Goal: Transaction & Acquisition: Purchase product/service

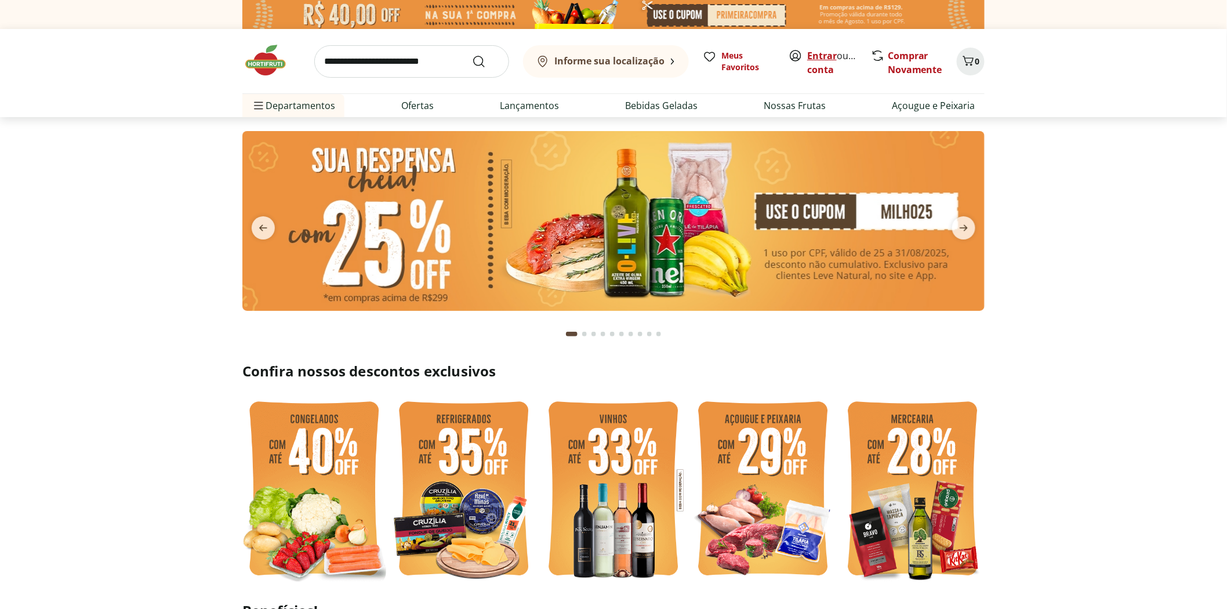
click at [822, 57] on link "Entrar" at bounding box center [822, 55] width 30 height 13
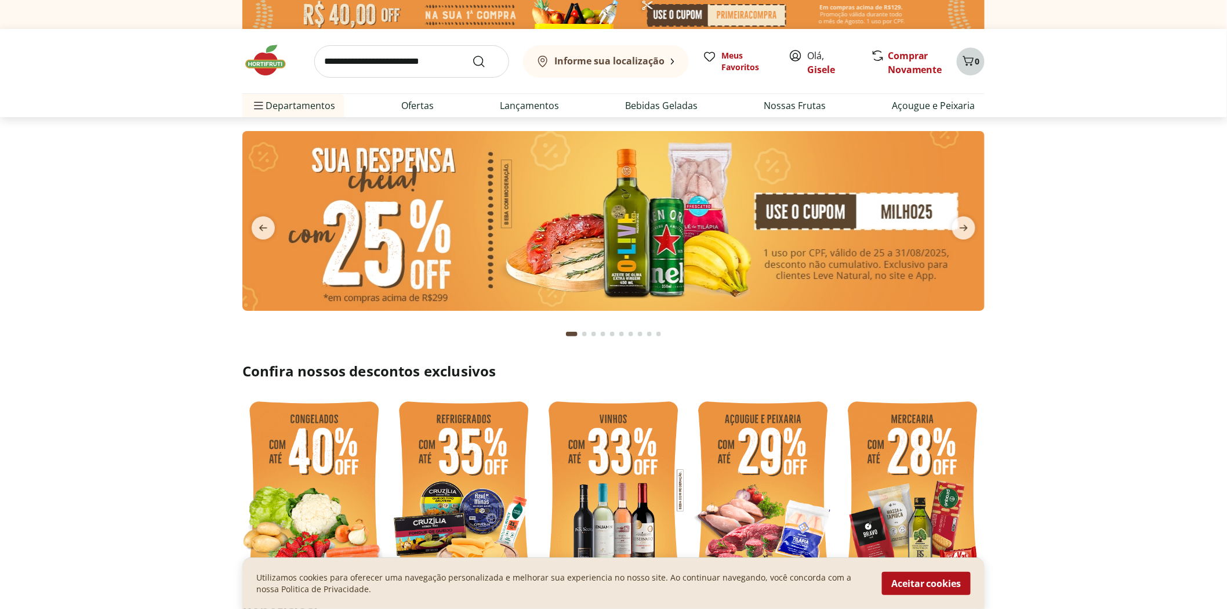
click at [972, 66] on icon "Carrinho" at bounding box center [969, 61] width 14 height 14
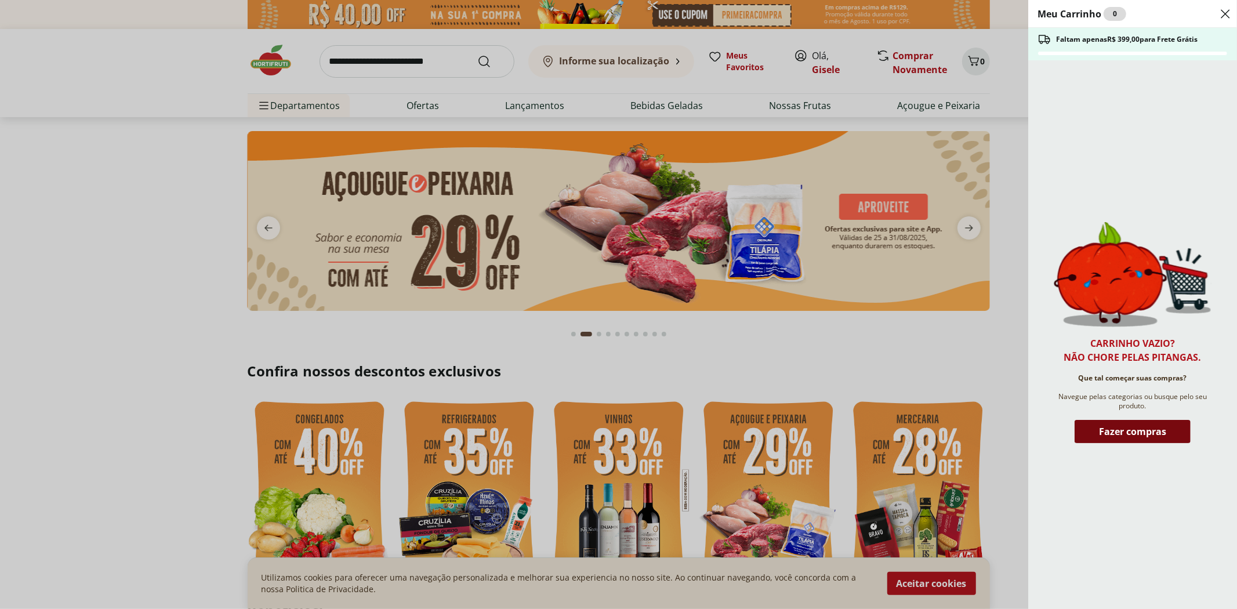
click at [1126, 433] on span "Fazer compras" at bounding box center [1132, 431] width 67 height 9
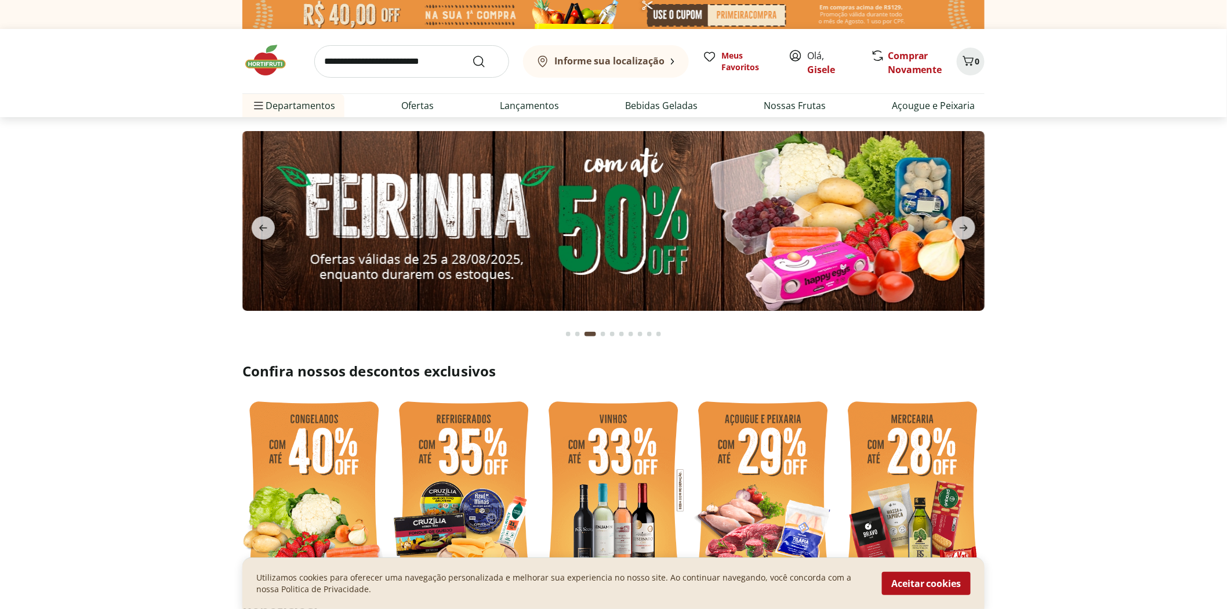
click at [937, 582] on button "Aceitar cookies" at bounding box center [926, 583] width 89 height 23
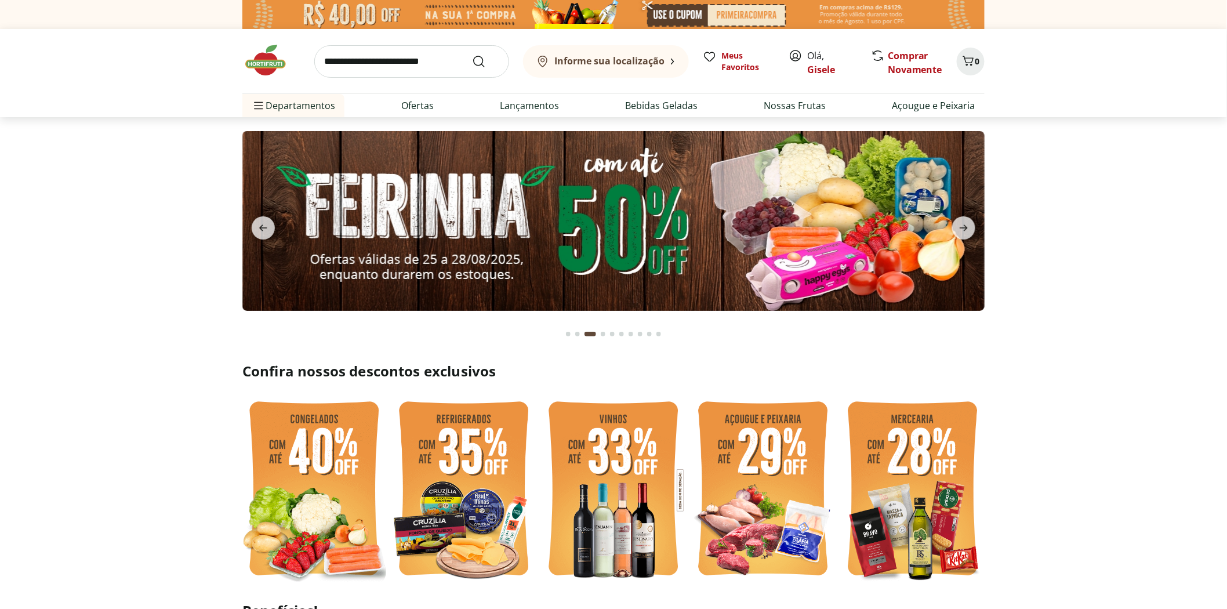
click at [420, 58] on input "search" at bounding box center [411, 61] width 195 height 32
type input "**********"
click at [472, 55] on button "Submit Search" at bounding box center [486, 62] width 28 height 14
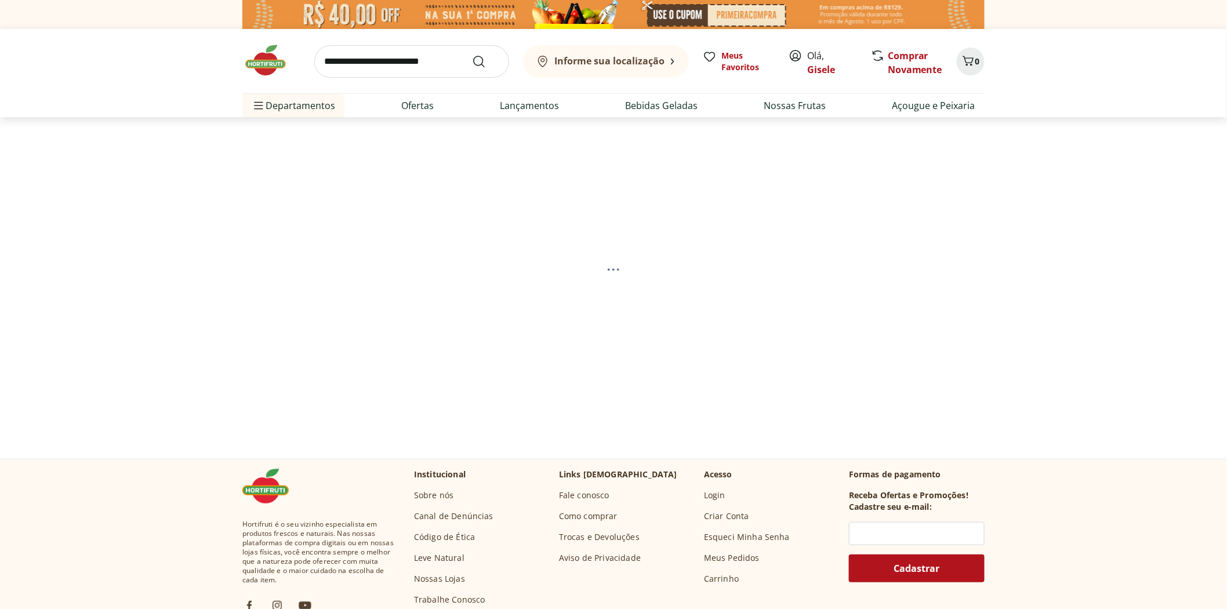
select select "**********"
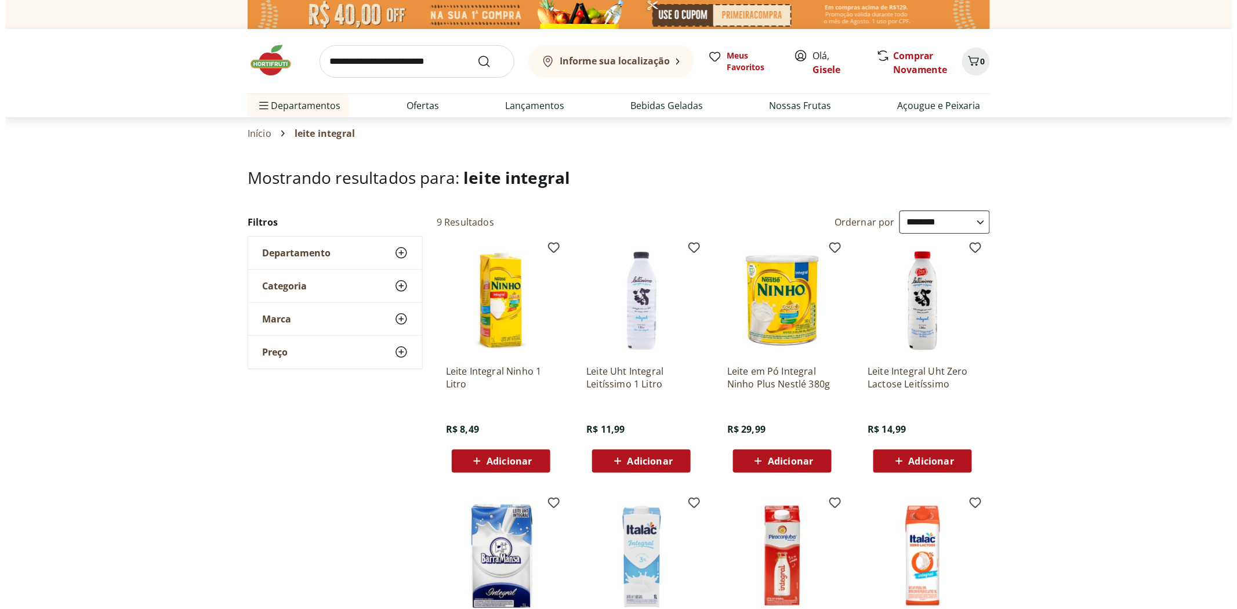
scroll to position [322, 0]
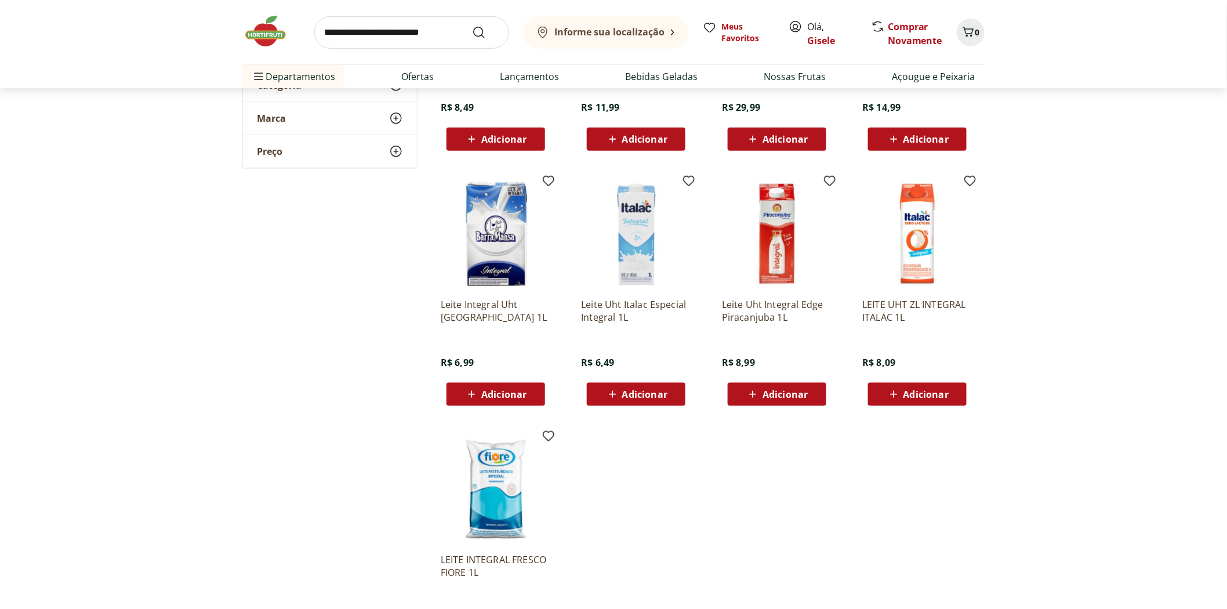
click at [638, 393] on span "Adicionar" at bounding box center [644, 394] width 45 height 9
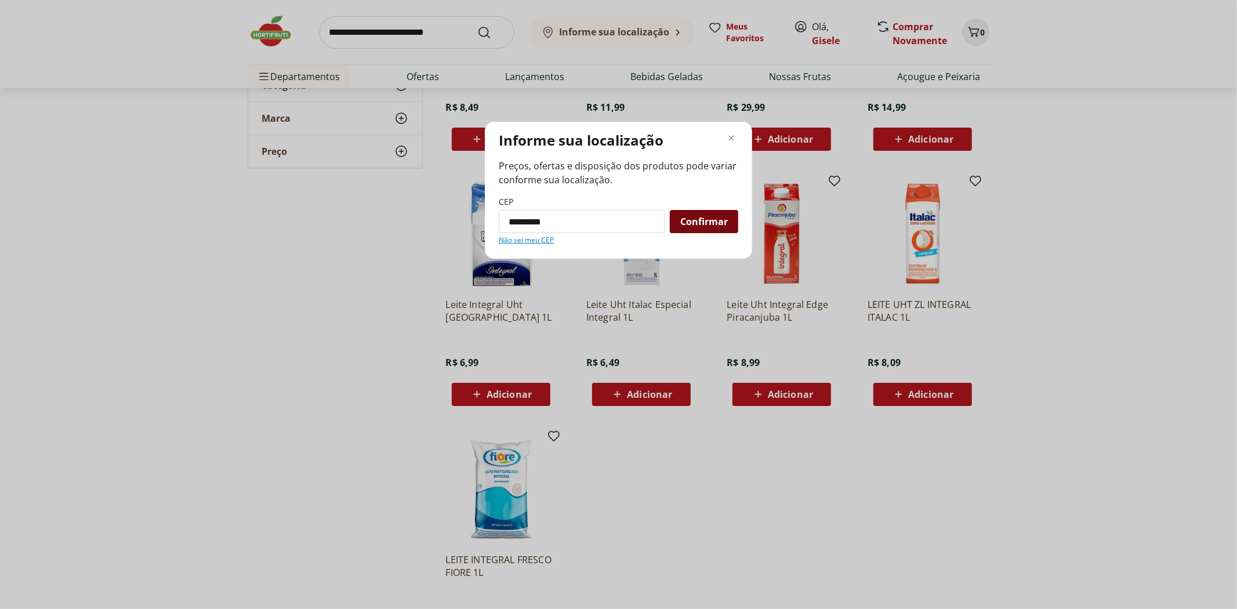
type input "*********"
click at [719, 223] on span "Confirmar" at bounding box center [704, 221] width 48 height 9
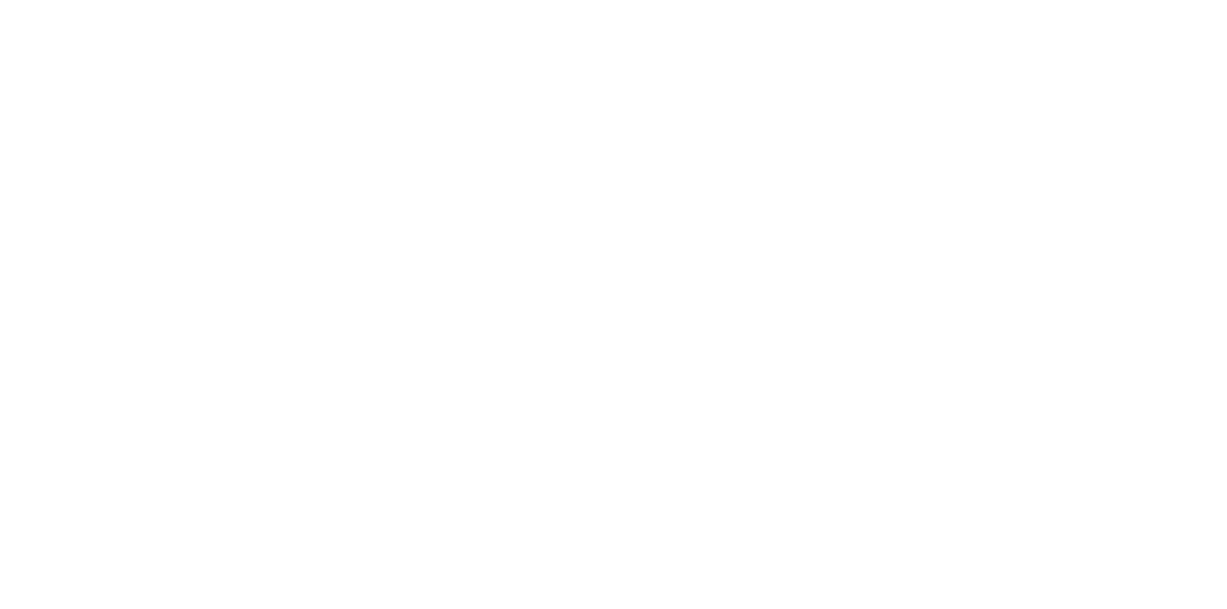
scroll to position [204, 0]
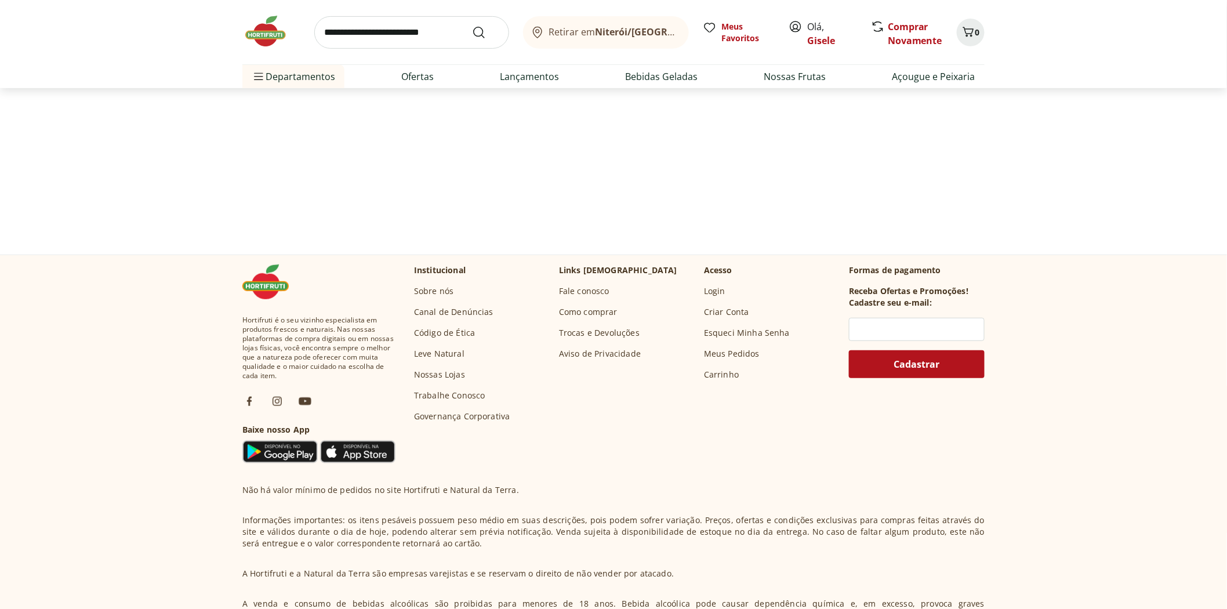
select select "**********"
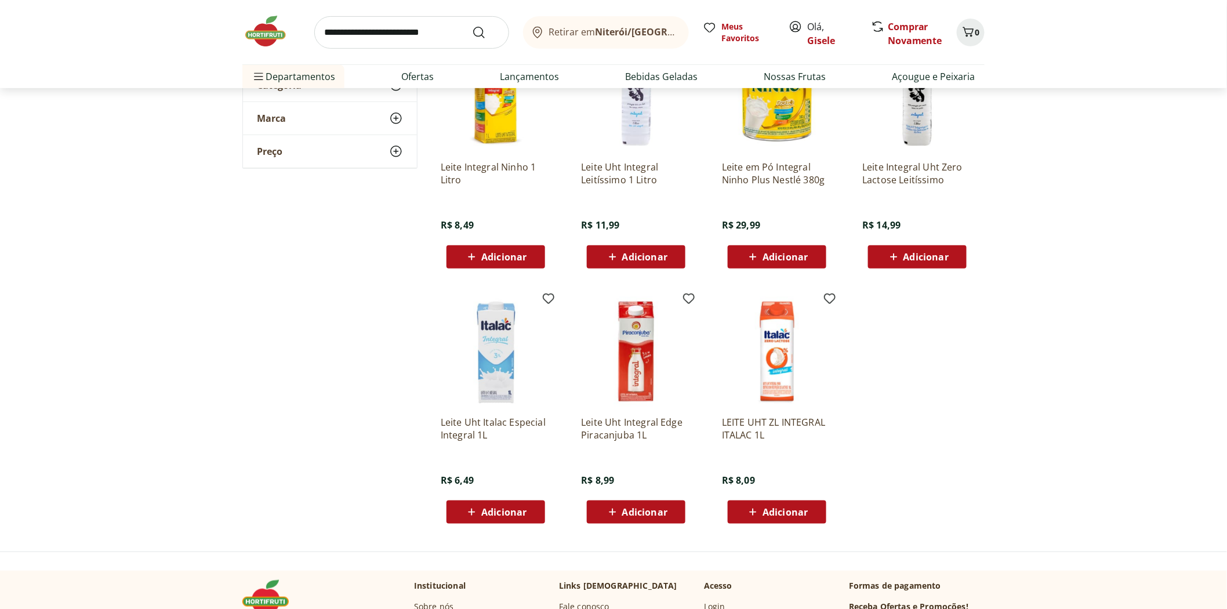
click at [496, 513] on span "Adicionar" at bounding box center [503, 511] width 45 height 9
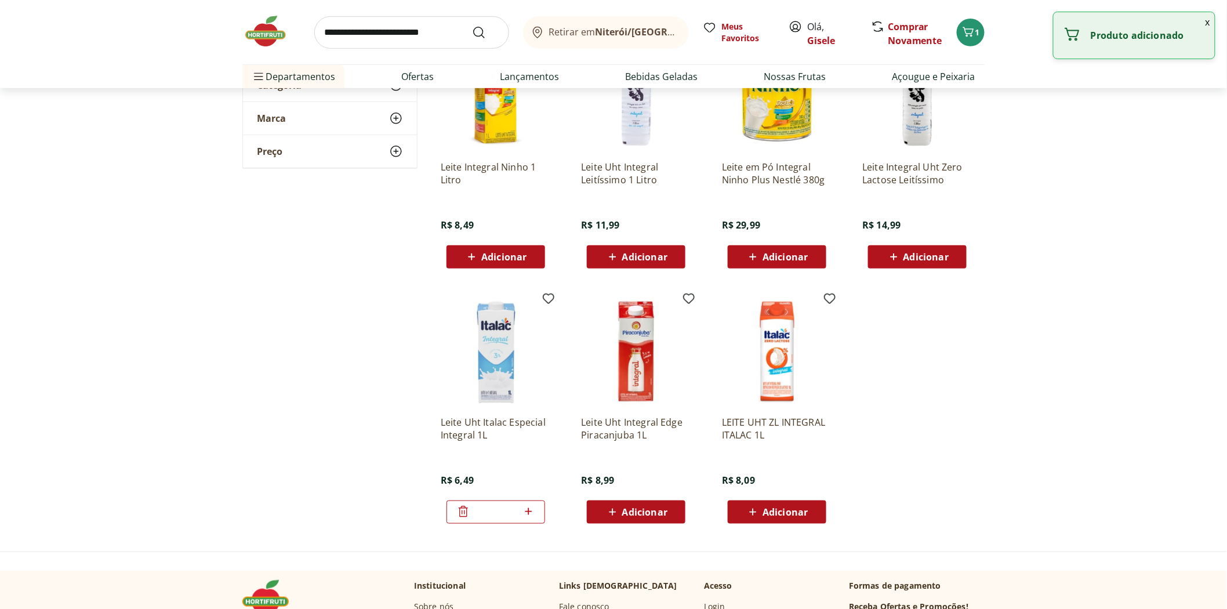
click at [529, 511] on icon at bounding box center [528, 511] width 7 height 7
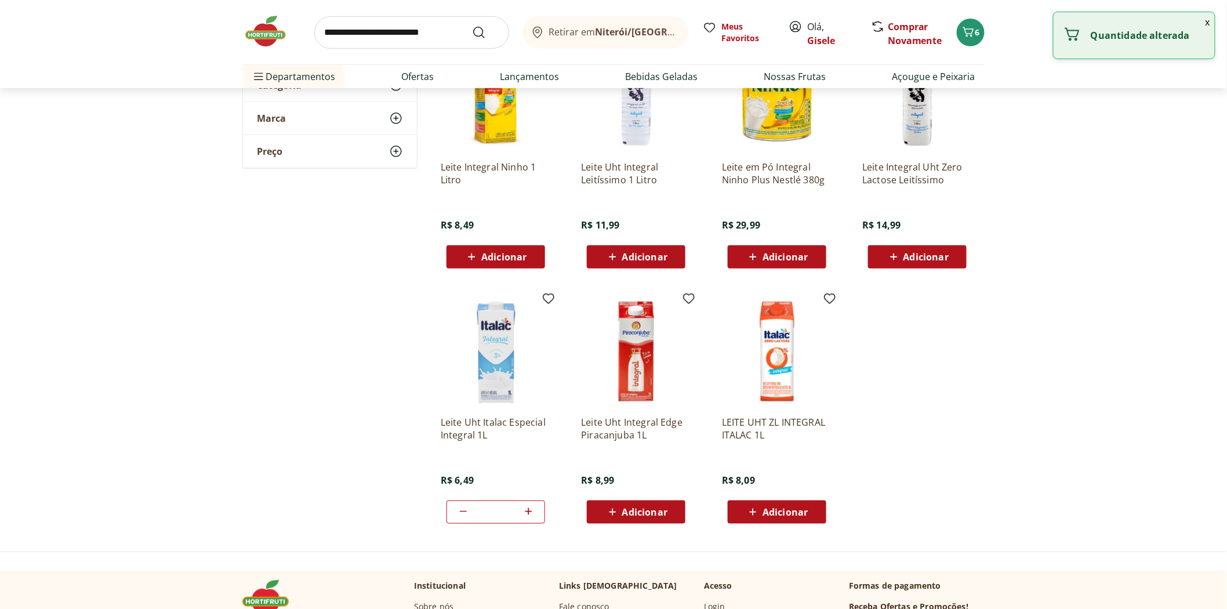
click at [529, 511] on icon at bounding box center [528, 511] width 7 height 7
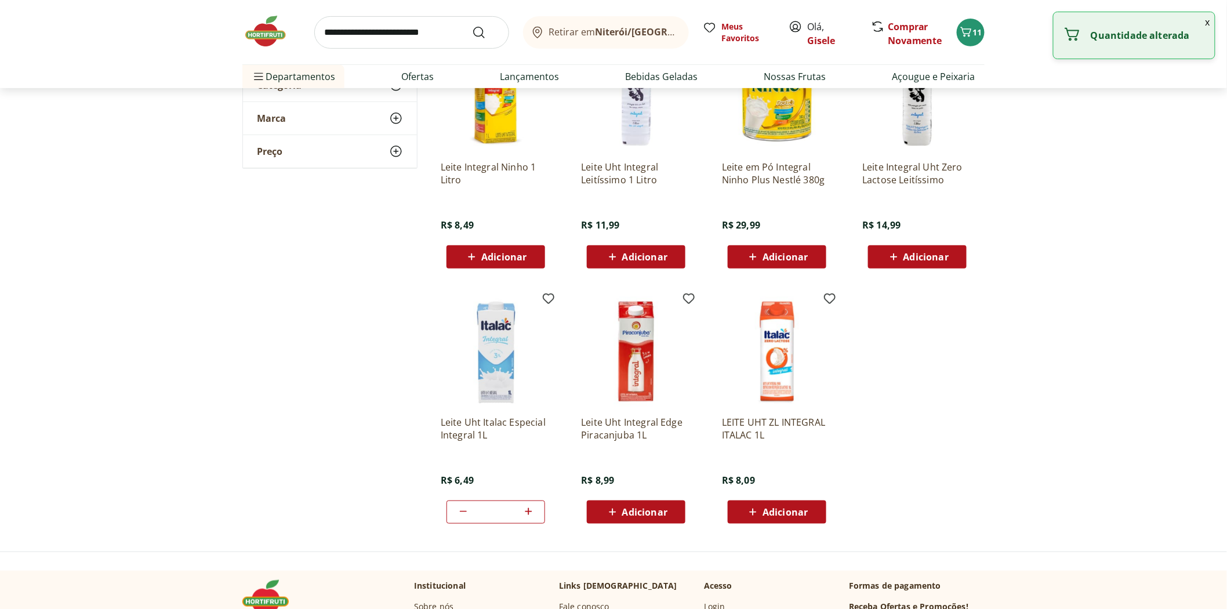
click at [529, 511] on icon at bounding box center [528, 511] width 7 height 7
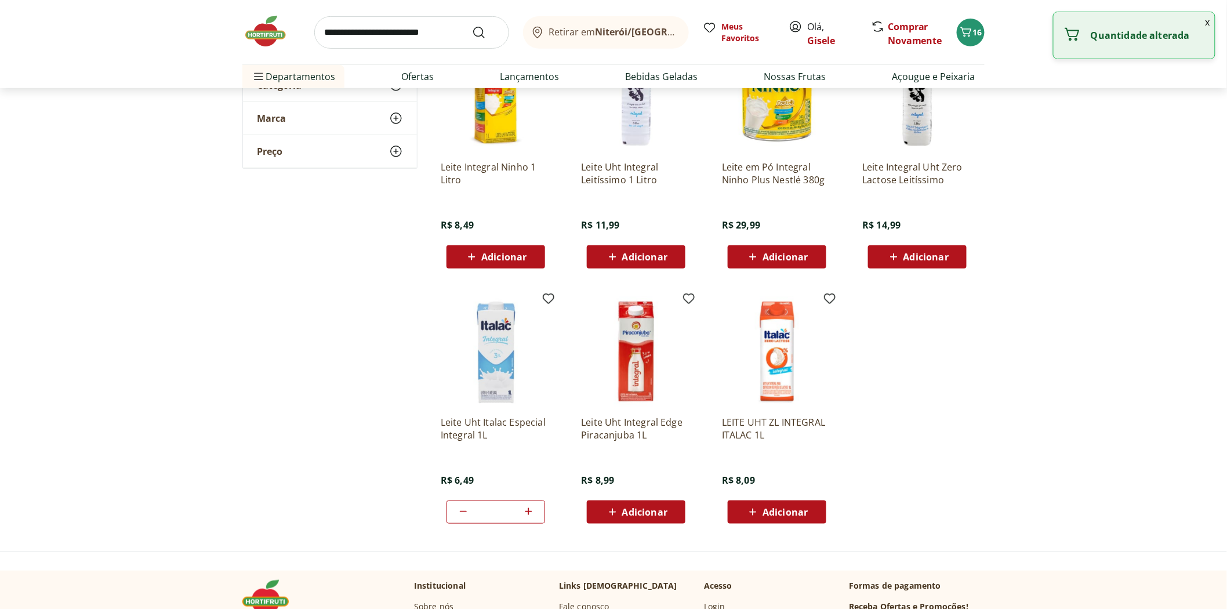
click at [529, 511] on icon at bounding box center [528, 511] width 7 height 7
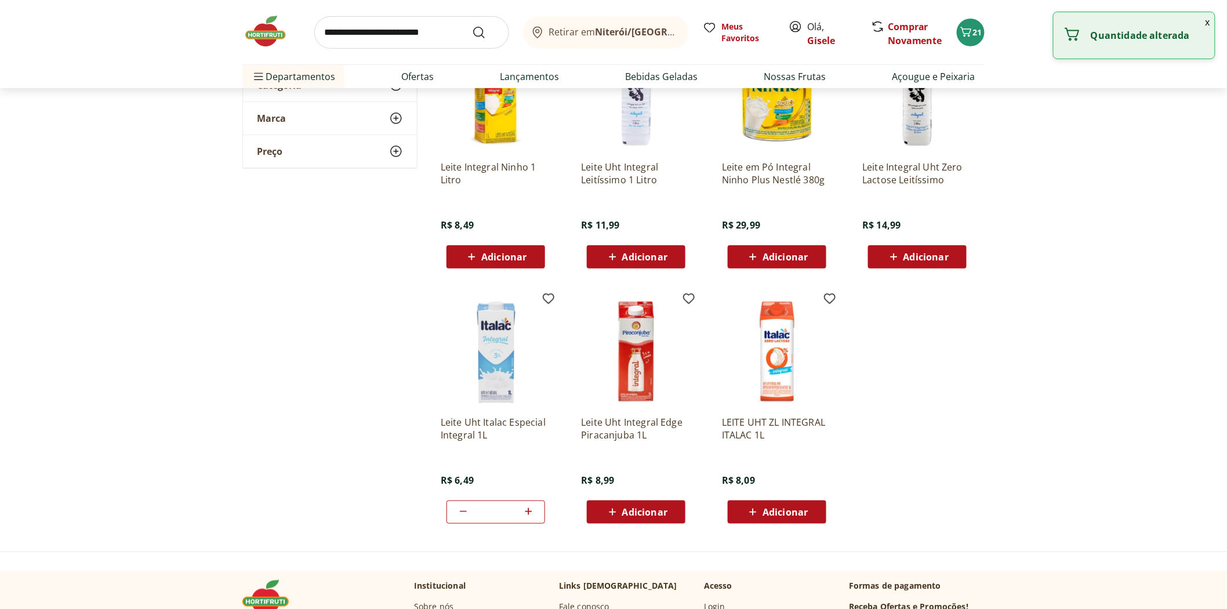
click at [529, 511] on icon at bounding box center [528, 511] width 7 height 7
type input "**"
click at [344, 38] on input "search" at bounding box center [411, 32] width 195 height 32
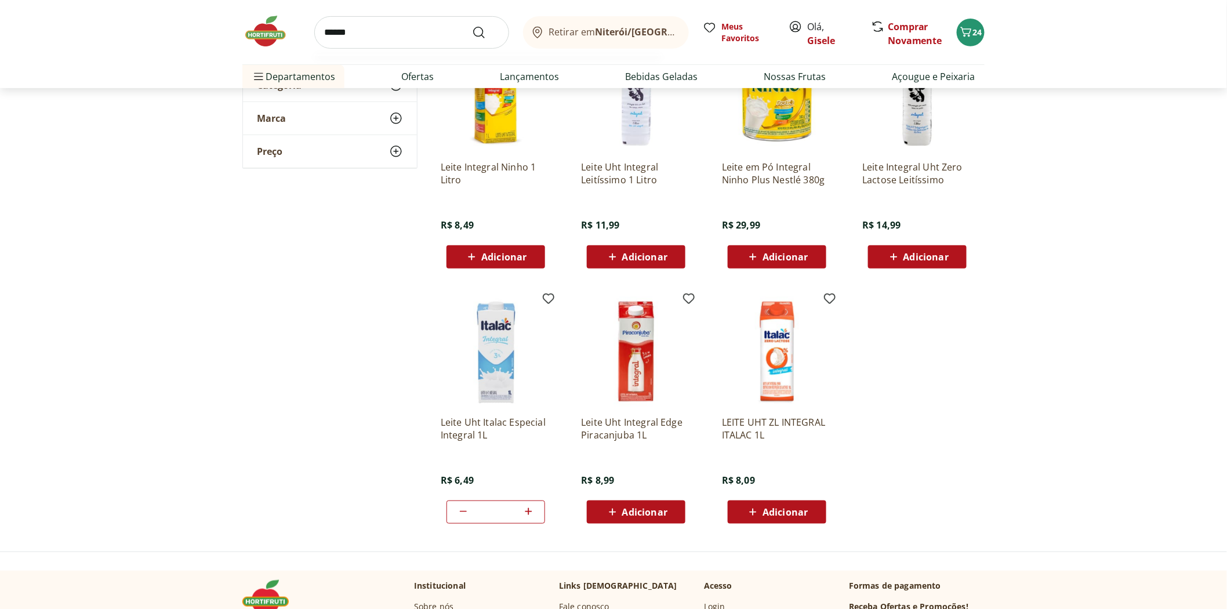
type input "******"
click at [472, 26] on button "Submit Search" at bounding box center [486, 33] width 28 height 14
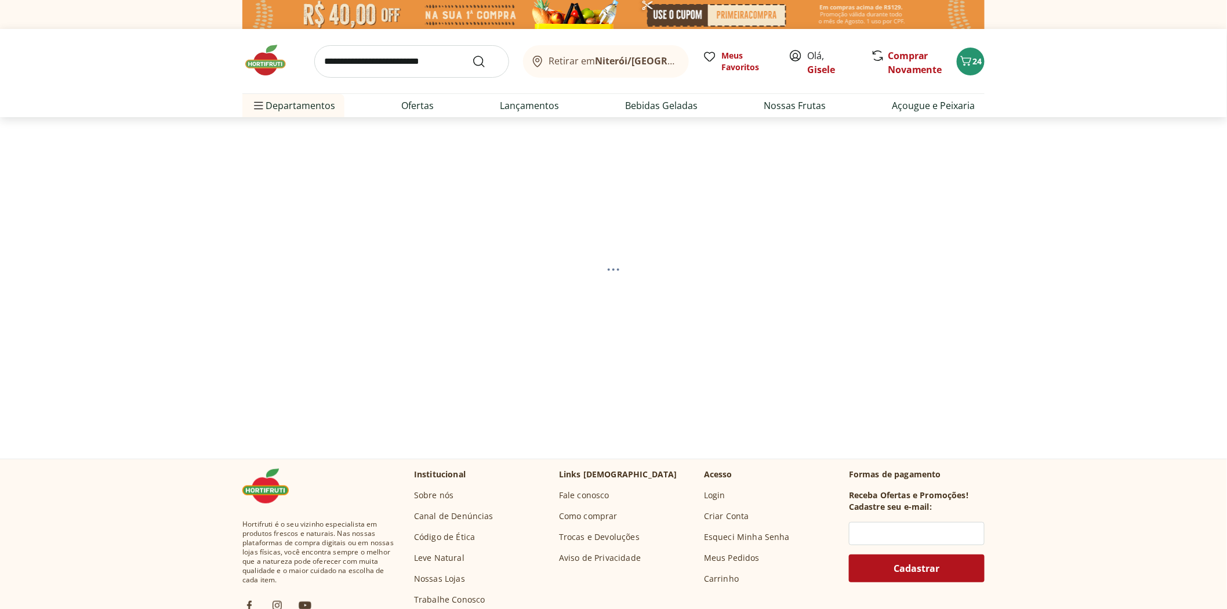
click at [405, 61] on input "search" at bounding box center [411, 61] width 195 height 32
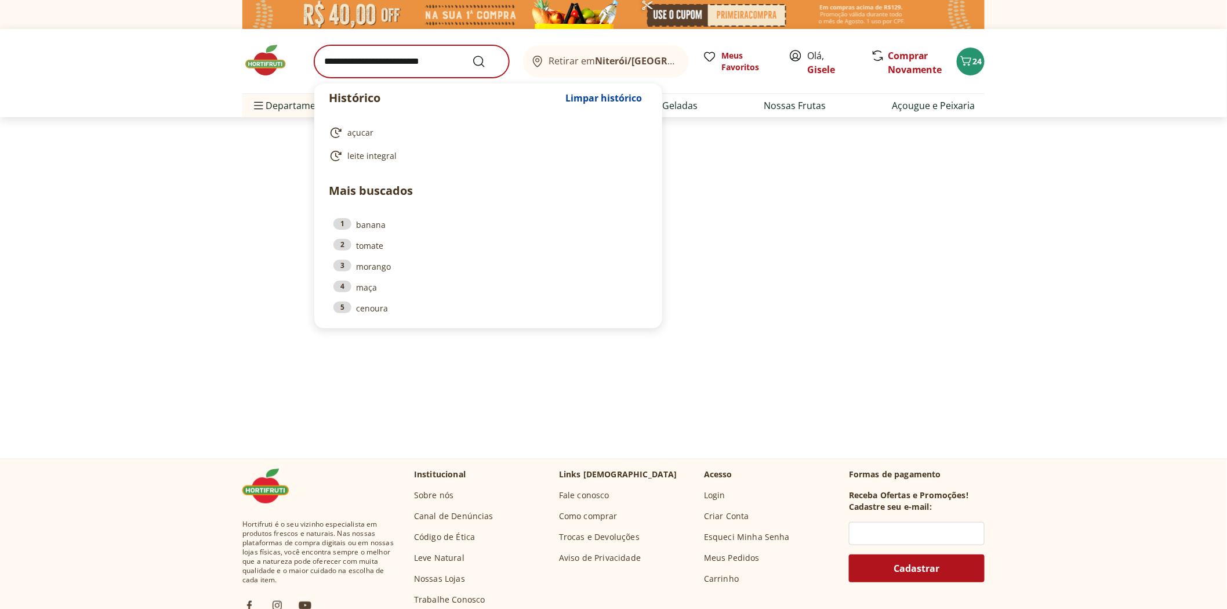
select select "**********"
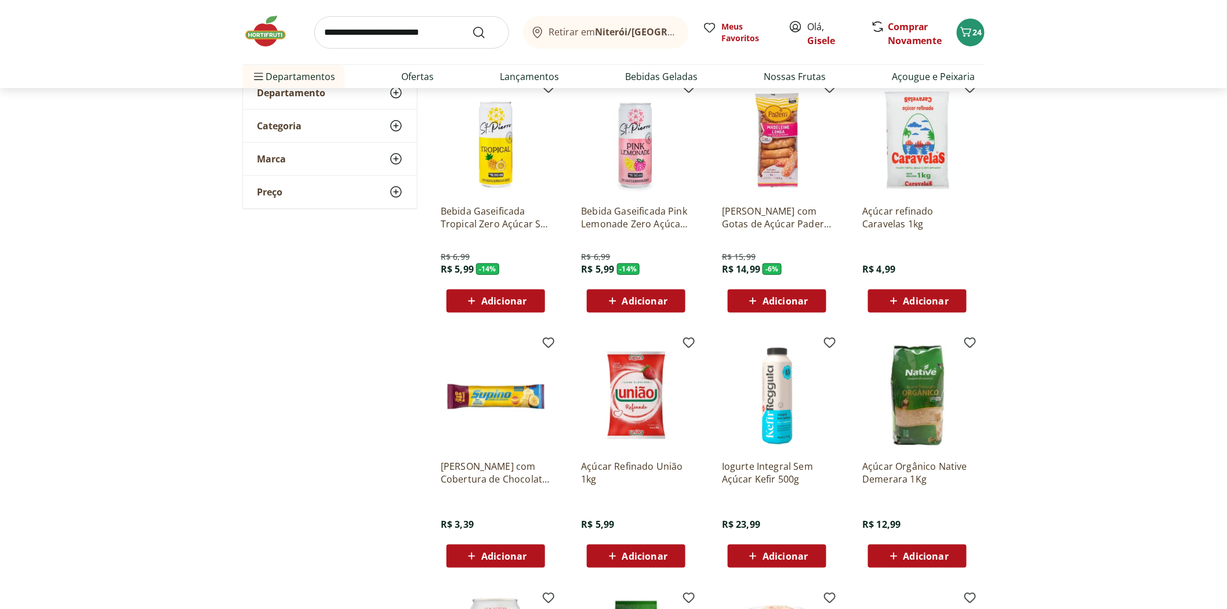
scroll to position [257, 0]
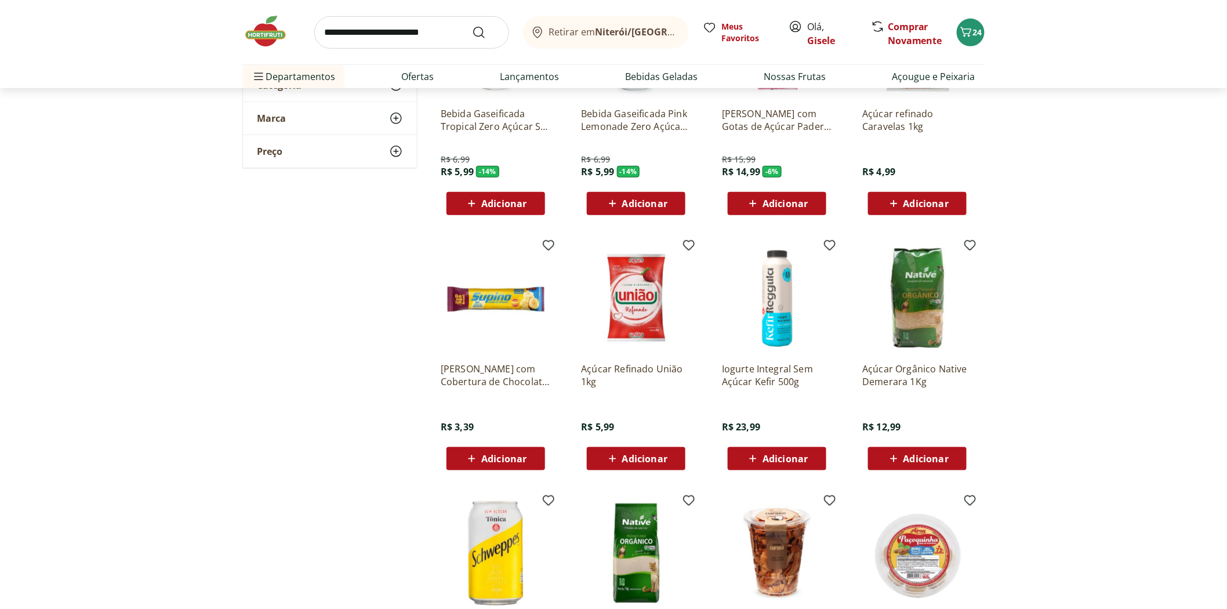
click at [924, 199] on span "Adicionar" at bounding box center [926, 203] width 45 height 9
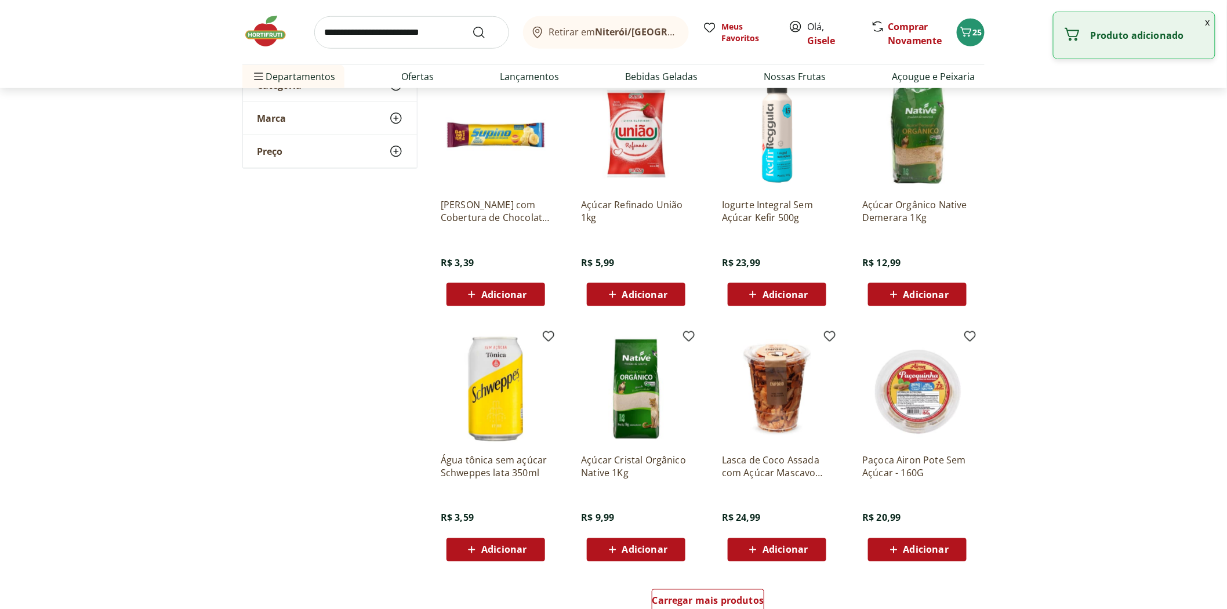
scroll to position [515, 0]
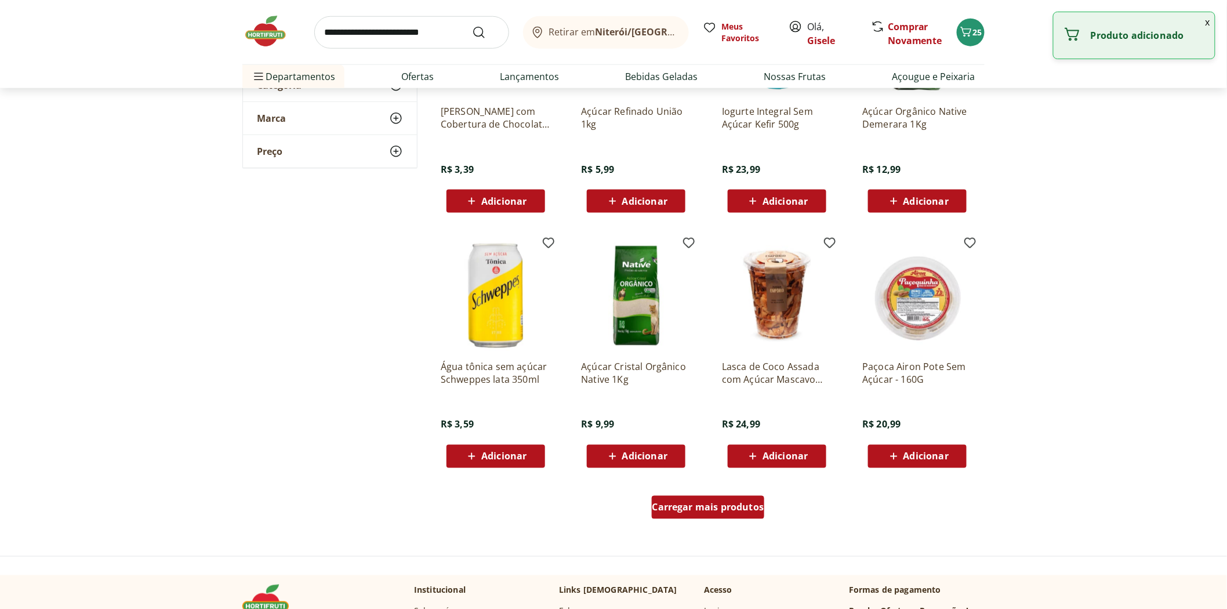
click at [691, 507] on span "Carregar mais produtos" at bounding box center [708, 507] width 112 height 9
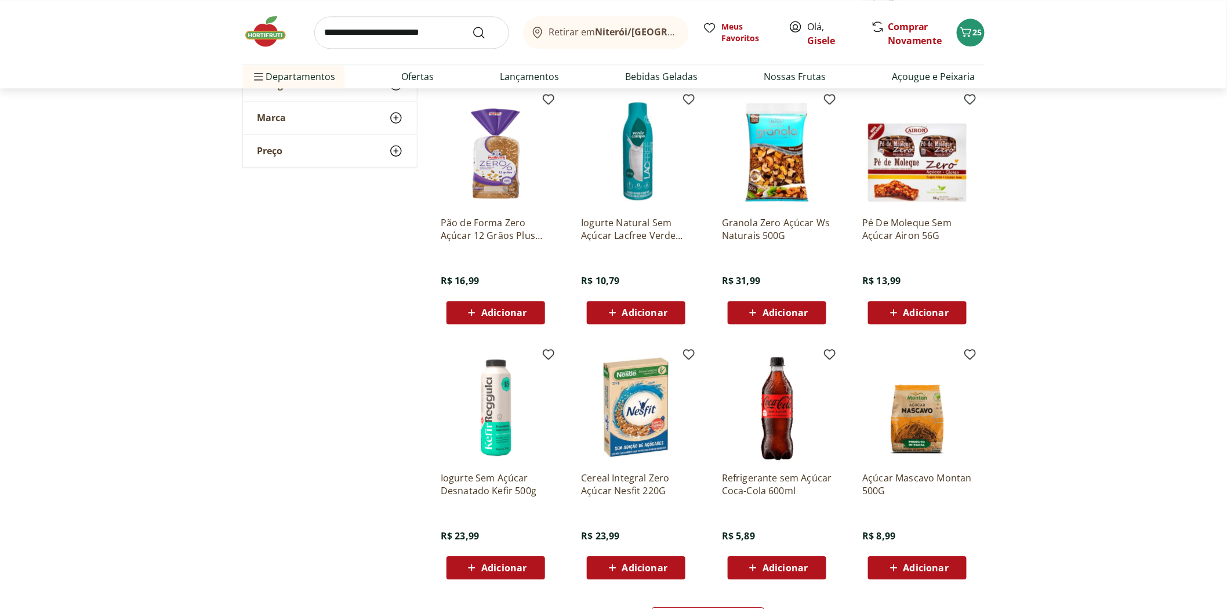
scroll to position [1482, 0]
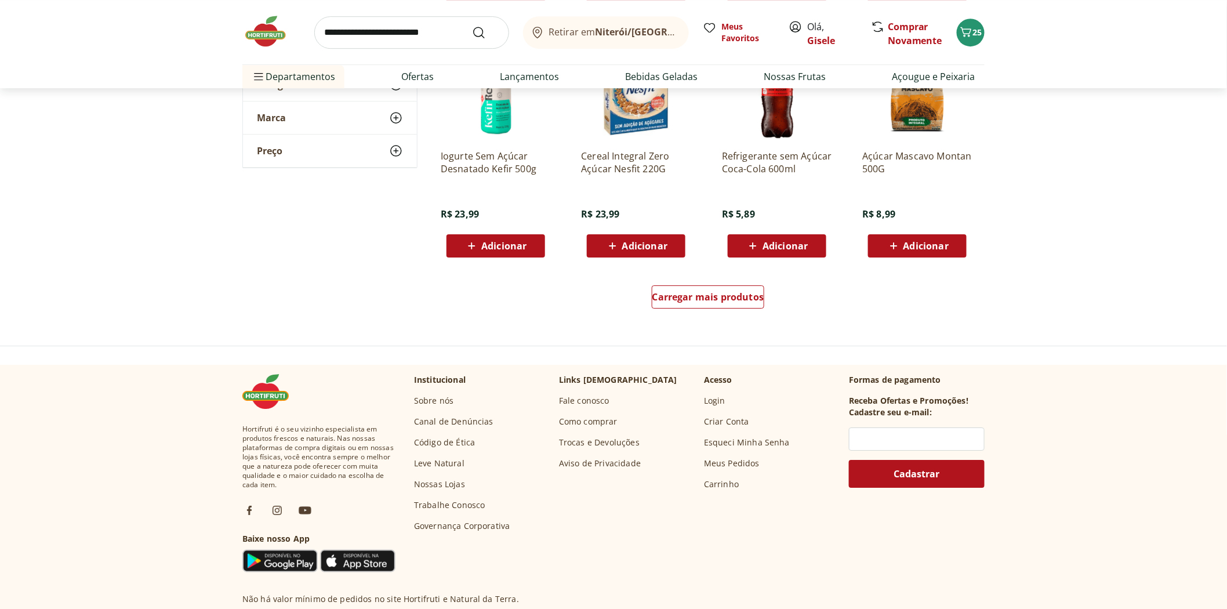
drag, startPoint x: 332, startPoint y: 32, endPoint x: 354, endPoint y: 13, distance: 29.2
click at [332, 31] on input "search" at bounding box center [411, 32] width 195 height 32
type input "**********"
click at [472, 26] on button "Submit Search" at bounding box center [486, 33] width 28 height 14
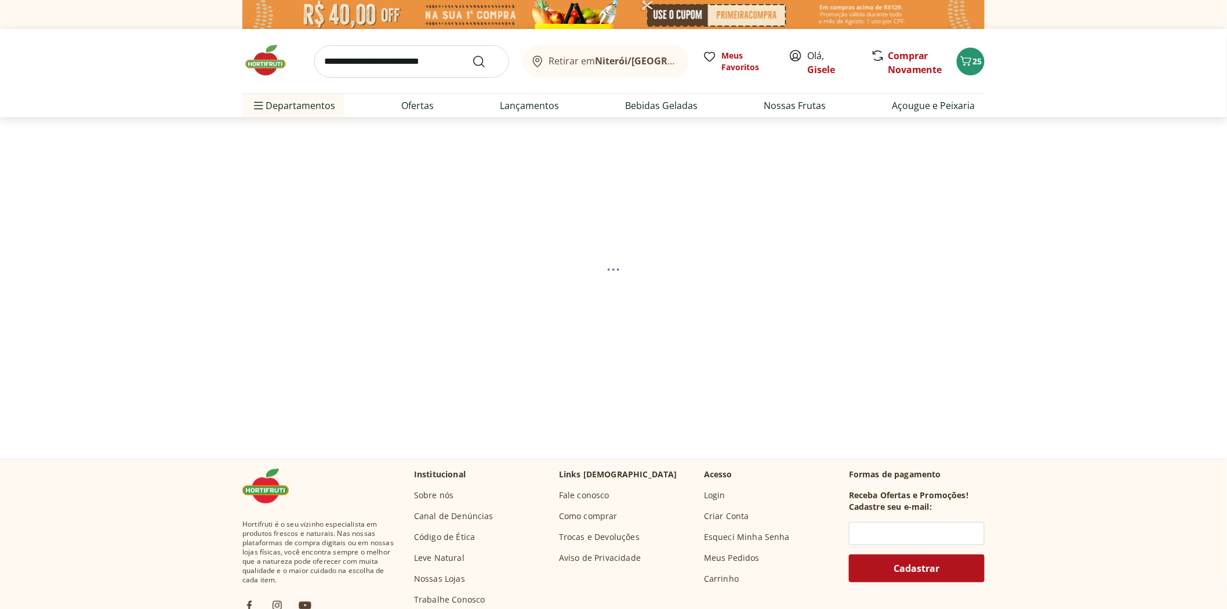
select select "**********"
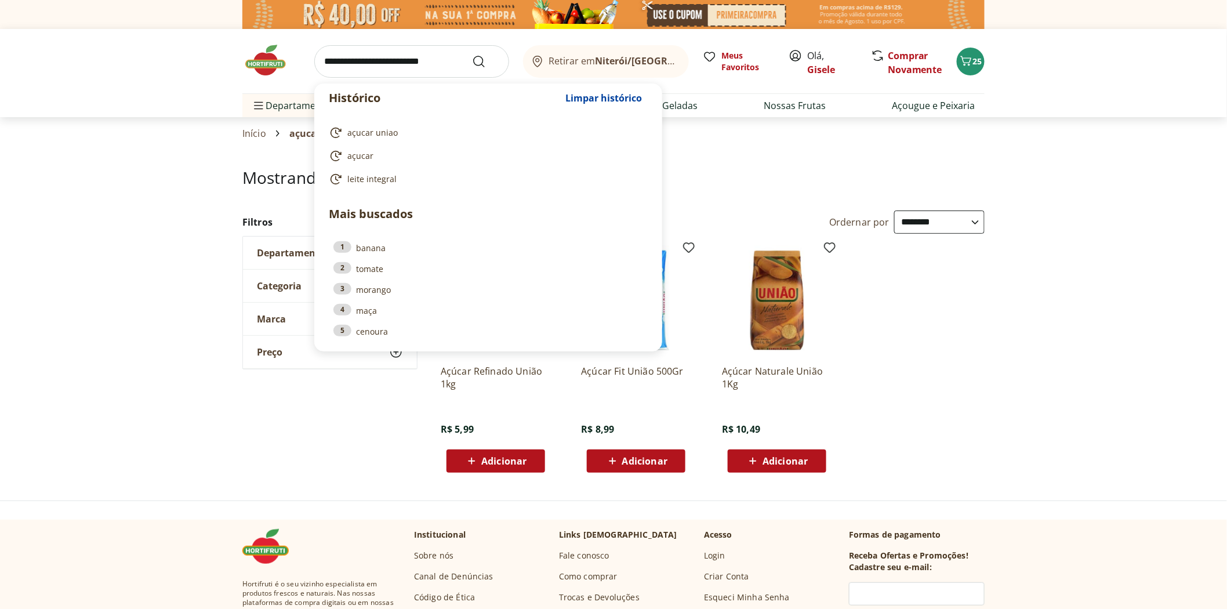
click at [331, 61] on input "search" at bounding box center [411, 61] width 195 height 32
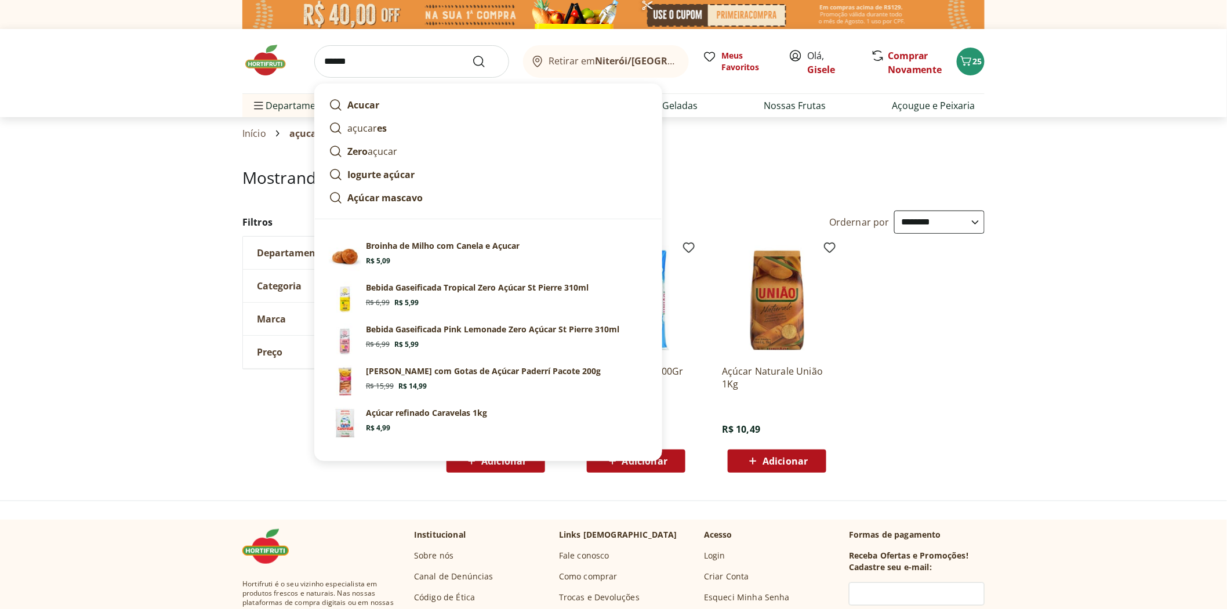
type input "******"
click at [472, 55] on button "Submit Search" at bounding box center [486, 62] width 28 height 14
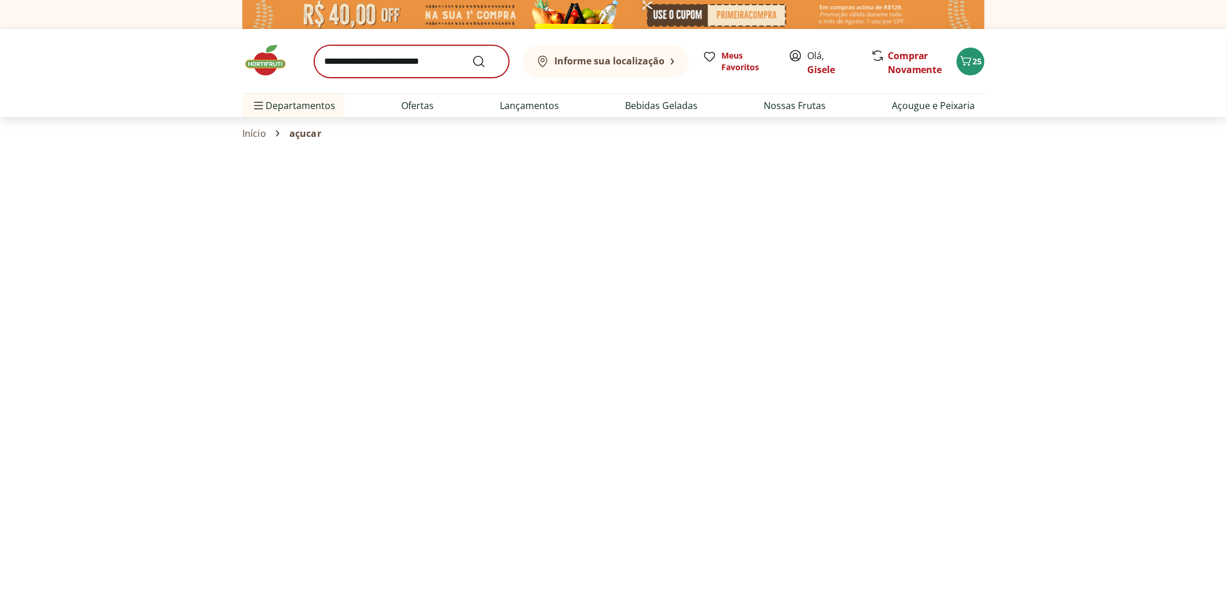
select select "**********"
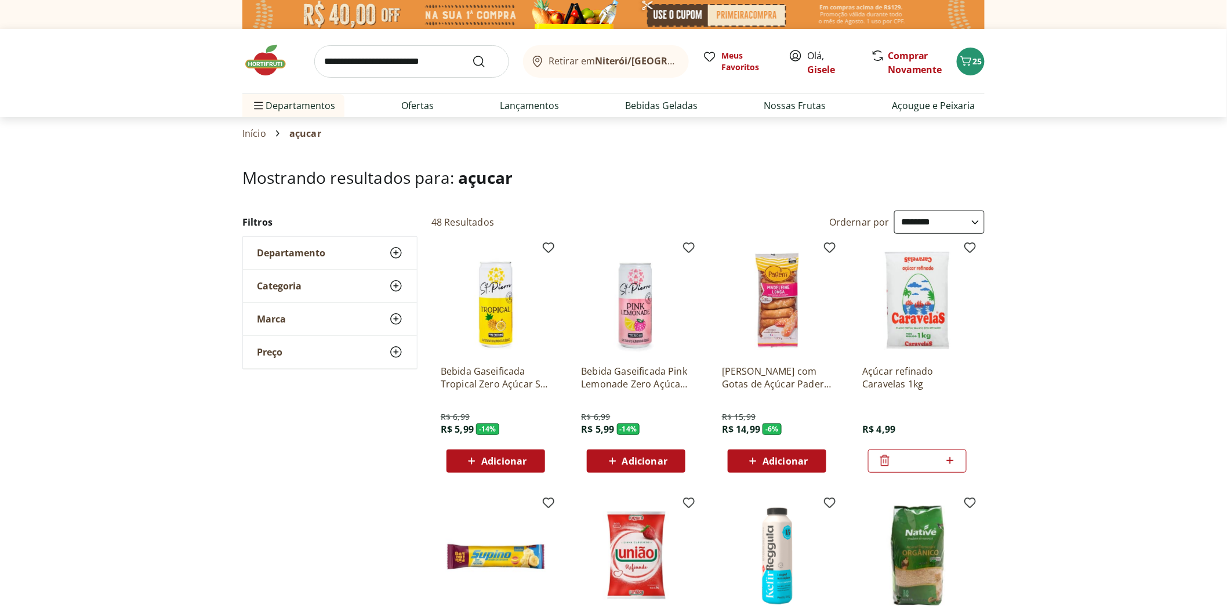
click at [954, 456] on icon at bounding box center [950, 461] width 14 height 14
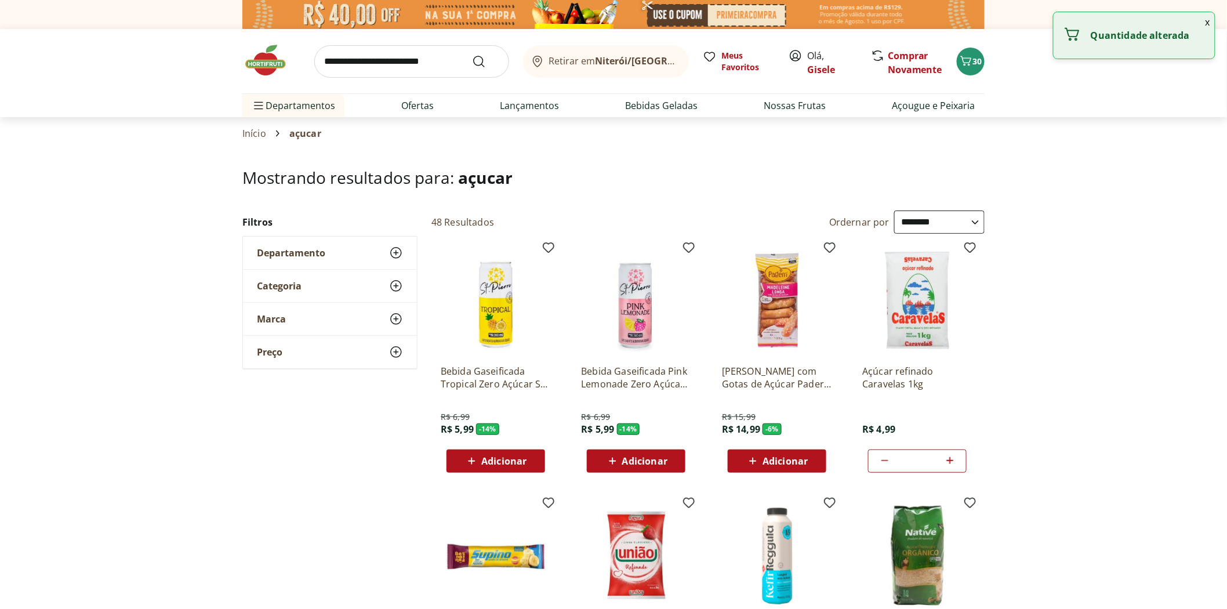
click at [954, 456] on icon at bounding box center [950, 461] width 14 height 14
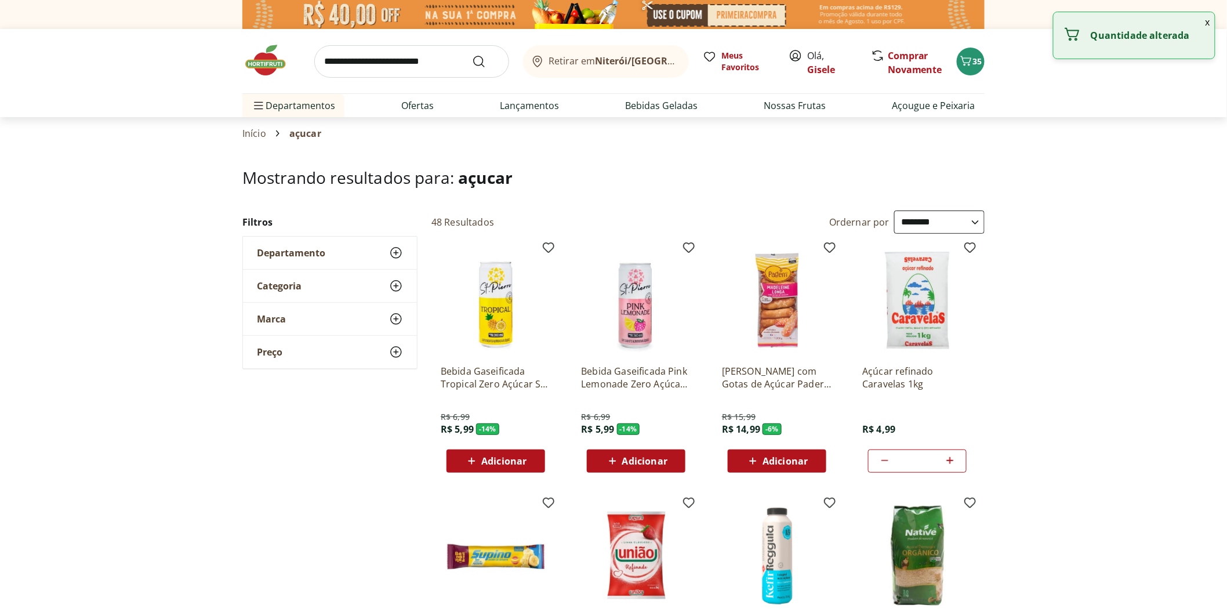
click at [954, 456] on icon at bounding box center [950, 461] width 14 height 14
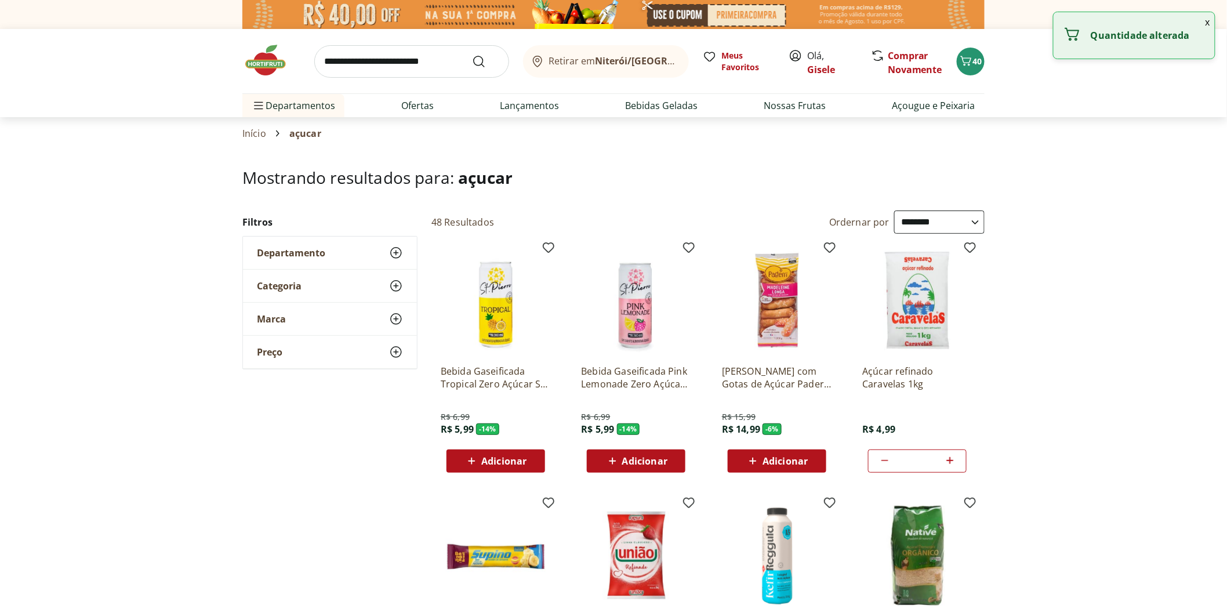
click at [888, 455] on icon at bounding box center [885, 461] width 14 height 14
click at [887, 455] on icon at bounding box center [885, 461] width 14 height 14
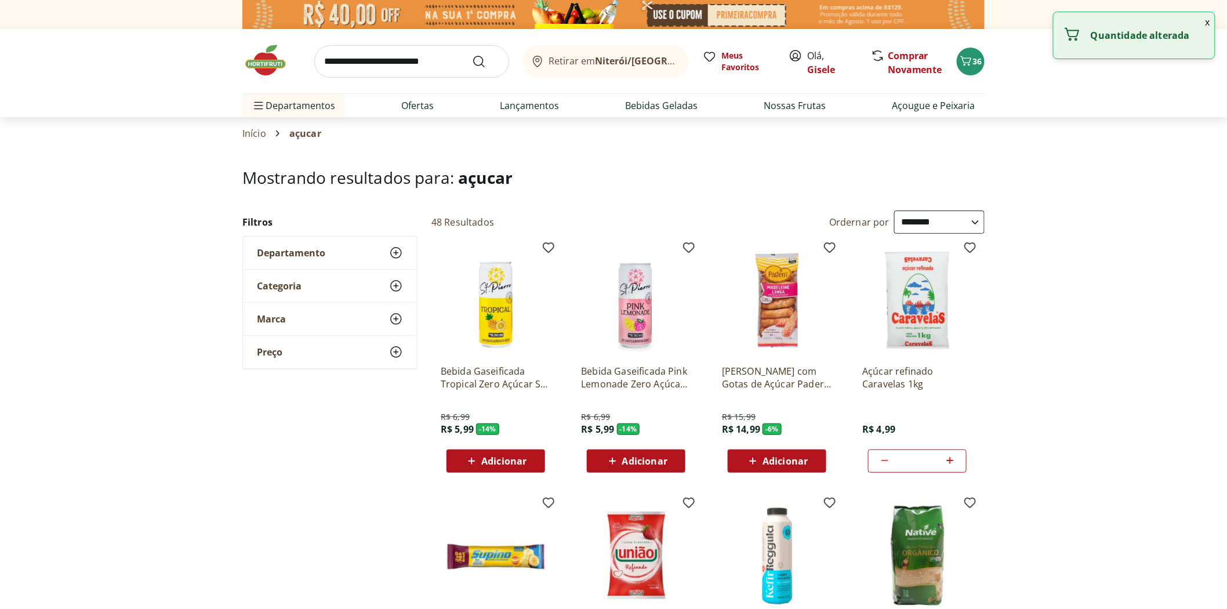
click at [887, 455] on icon at bounding box center [885, 461] width 14 height 14
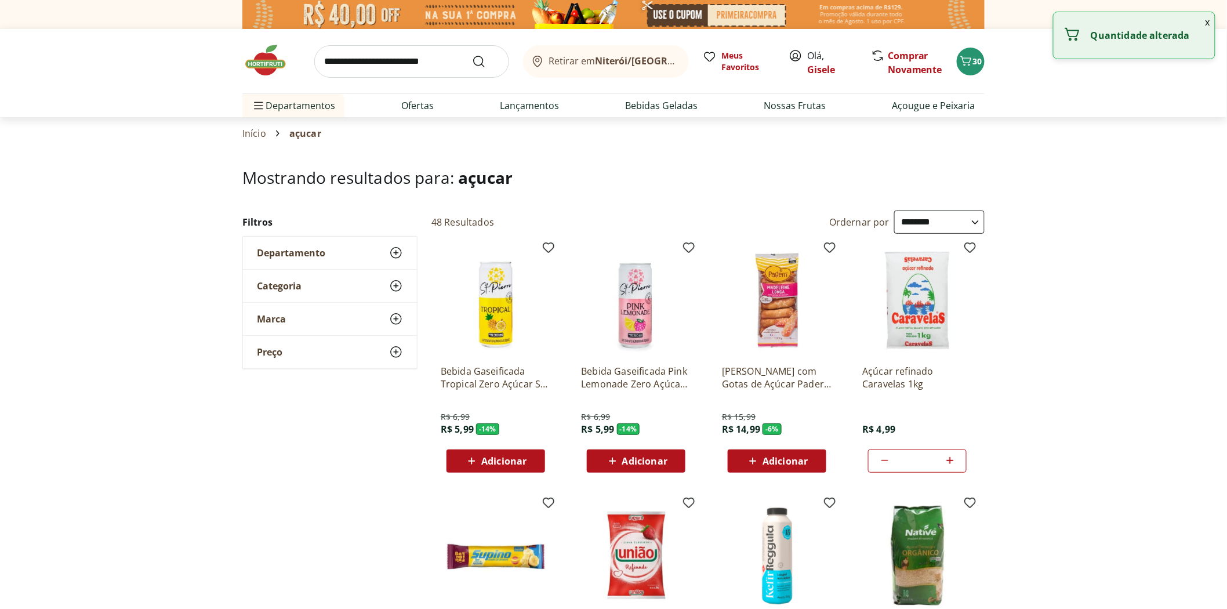
click at [887, 455] on icon at bounding box center [885, 461] width 14 height 14
click at [953, 462] on icon at bounding box center [950, 461] width 14 height 14
type input "*"
click at [261, 61] on img at bounding box center [271, 60] width 58 height 35
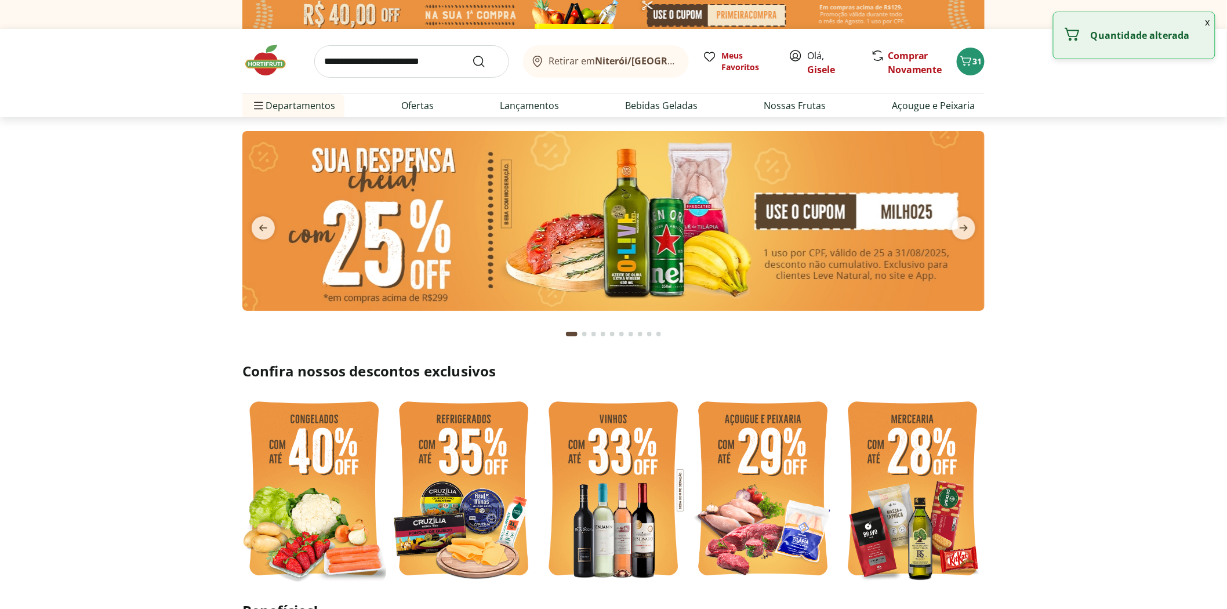
click at [372, 68] on input "search" at bounding box center [411, 61] width 195 height 32
type input "******"
click button "Submit Search" at bounding box center [486, 62] width 28 height 14
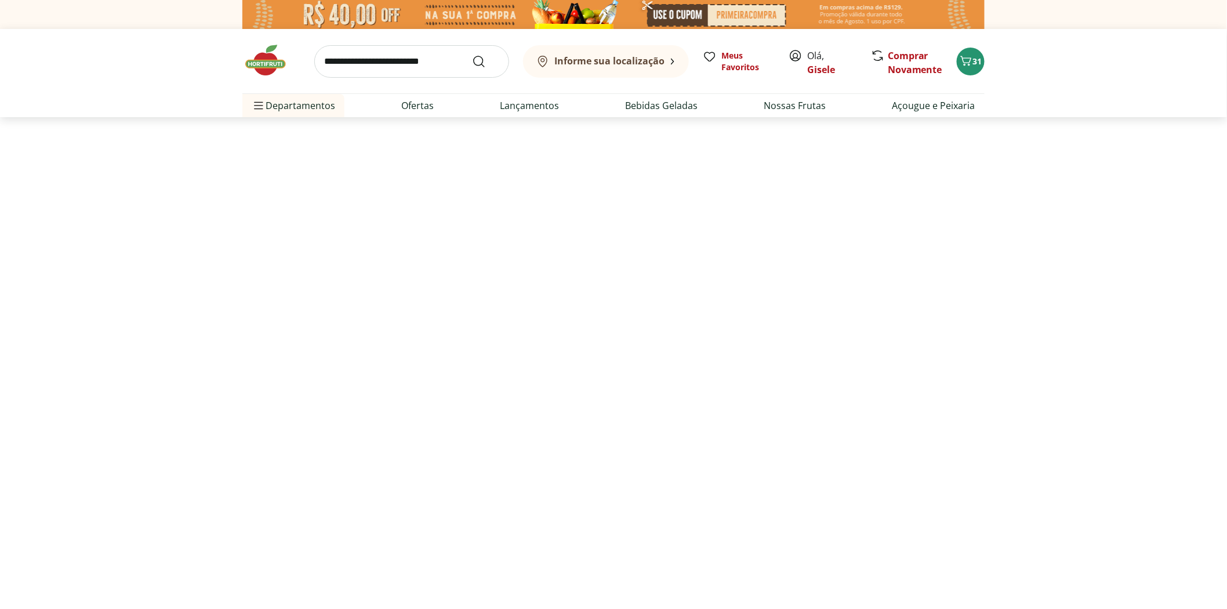
select select "**********"
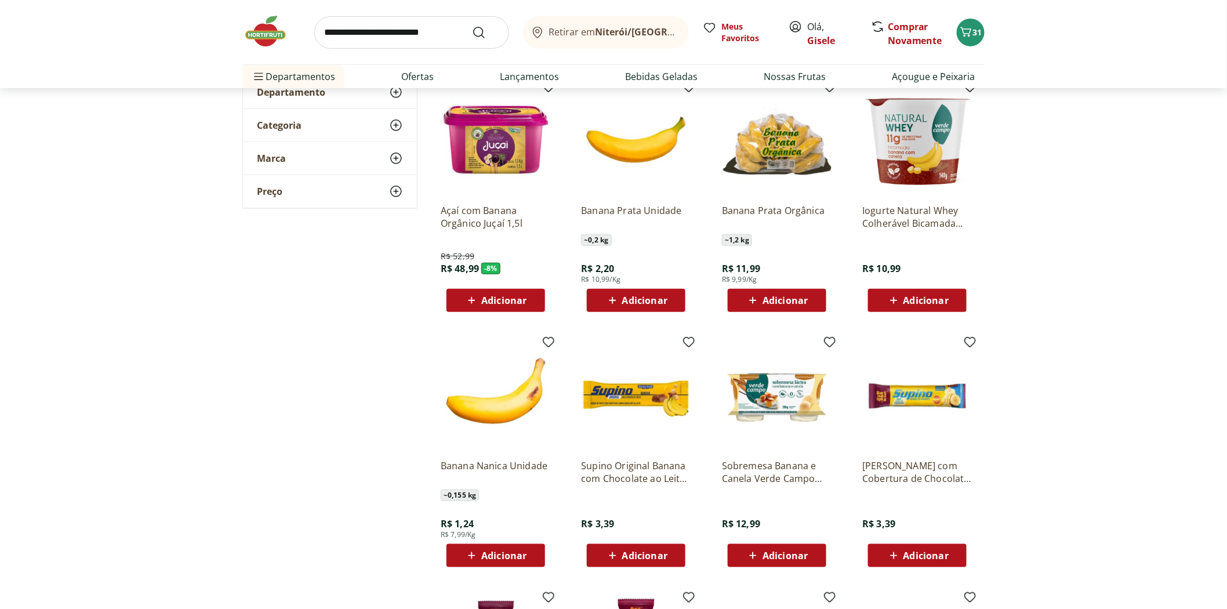
scroll to position [257, 0]
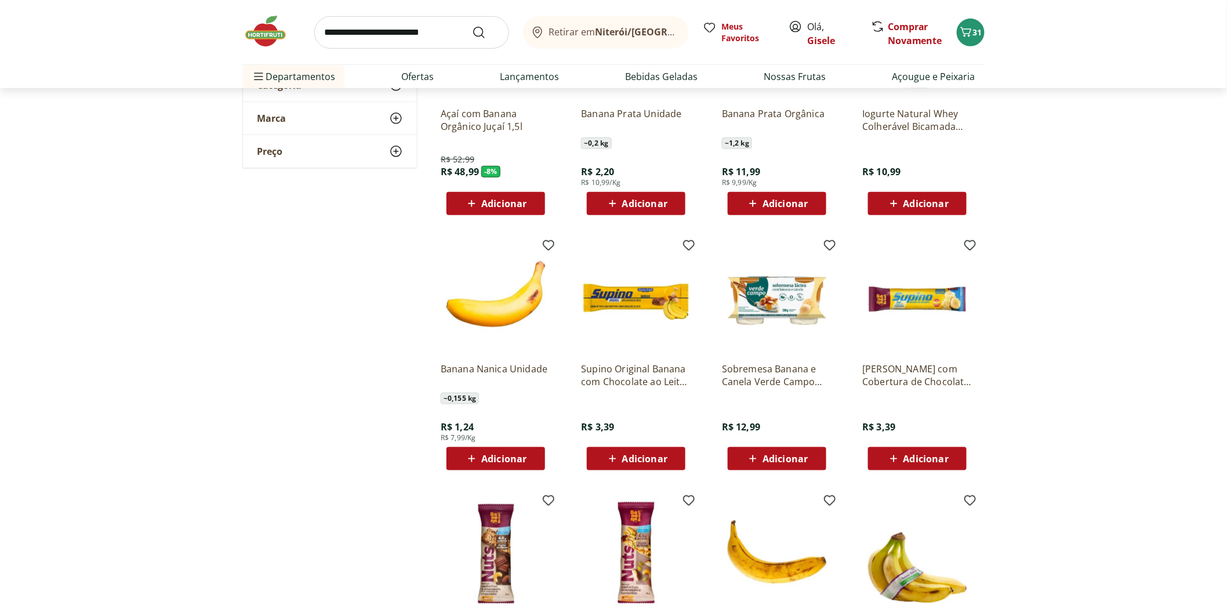
click at [496, 459] on span "Adicionar" at bounding box center [503, 458] width 45 height 9
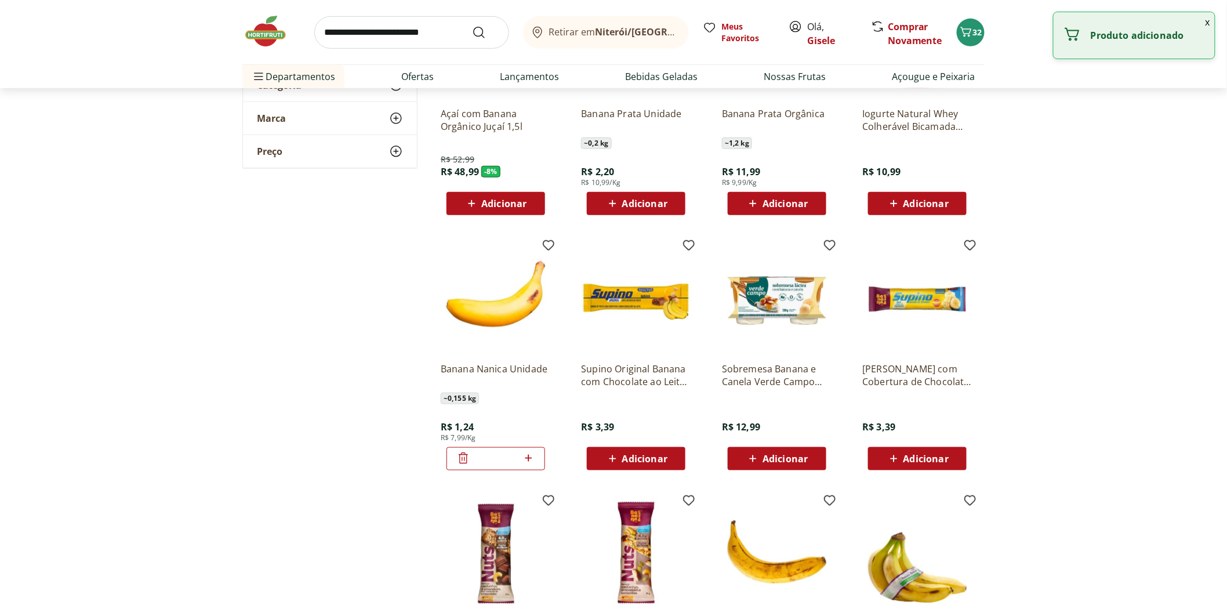
click at [526, 456] on icon at bounding box center [528, 458] width 14 height 14
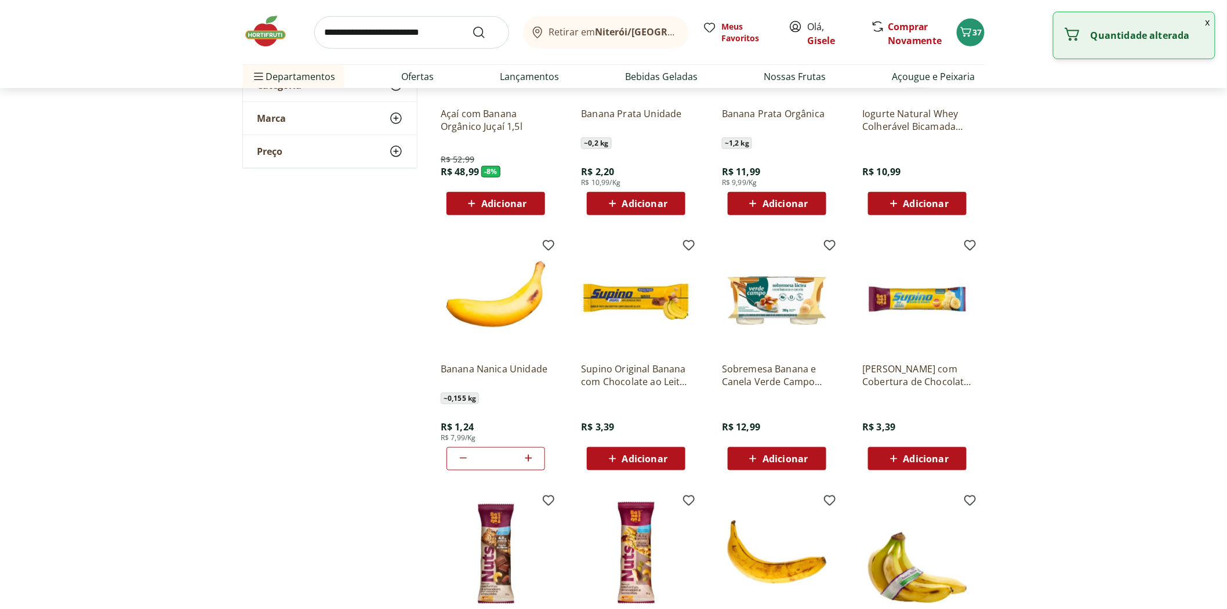
click at [526, 456] on icon at bounding box center [528, 458] width 14 height 14
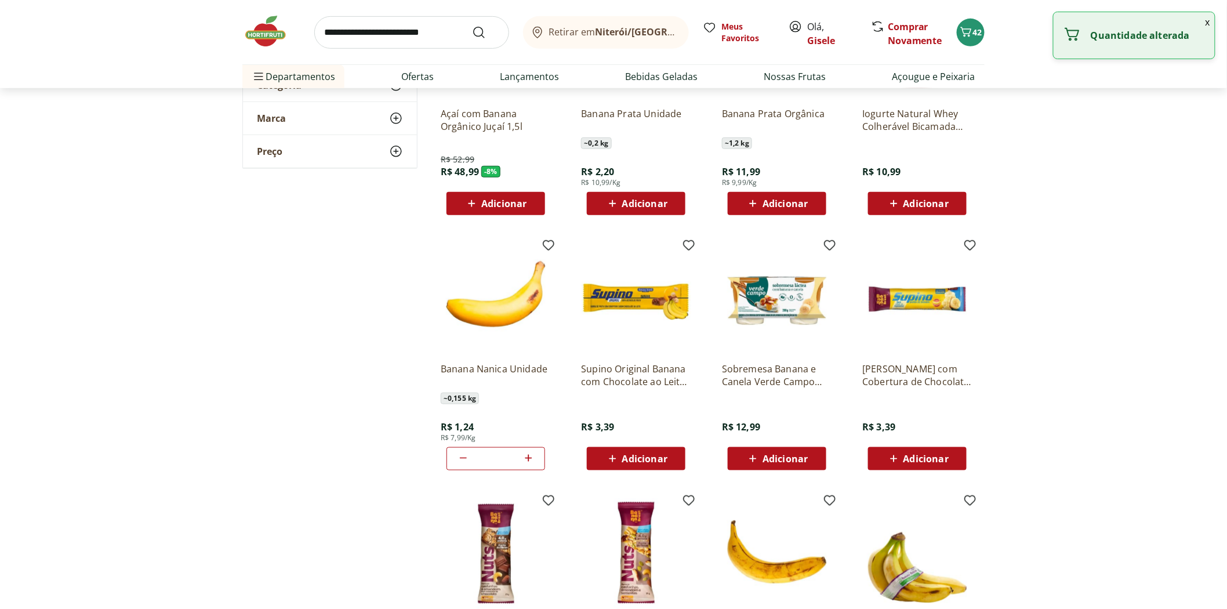
click at [526, 456] on icon at bounding box center [528, 458] width 14 height 14
type input "**"
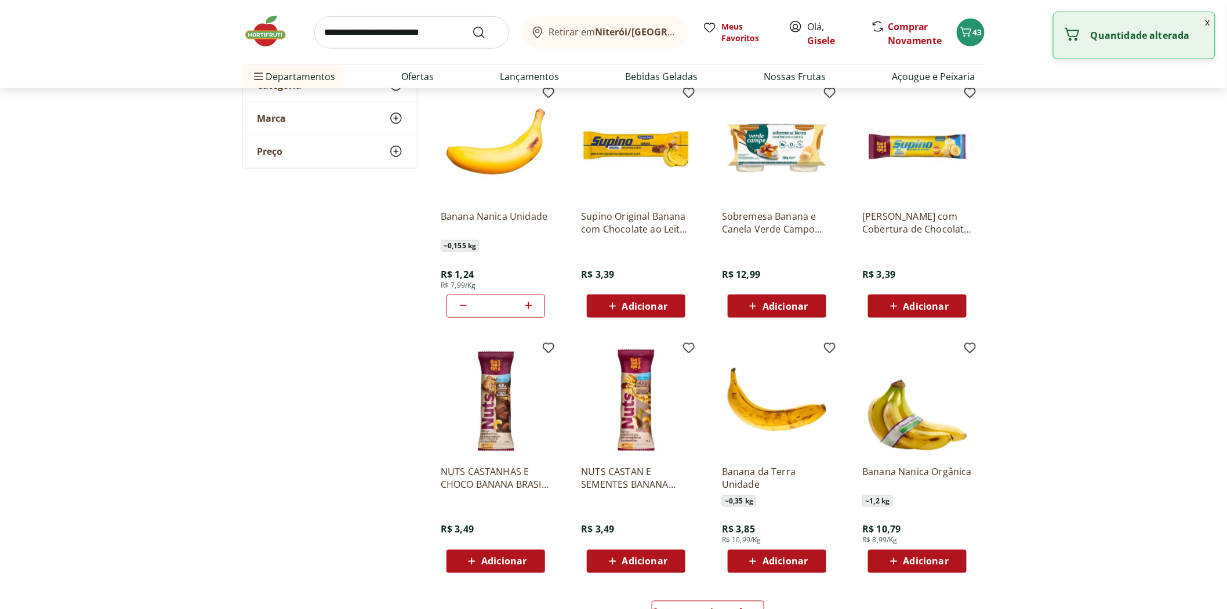
scroll to position [580, 0]
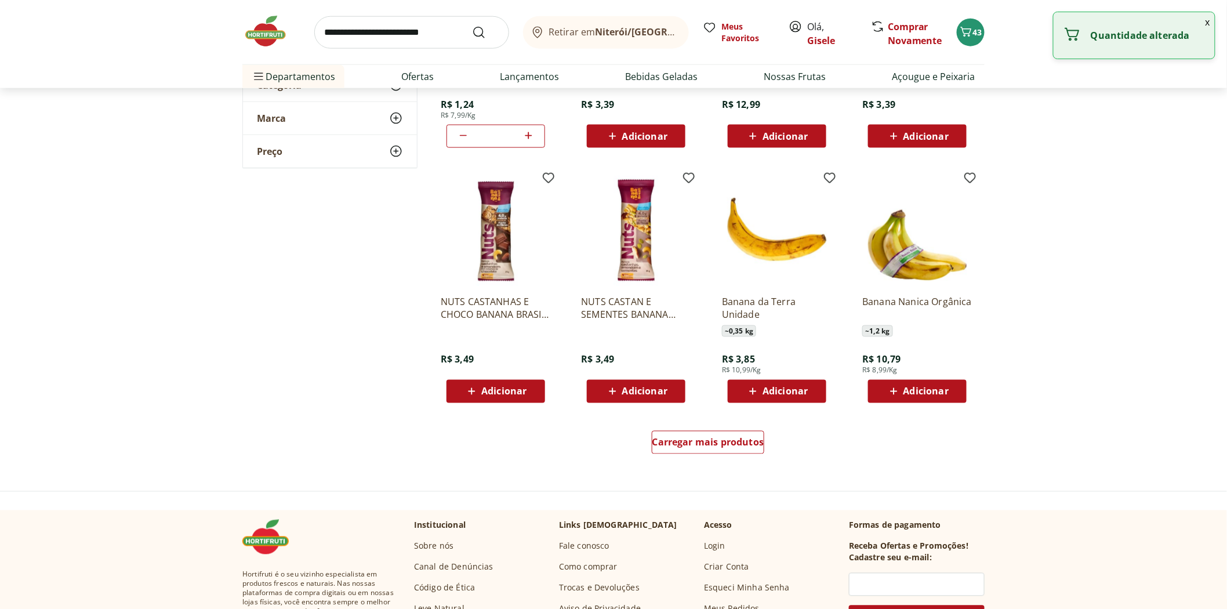
click at [946, 390] on span "Adicionar" at bounding box center [926, 391] width 45 height 9
click at [879, 392] on icon at bounding box center [885, 391] width 14 height 14
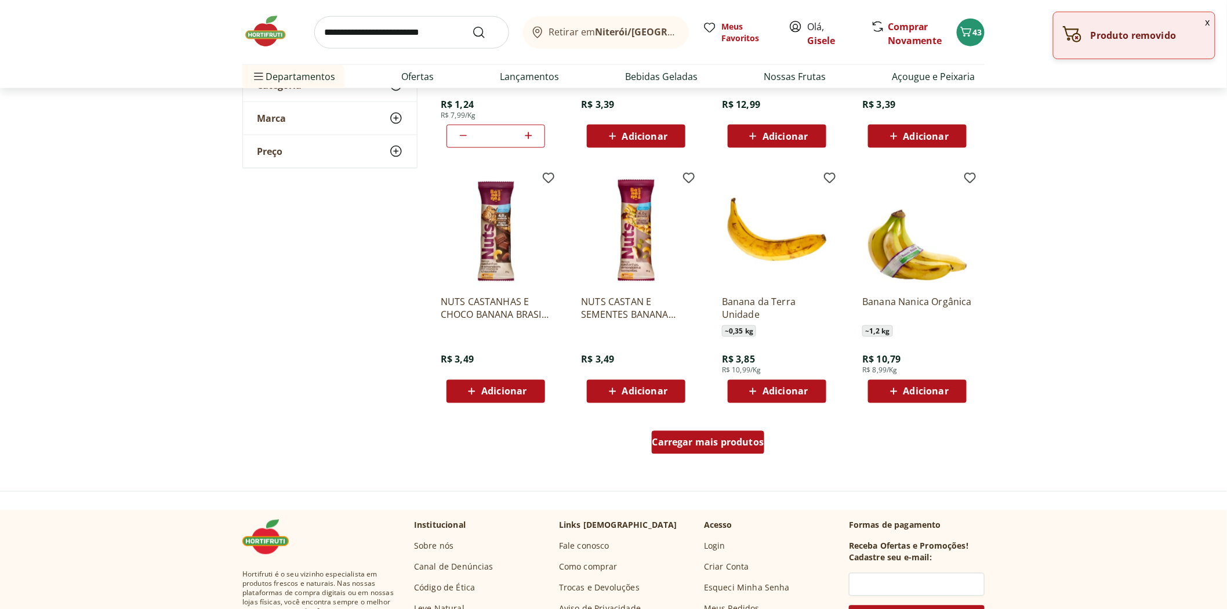
click at [688, 445] on span "Carregar mais produtos" at bounding box center [708, 442] width 112 height 9
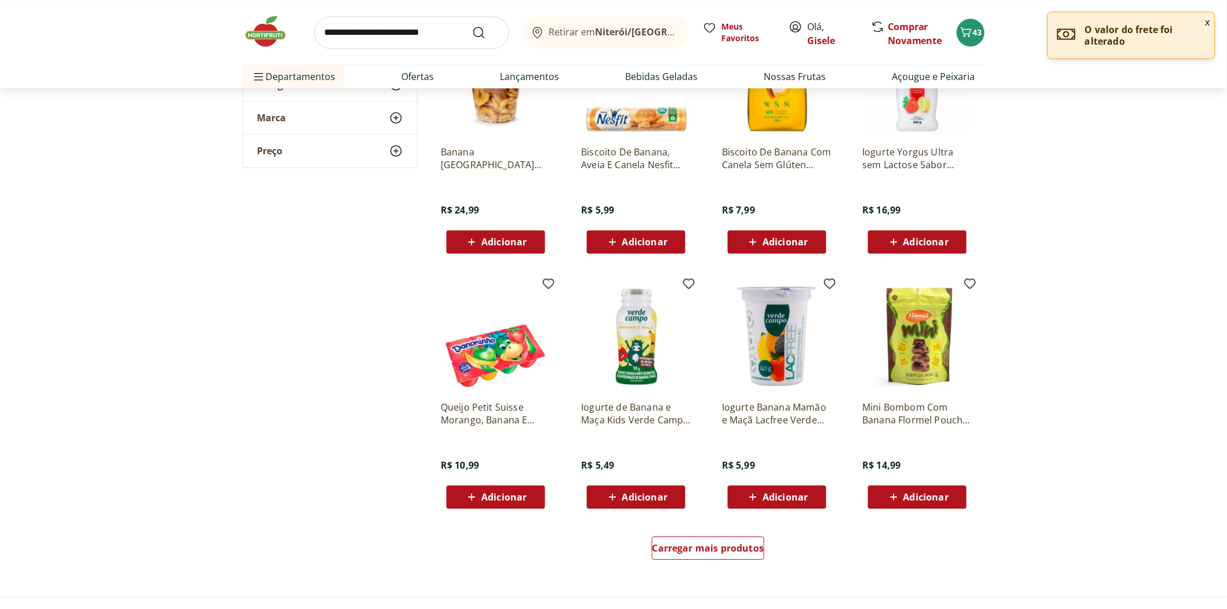
scroll to position [1353, 0]
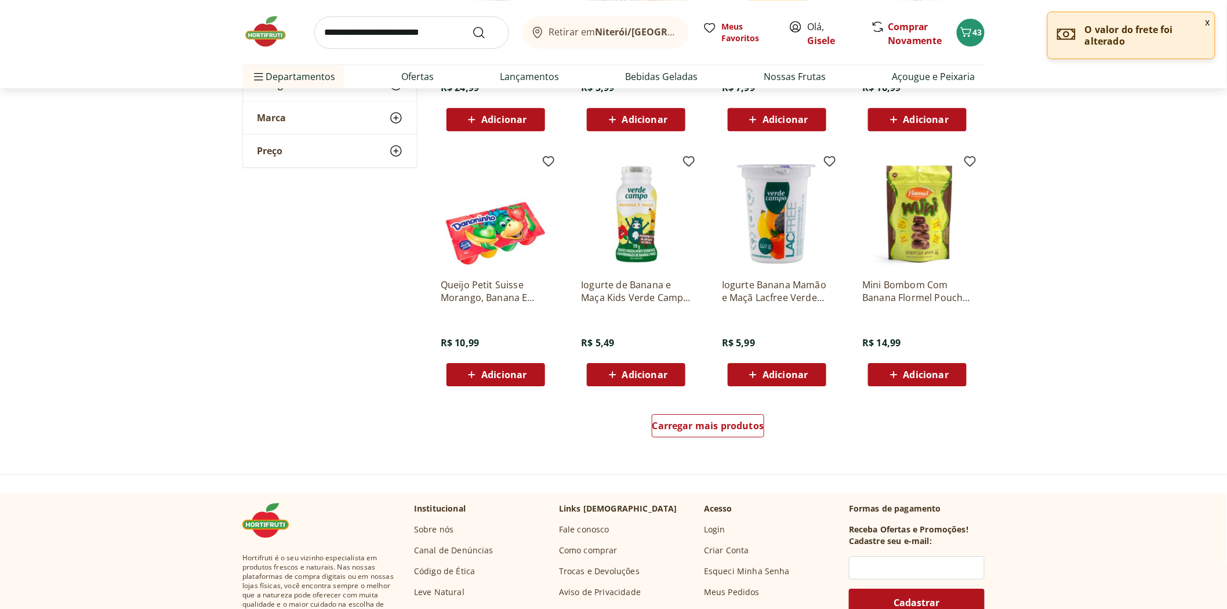
click at [398, 37] on input "search" at bounding box center [411, 32] width 195 height 32
type input "**********"
click button "Submit Search" at bounding box center [486, 33] width 28 height 14
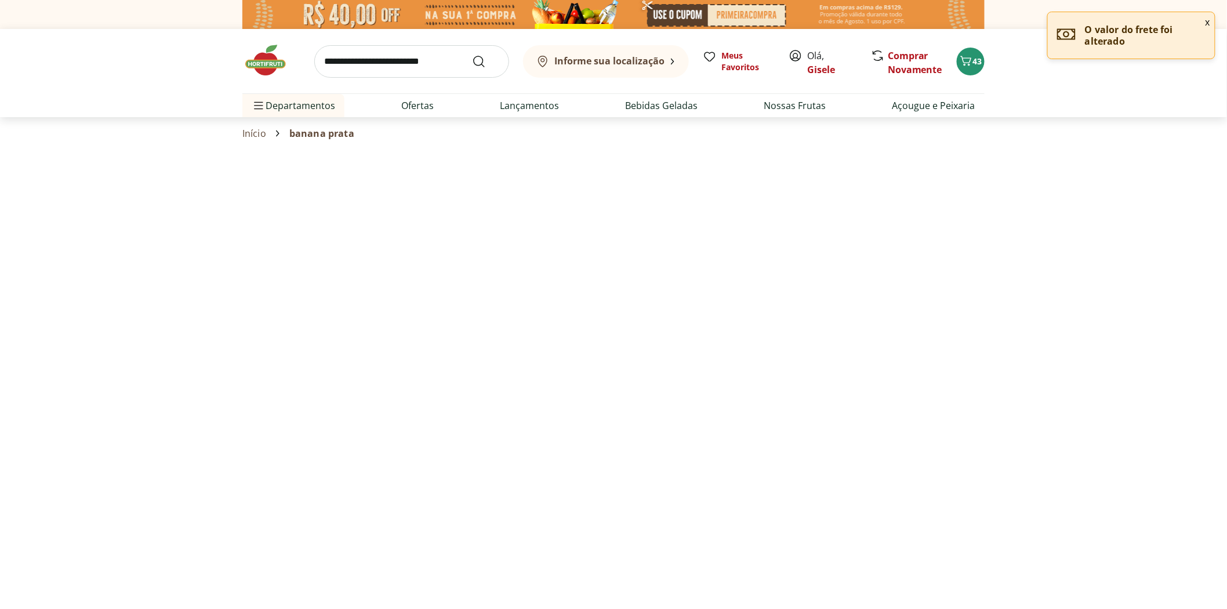
select select "**********"
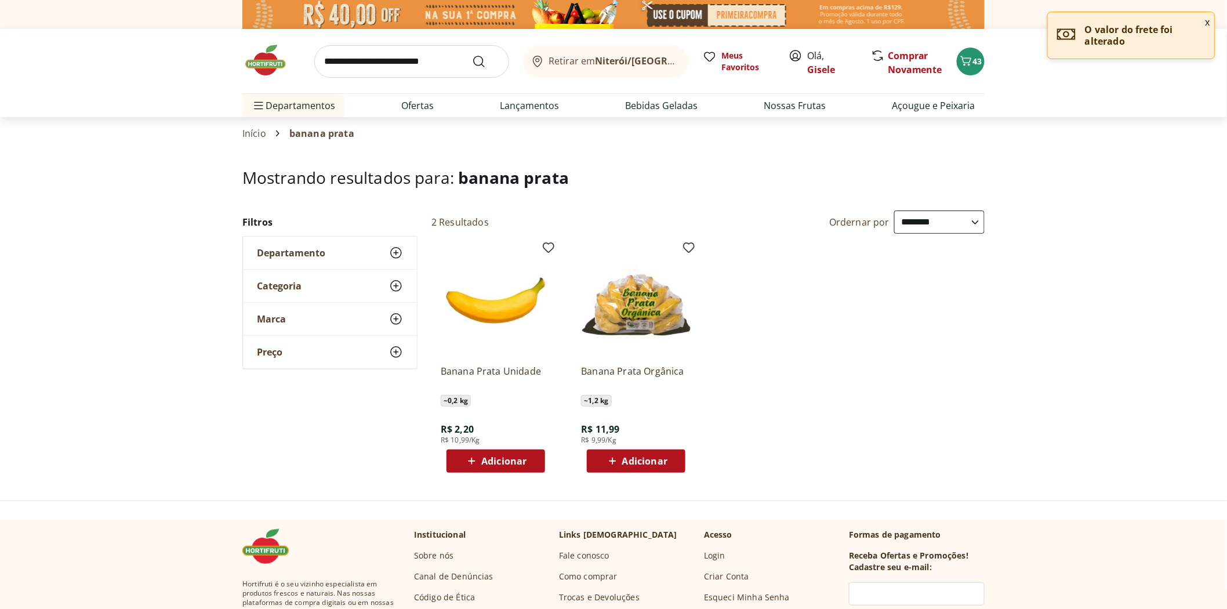
click at [629, 458] on span "Adicionar" at bounding box center [644, 460] width 45 height 9
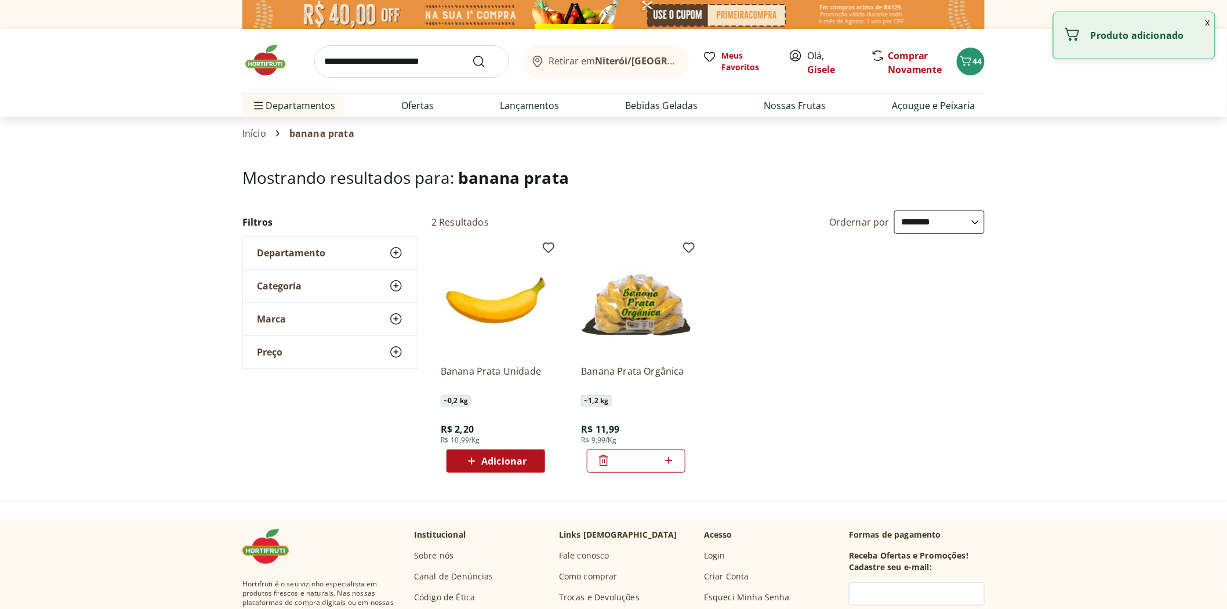
click at [669, 461] on icon at bounding box center [668, 460] width 7 height 7
click at [595, 456] on div "*" at bounding box center [636, 460] width 99 height 23
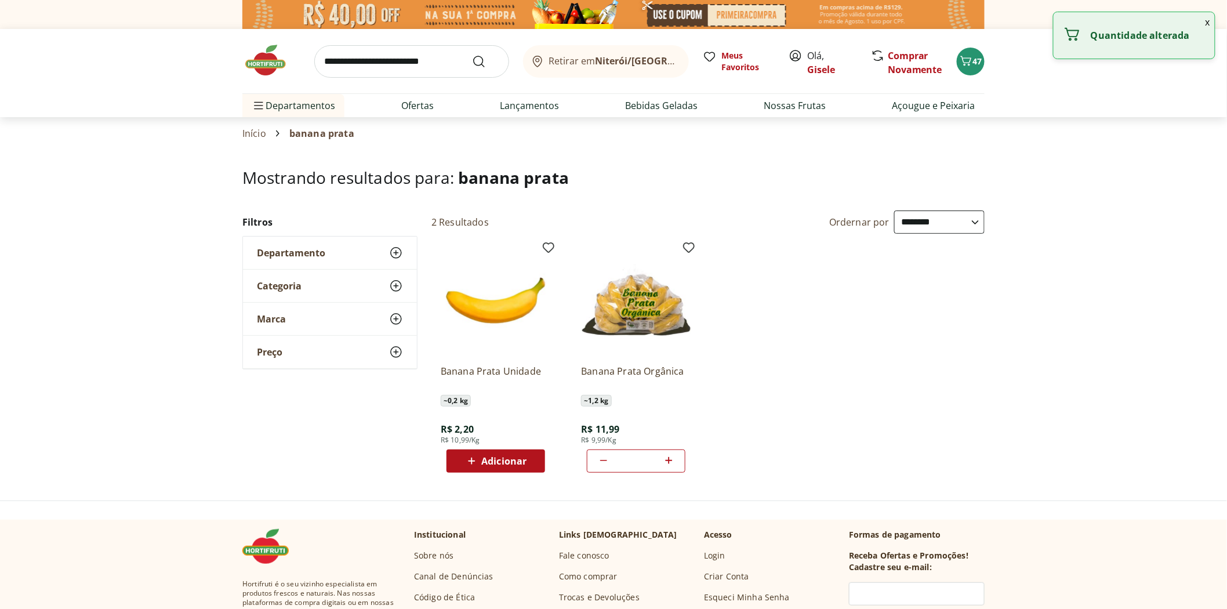
click at [603, 462] on icon at bounding box center [604, 461] width 14 height 14
click at [664, 464] on icon at bounding box center [669, 461] width 14 height 14
click at [665, 465] on icon at bounding box center [669, 461] width 14 height 14
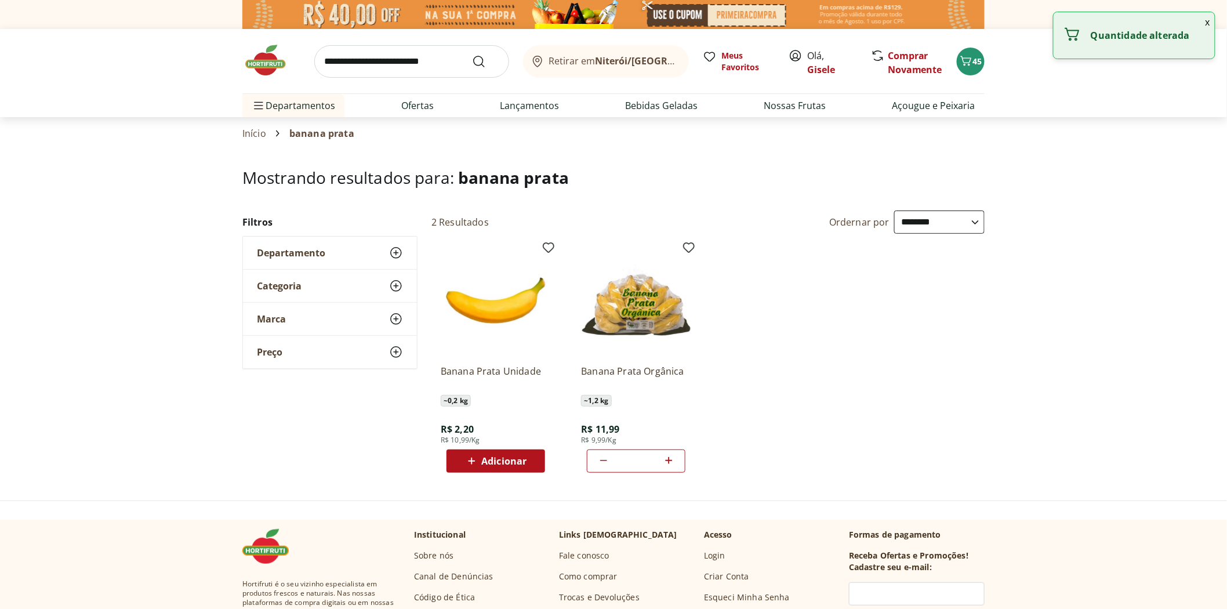
type input "*"
click at [369, 70] on input "search" at bounding box center [411, 61] width 195 height 32
type input "*******"
click at [472, 55] on button "Submit Search" at bounding box center [486, 62] width 28 height 14
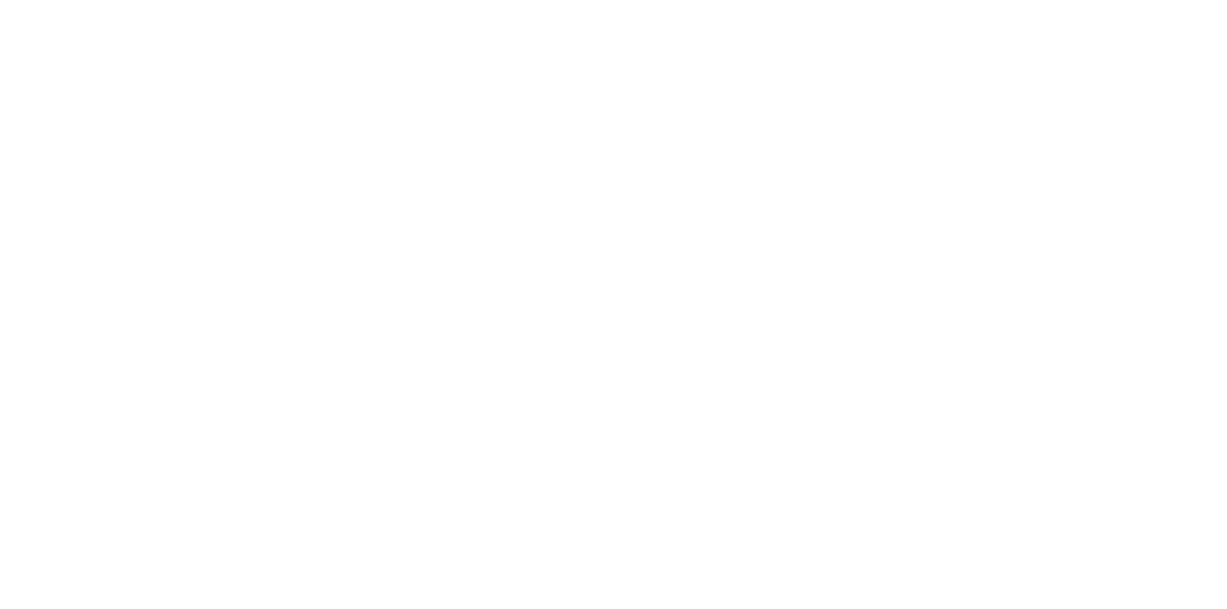
select select "**********"
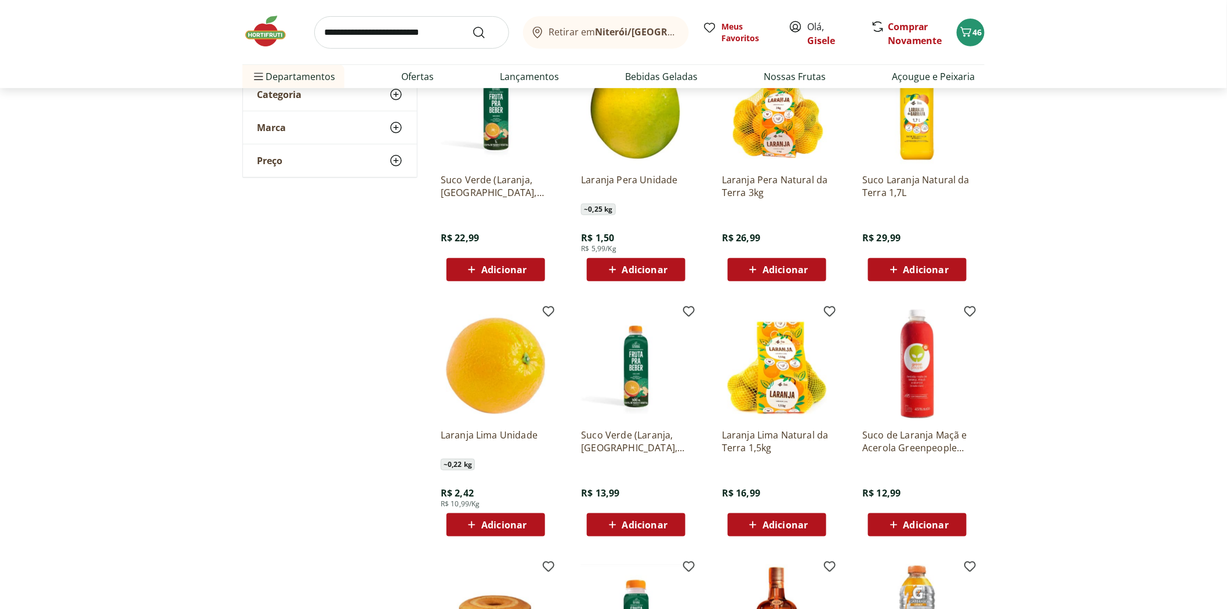
scroll to position [129, 0]
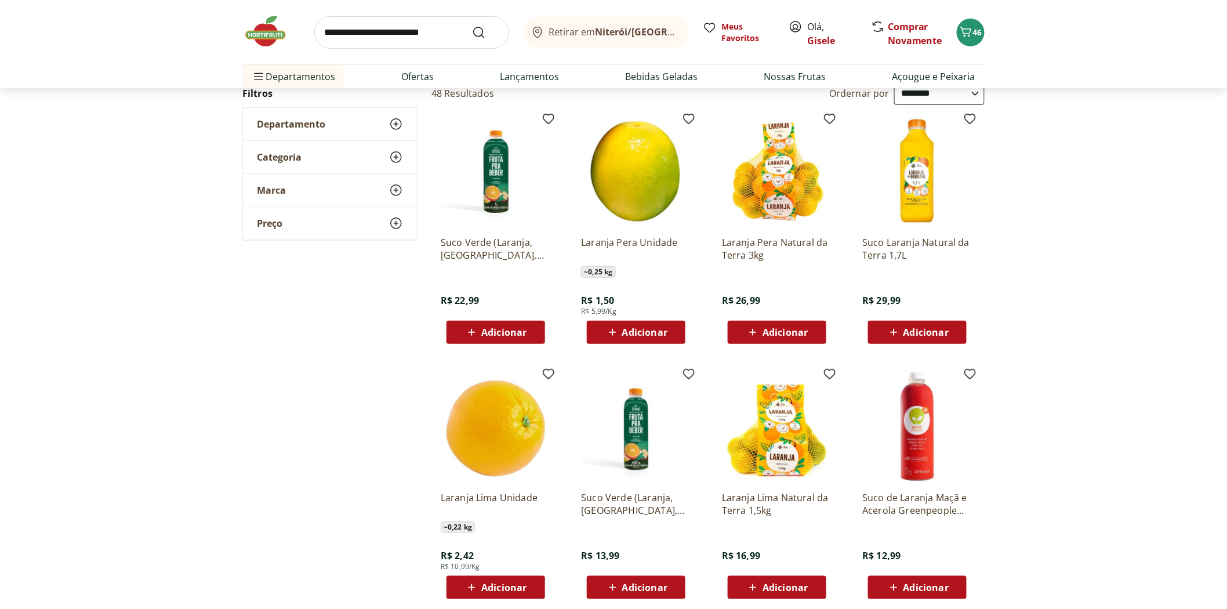
click at [766, 331] on span "Adicionar" at bounding box center [785, 332] width 45 height 9
click at [623, 328] on span "Adicionar" at bounding box center [644, 332] width 45 height 9
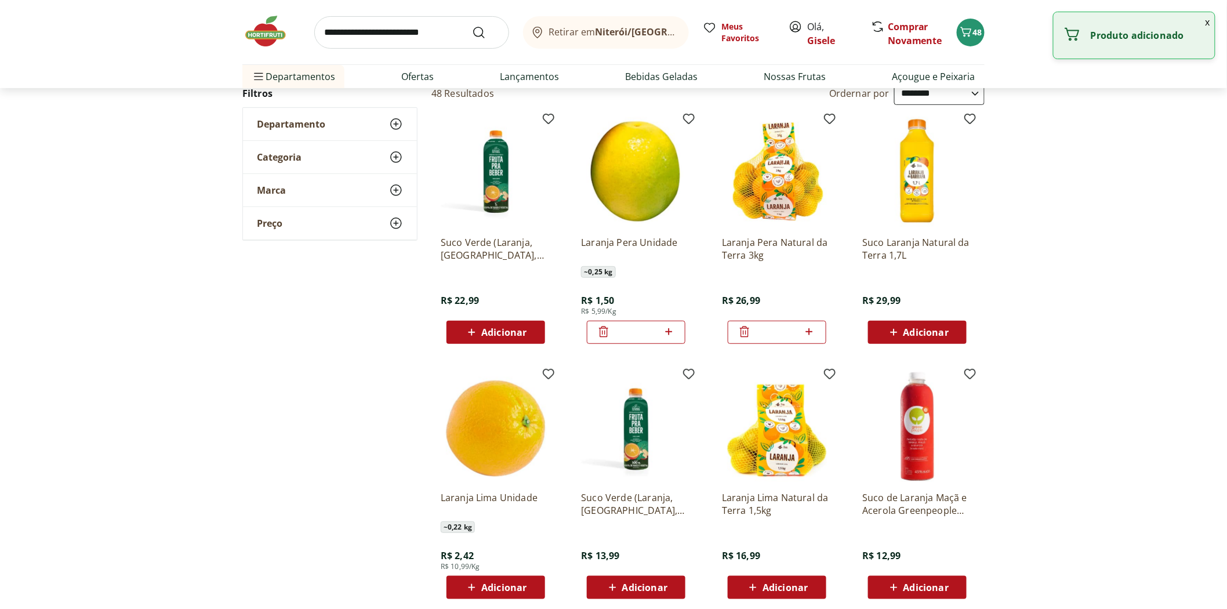
click at [605, 329] on icon at bounding box center [604, 332] width 14 height 14
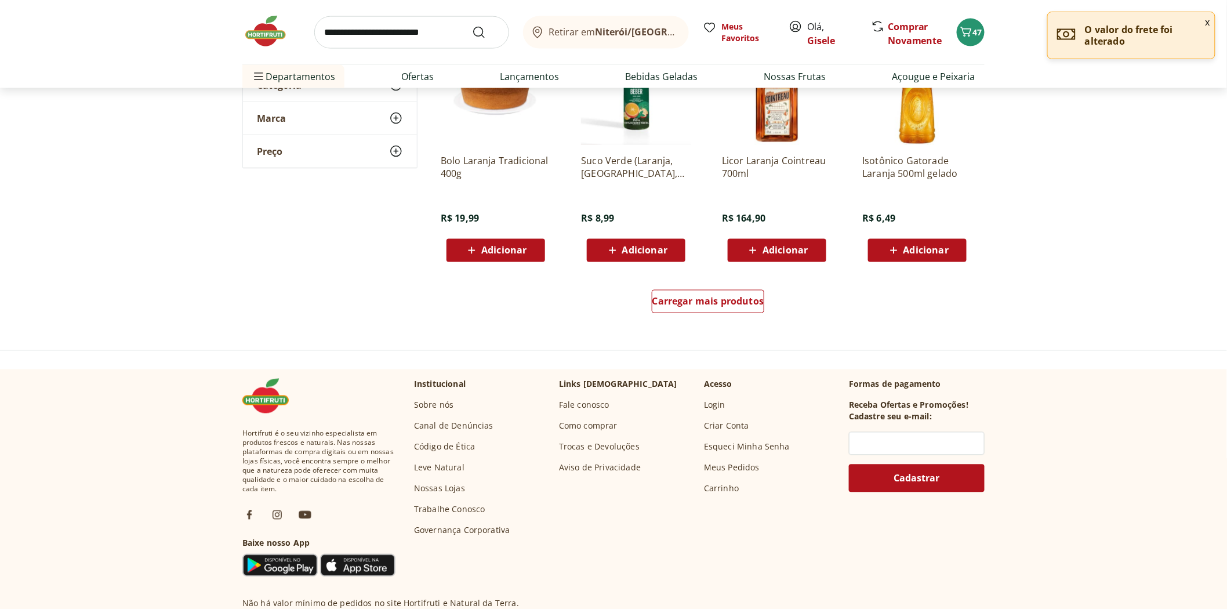
scroll to position [773, 0]
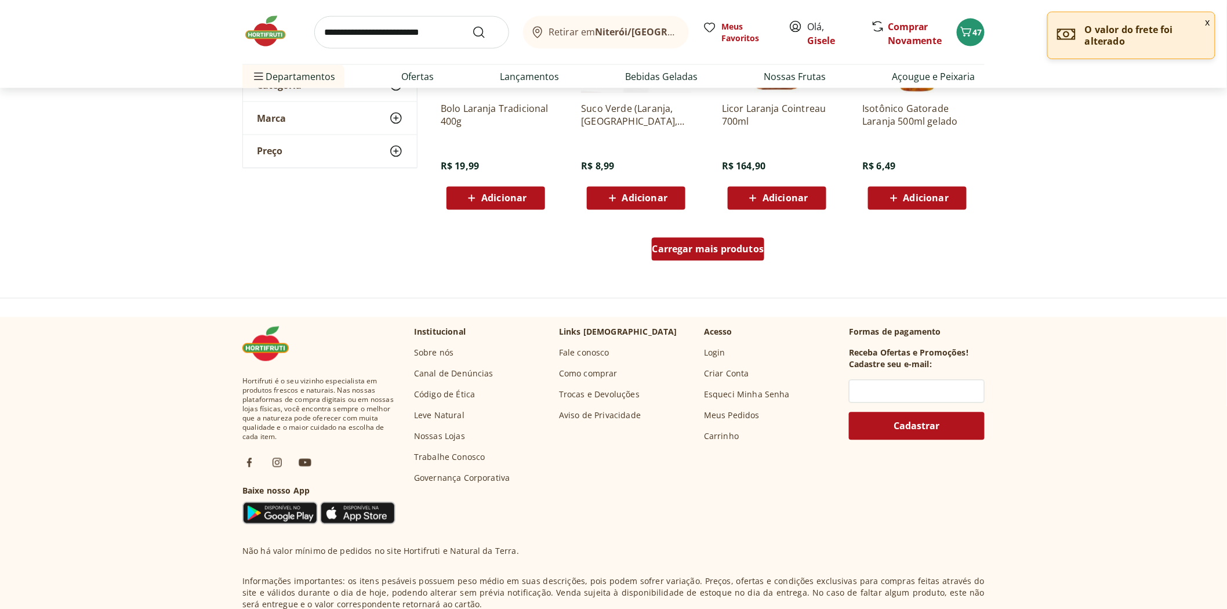
click at [686, 247] on span "Carregar mais produtos" at bounding box center [708, 249] width 112 height 9
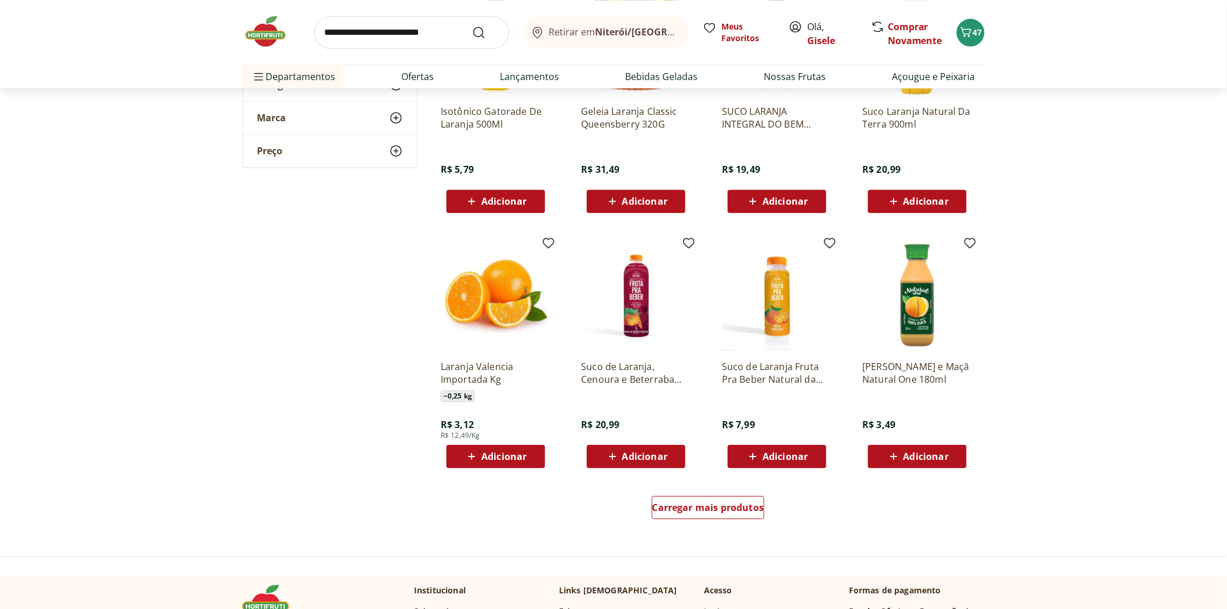
scroll to position [1353, 0]
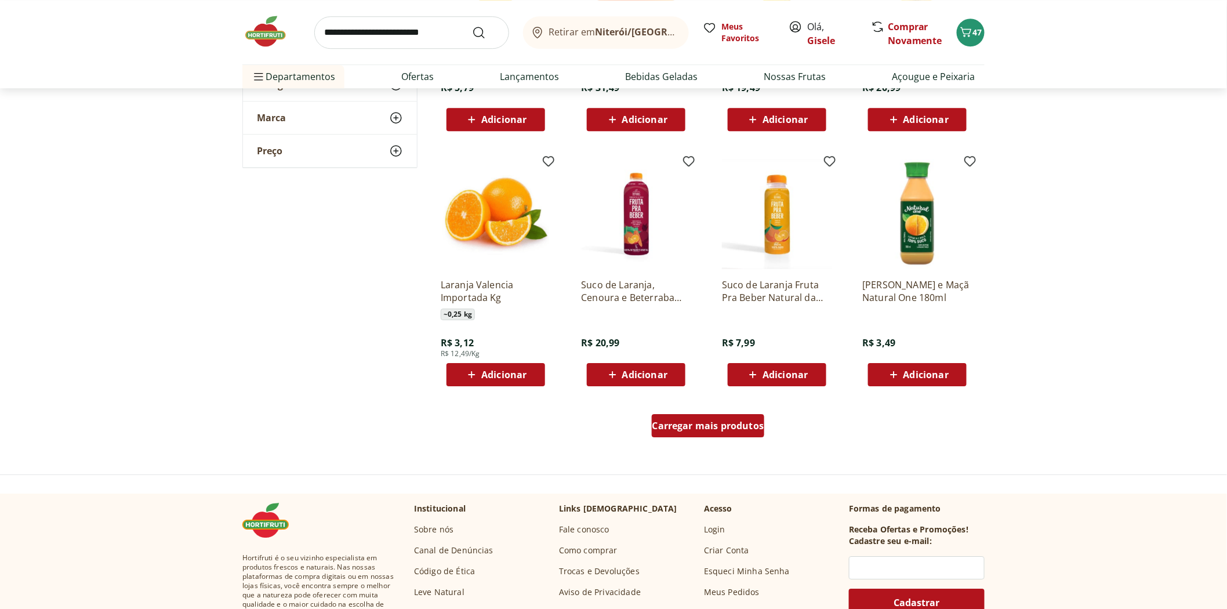
click at [693, 431] on div "Carregar mais produtos" at bounding box center [708, 425] width 113 height 23
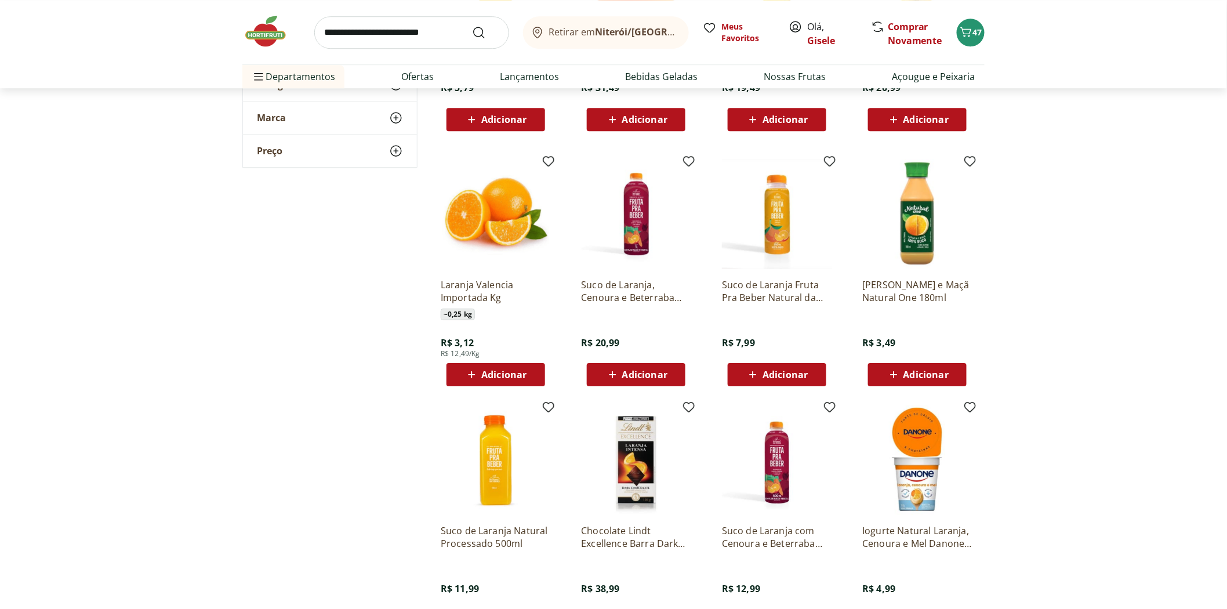
scroll to position [1675, 0]
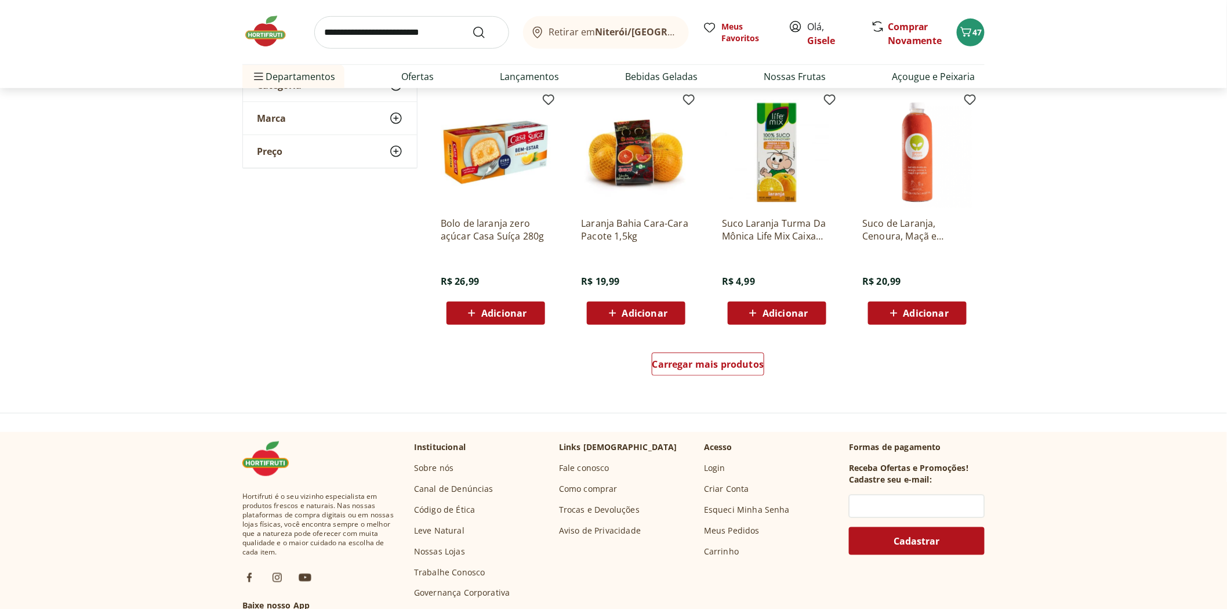
scroll to position [2384, 0]
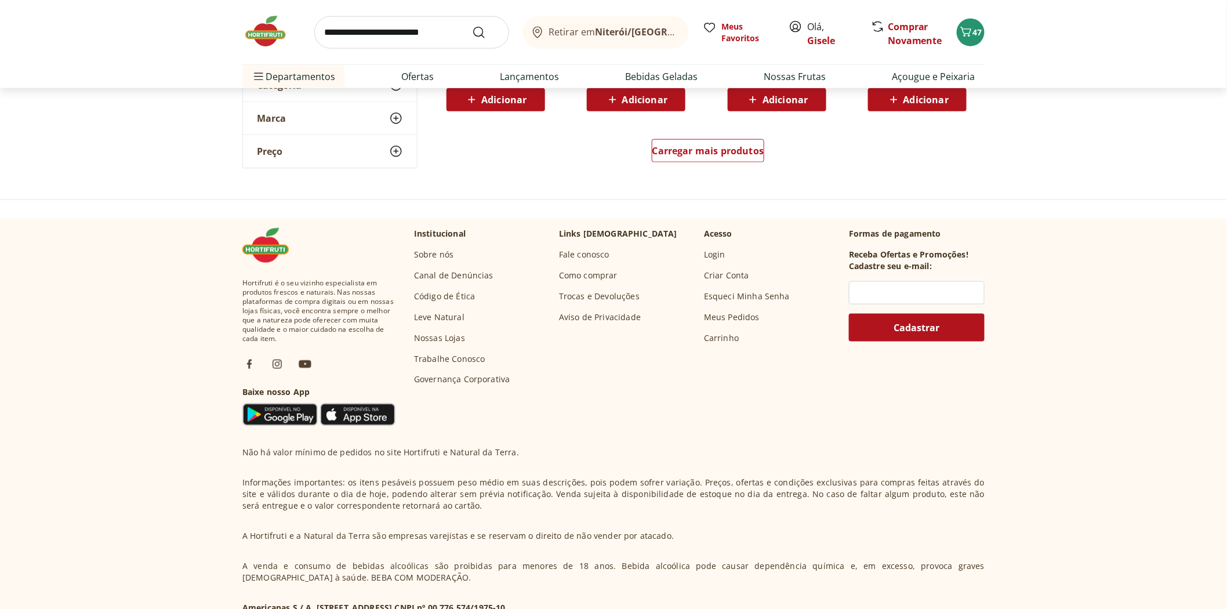
click at [384, 37] on input "search" at bounding box center [411, 32] width 195 height 32
type input "**********"
click at [472, 26] on button "Submit Search" at bounding box center [486, 33] width 28 height 14
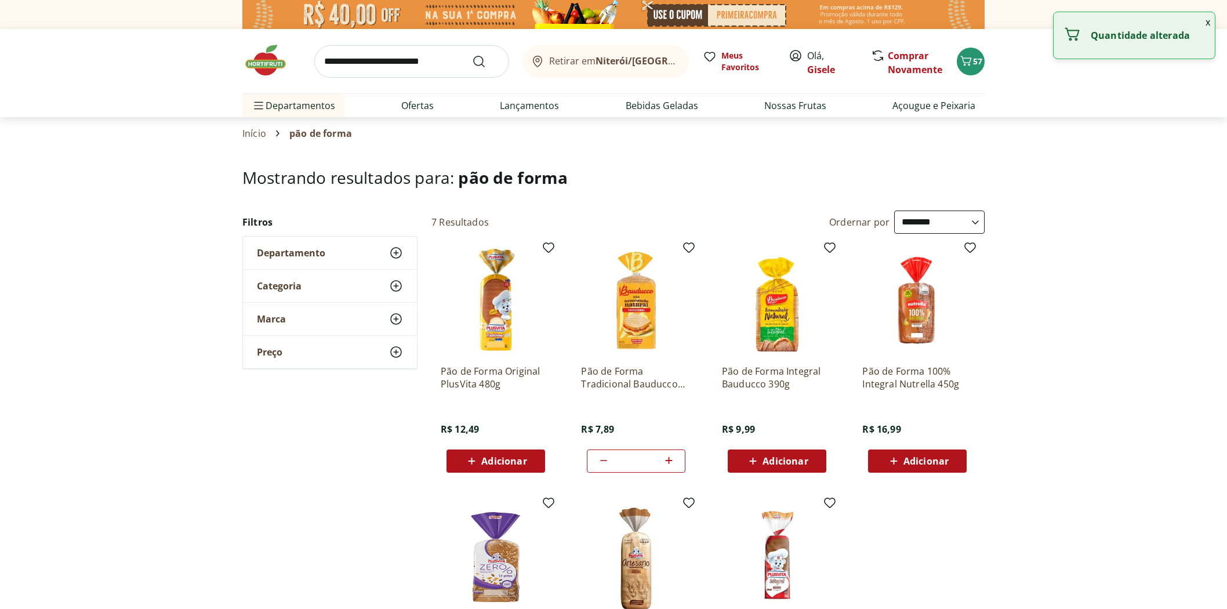
select select "**********"
click at [781, 462] on span "Adicionar" at bounding box center [785, 460] width 45 height 9
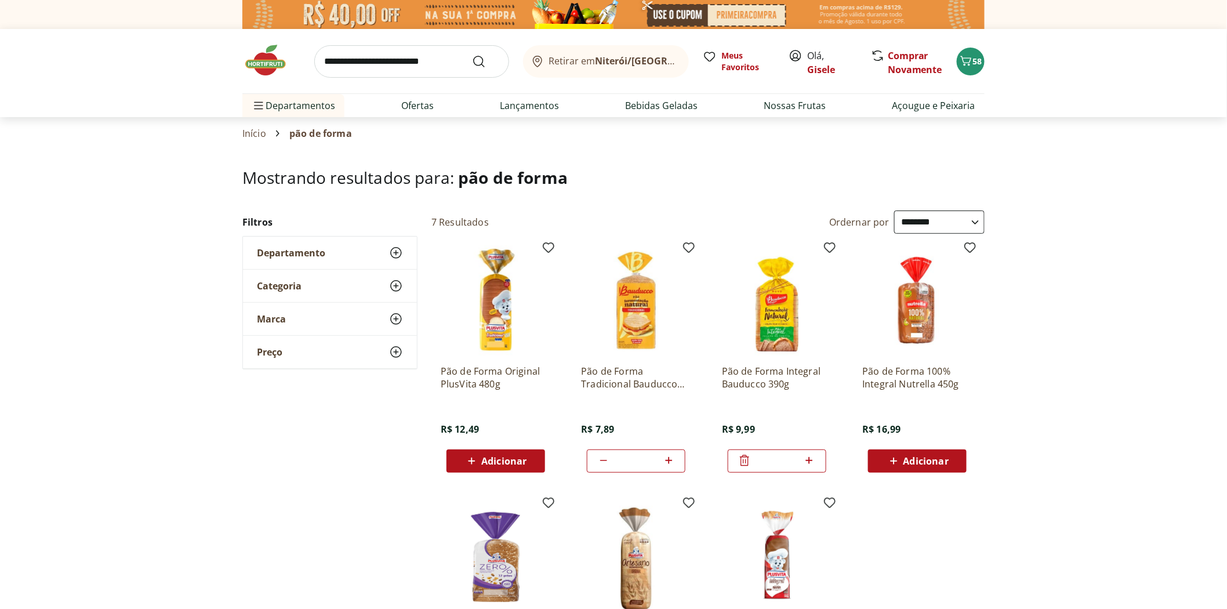
click at [264, 73] on img at bounding box center [271, 60] width 58 height 35
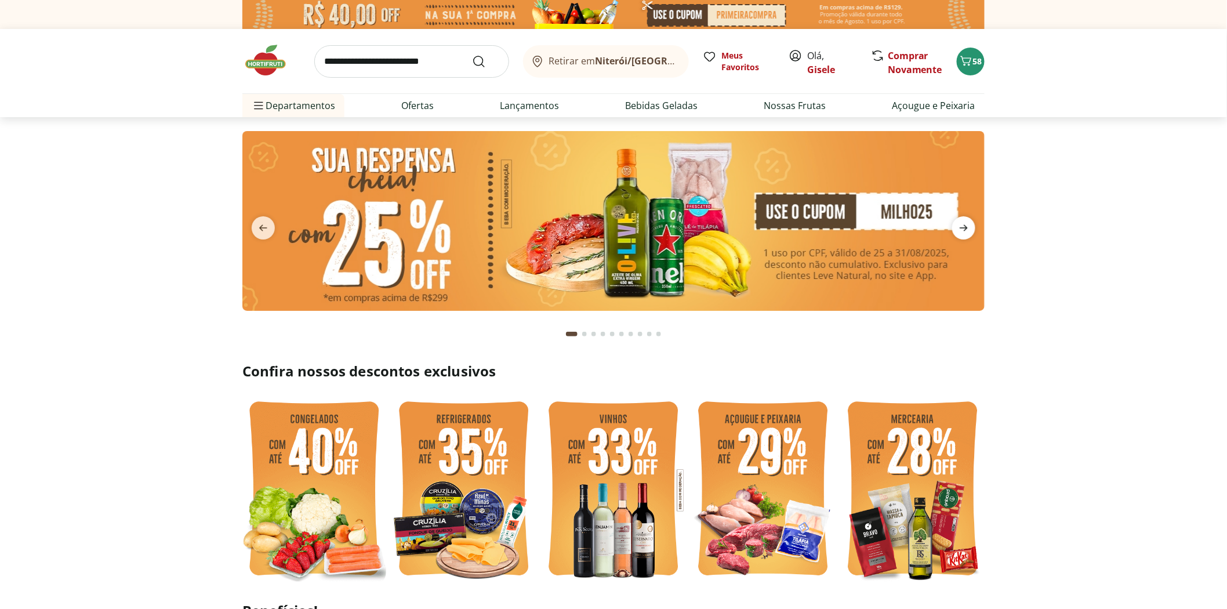
click at [958, 229] on icon "next" at bounding box center [964, 228] width 14 height 14
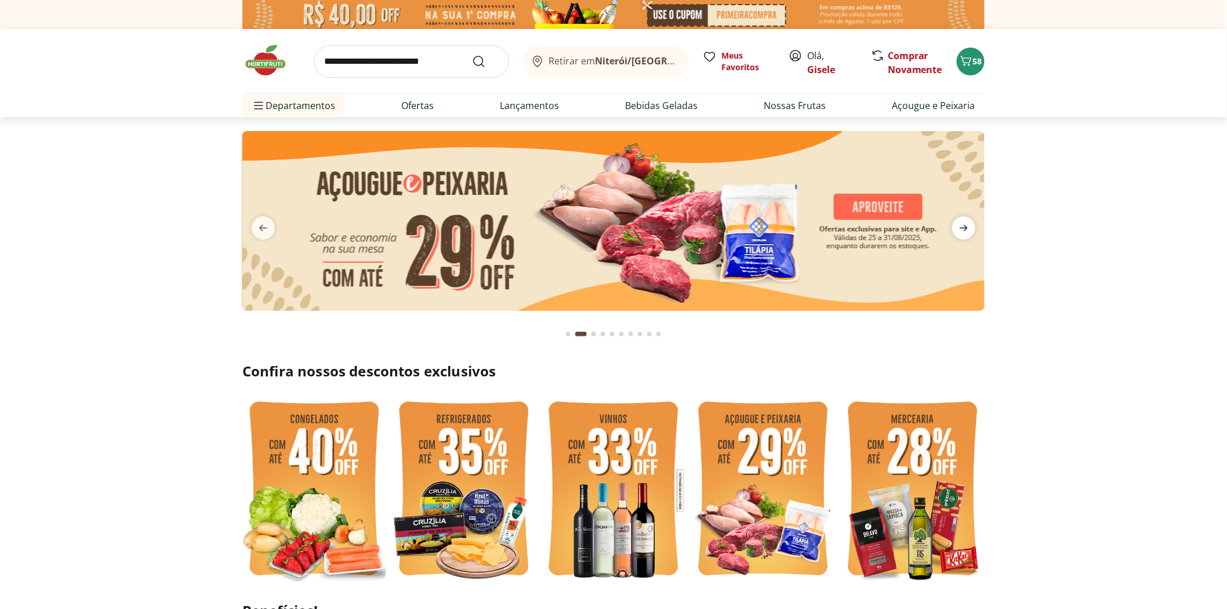
click at [959, 229] on icon "next" at bounding box center [964, 228] width 14 height 14
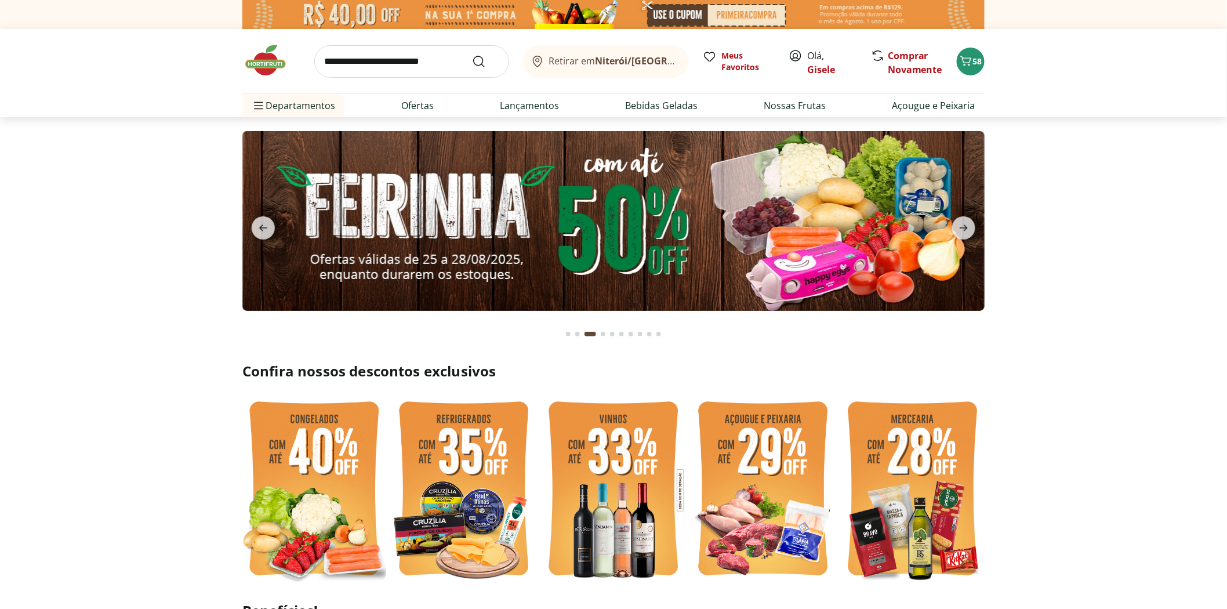
click at [605, 233] on img at bounding box center [613, 221] width 742 height 180
click at [966, 230] on icon "next" at bounding box center [964, 228] width 8 height 6
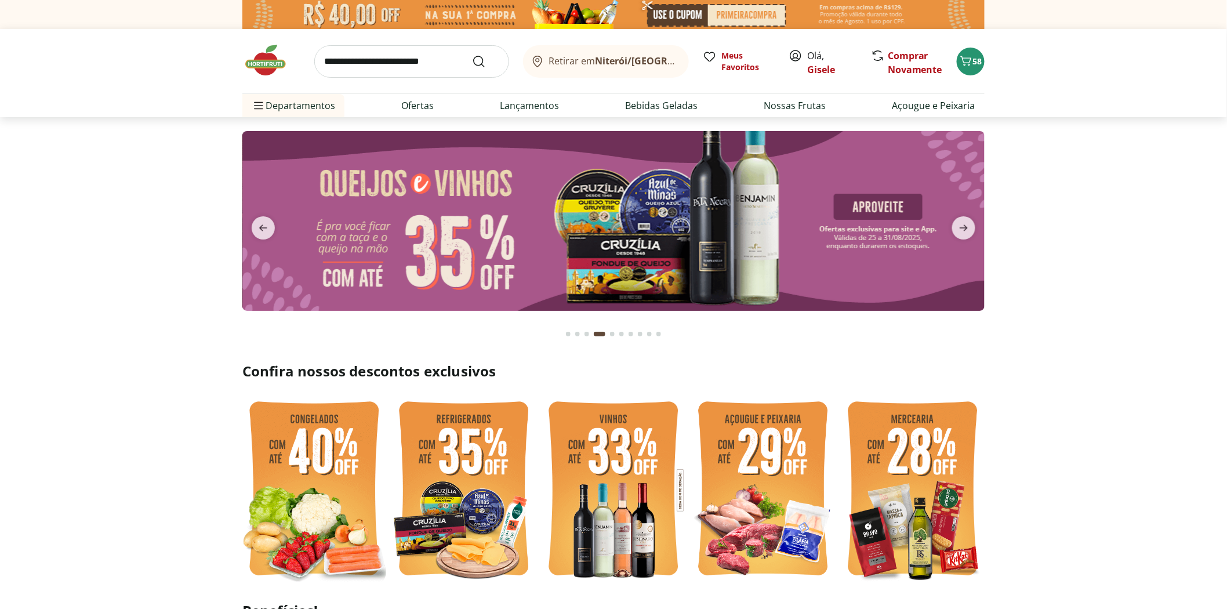
click at [581, 217] on img at bounding box center [613, 221] width 742 height 180
click at [955, 229] on span "next" at bounding box center [963, 227] width 23 height 23
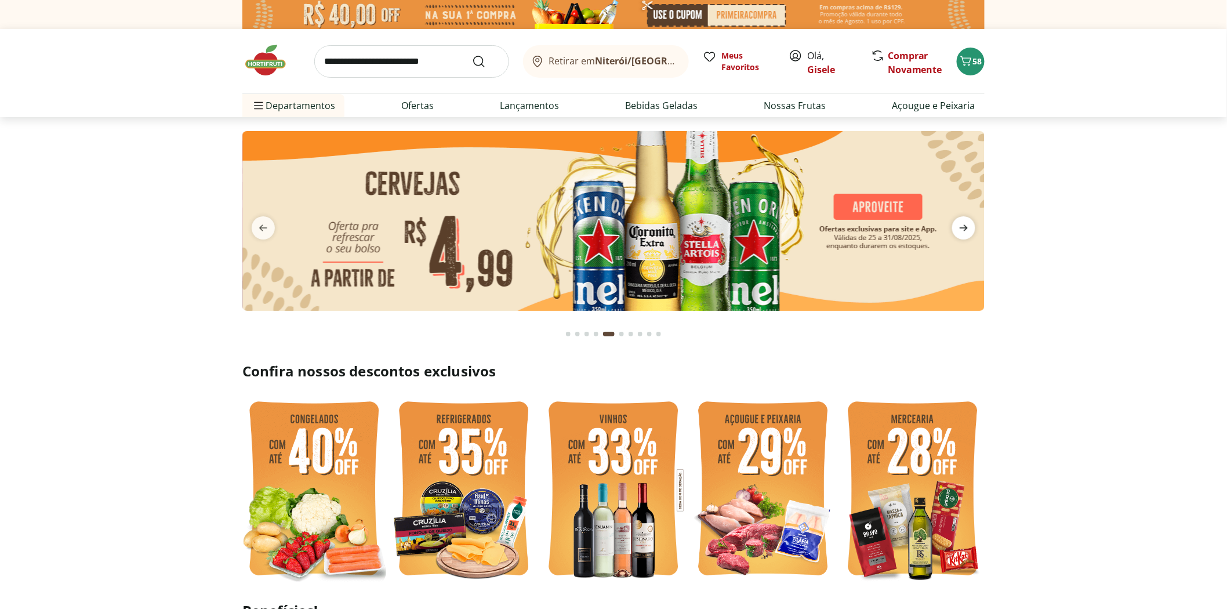
click at [955, 229] on span "next" at bounding box center [963, 227] width 23 height 23
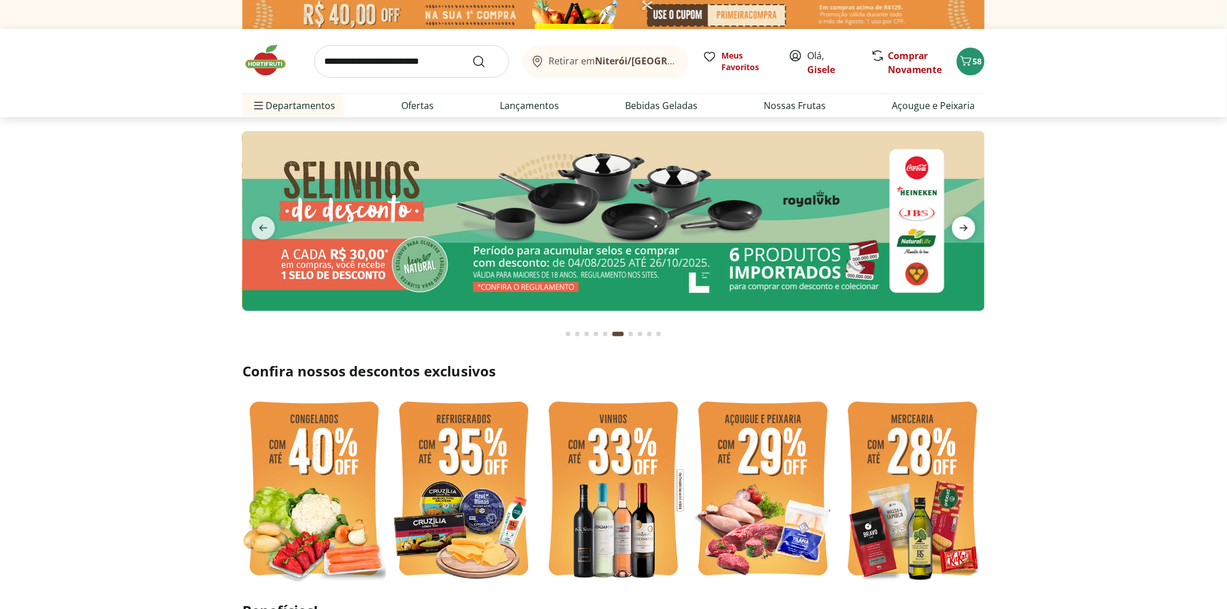
click at [955, 229] on span "next" at bounding box center [963, 227] width 23 height 23
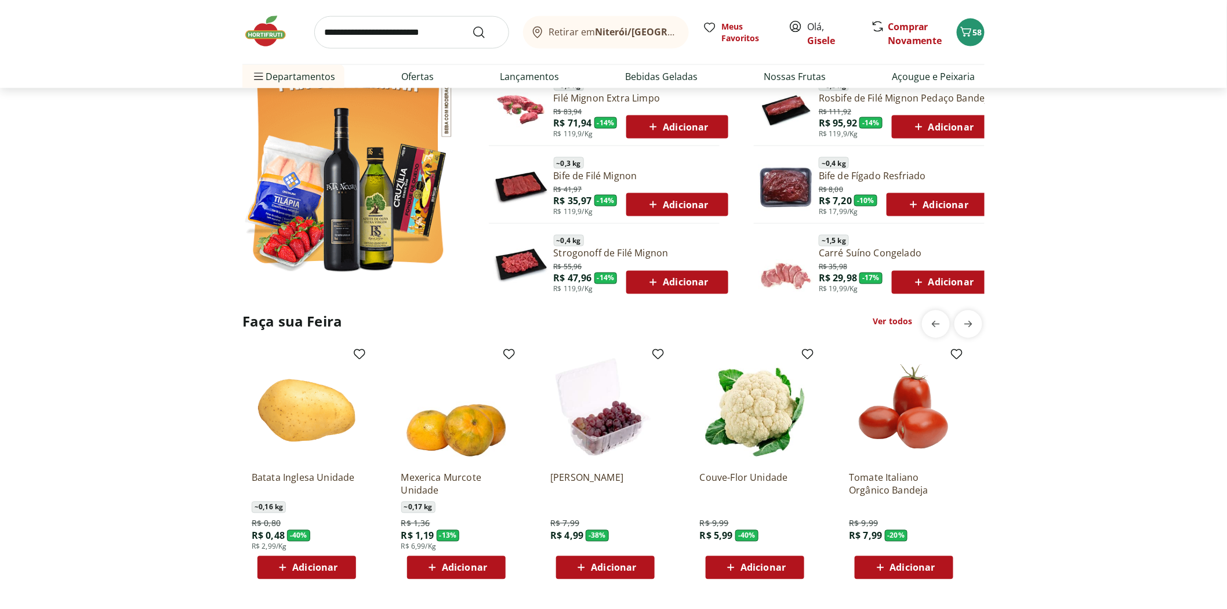
scroll to position [773, 0]
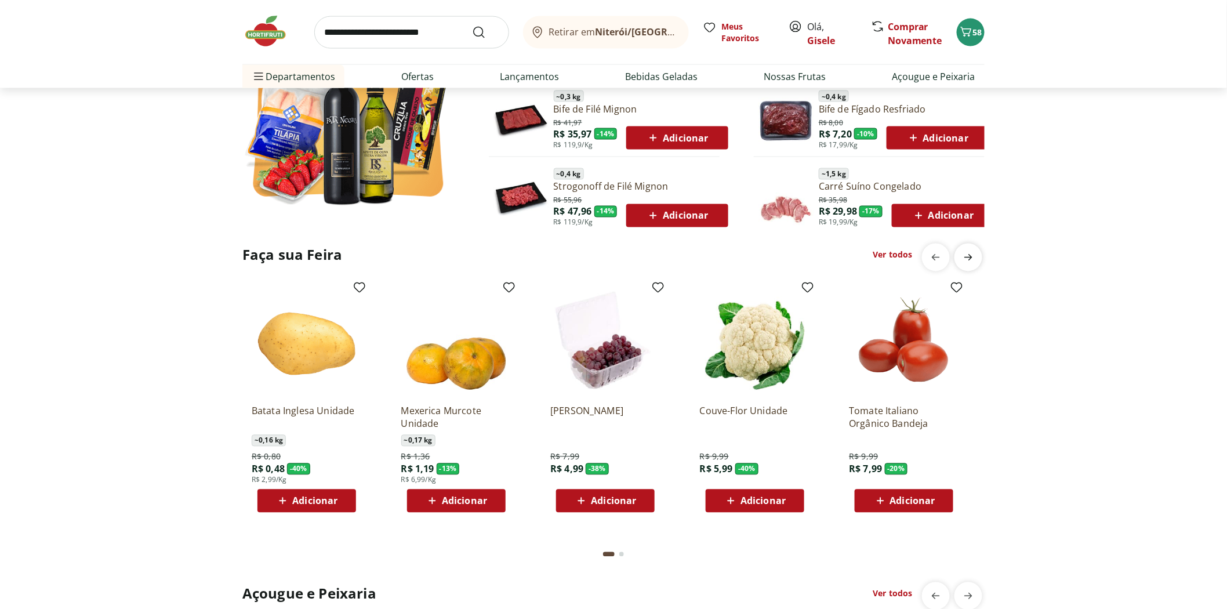
click at [971, 257] on icon "next" at bounding box center [968, 257] width 8 height 6
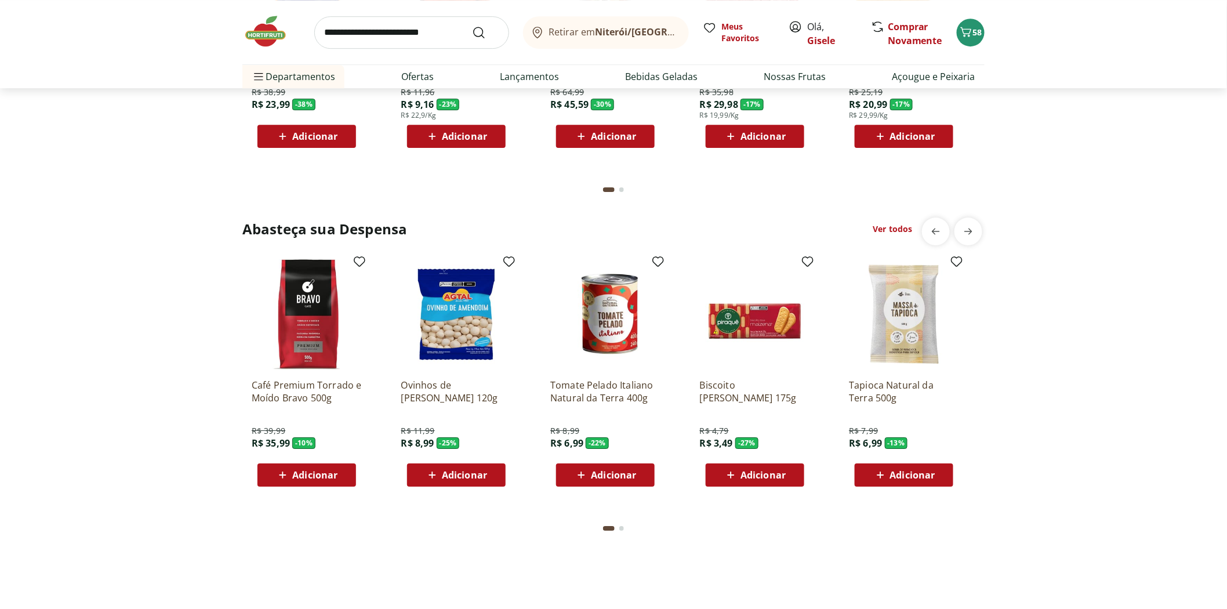
scroll to position [1482, 0]
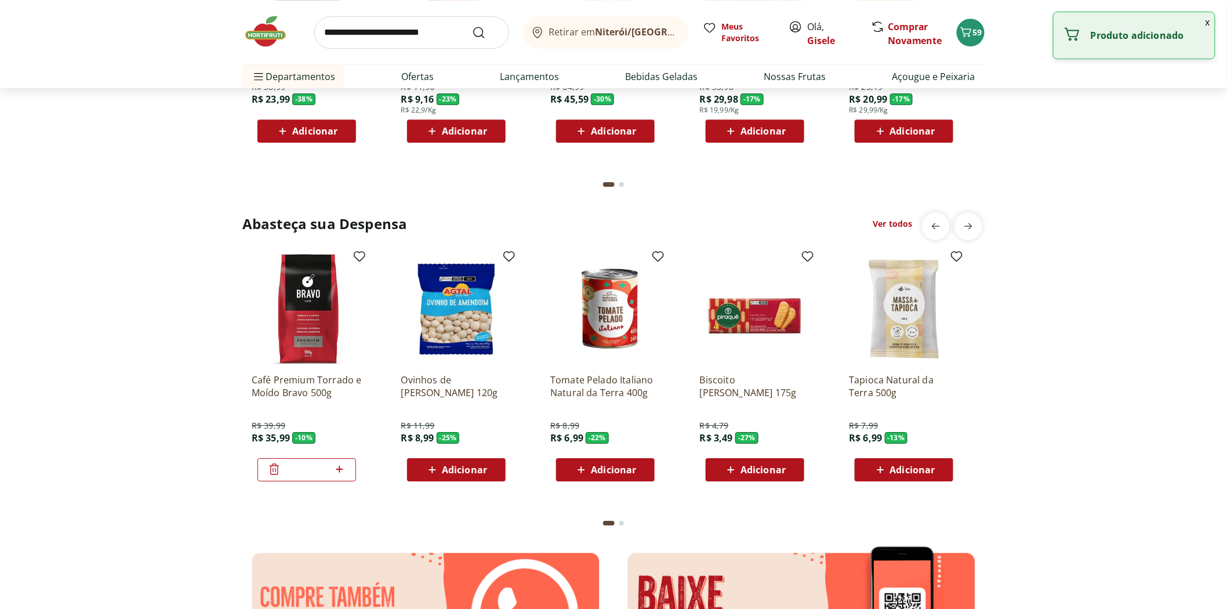
click at [345, 468] on icon at bounding box center [339, 469] width 14 height 14
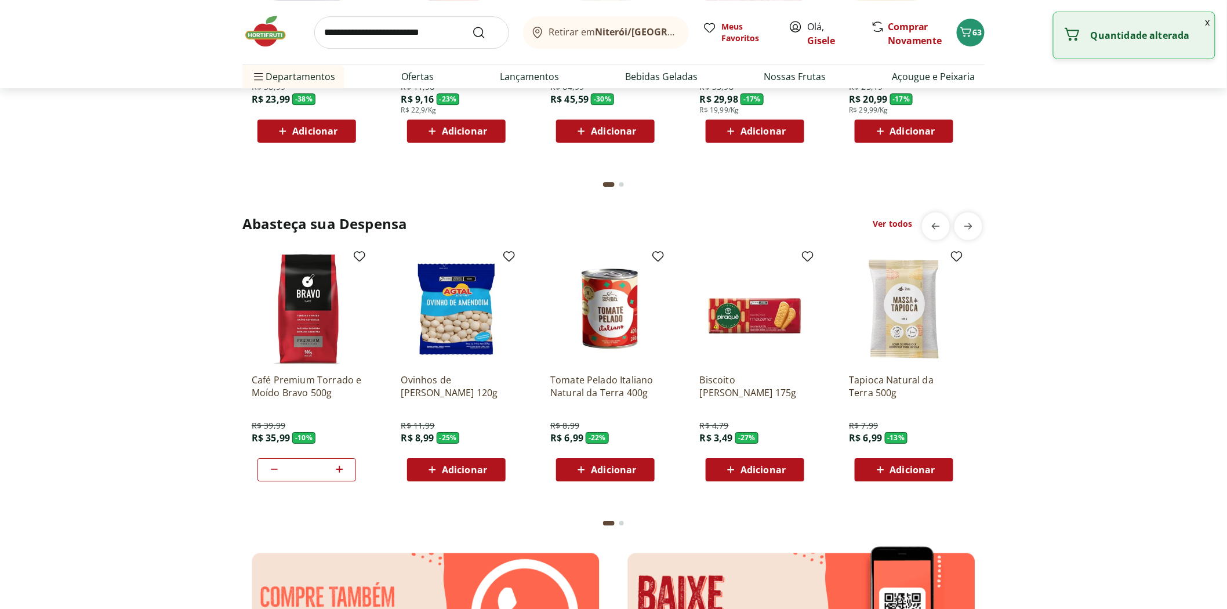
click at [345, 468] on icon at bounding box center [339, 469] width 14 height 14
type input "*"
click at [789, 467] on icon at bounding box center [787, 469] width 14 height 14
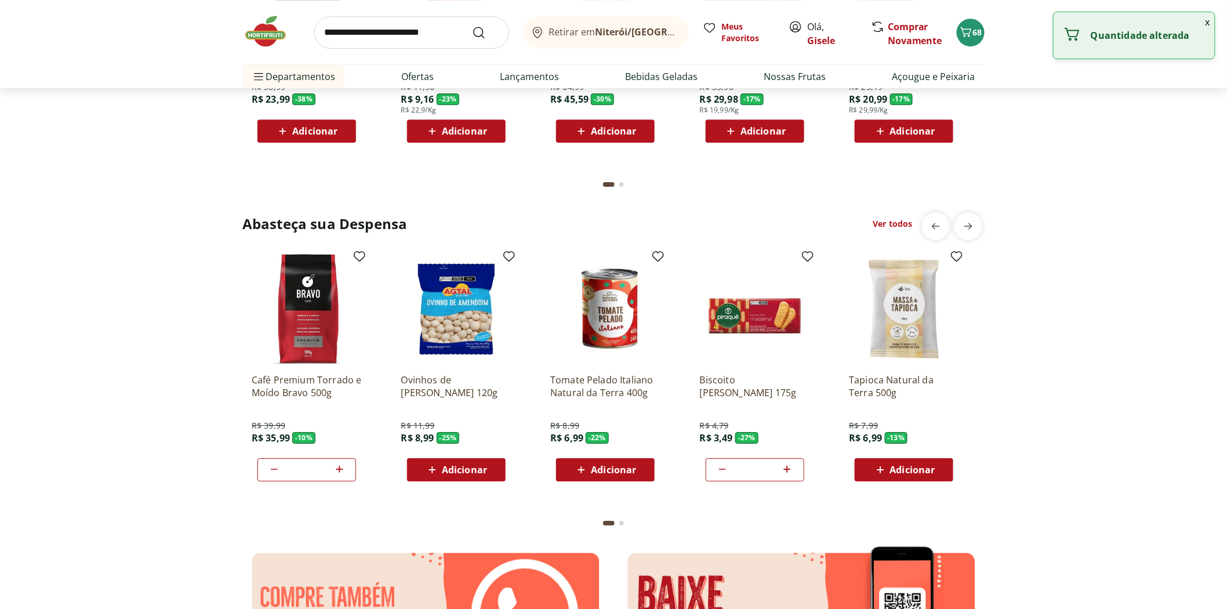
click at [789, 467] on icon at bounding box center [787, 469] width 14 height 14
type input "*"
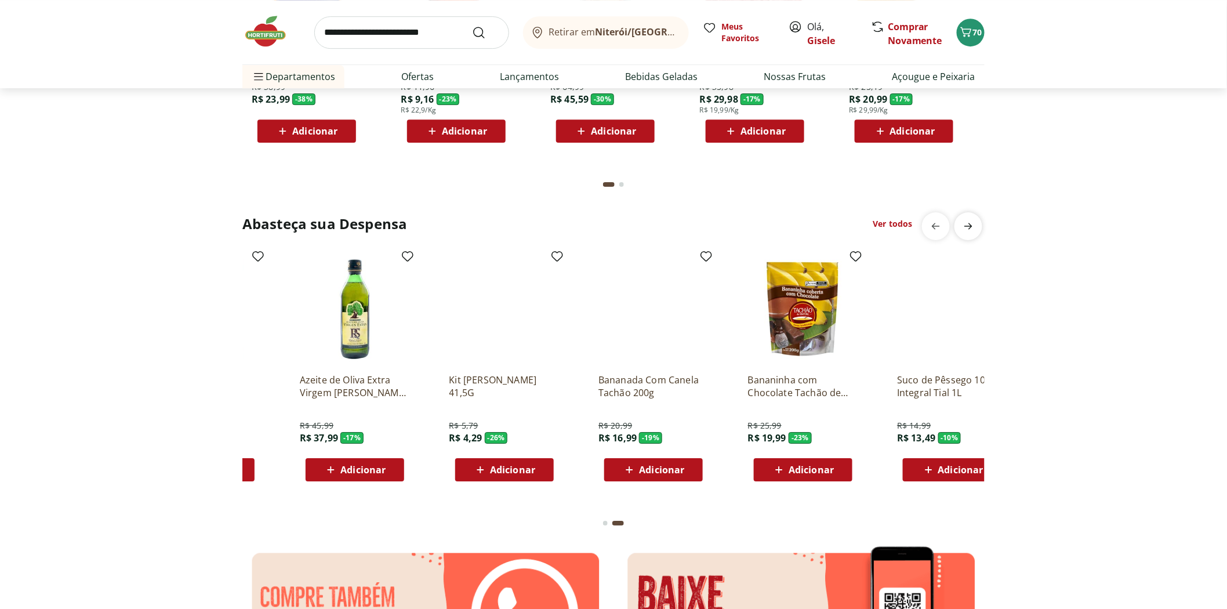
scroll to position [0, 746]
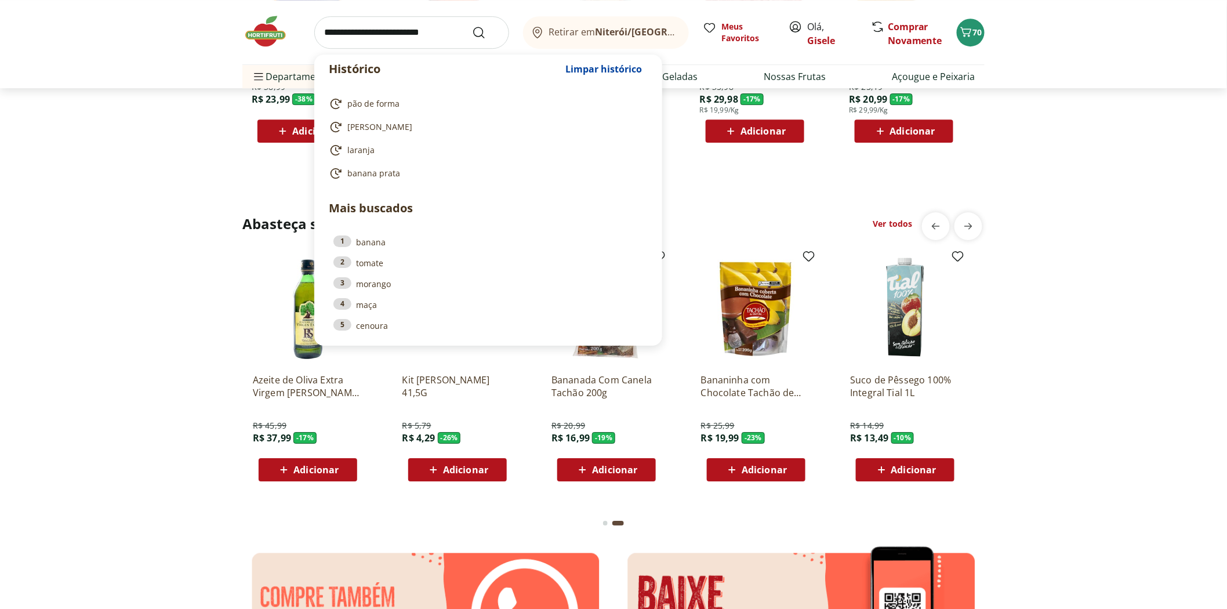
click at [368, 27] on input "search" at bounding box center [411, 32] width 195 height 32
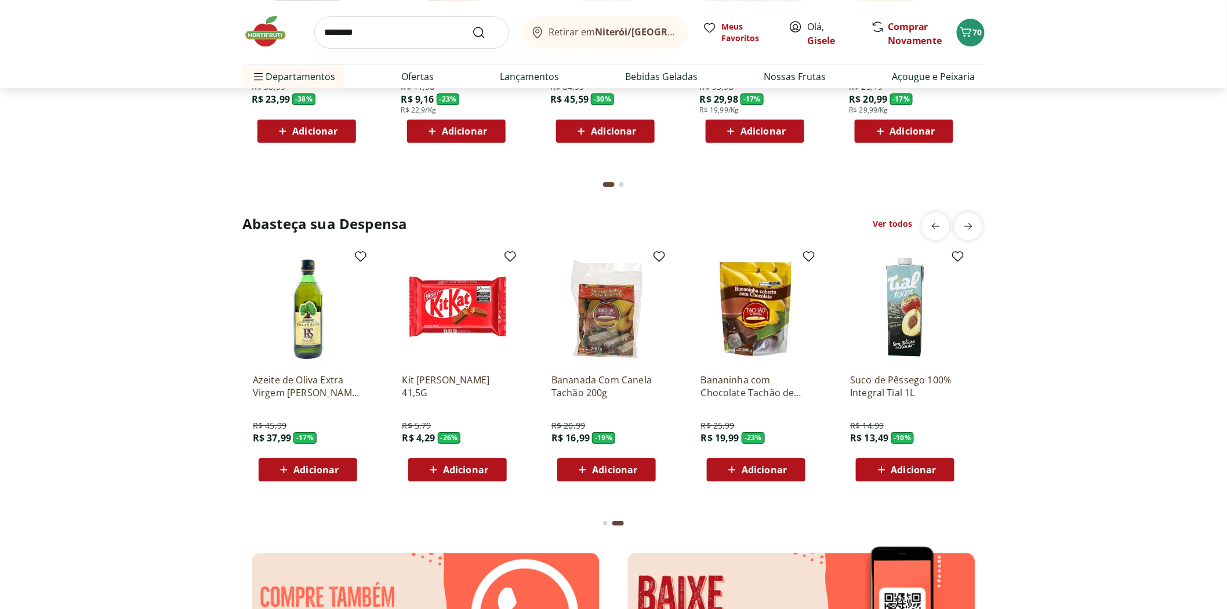
type input "********"
click at [472, 26] on button "Submit Search" at bounding box center [486, 33] width 28 height 14
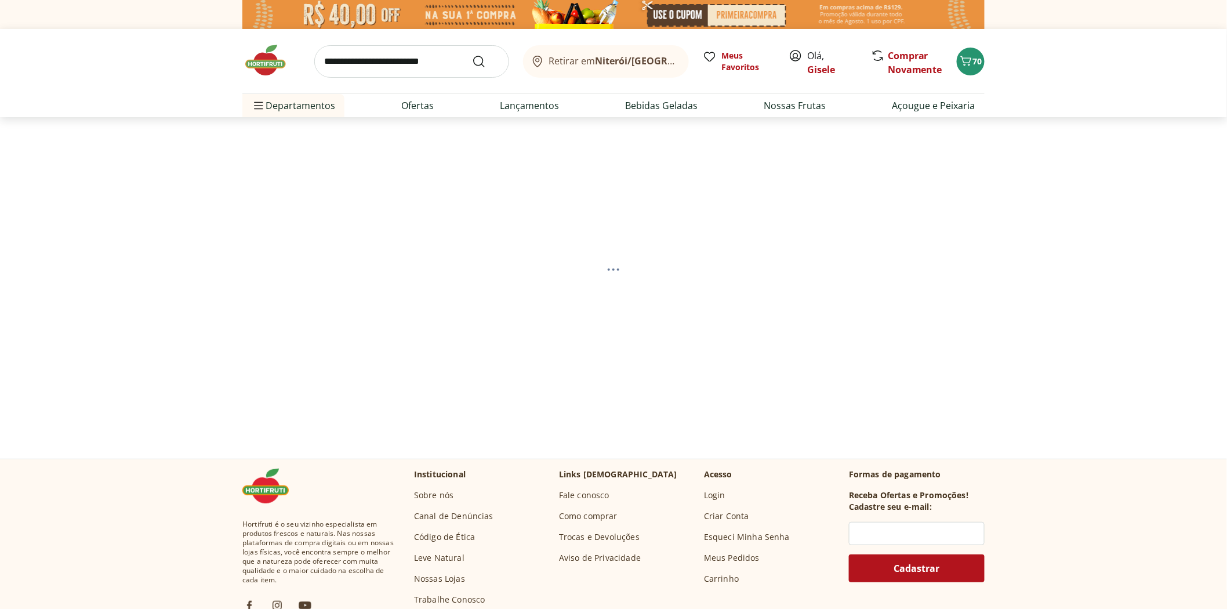
select select "**********"
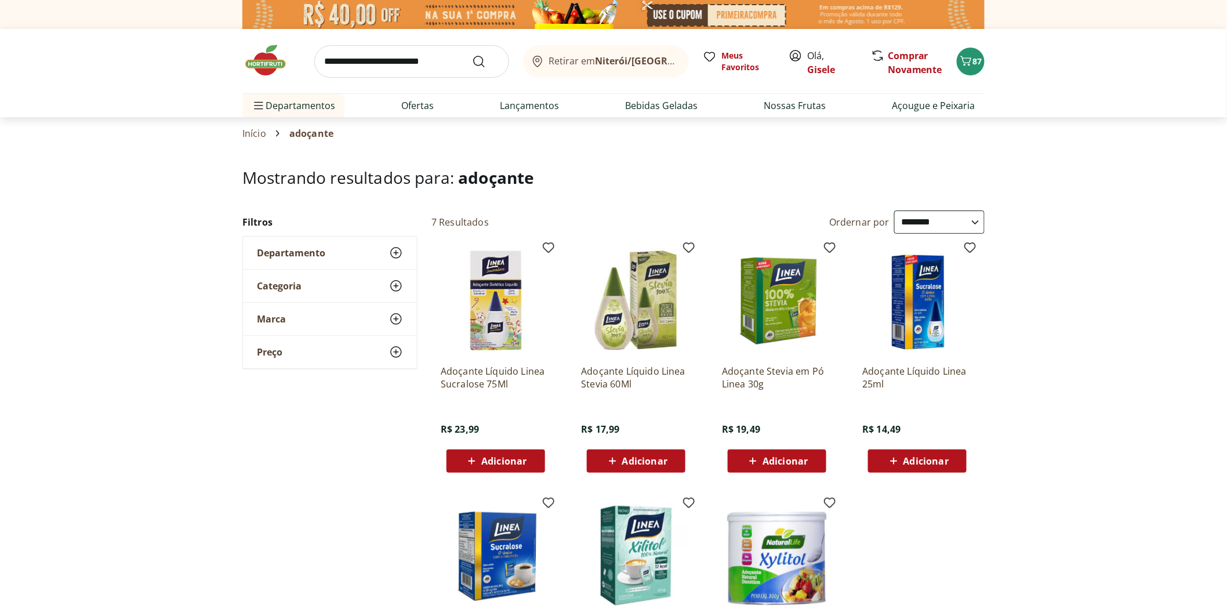
click at [375, 60] on input "search" at bounding box center [411, 61] width 195 height 32
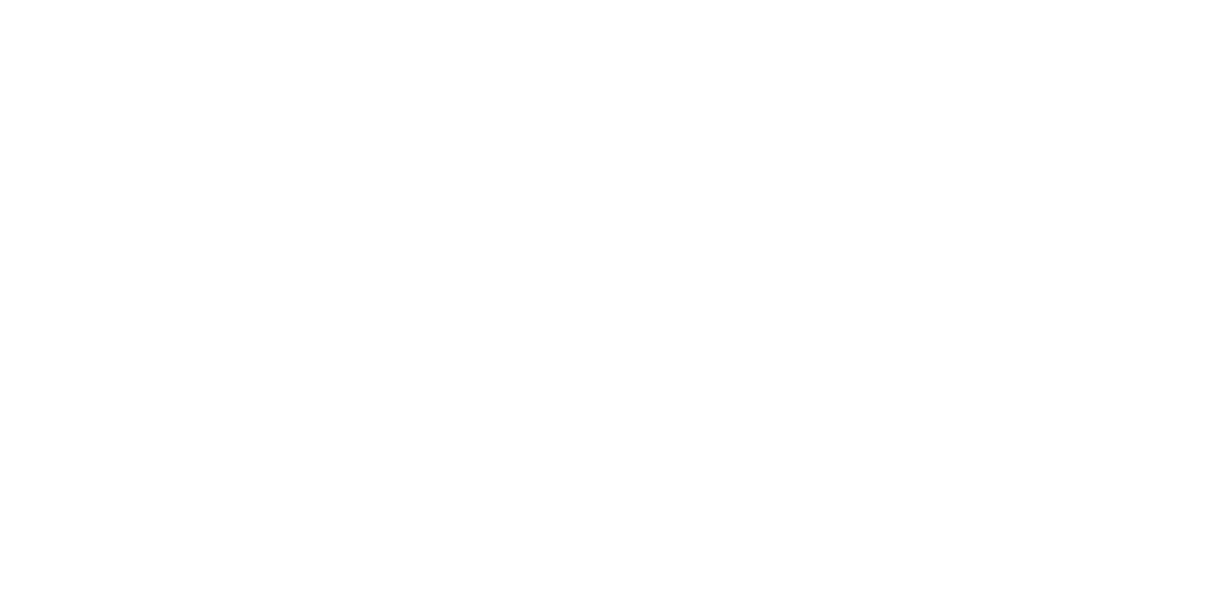
select select "**********"
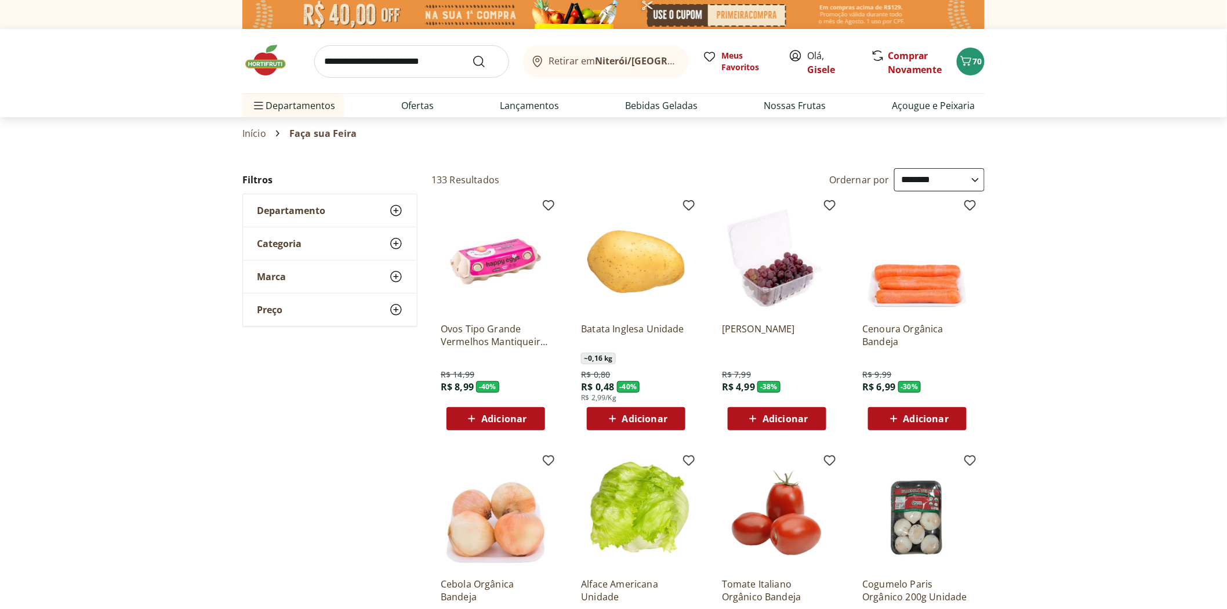
click at [494, 433] on div "Ovos Tipo Grande Vermelhos Mantiqueira Happy Eggs 10 Unidades R$ 14,99 R$ 8,99 …" at bounding box center [495, 317] width 129 height 246
click at [494, 427] on div "Adicionar" at bounding box center [496, 418] width 80 height 21
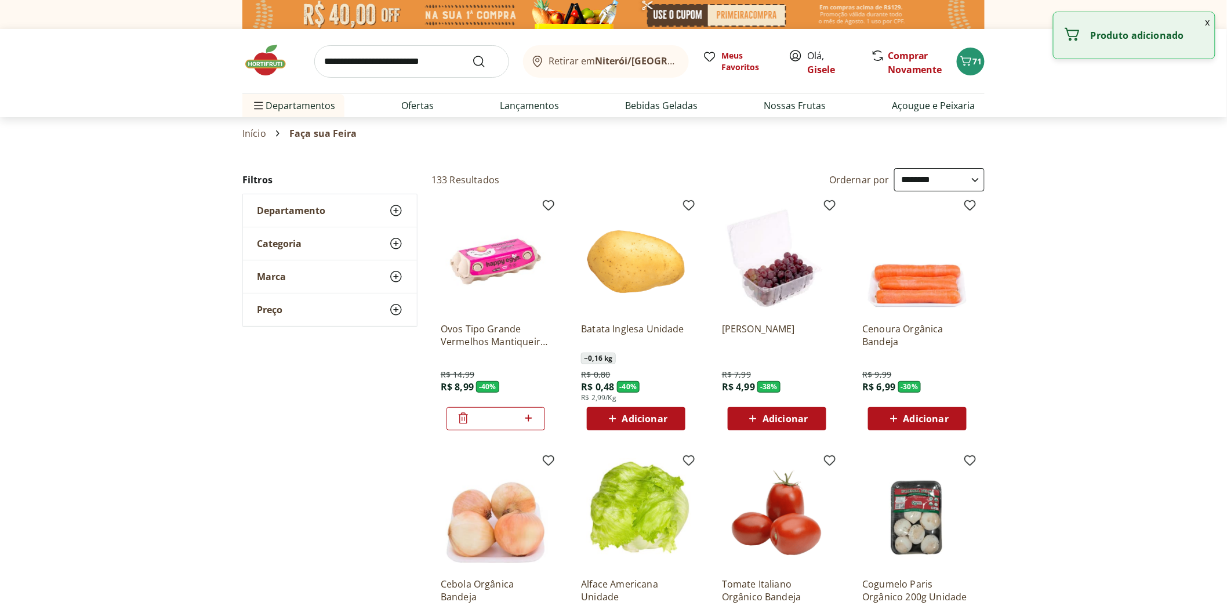
click at [528, 420] on icon at bounding box center [528, 418] width 14 height 14
click at [528, 420] on icon at bounding box center [528, 418] width 7 height 7
type input "*"
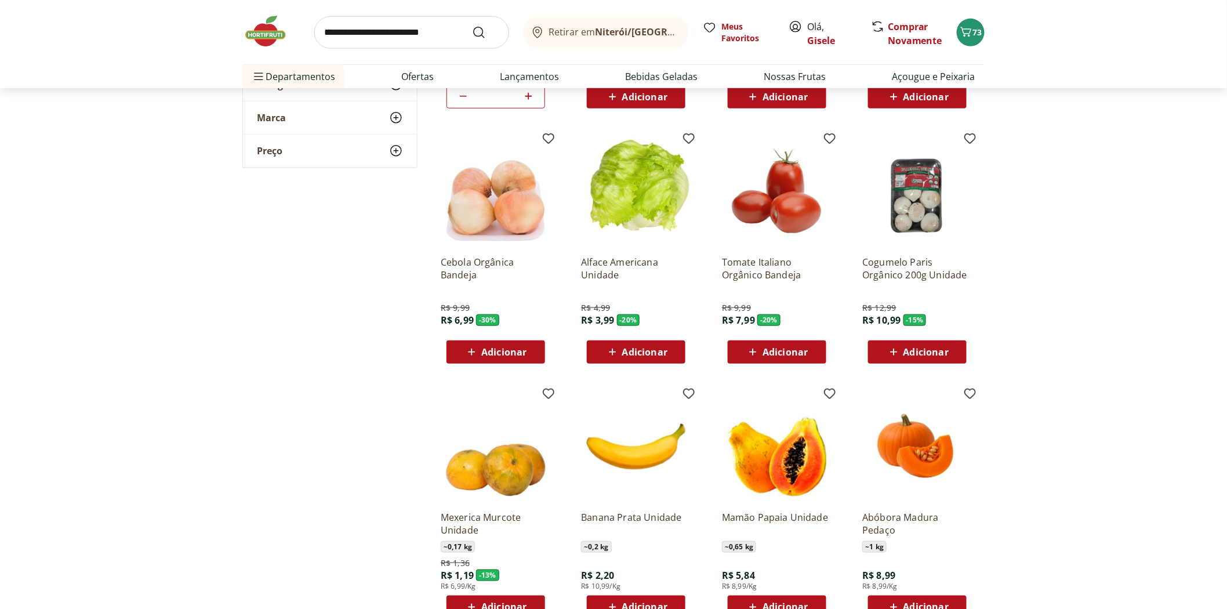
scroll to position [580, 0]
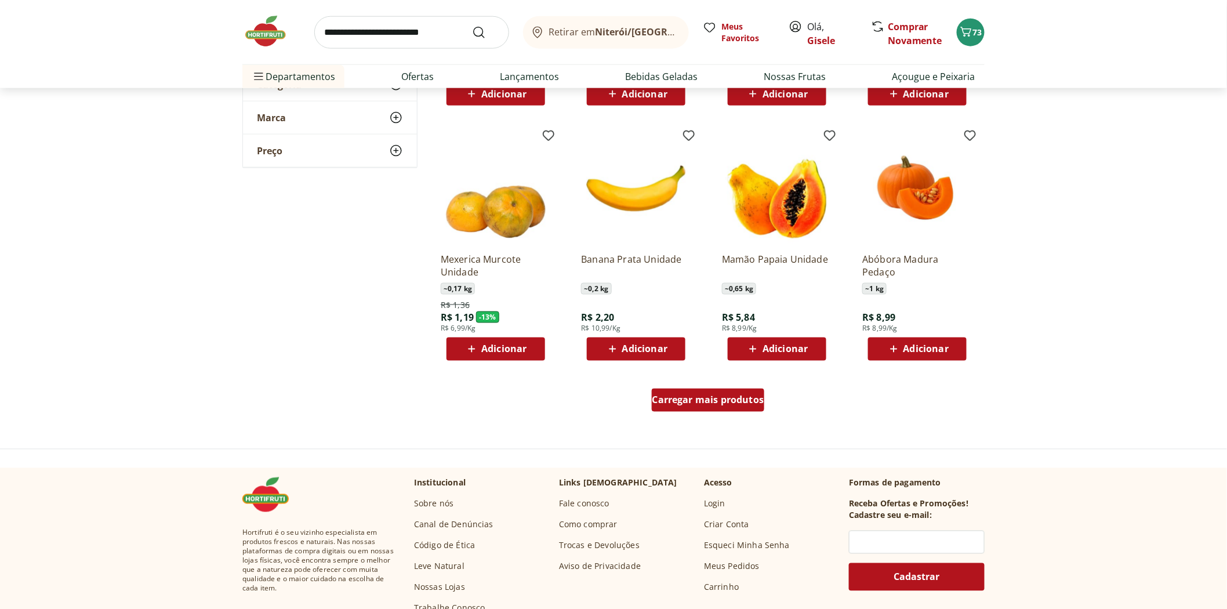
click at [677, 413] on link "Carregar mais produtos" at bounding box center [708, 403] width 113 height 28
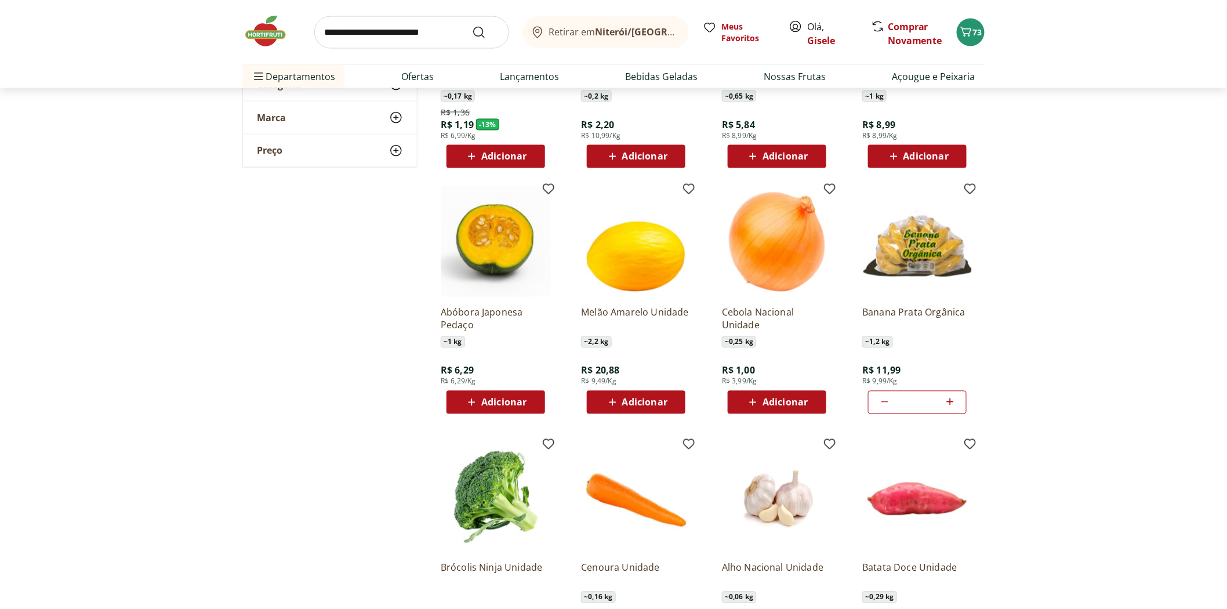
scroll to position [773, 0]
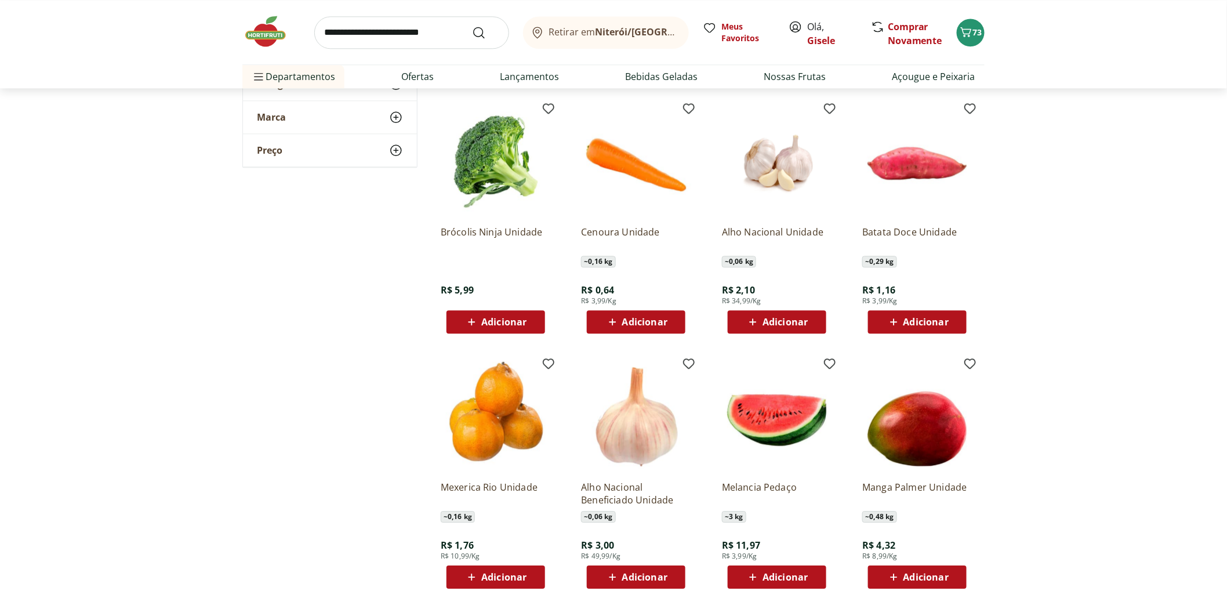
scroll to position [1289, 0]
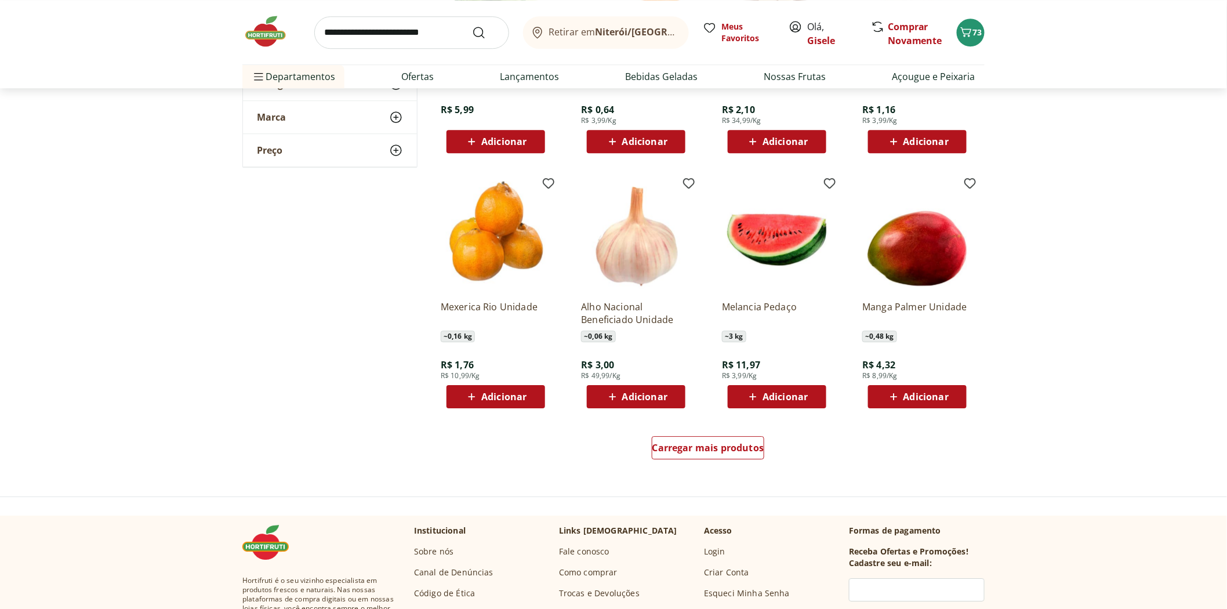
click at [776, 397] on span "Adicionar" at bounding box center [785, 396] width 45 height 9
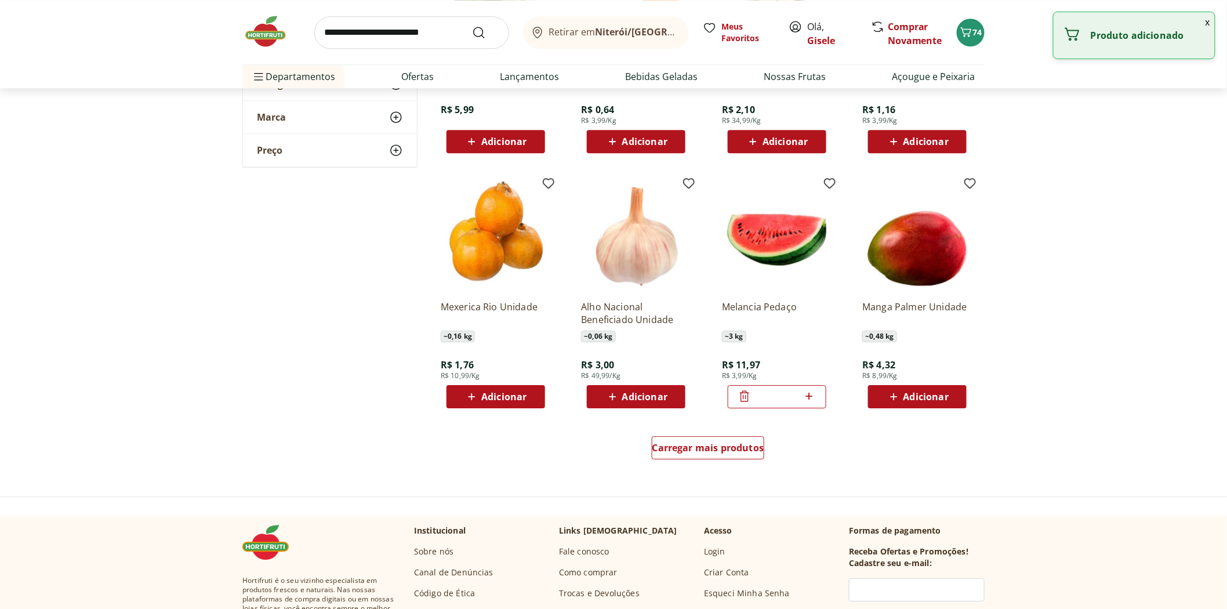
click at [743, 400] on icon at bounding box center [745, 396] width 14 height 14
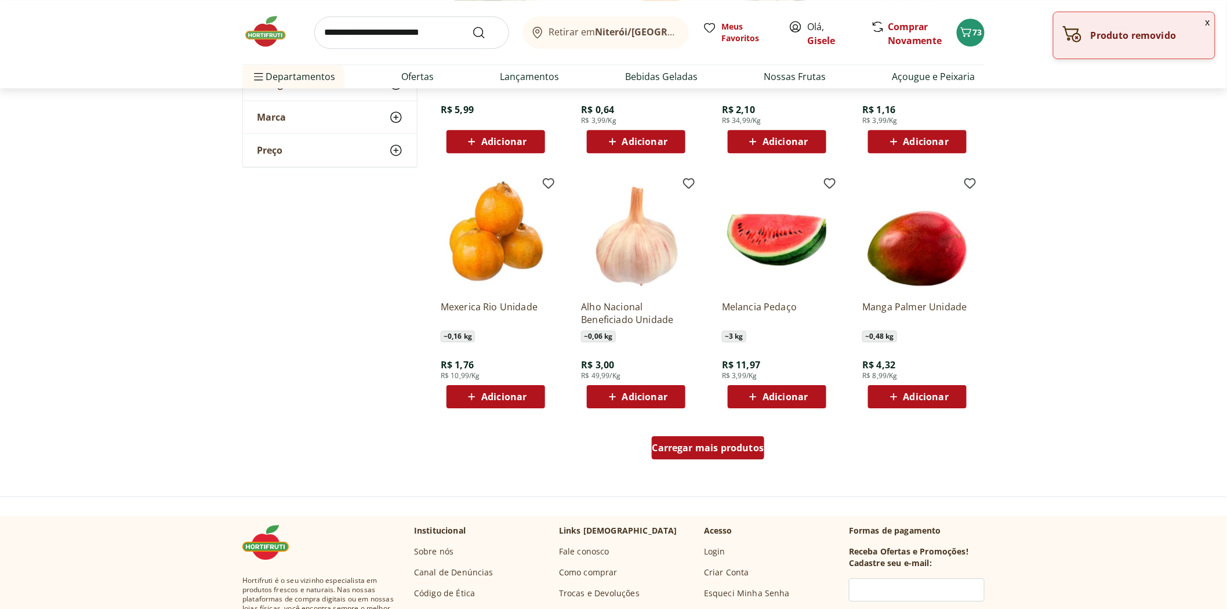
click at [677, 443] on span "Carregar mais produtos" at bounding box center [708, 447] width 112 height 9
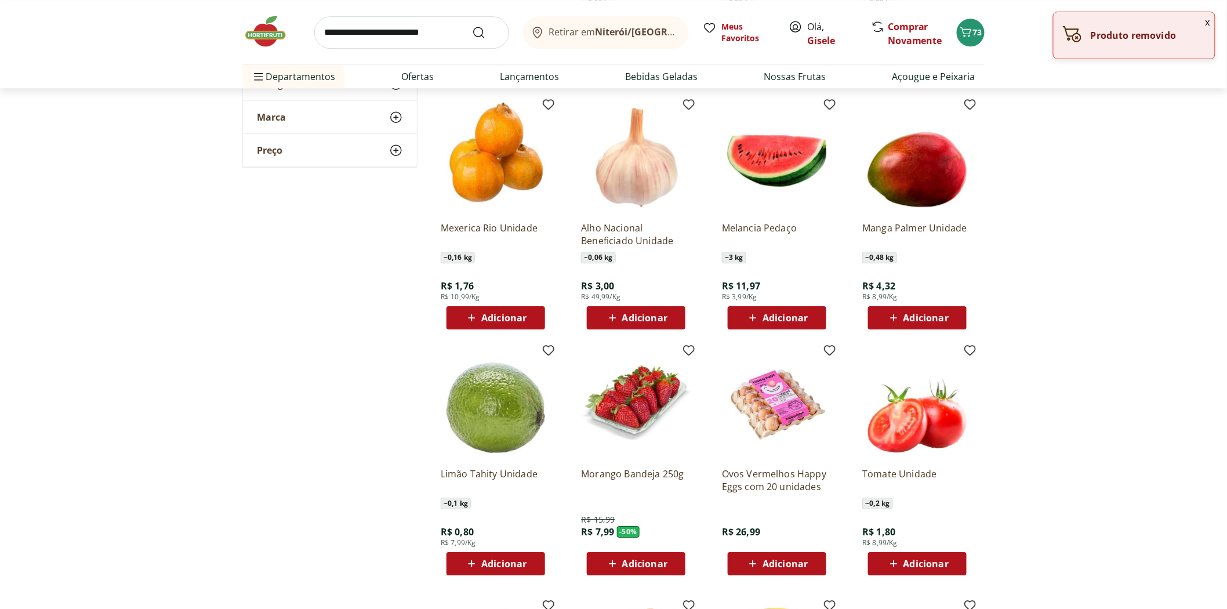
scroll to position [1482, 0]
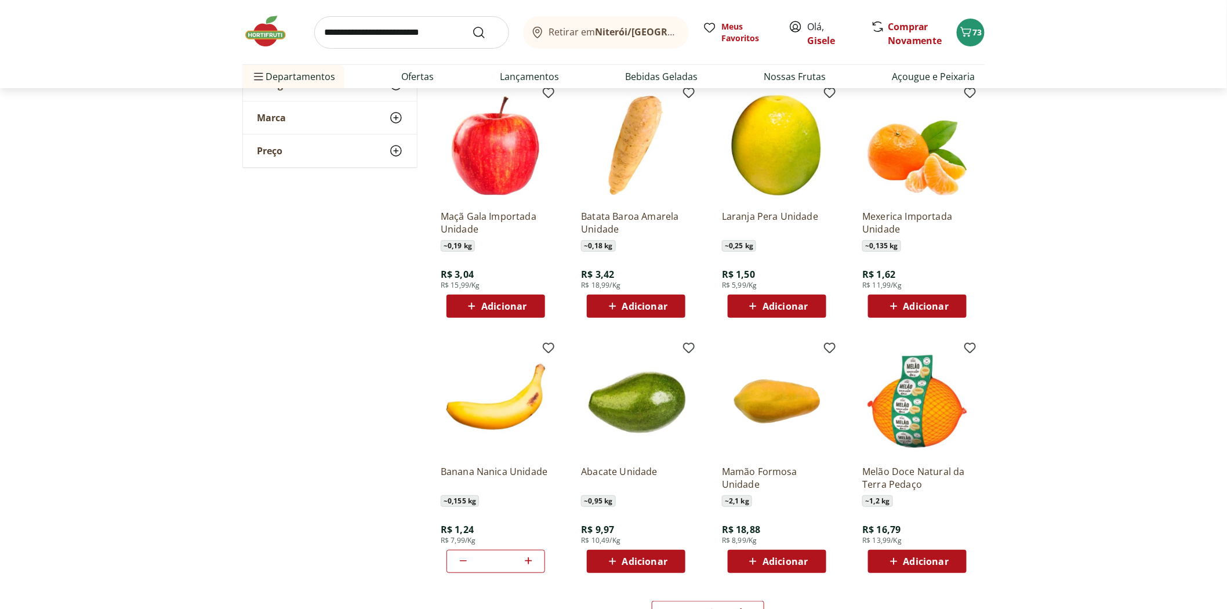
scroll to position [1997, 0]
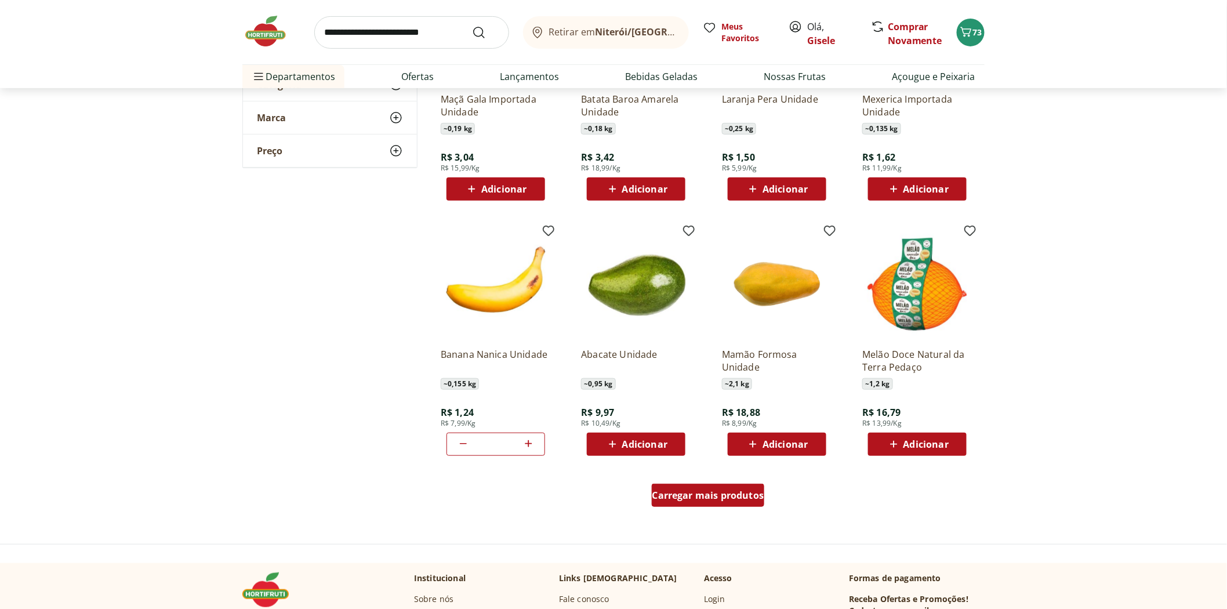
click at [729, 494] on span "Carregar mais produtos" at bounding box center [708, 495] width 112 height 9
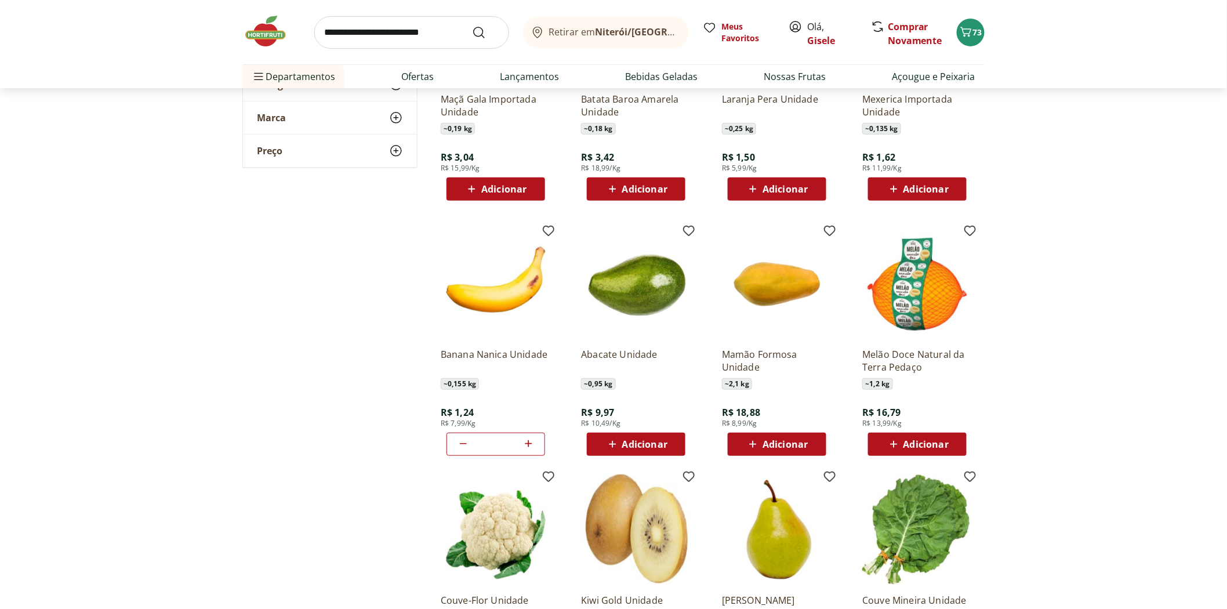
click at [644, 444] on span "Adicionar" at bounding box center [644, 444] width 45 height 9
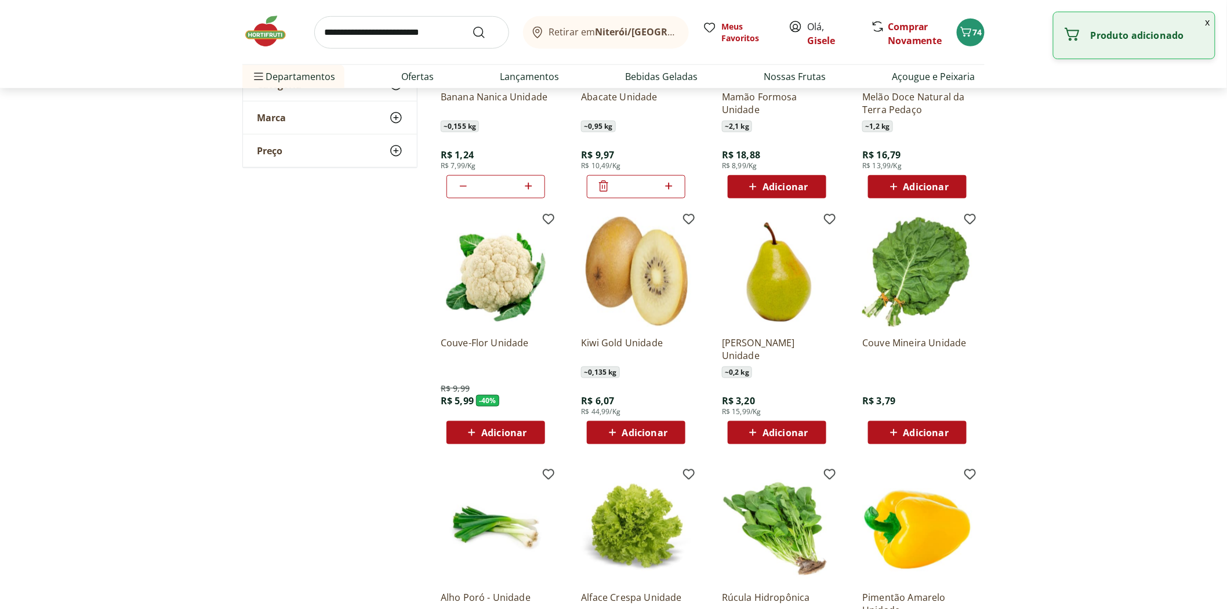
scroll to position [2513, 0]
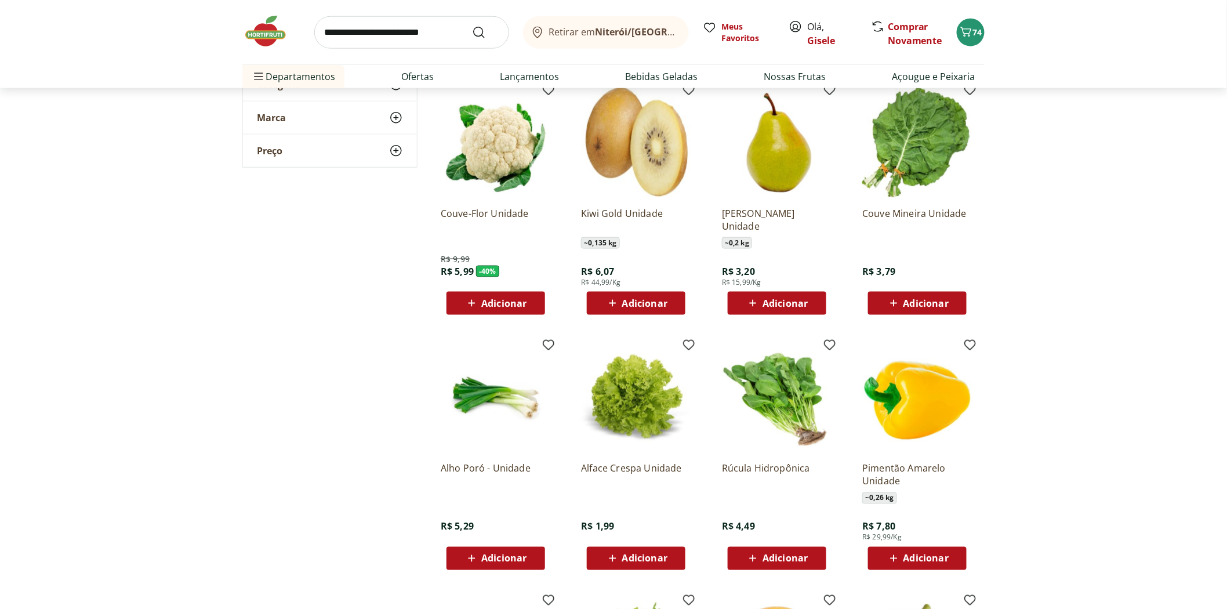
scroll to position [2062, 0]
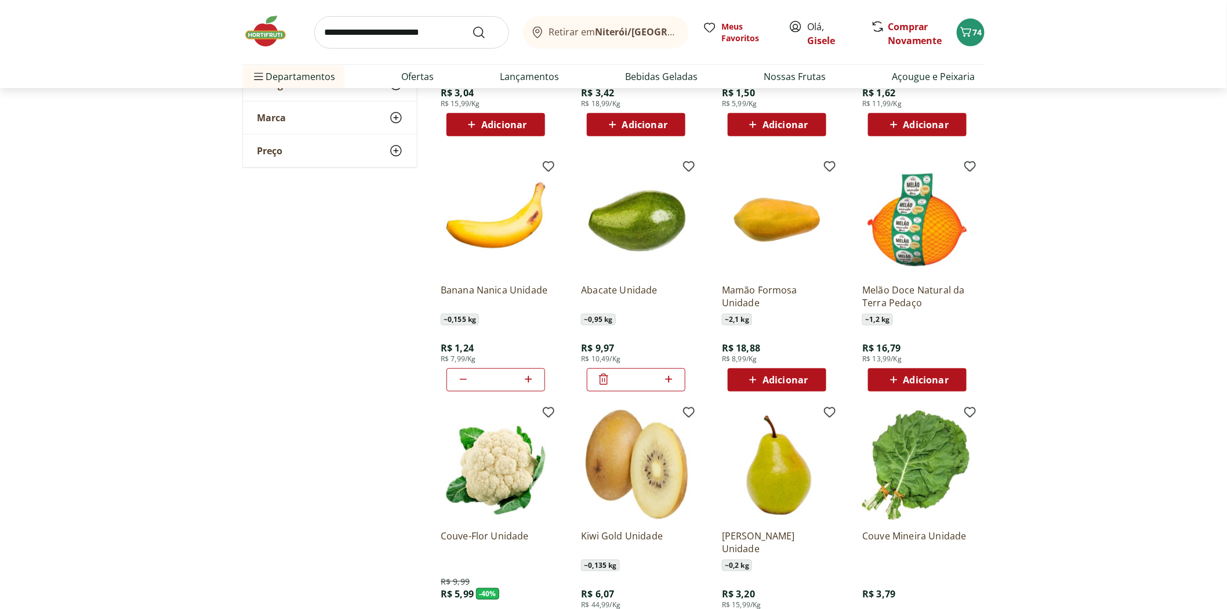
click at [597, 380] on icon at bounding box center [604, 379] width 14 height 14
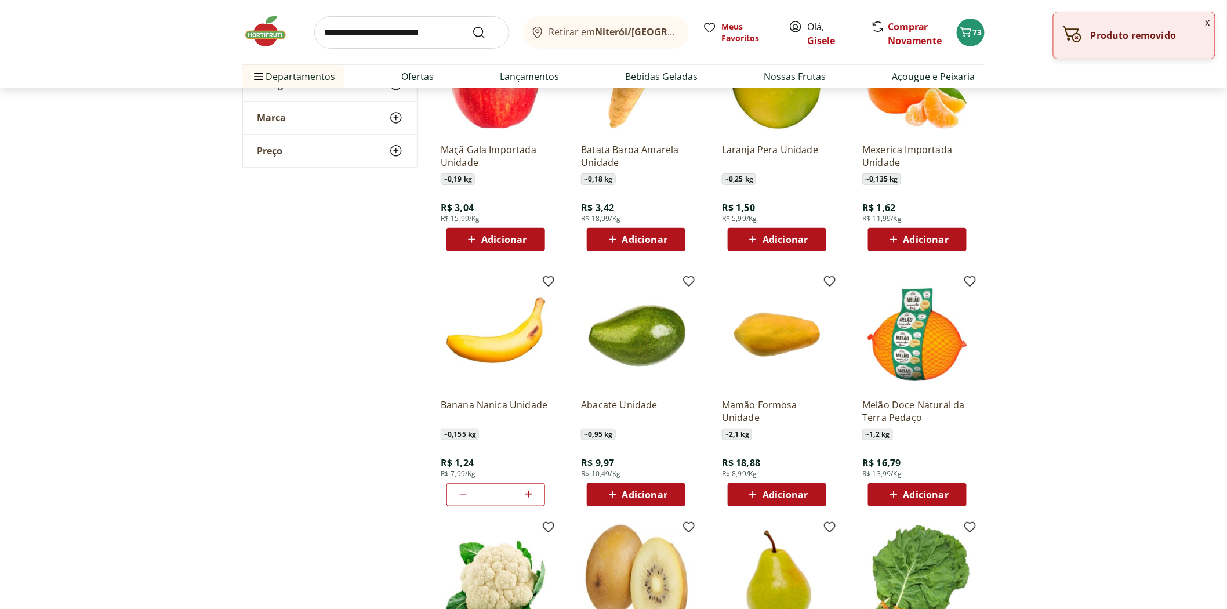
scroll to position [1610, 0]
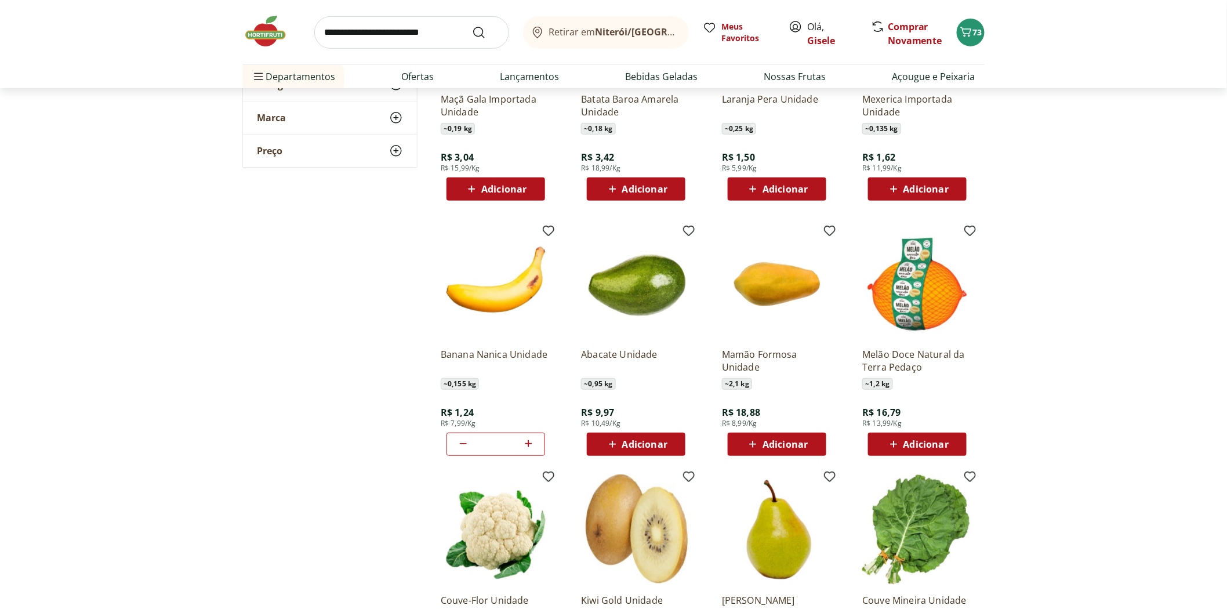
scroll to position [1610, 0]
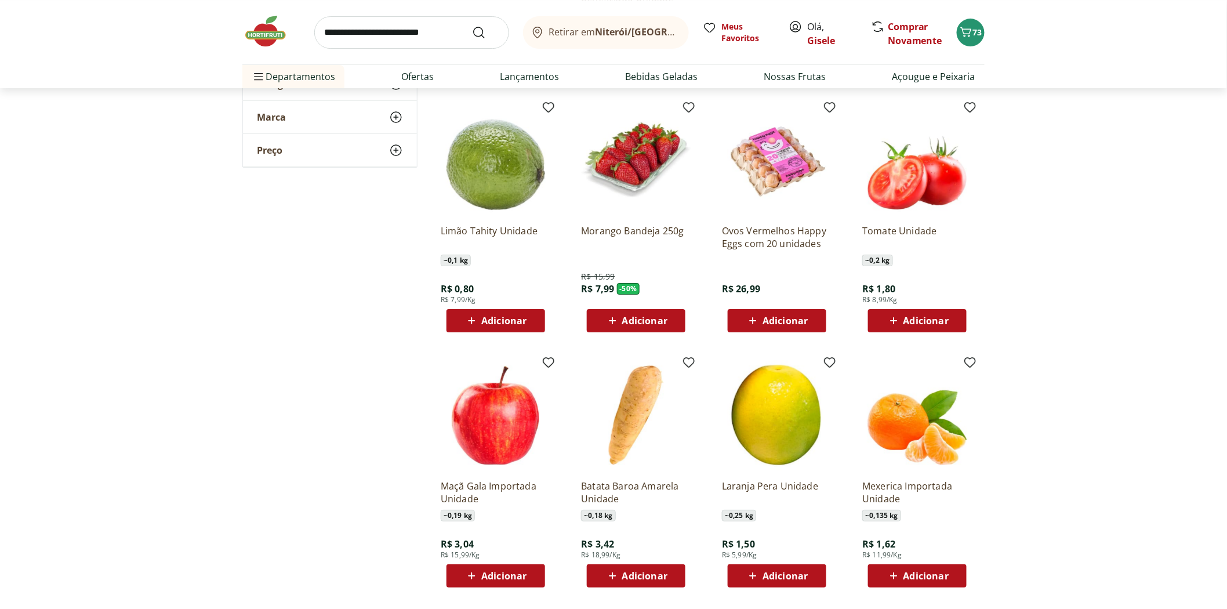
click at [421, 38] on input "search" at bounding box center [411, 32] width 195 height 32
type input "***"
click at [472, 26] on button "Submit Search" at bounding box center [486, 33] width 28 height 14
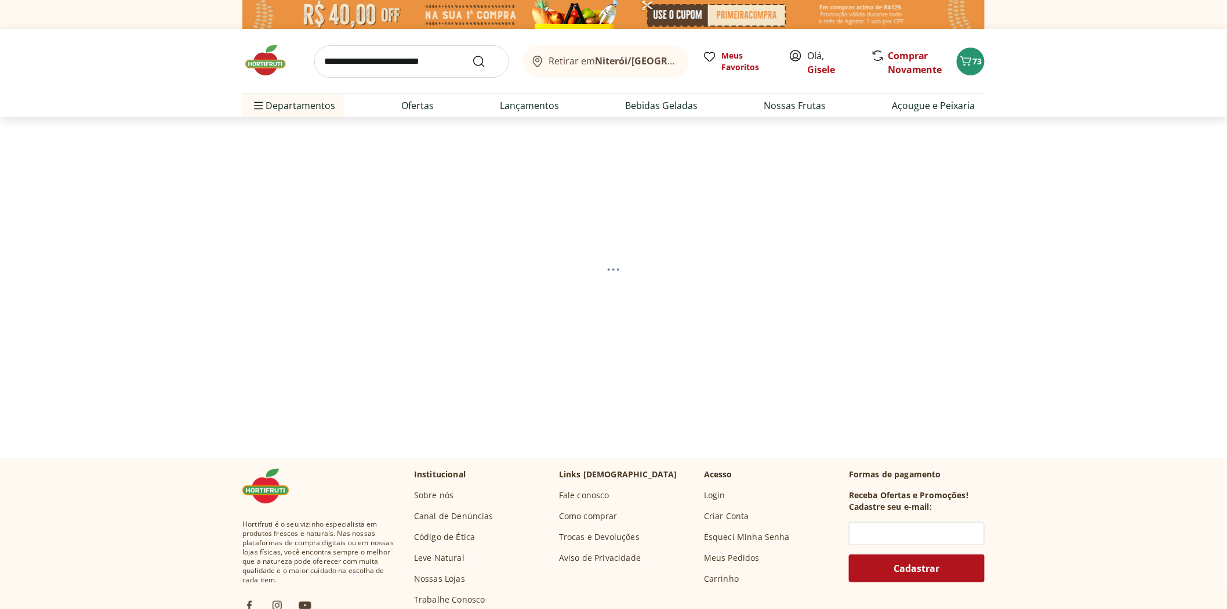
select select "**********"
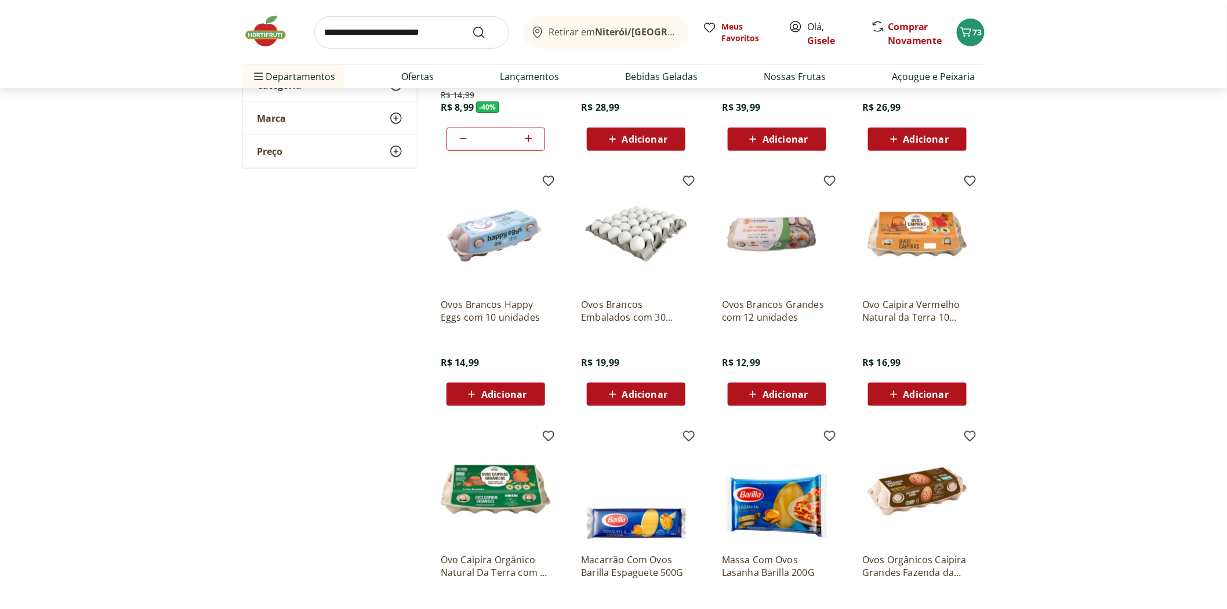
scroll to position [709, 0]
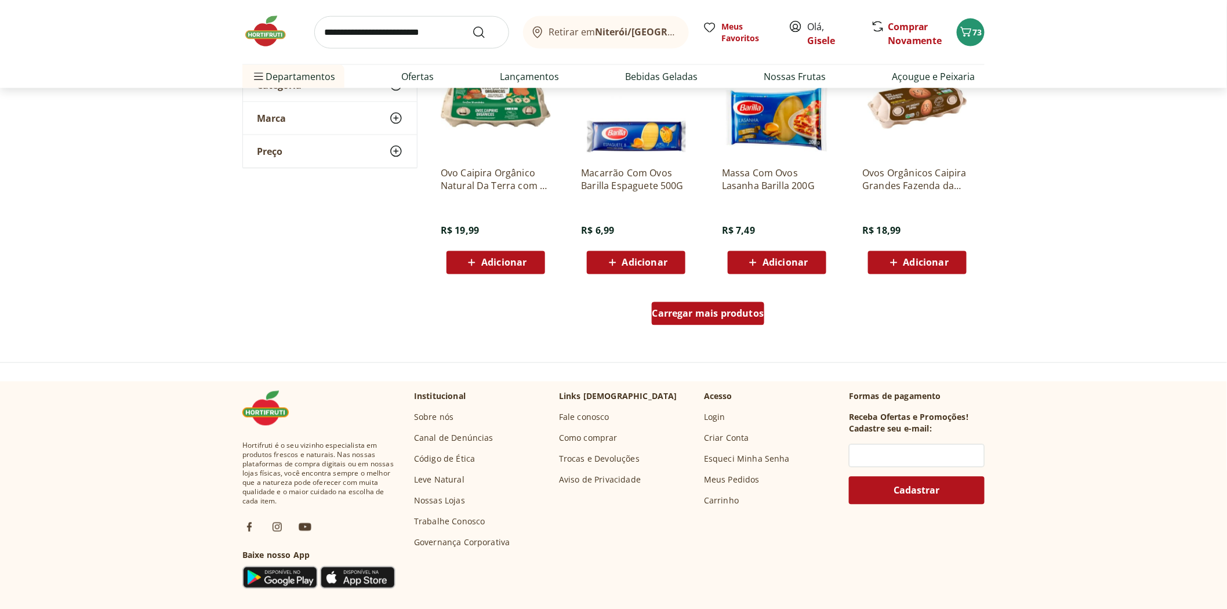
click at [685, 310] on span "Carregar mais produtos" at bounding box center [708, 313] width 112 height 9
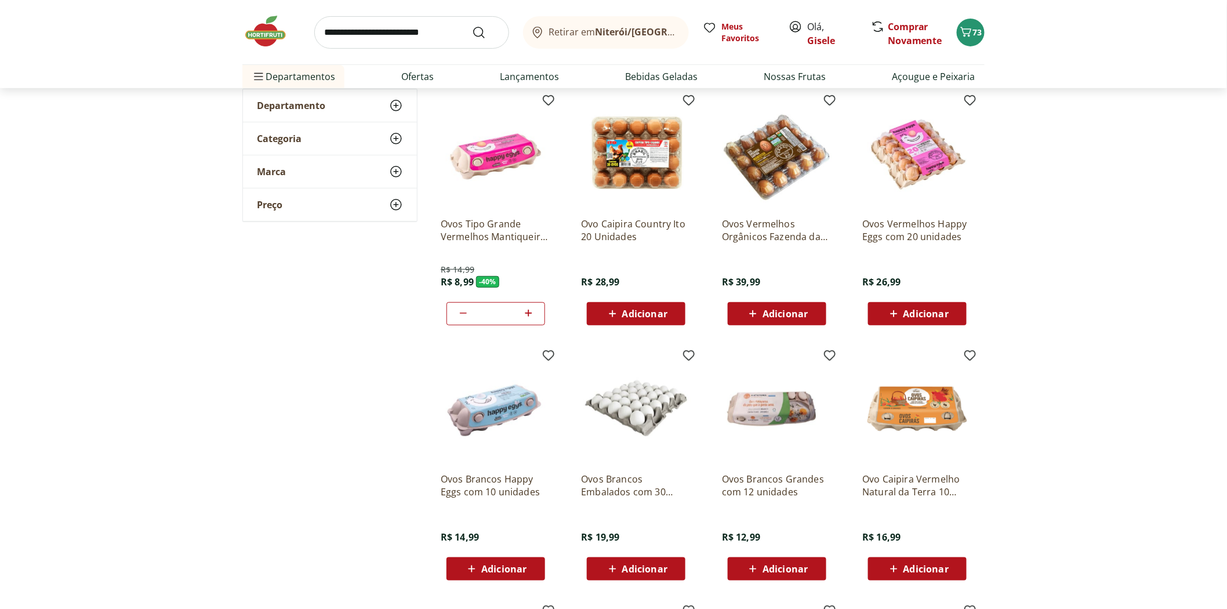
scroll to position [0, 0]
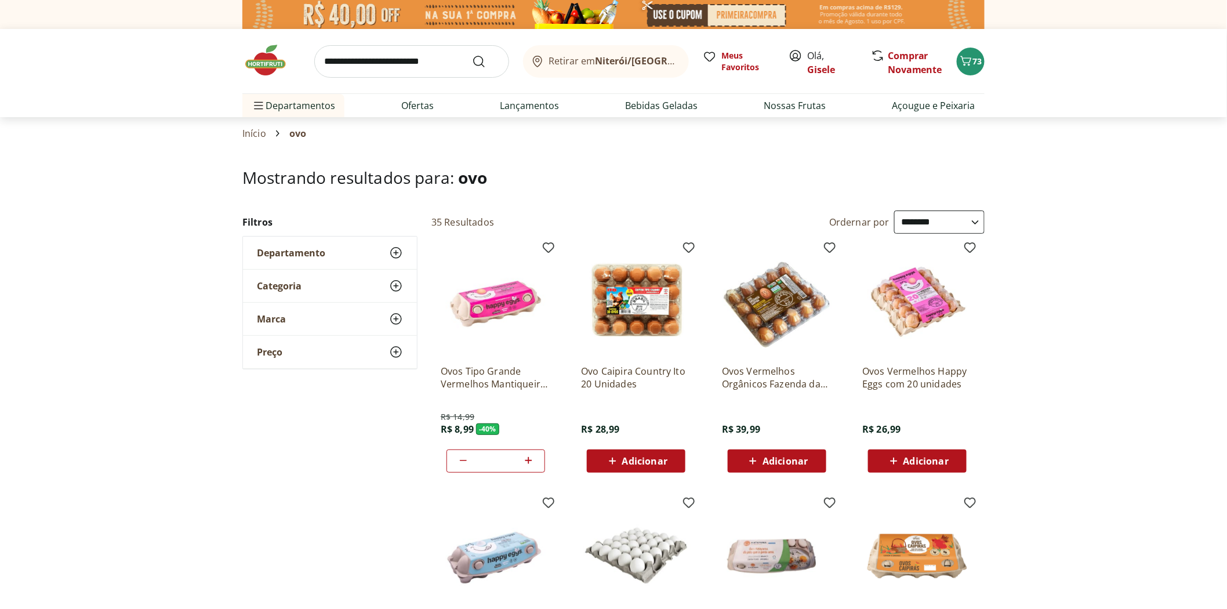
click at [535, 465] on icon at bounding box center [528, 461] width 14 height 14
type input "*"
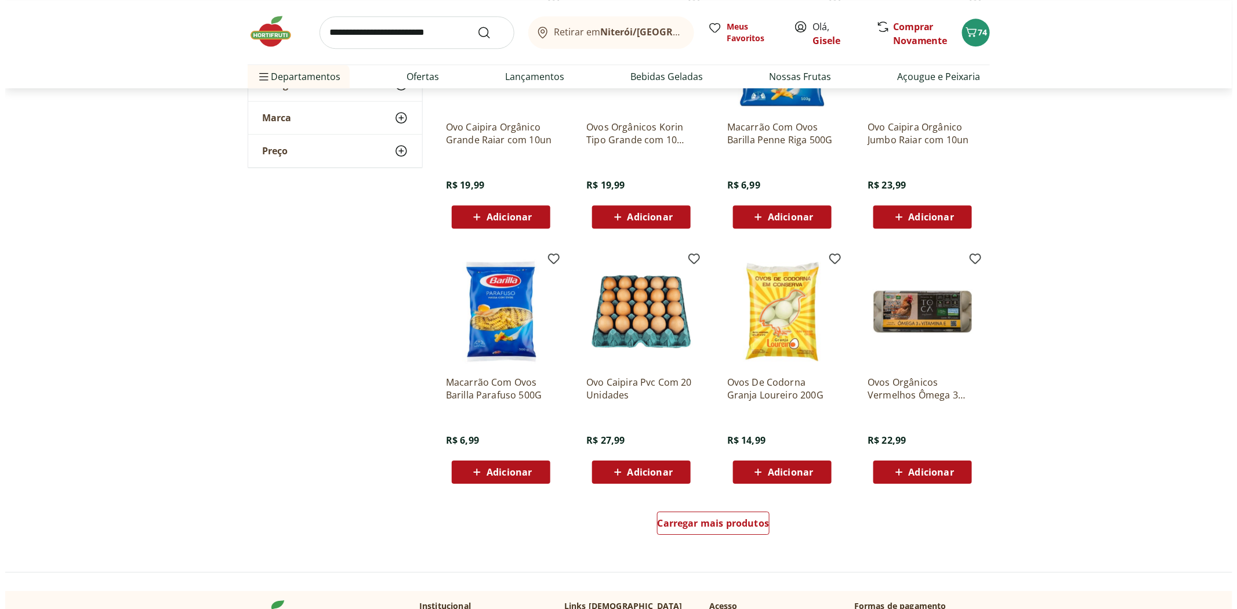
scroll to position [1417, 0]
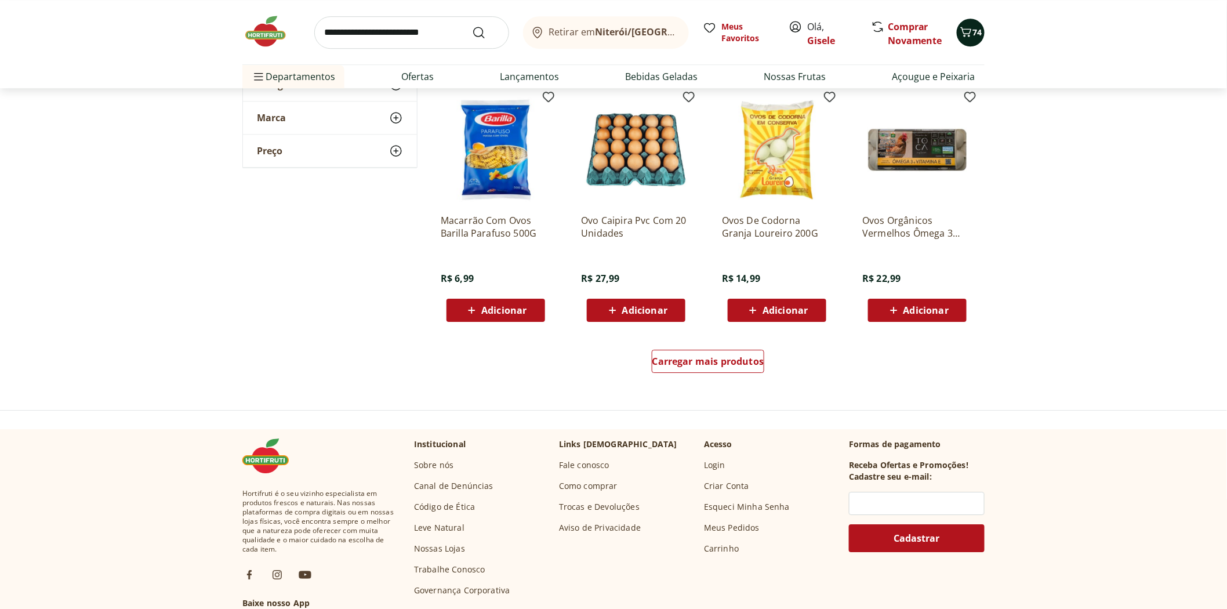
click at [971, 31] on icon "Carrinho" at bounding box center [966, 32] width 14 height 14
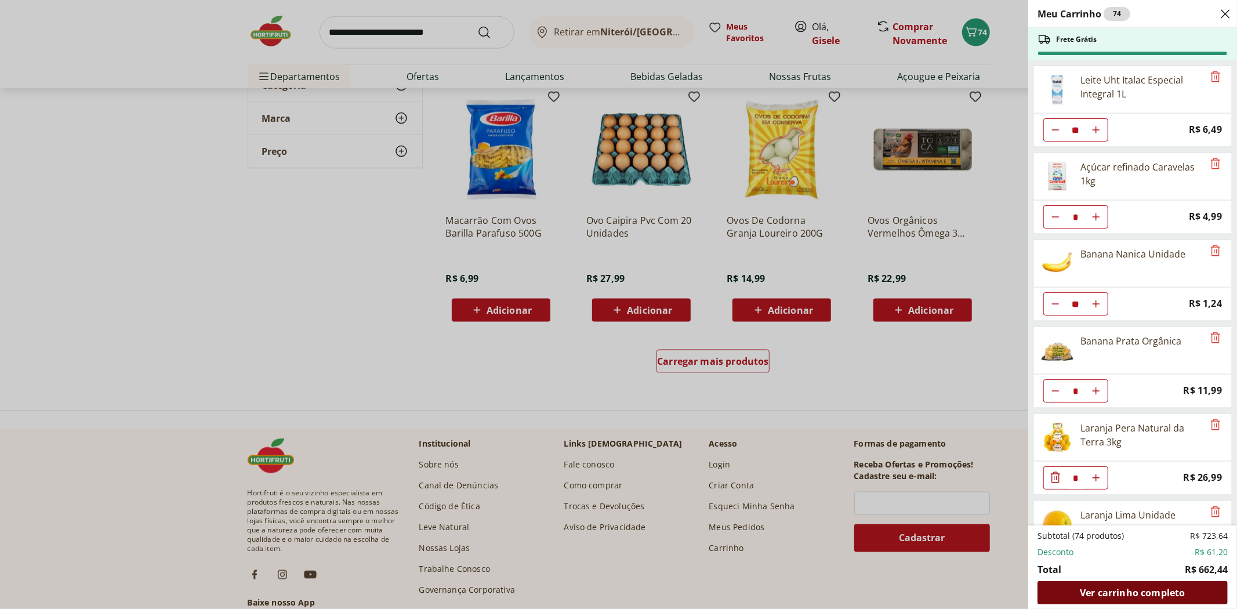
click at [1118, 596] on span "Ver carrinho completo" at bounding box center [1132, 592] width 105 height 9
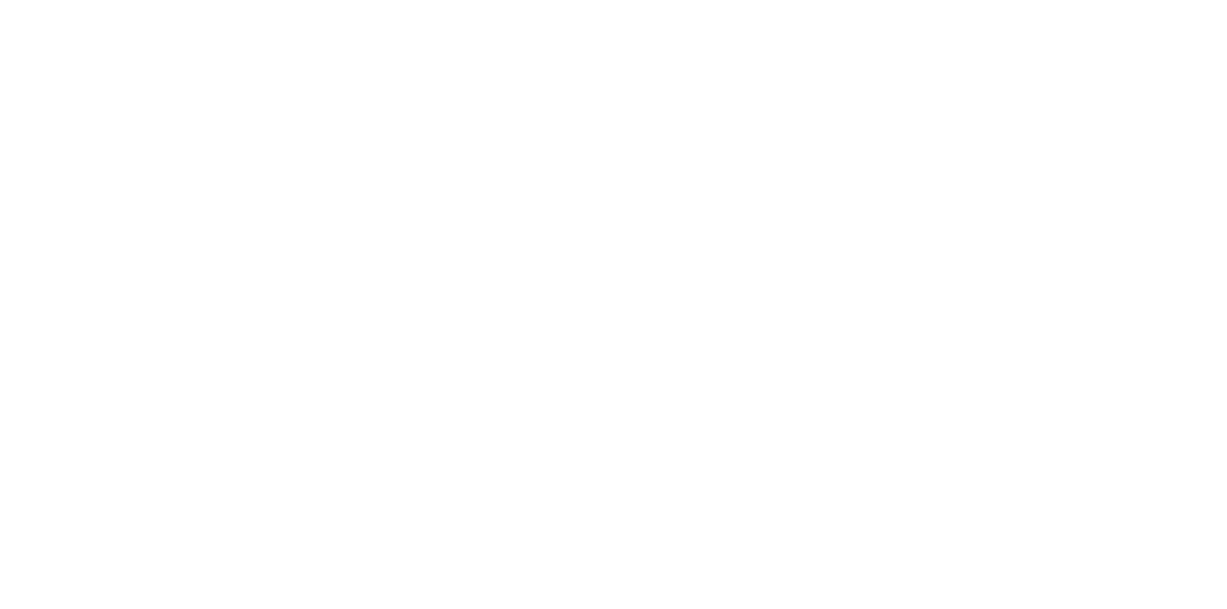
select select "**********"
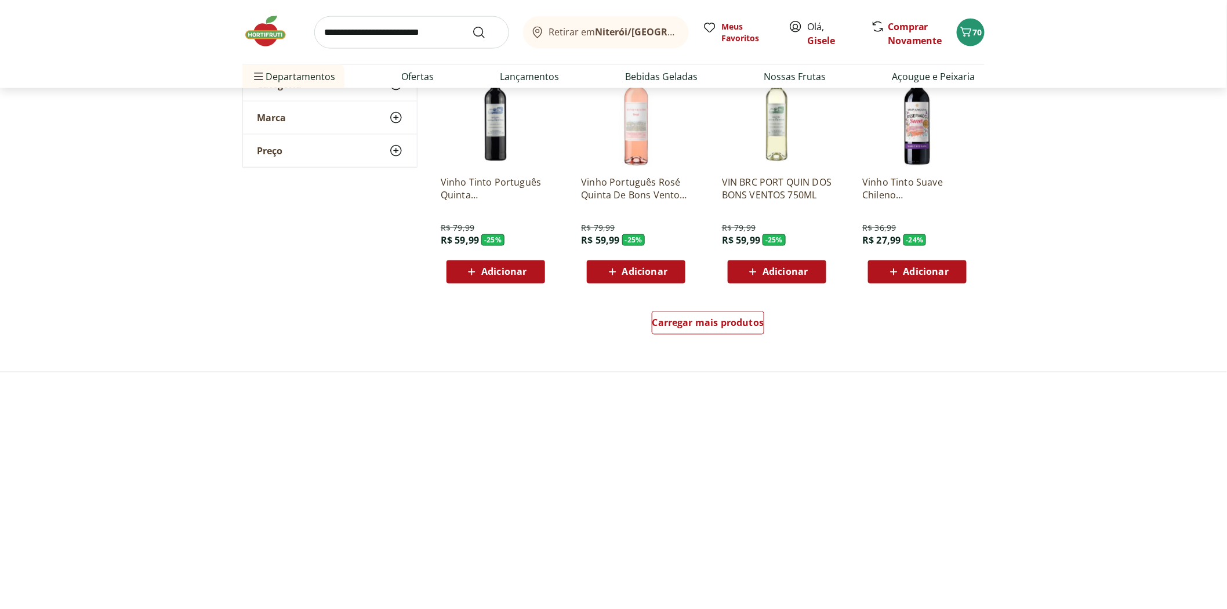
scroll to position [837, 0]
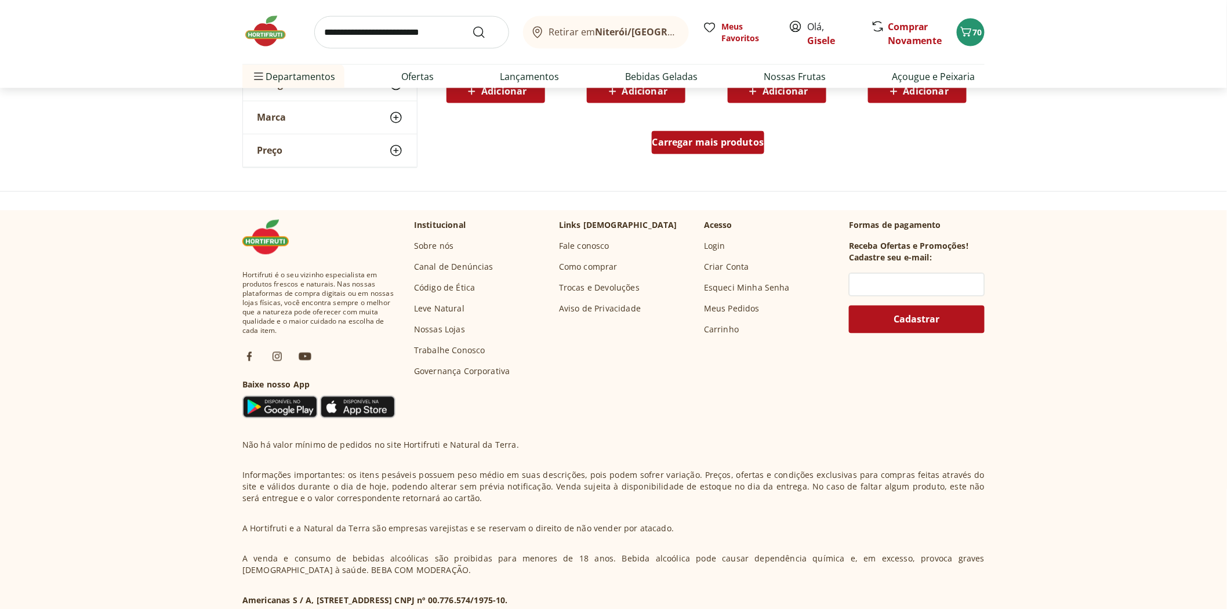
click at [733, 145] on span "Carregar mais produtos" at bounding box center [708, 142] width 112 height 9
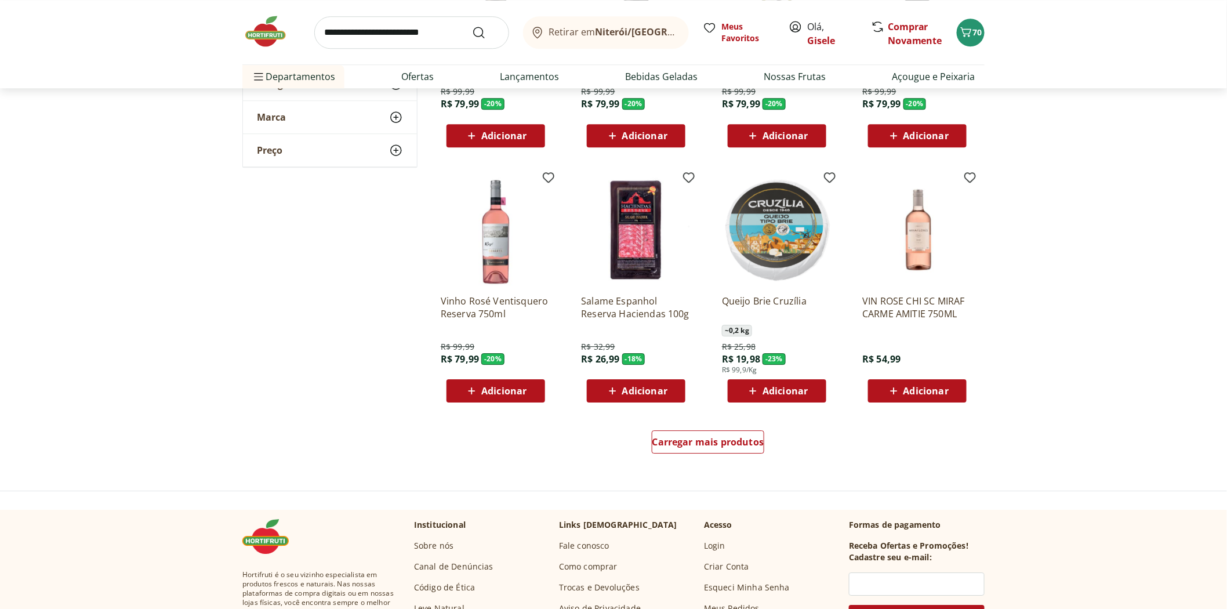
scroll to position [1417, 0]
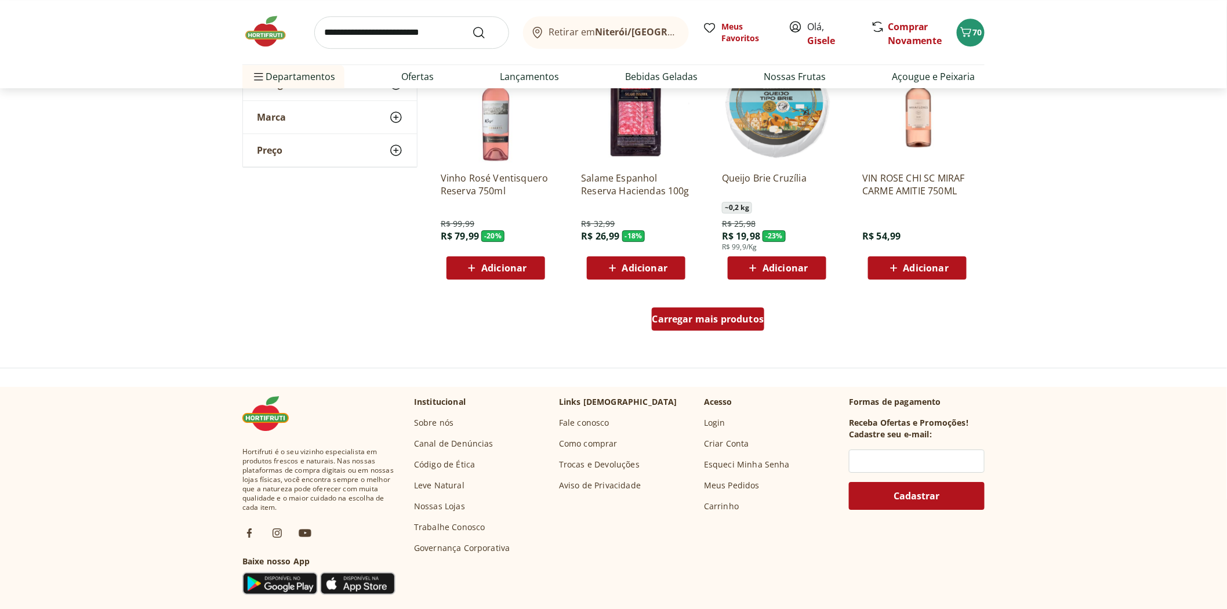
click at [728, 319] on span "Carregar mais produtos" at bounding box center [708, 318] width 112 height 9
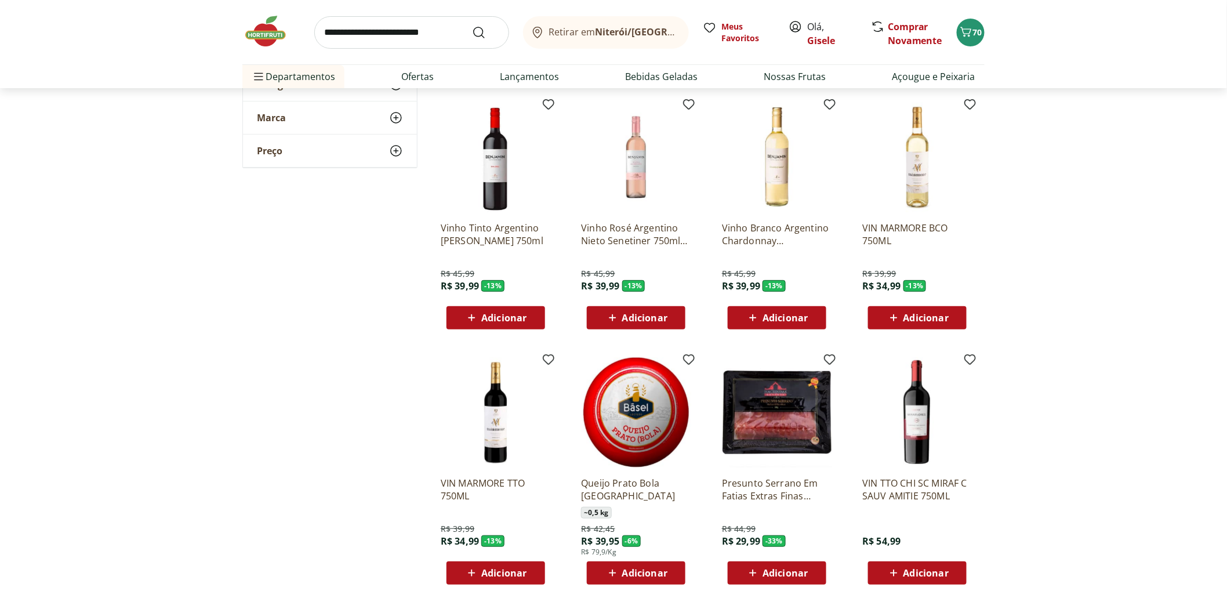
scroll to position [1546, 0]
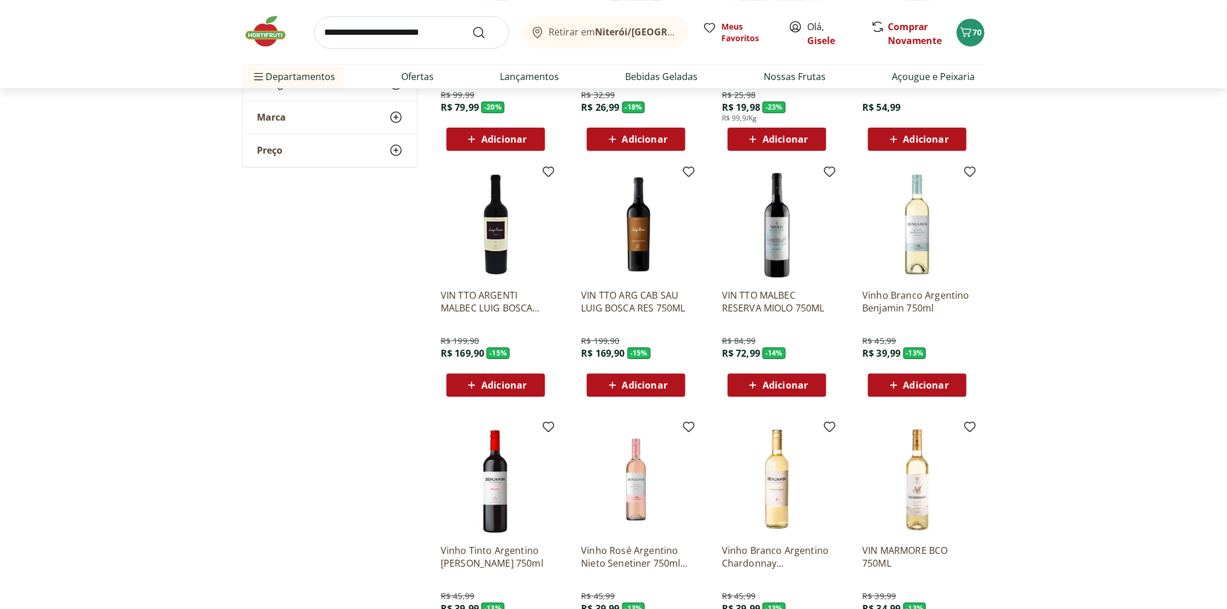
click at [419, 32] on input "search" at bounding box center [411, 32] width 195 height 32
type input "*******"
click at [472, 26] on button "Submit Search" at bounding box center [486, 33] width 28 height 14
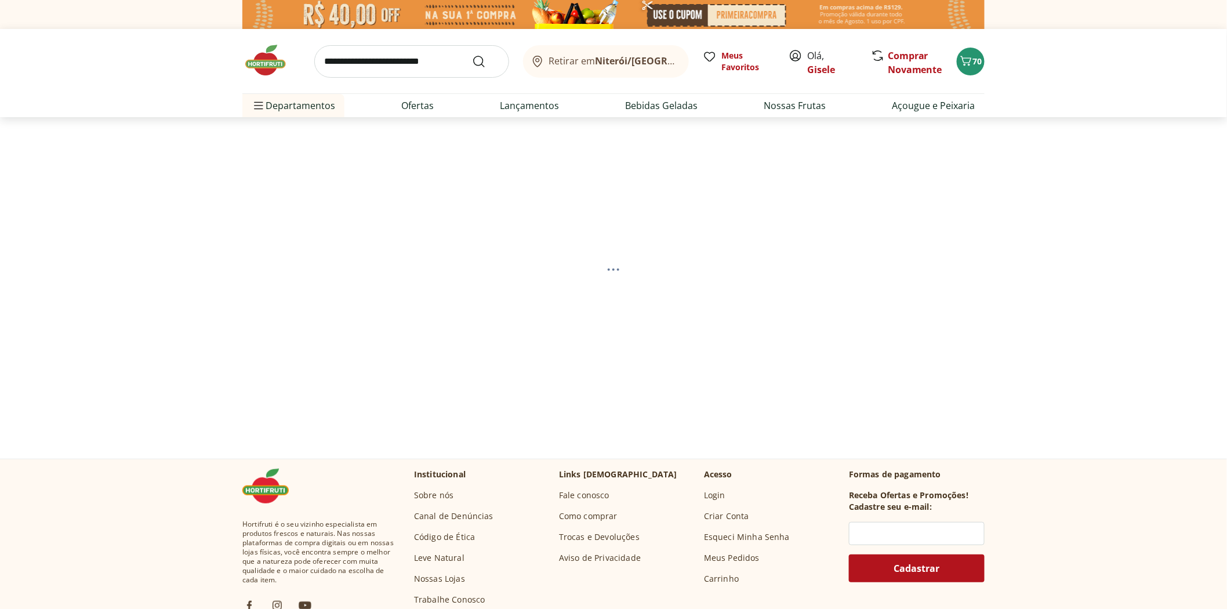
select select "**********"
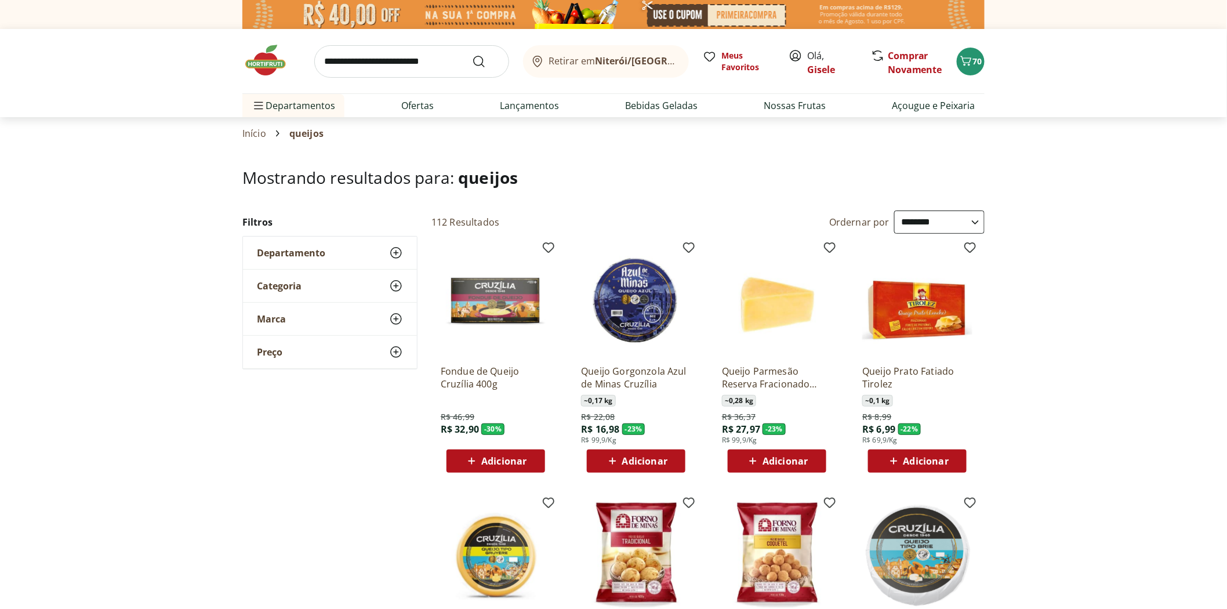
click at [281, 61] on img at bounding box center [271, 60] width 58 height 35
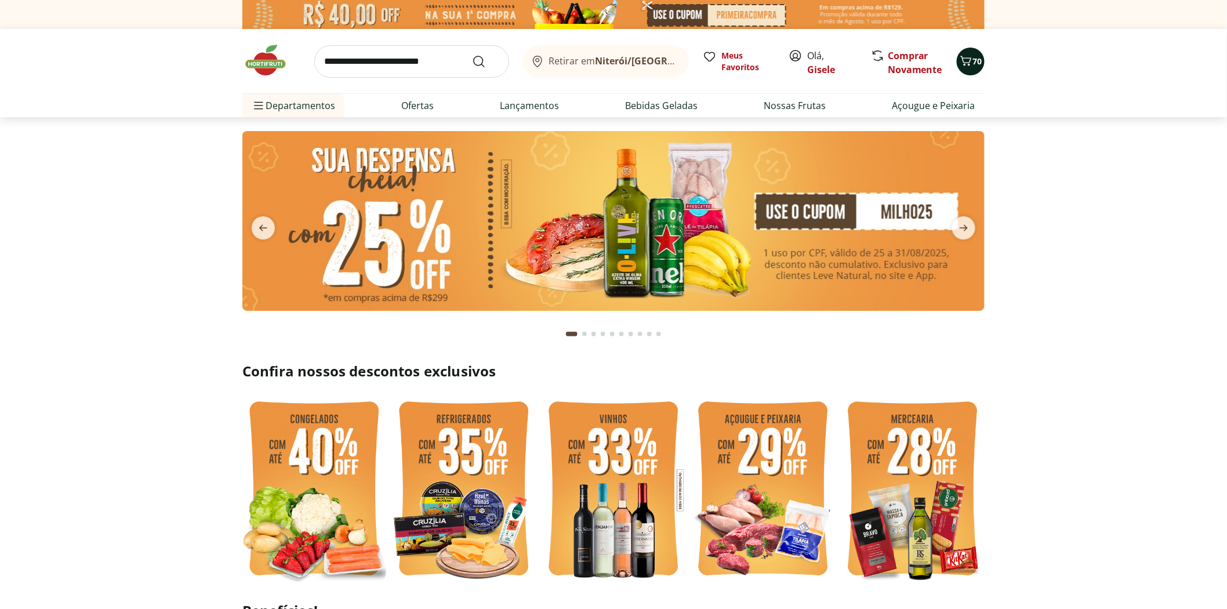
click at [973, 67] on span "70" at bounding box center [977, 62] width 9 height 12
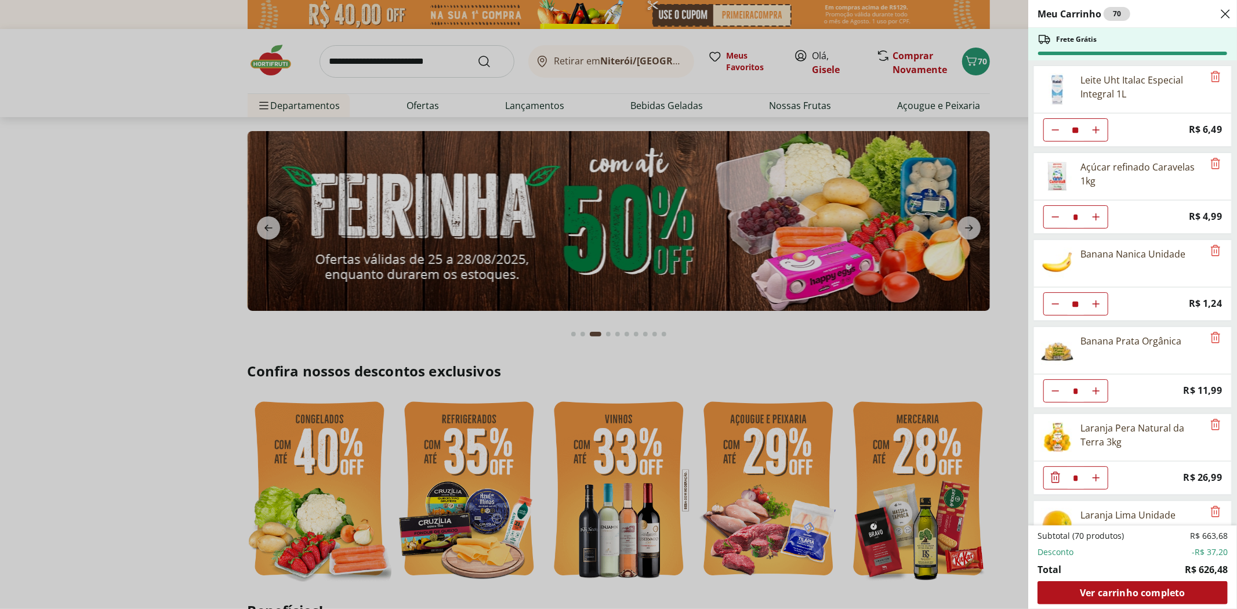
type input "*"
click at [387, 56] on div "Meu Carrinho 84 Frete Grátis Leite Uht Italac Especial Integral 1L ** Price: R$…" at bounding box center [618, 304] width 1237 height 609
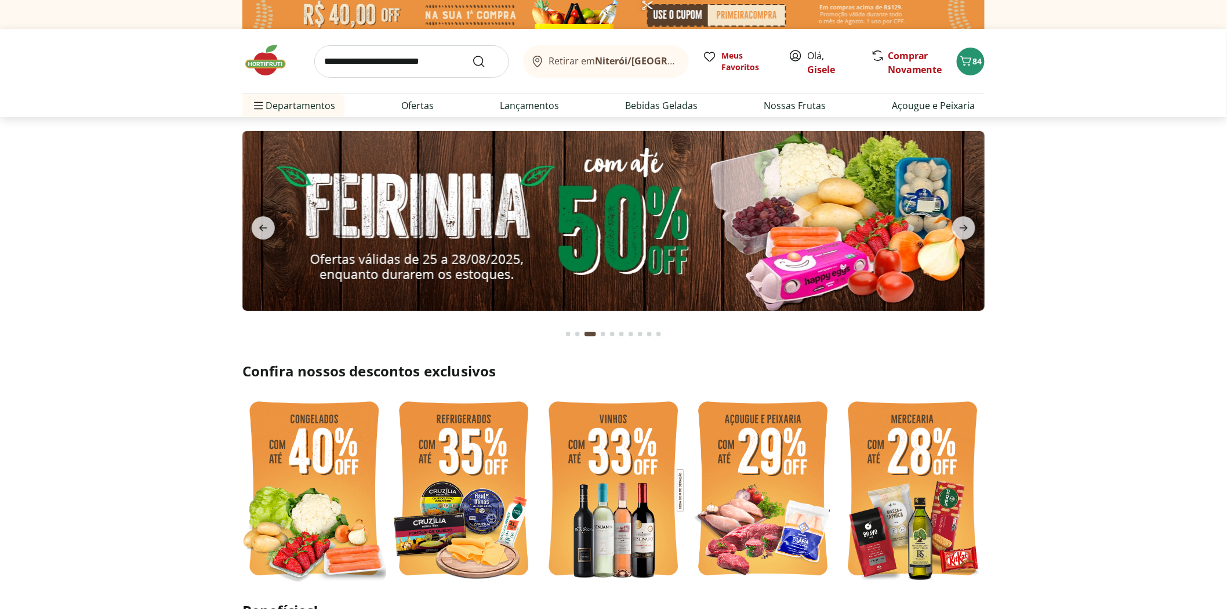
click at [400, 68] on input "search" at bounding box center [411, 61] width 195 height 32
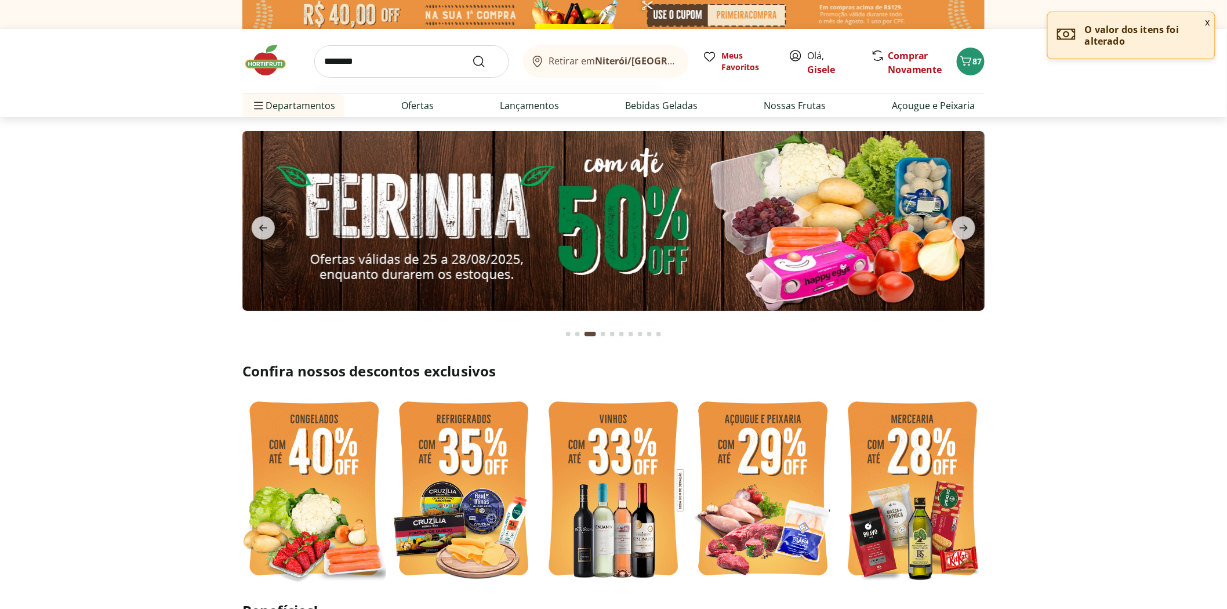
type input "********"
click at [472, 55] on button "Submit Search" at bounding box center [486, 62] width 28 height 14
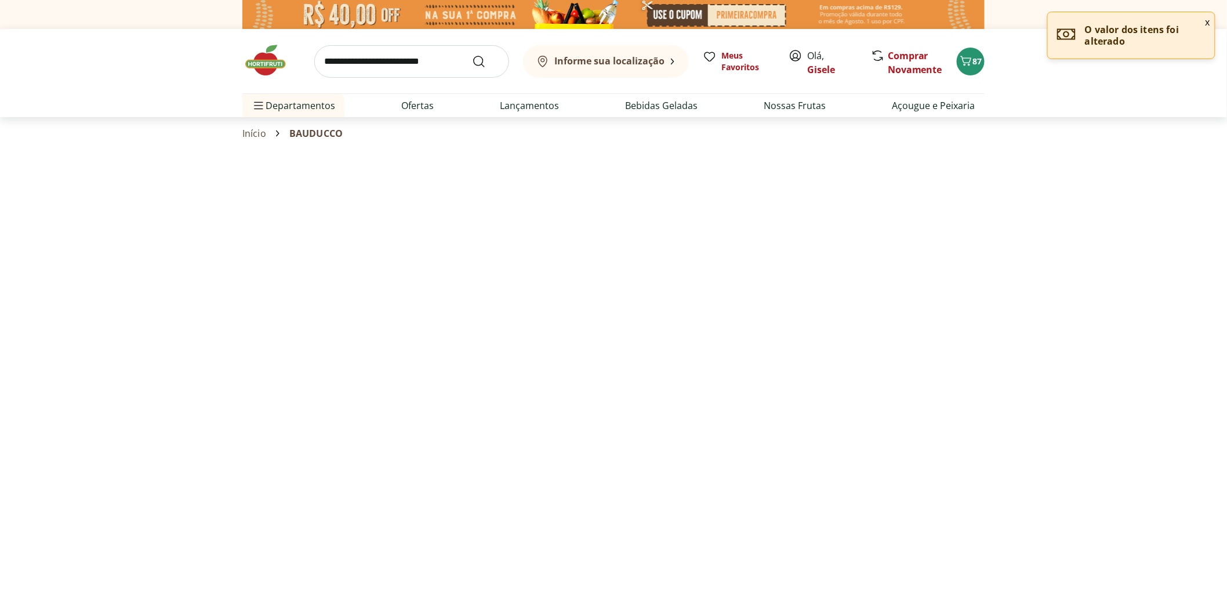
select select "**********"
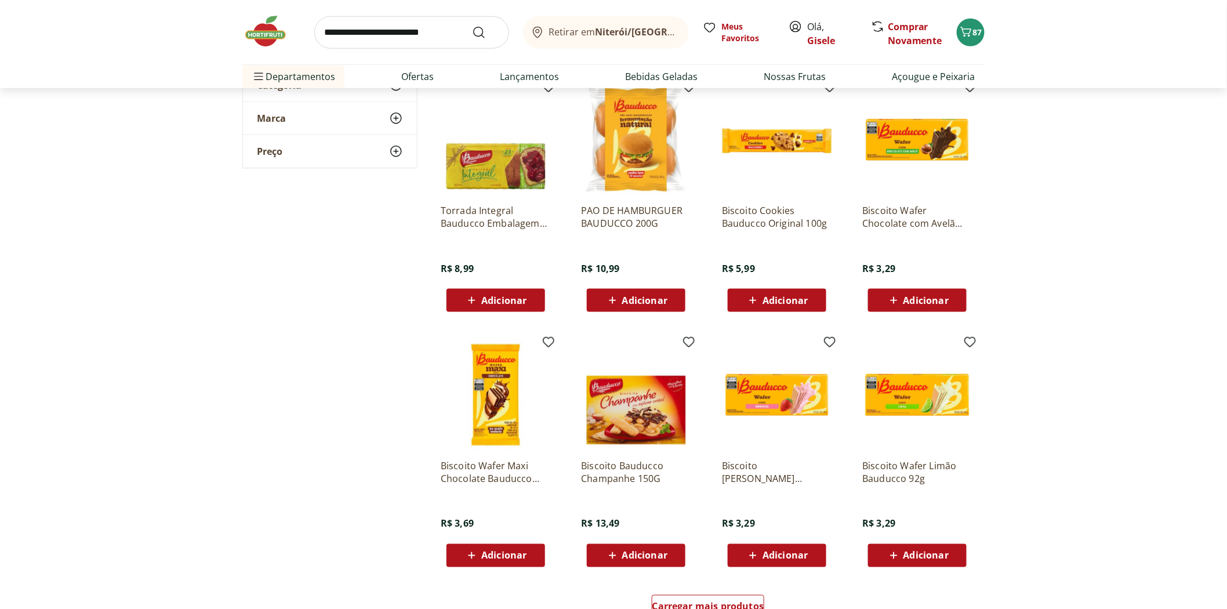
scroll to position [580, 0]
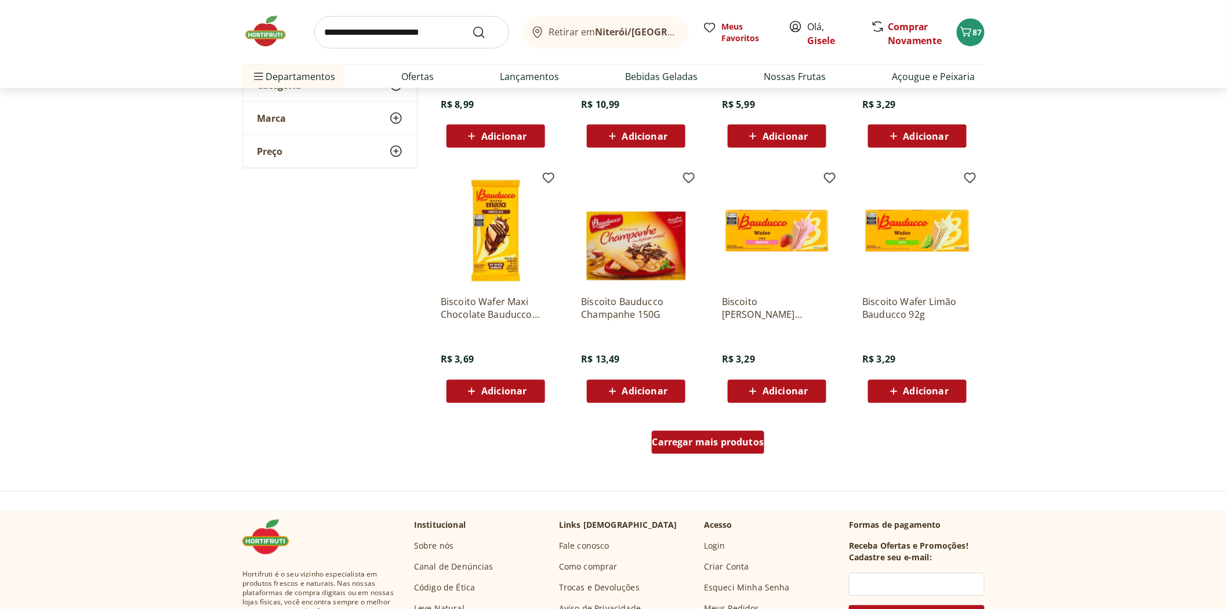
click at [689, 449] on div "Carregar mais produtos" at bounding box center [708, 442] width 113 height 23
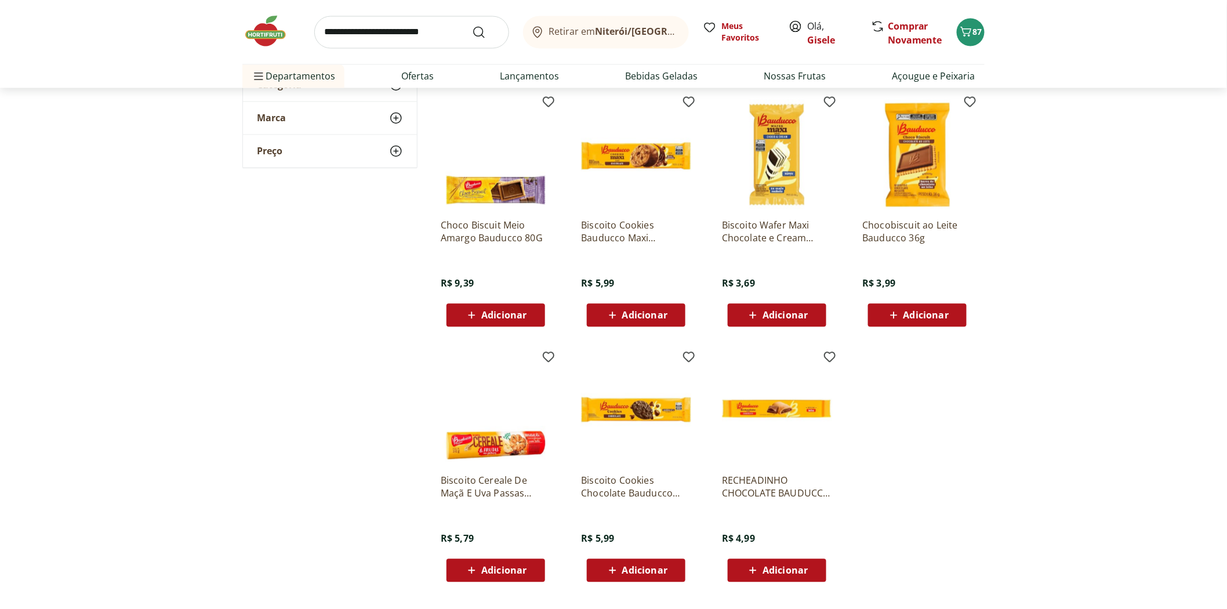
scroll to position [1224, 0]
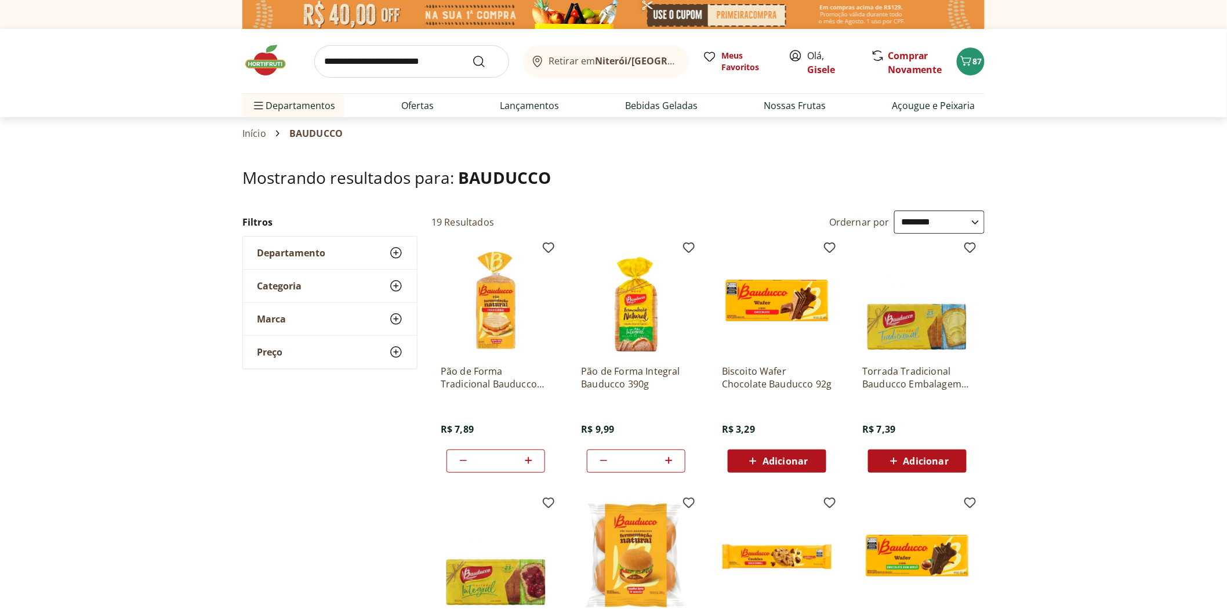
click at [264, 72] on img at bounding box center [271, 60] width 58 height 35
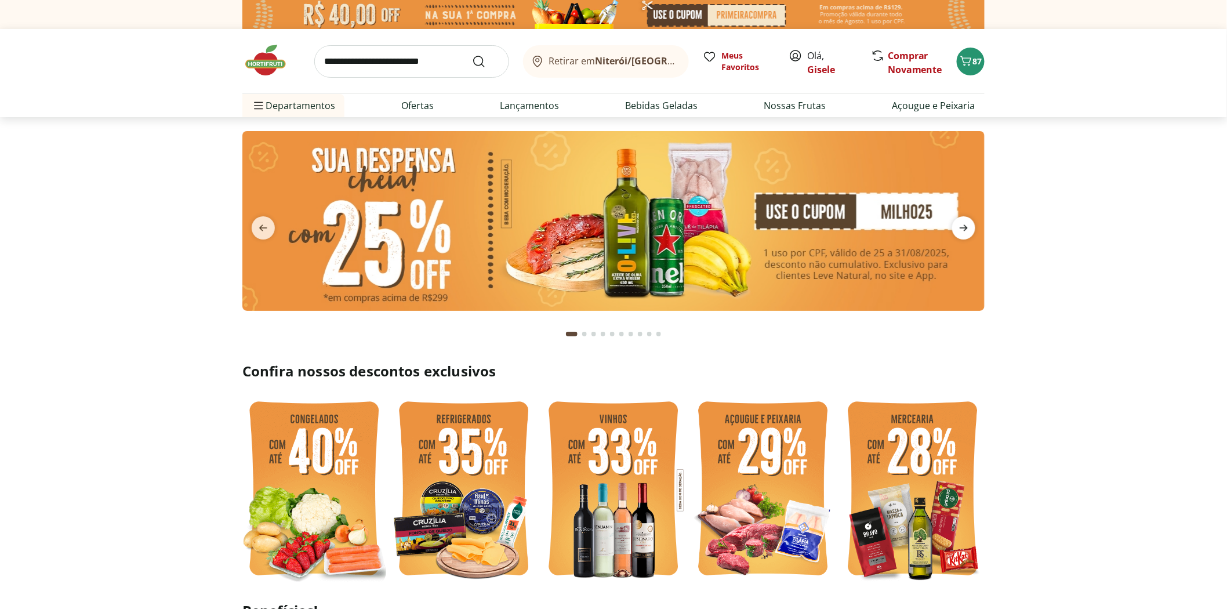
click at [964, 224] on icon "next" at bounding box center [964, 228] width 14 height 14
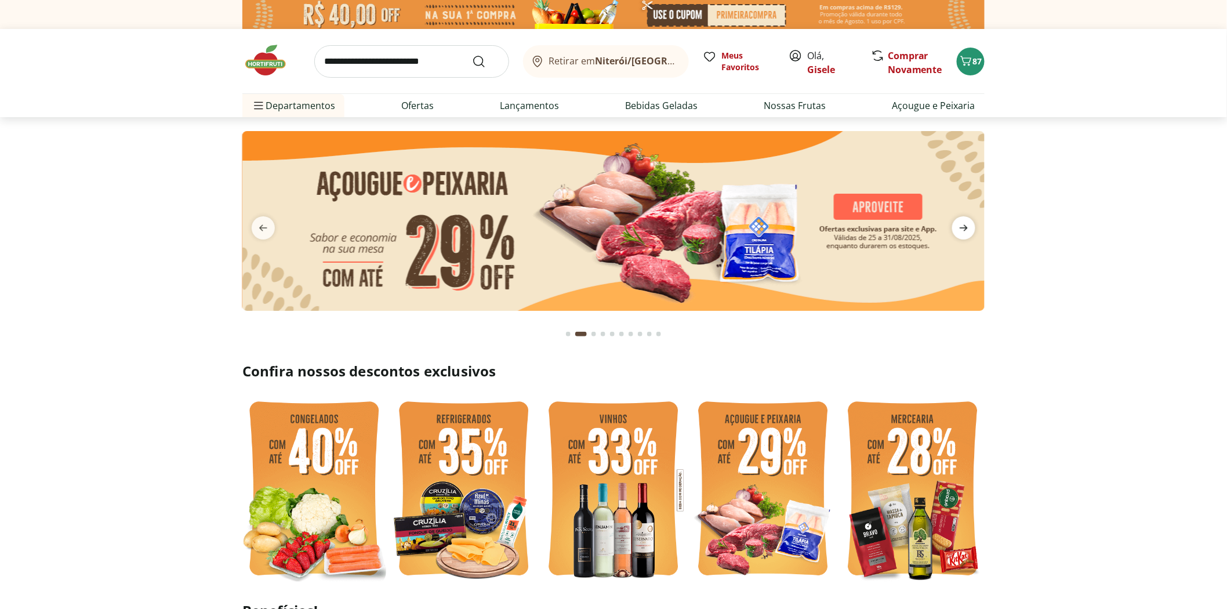
click at [964, 224] on icon "next" at bounding box center [964, 228] width 14 height 14
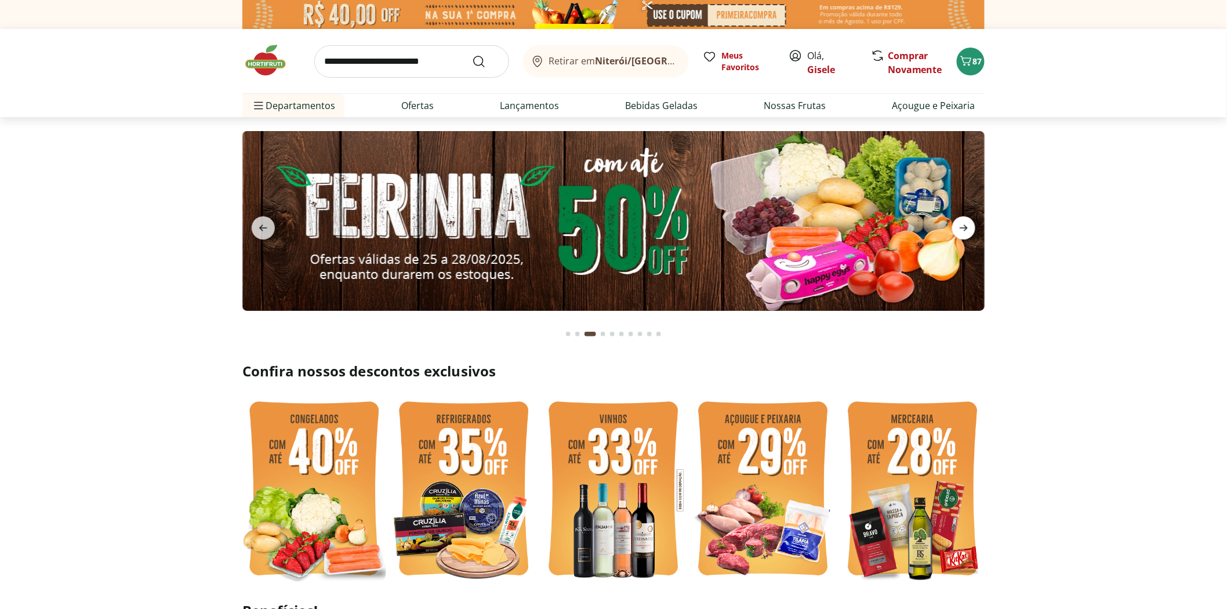
click at [964, 224] on icon "next" at bounding box center [964, 228] width 14 height 14
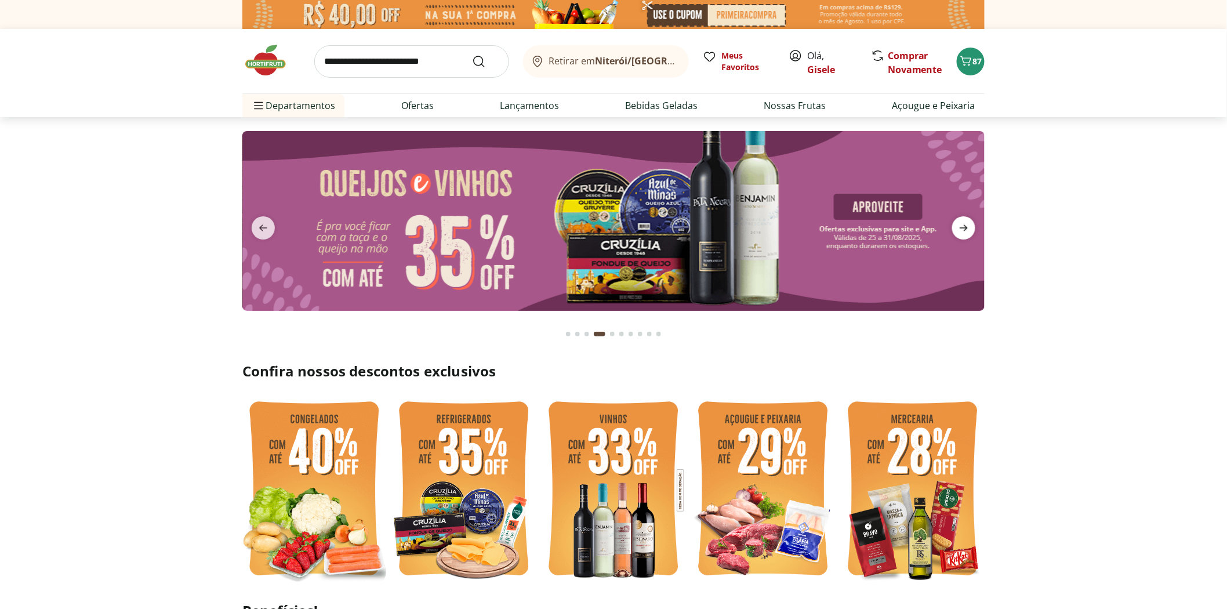
click at [964, 224] on icon "next" at bounding box center [964, 228] width 14 height 14
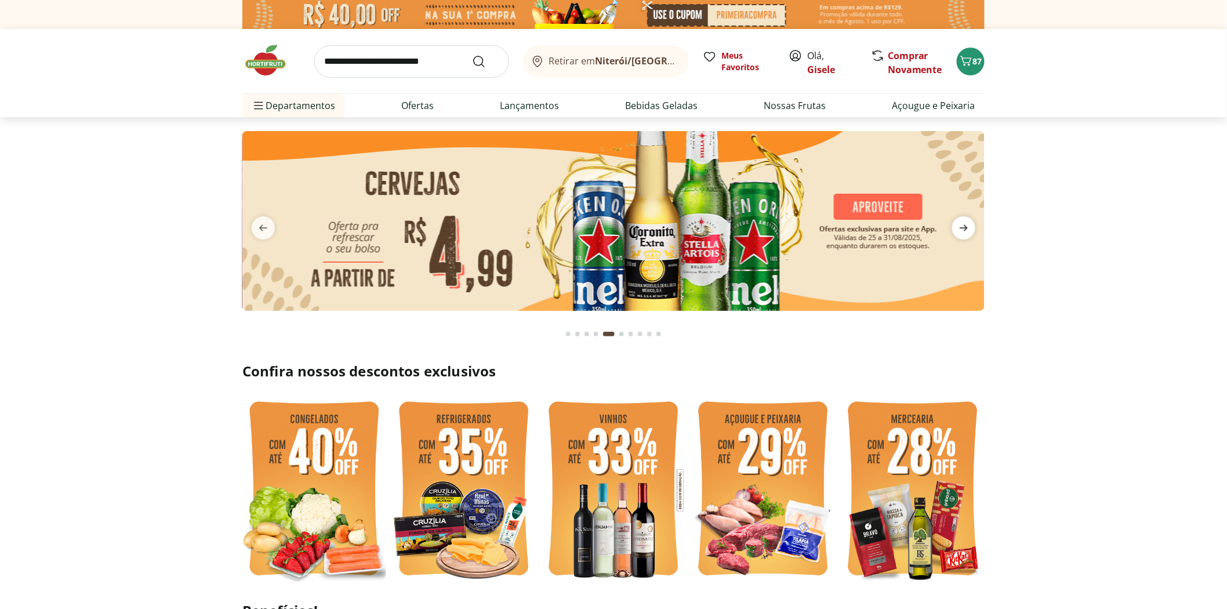
click at [964, 224] on icon "next" at bounding box center [964, 228] width 14 height 14
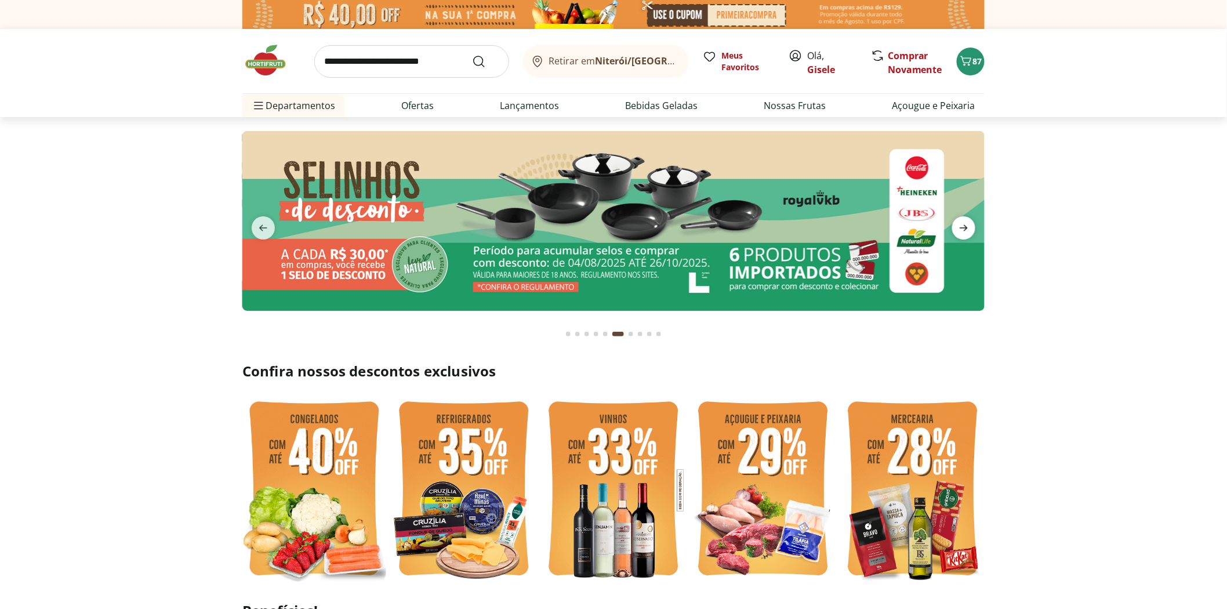
click at [964, 224] on icon "next" at bounding box center [964, 228] width 14 height 14
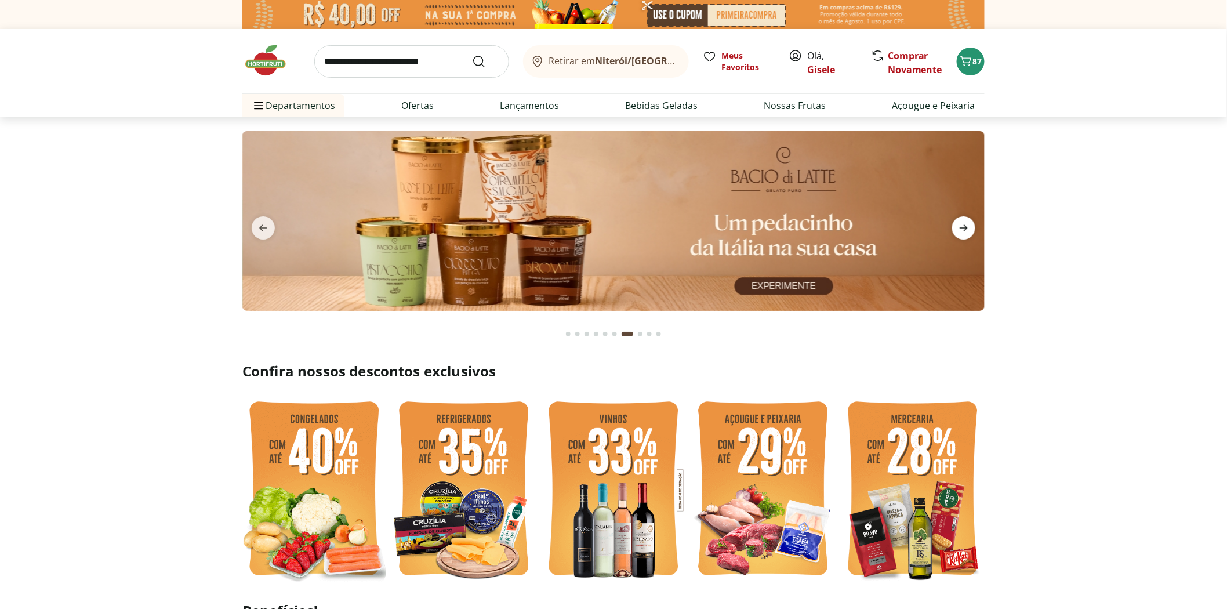
click at [964, 224] on icon "next" at bounding box center [964, 228] width 14 height 14
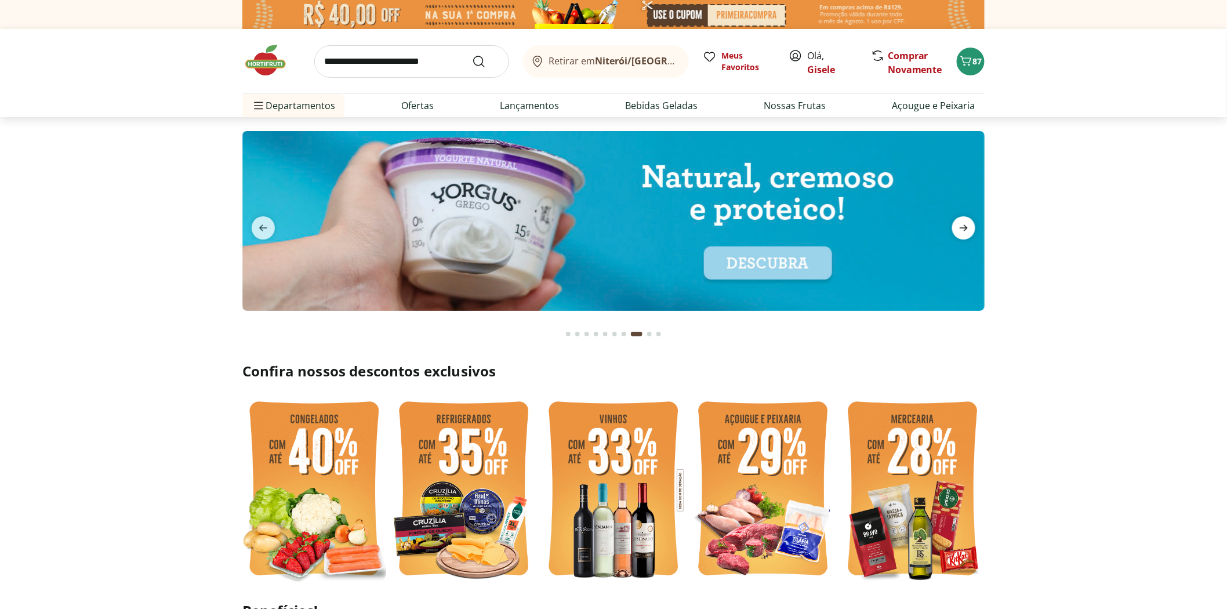
click at [964, 224] on icon "next" at bounding box center [964, 228] width 14 height 14
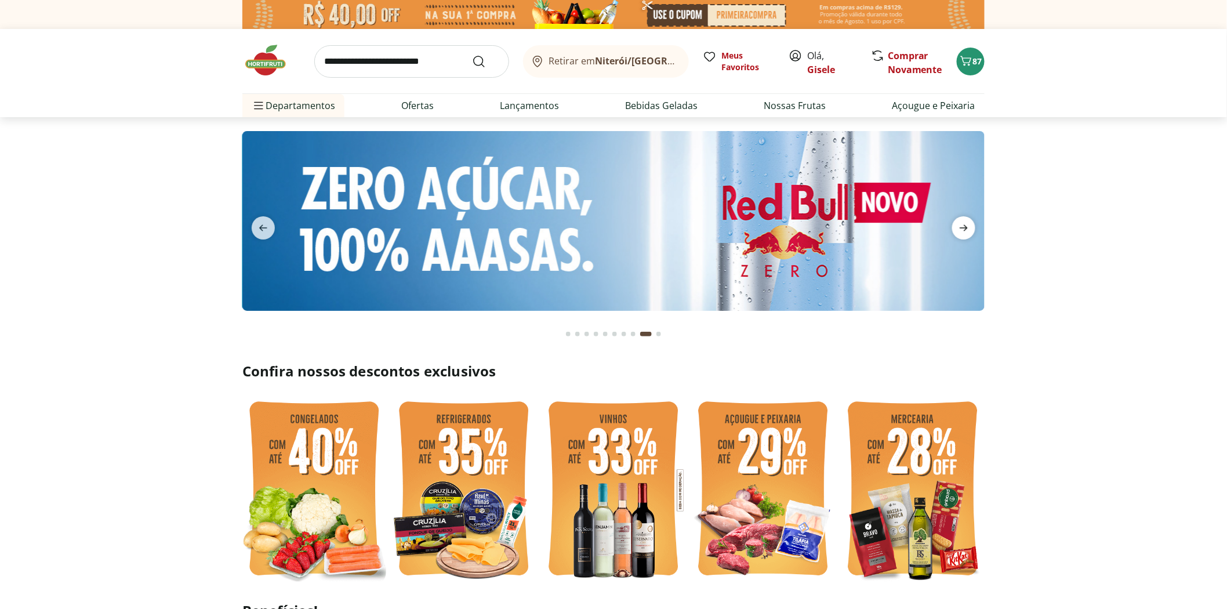
click at [964, 224] on icon "next" at bounding box center [964, 228] width 14 height 14
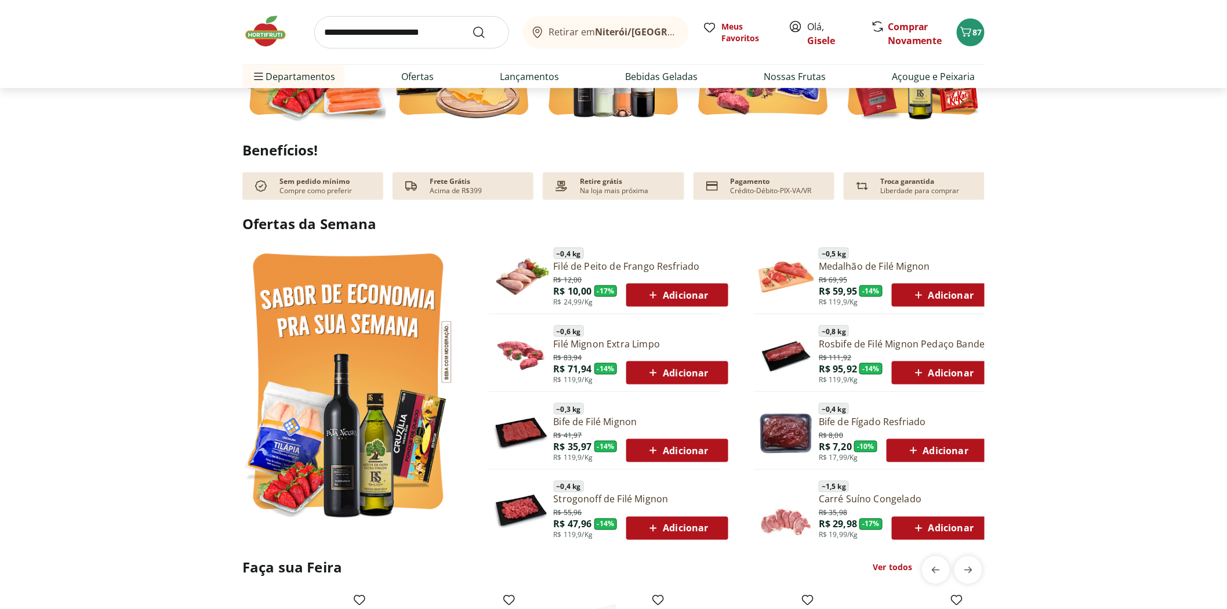
scroll to position [580, 0]
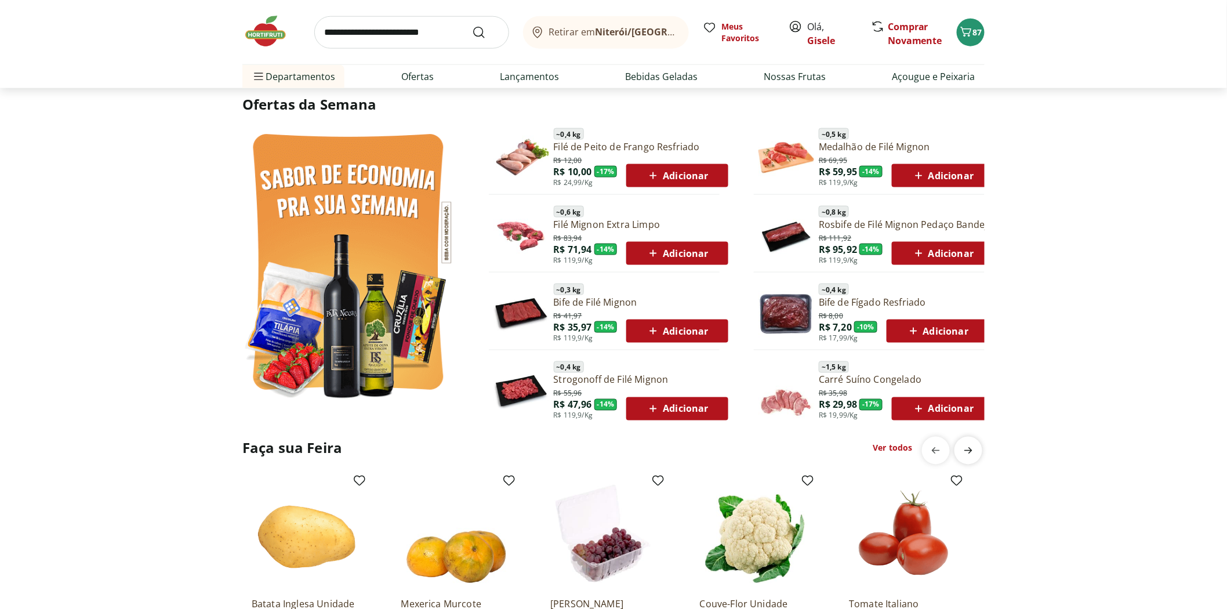
click at [975, 451] on icon "next" at bounding box center [969, 451] width 14 height 14
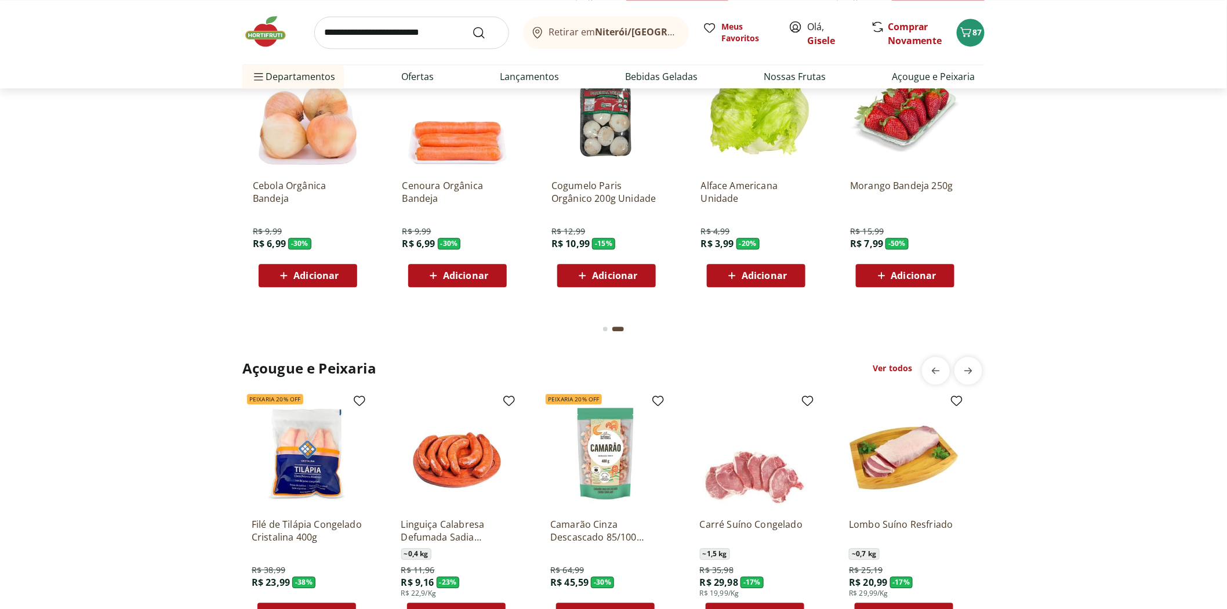
scroll to position [1095, 0]
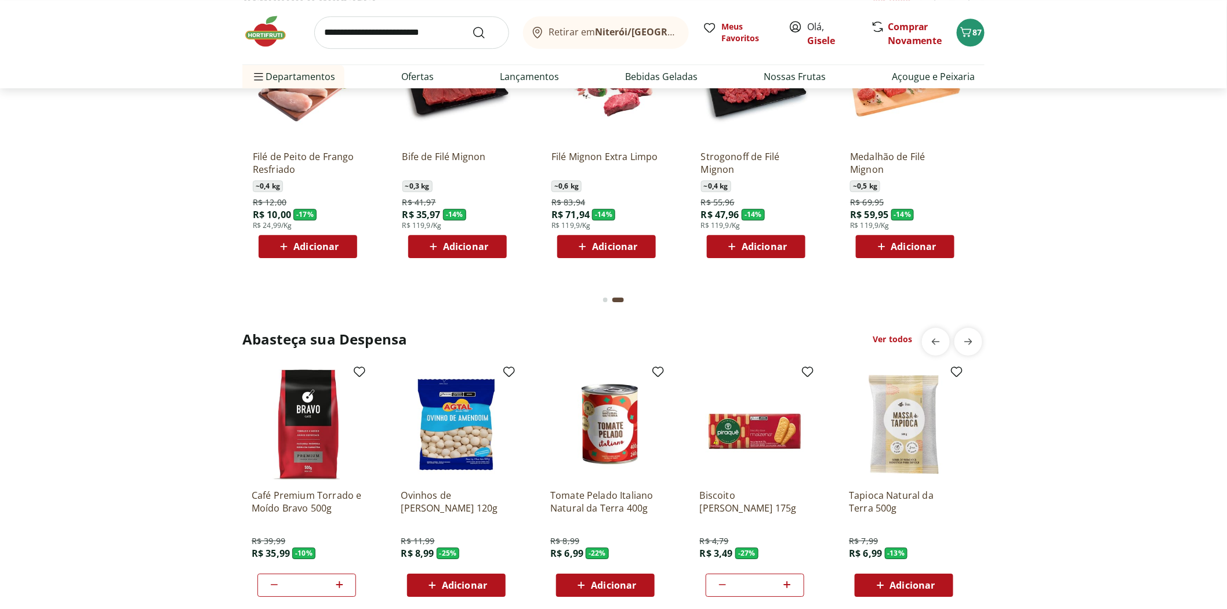
scroll to position [1482, 0]
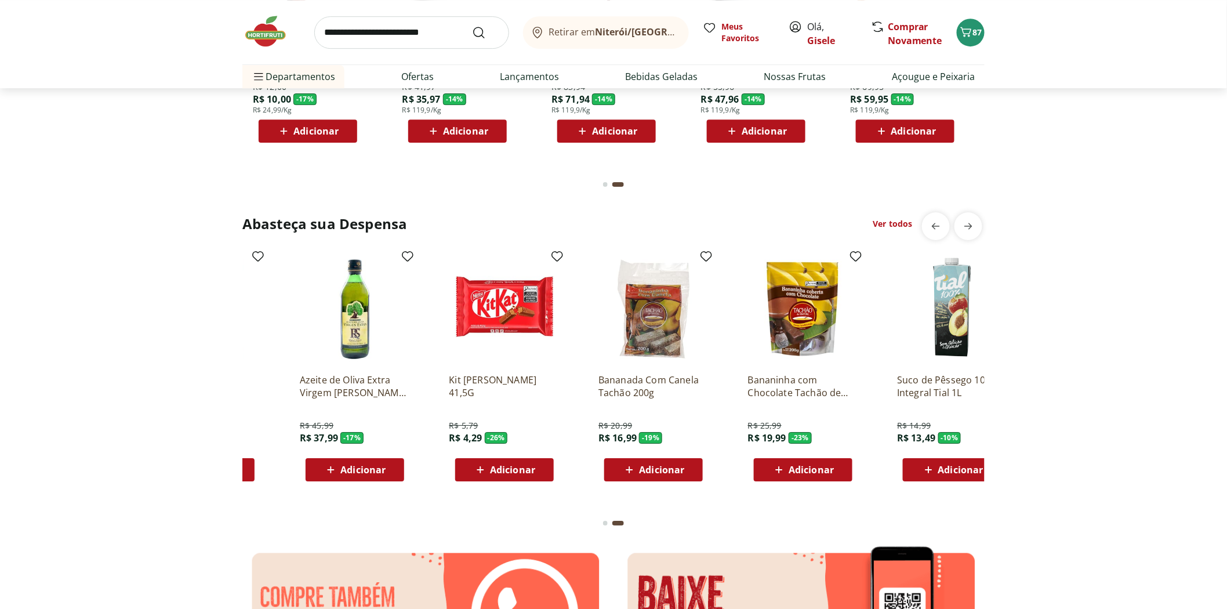
scroll to position [0, 746]
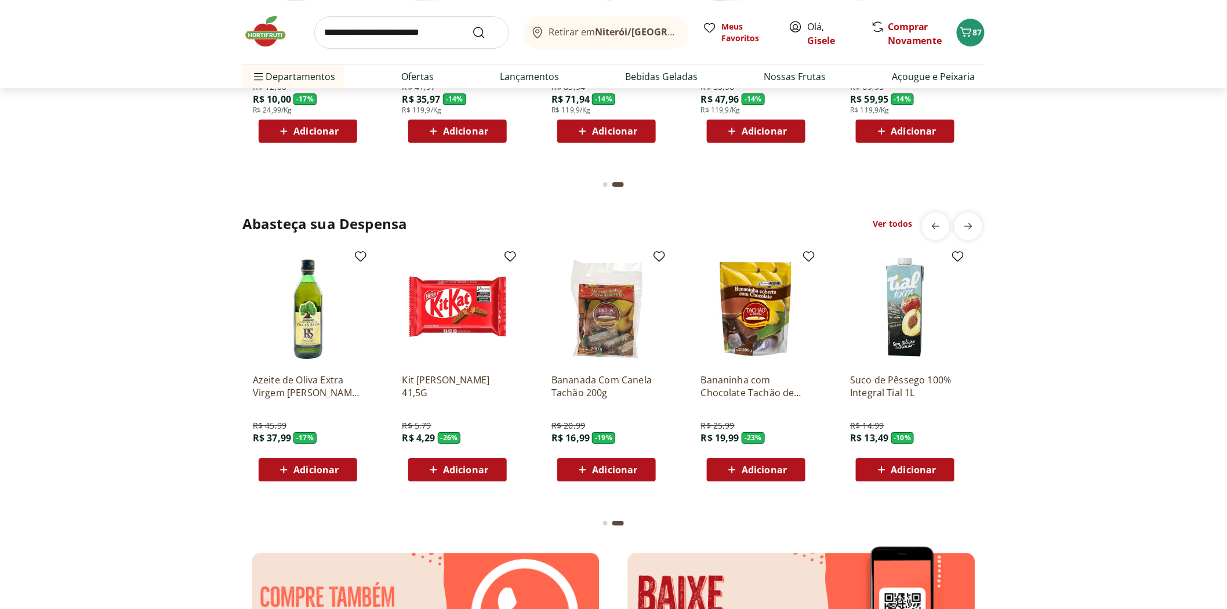
click at [360, 34] on input "search" at bounding box center [411, 32] width 195 height 32
type input "****"
click at [472, 26] on button "Submit Search" at bounding box center [486, 33] width 28 height 14
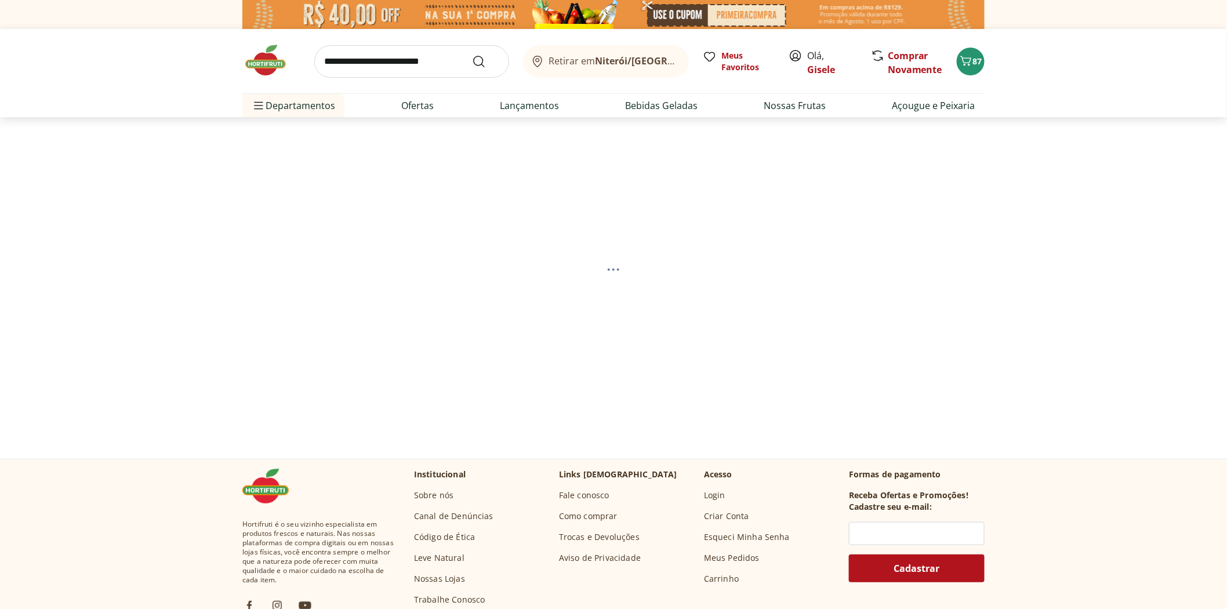
select select "**********"
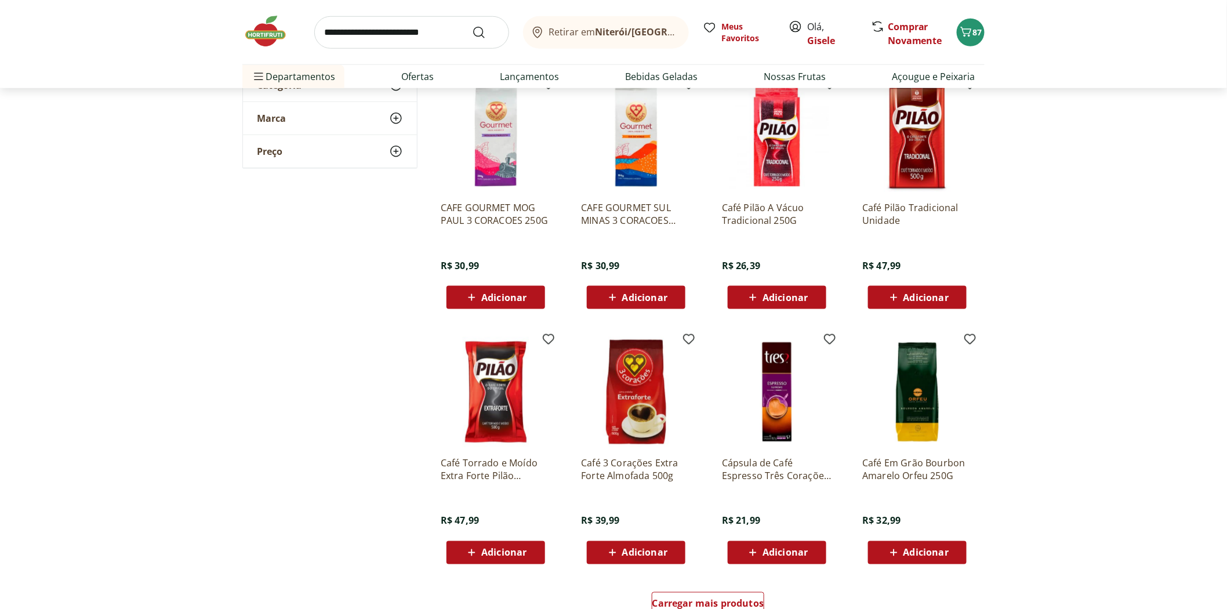
scroll to position [515, 0]
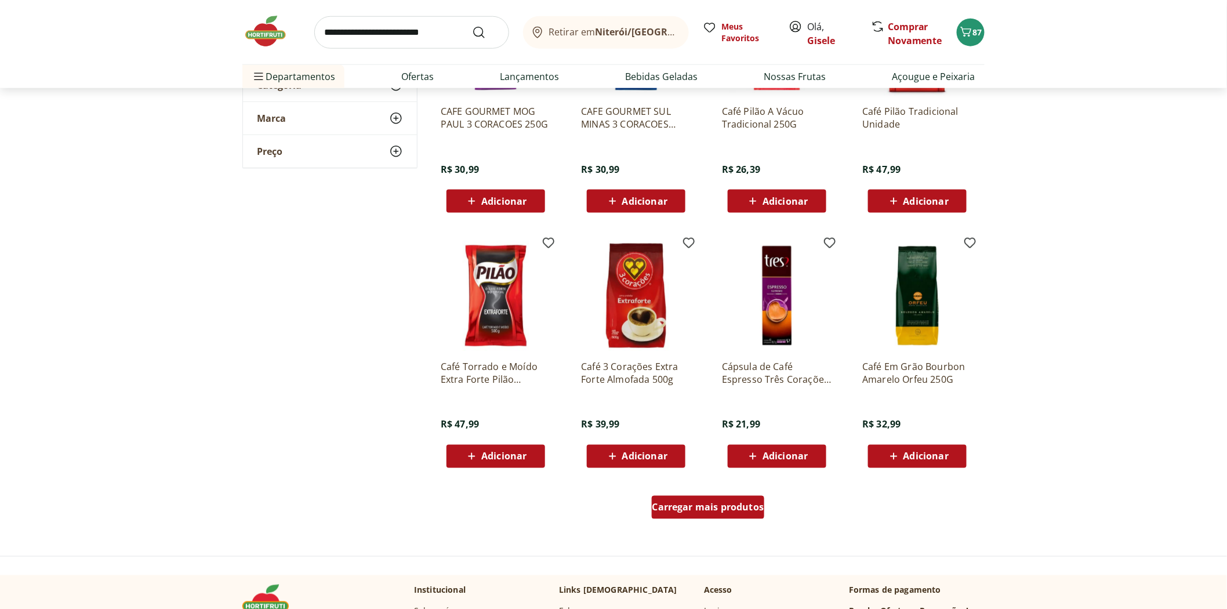
click at [693, 509] on span "Carregar mais produtos" at bounding box center [708, 507] width 112 height 9
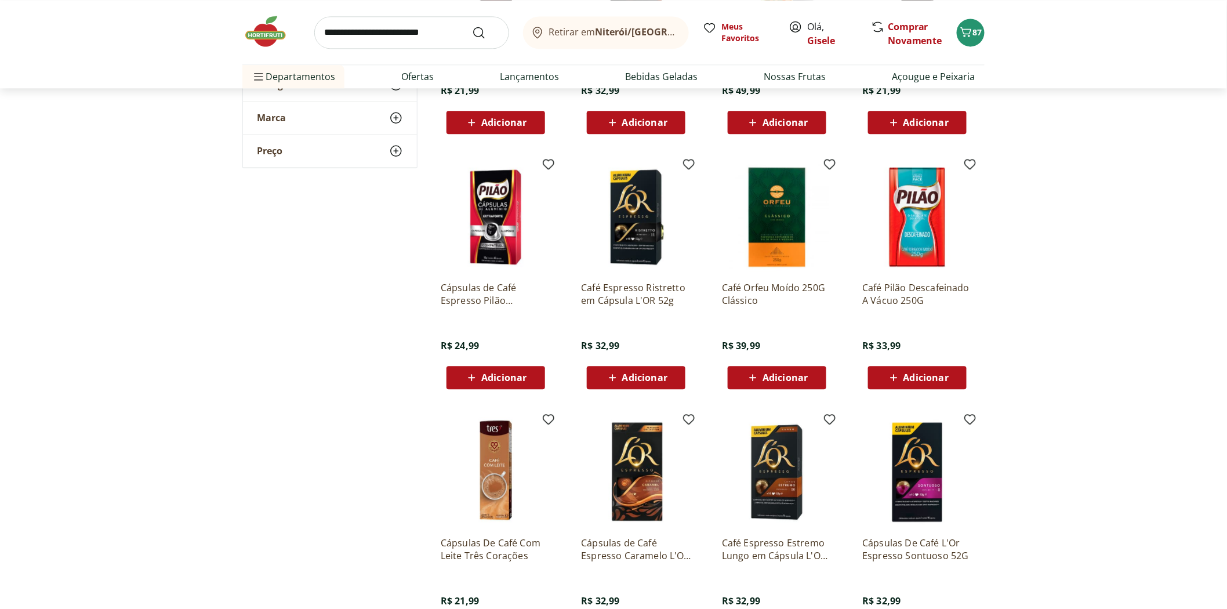
scroll to position [1417, 0]
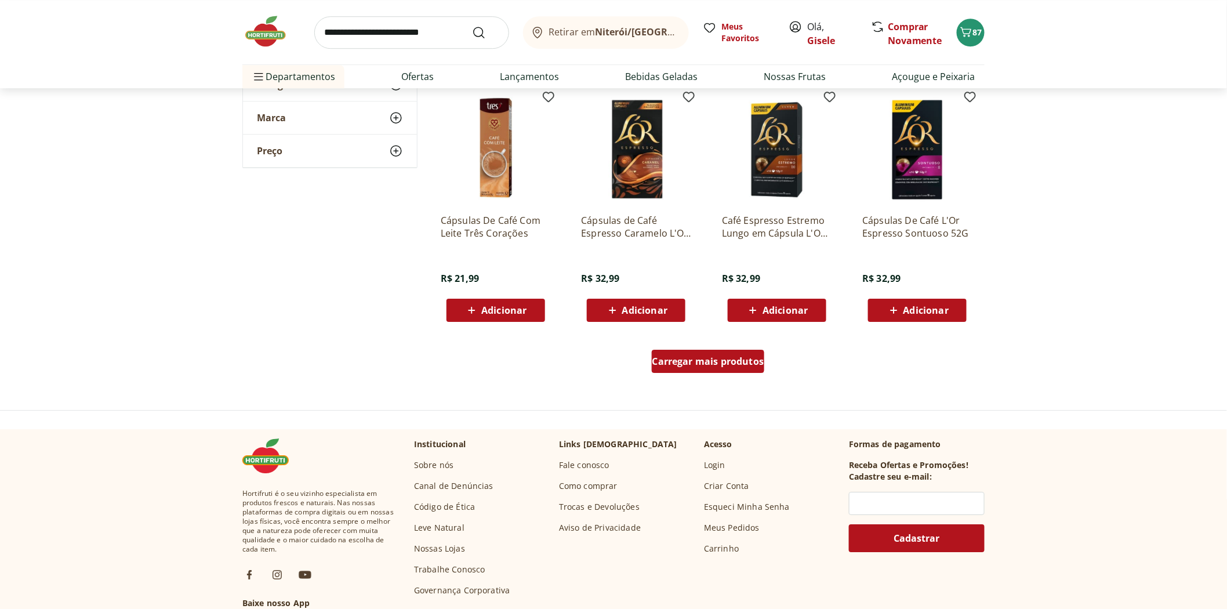
click at [705, 361] on span "Carregar mais produtos" at bounding box center [708, 361] width 112 height 9
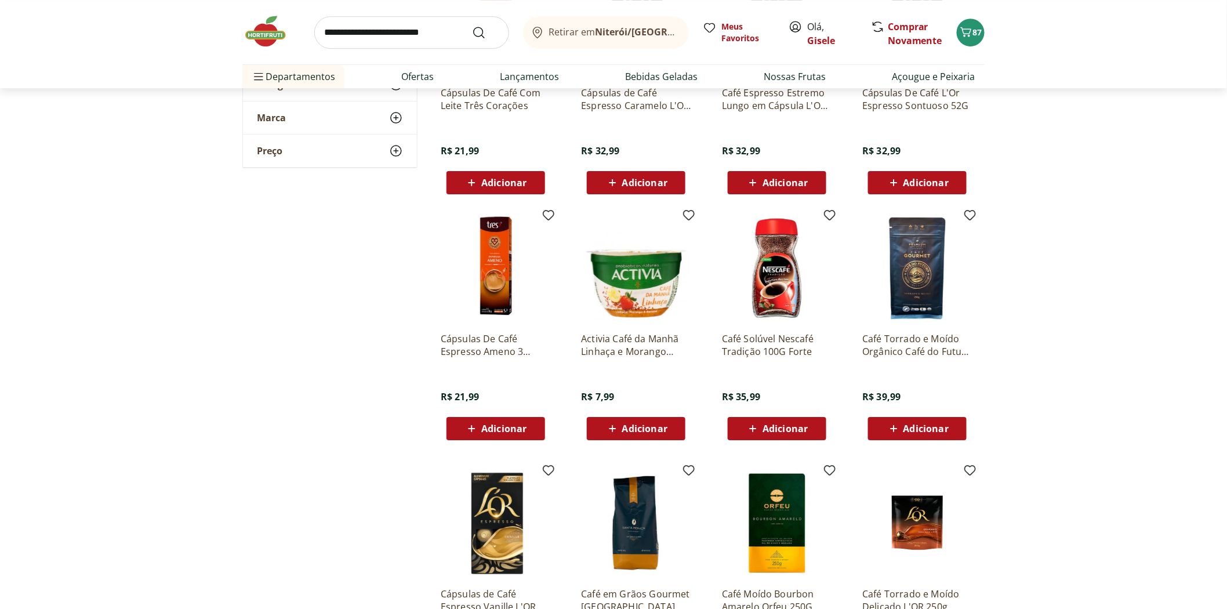
scroll to position [1675, 0]
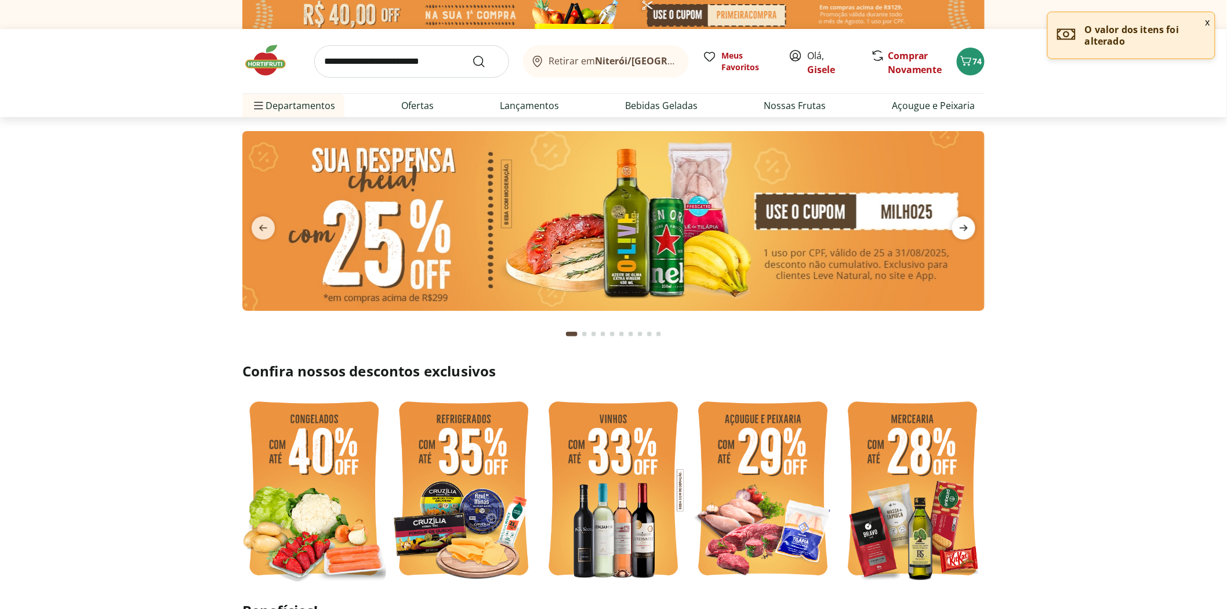
click at [964, 227] on icon "next" at bounding box center [964, 228] width 14 height 14
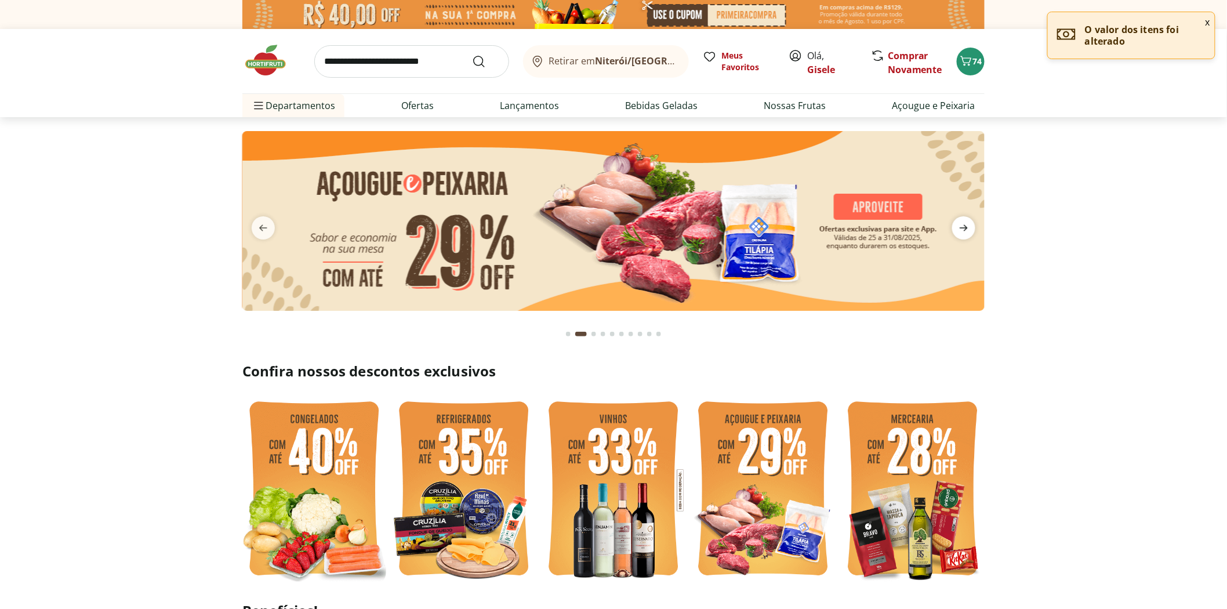
click at [964, 227] on icon "next" at bounding box center [964, 228] width 14 height 14
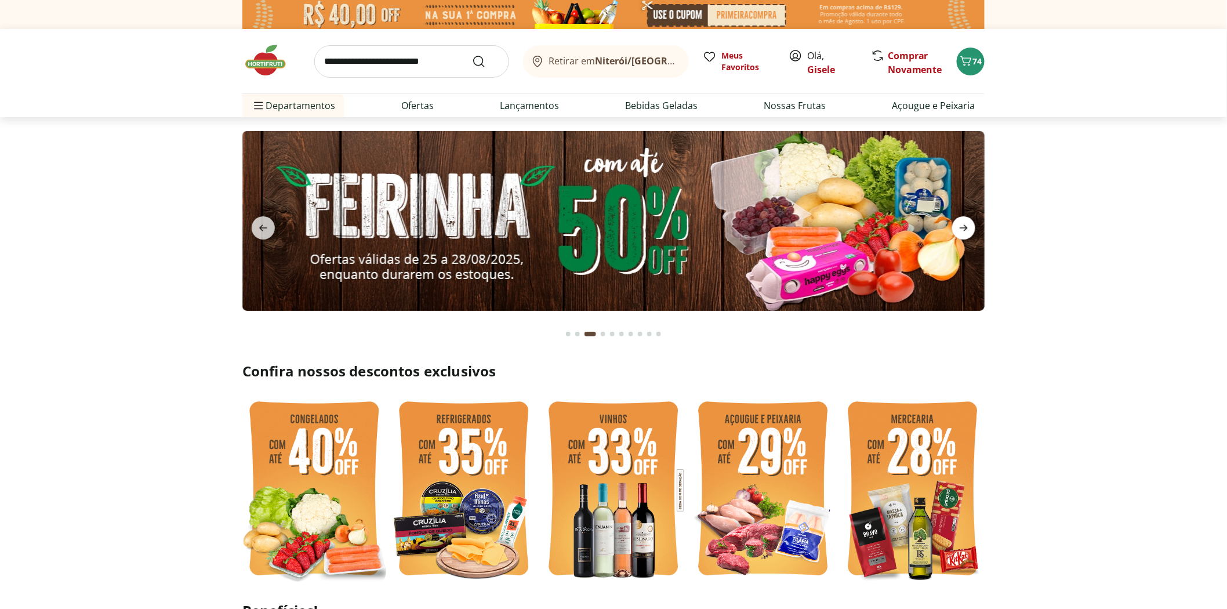
click at [964, 227] on icon "next" at bounding box center [964, 228] width 14 height 14
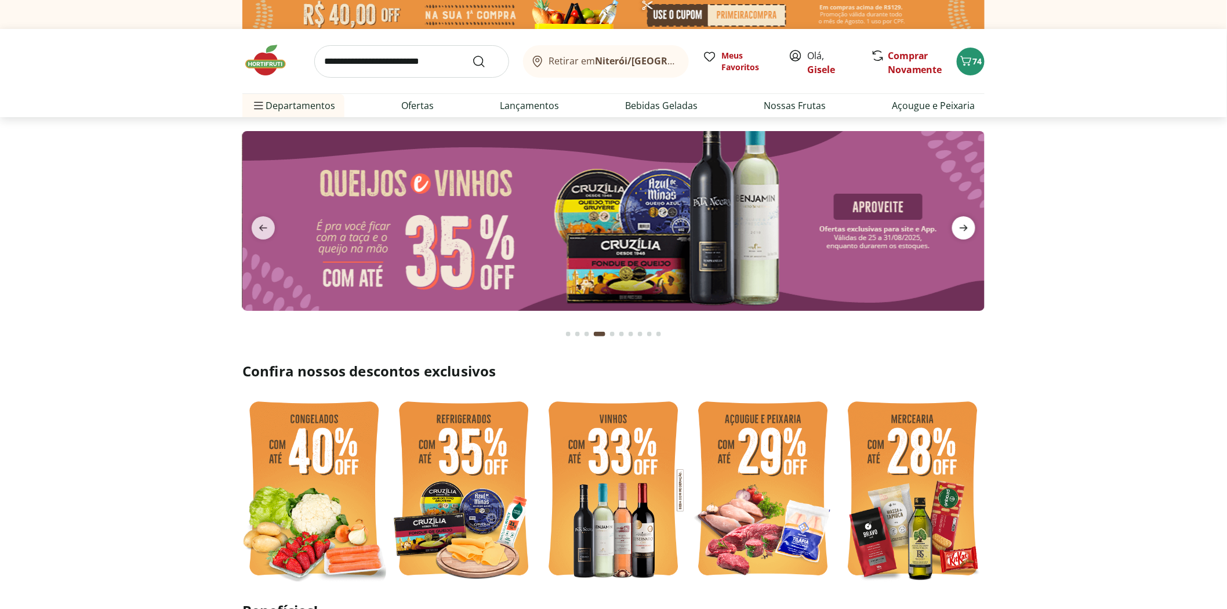
click at [964, 227] on icon "next" at bounding box center [964, 228] width 14 height 14
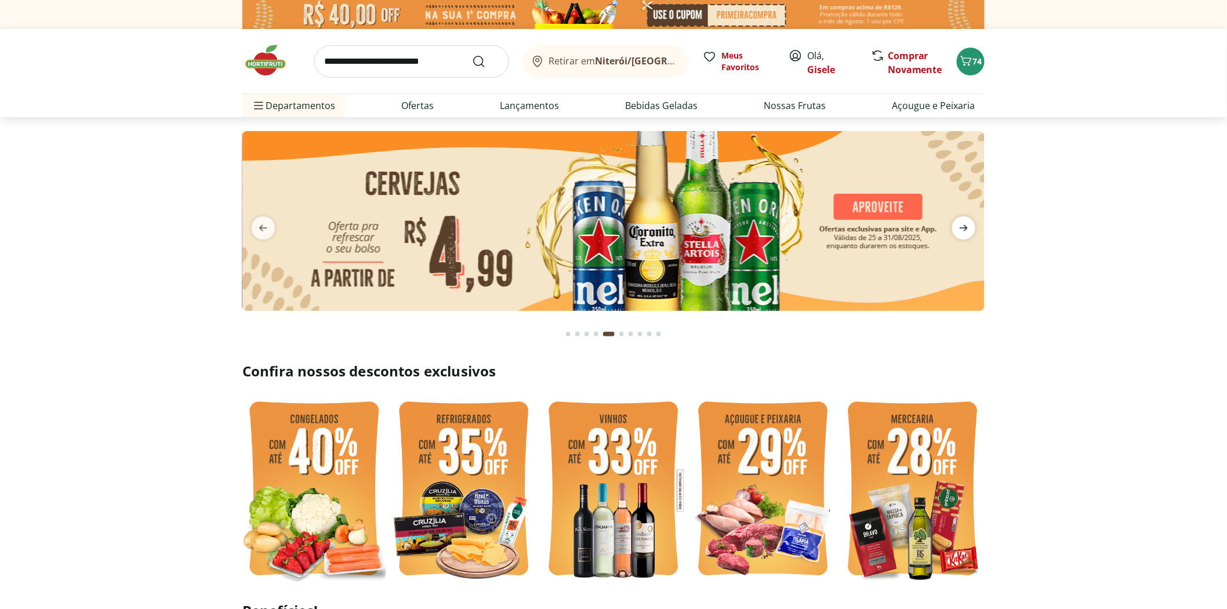
click at [964, 227] on icon "next" at bounding box center [964, 228] width 14 height 14
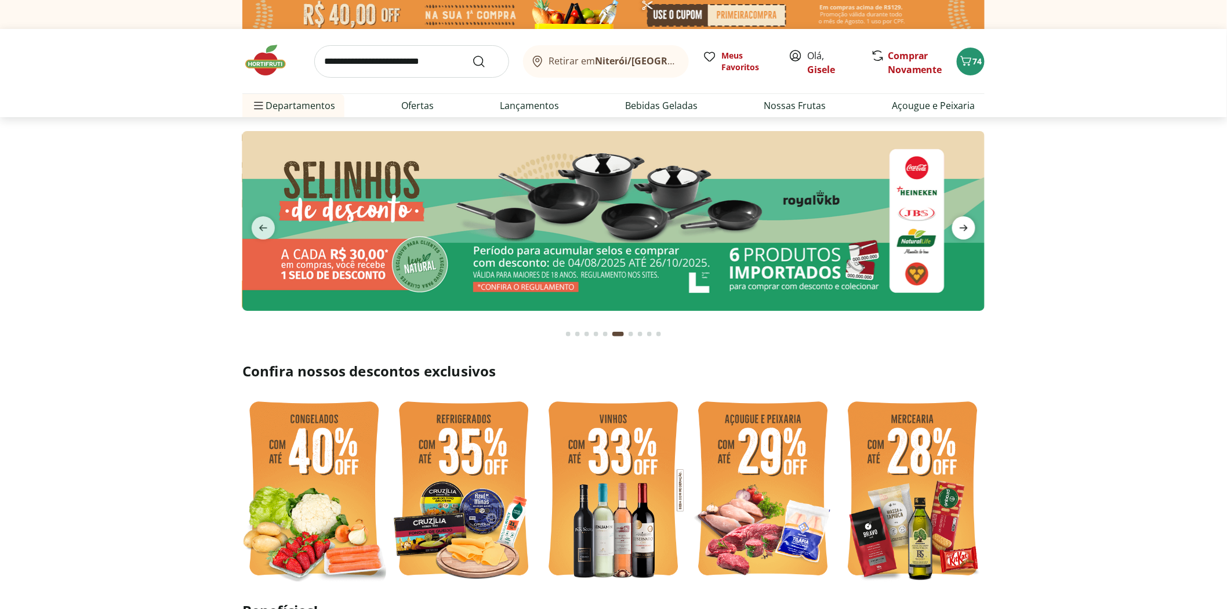
click at [964, 227] on icon "next" at bounding box center [964, 228] width 14 height 14
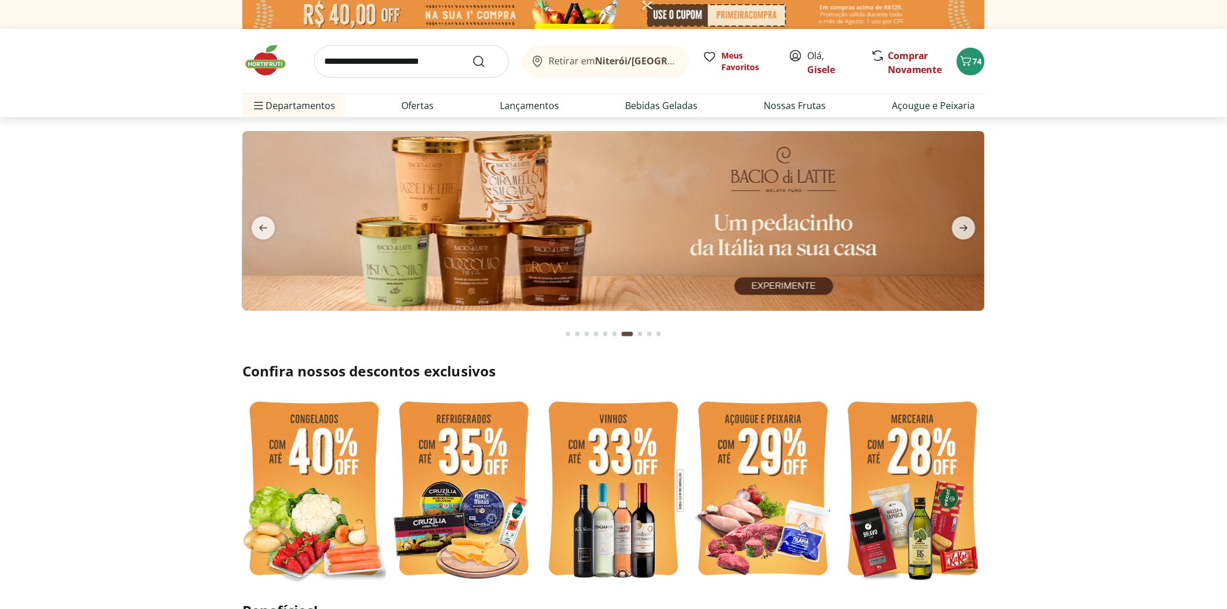
click at [354, 61] on input "search" at bounding box center [411, 61] width 195 height 32
type input "*********"
click at [472, 55] on button "Submit Search" at bounding box center [486, 62] width 28 height 14
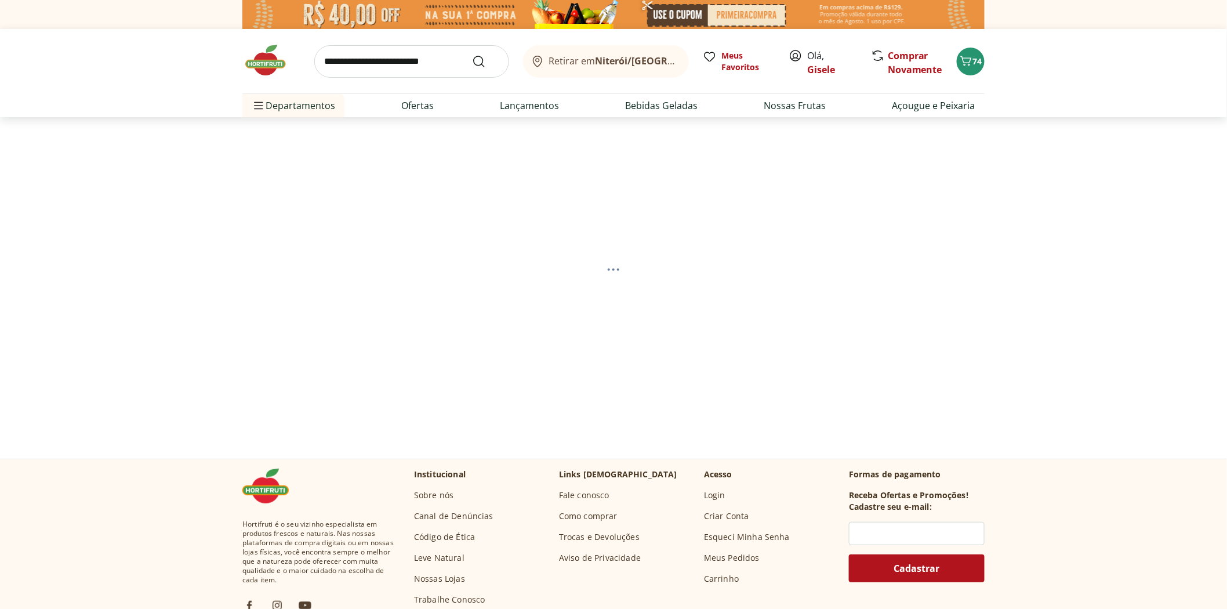
click at [368, 61] on input "search" at bounding box center [411, 61] width 195 height 32
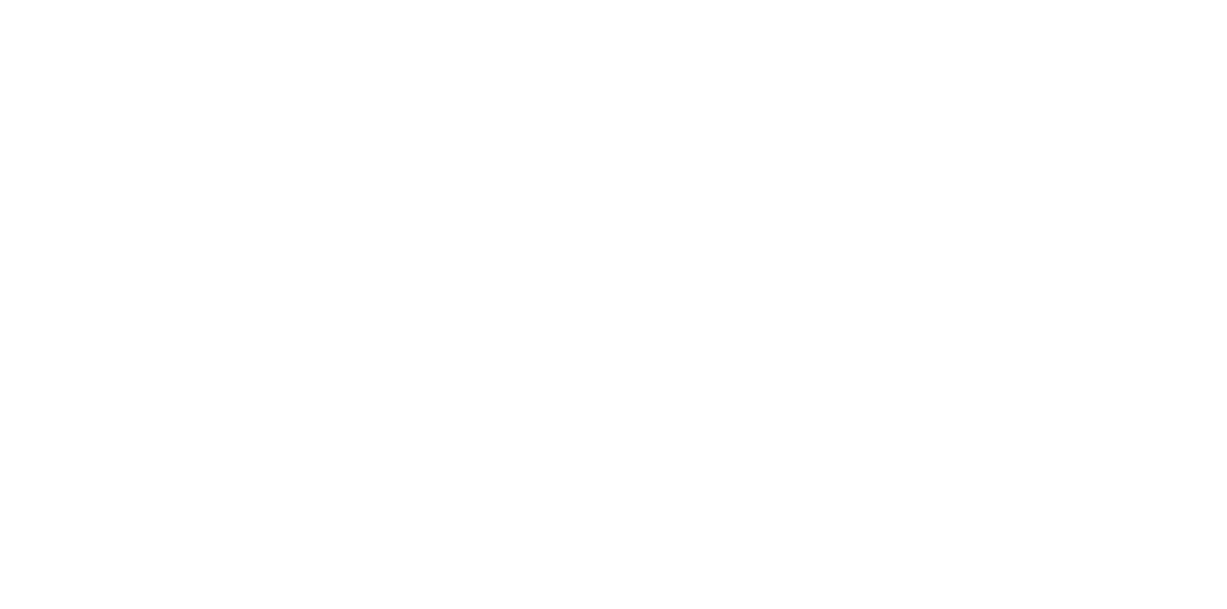
select select "**********"
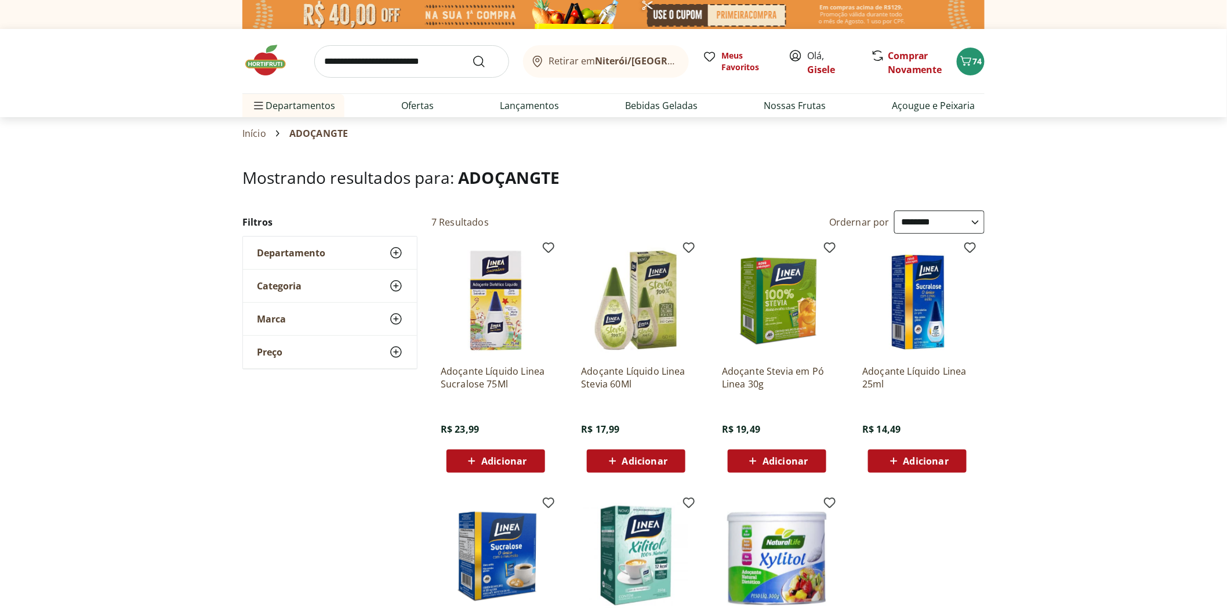
click at [329, 44] on div "Retirar em [GEOGRAPHIC_DATA]/RJ Meus Favoritos Olá, Gisele Comprar Novamente 74" at bounding box center [613, 61] width 742 height 64
click at [345, 50] on input "search" at bounding box center [411, 61] width 195 height 32
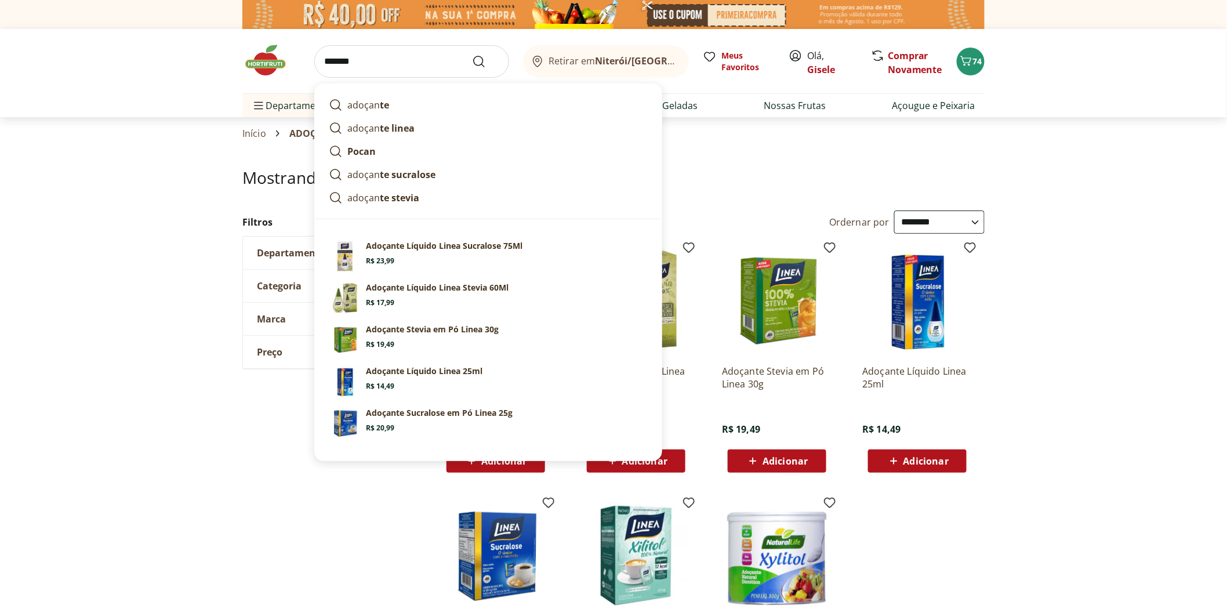
type input "********"
click button "Submit Search" at bounding box center [486, 62] width 28 height 14
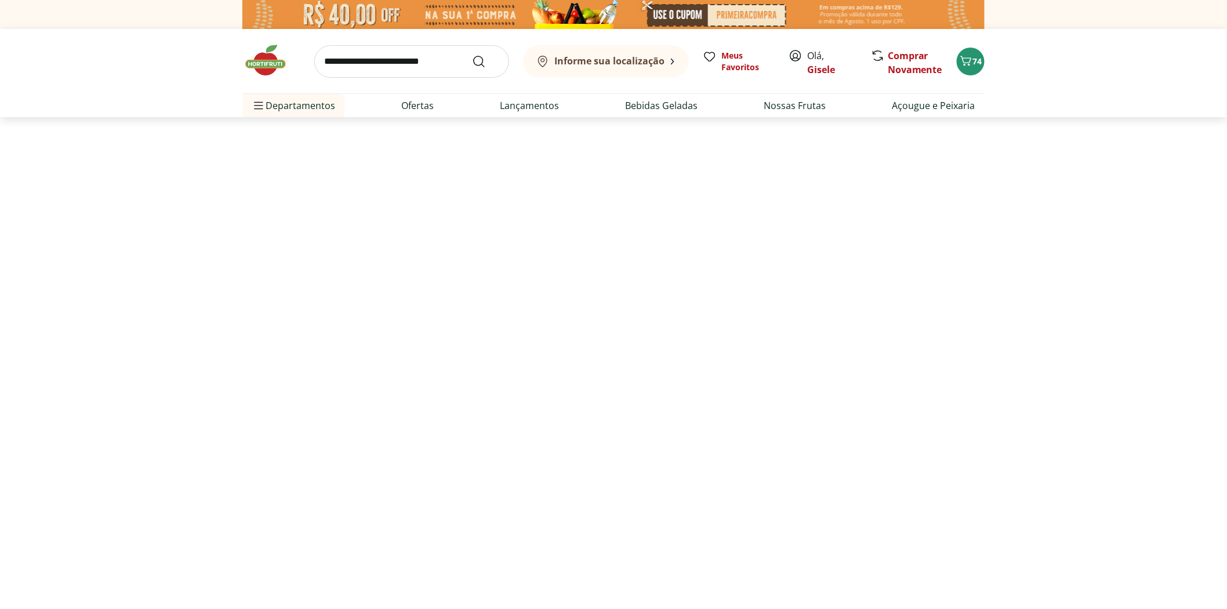
select select "**********"
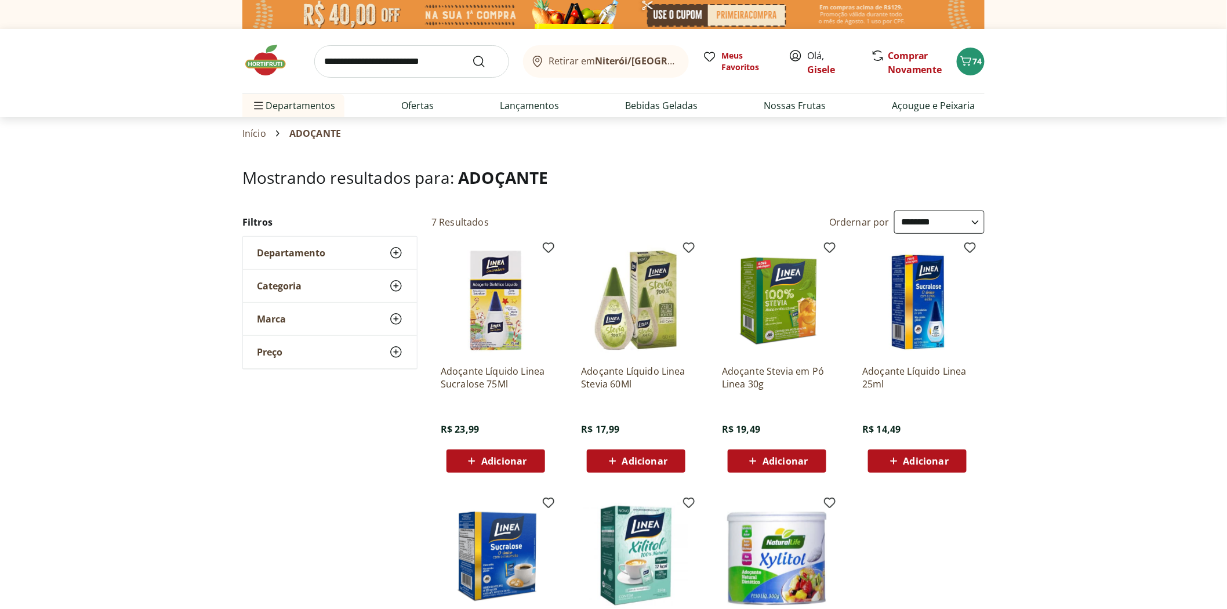
click at [384, 61] on input "search" at bounding box center [411, 61] width 195 height 32
click at [261, 63] on img at bounding box center [271, 60] width 58 height 35
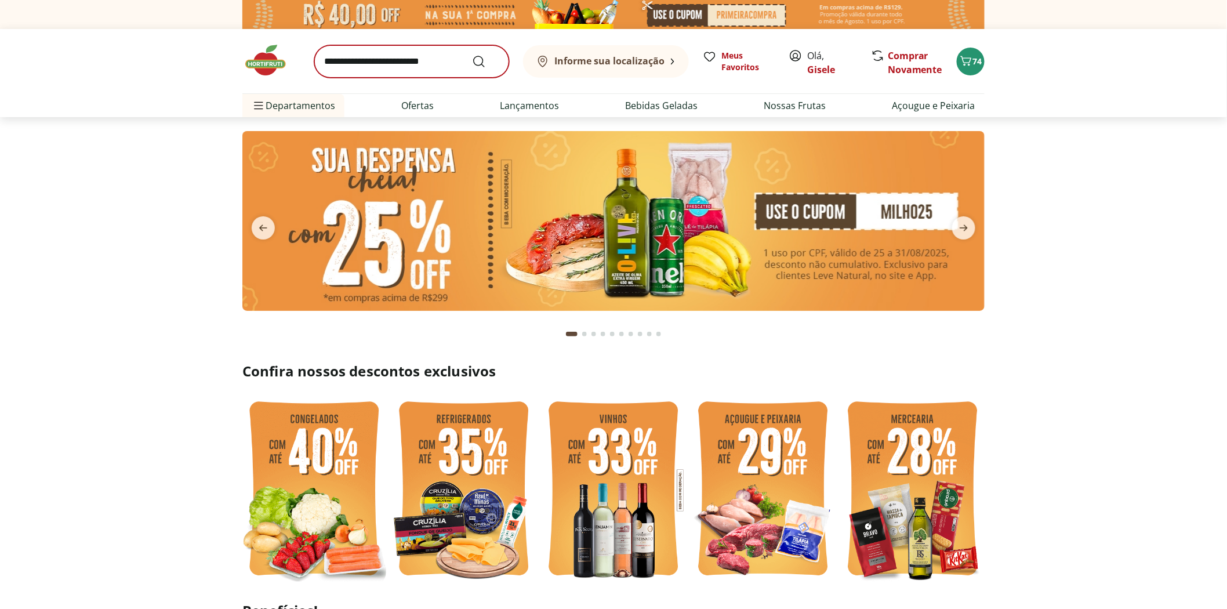
type input "*"
click at [962, 230] on icon "next" at bounding box center [964, 228] width 14 height 14
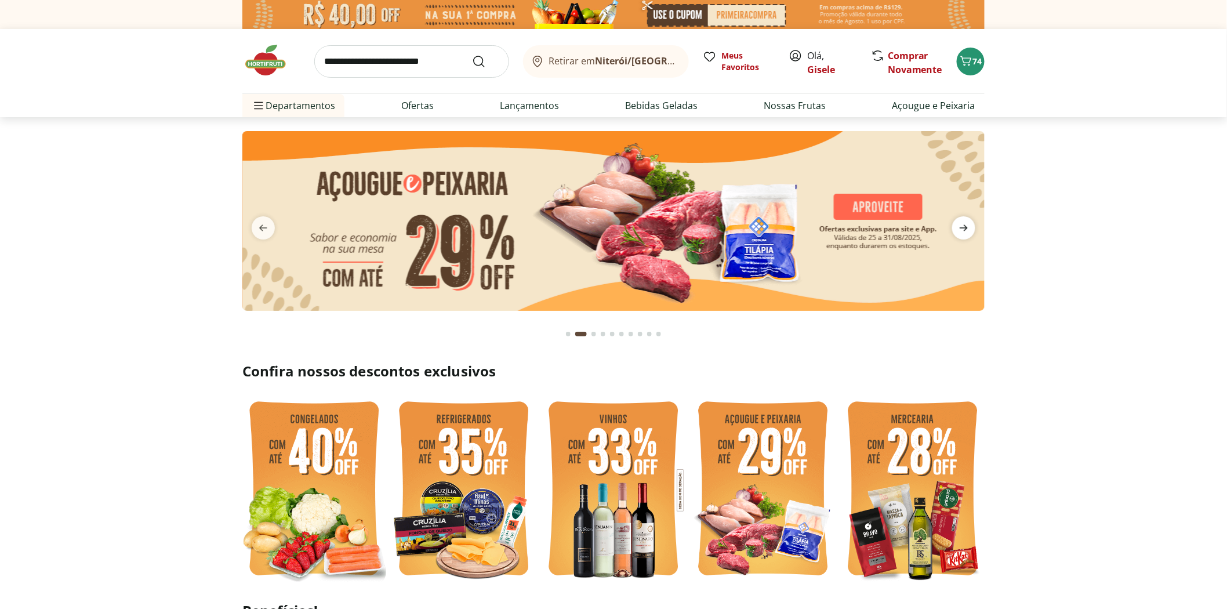
click at [962, 230] on icon "next" at bounding box center [964, 228] width 14 height 14
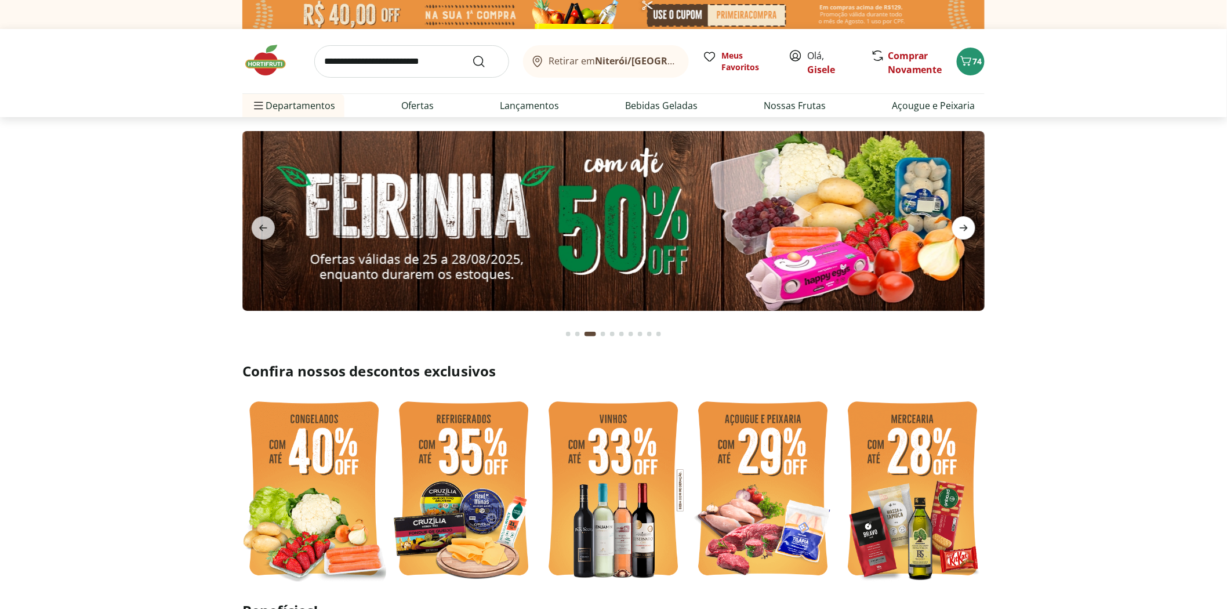
click at [962, 230] on icon "next" at bounding box center [964, 228] width 14 height 14
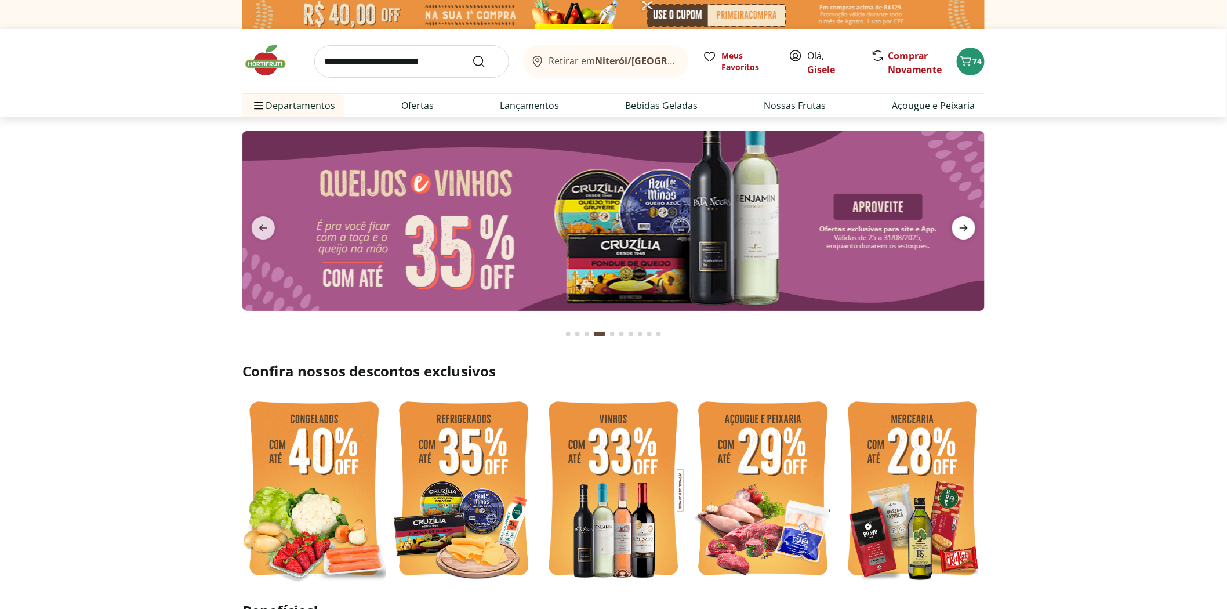
click at [962, 230] on icon "next" at bounding box center [964, 228] width 14 height 14
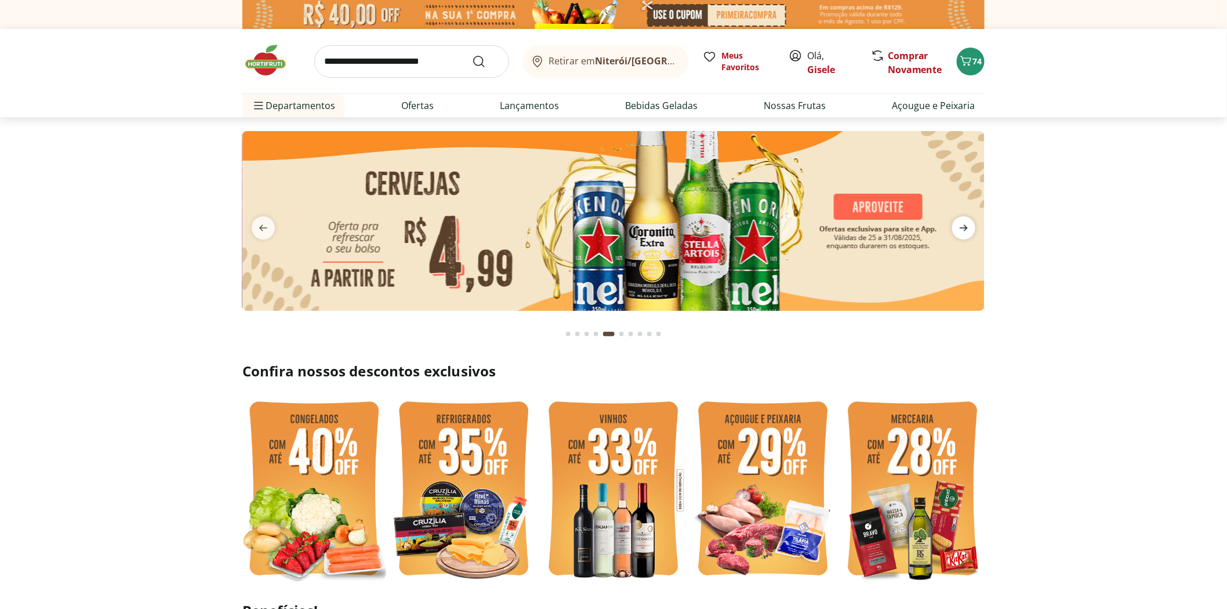
click at [962, 230] on icon "next" at bounding box center [964, 228] width 14 height 14
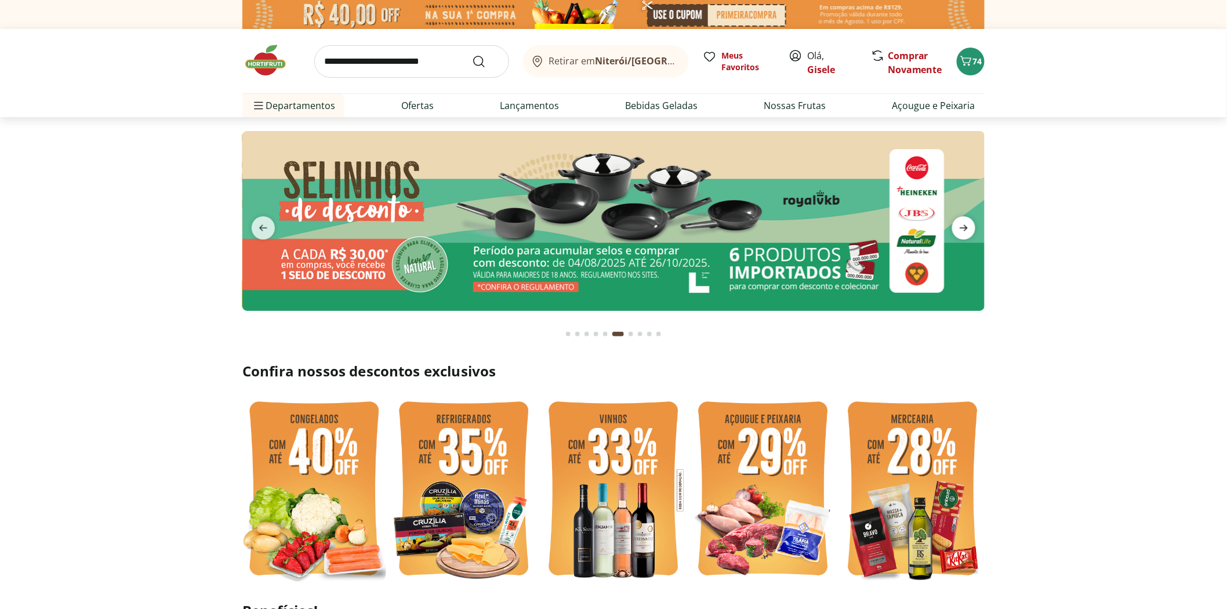
click at [962, 230] on icon "next" at bounding box center [964, 228] width 14 height 14
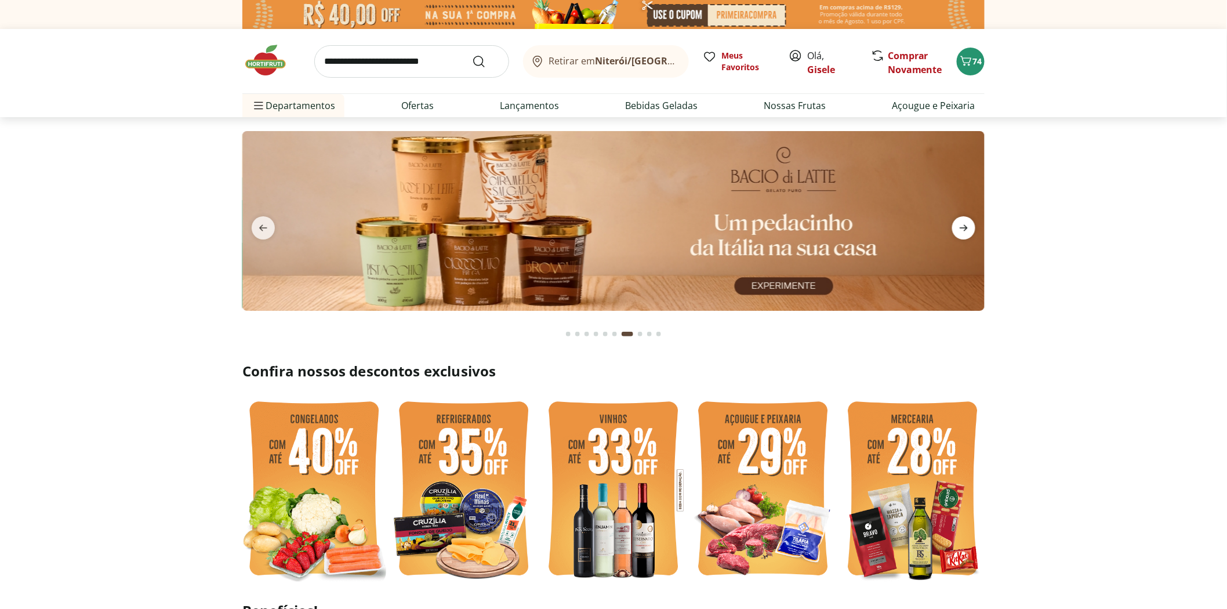
click at [962, 230] on icon "next" at bounding box center [964, 228] width 14 height 14
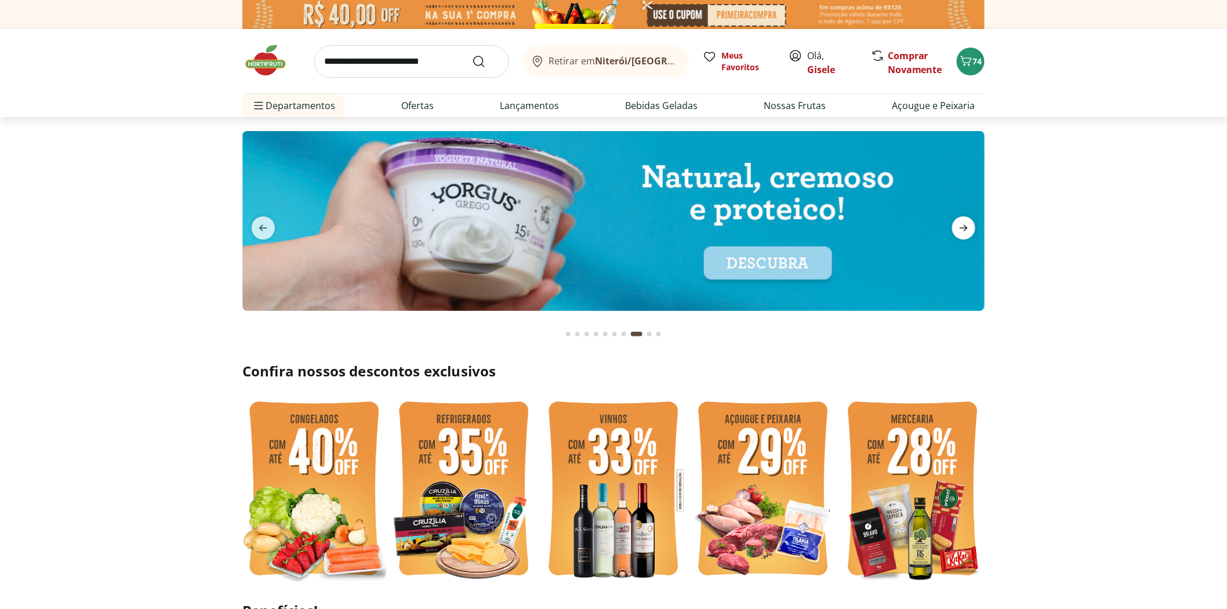
click at [962, 230] on icon "next" at bounding box center [964, 228] width 14 height 14
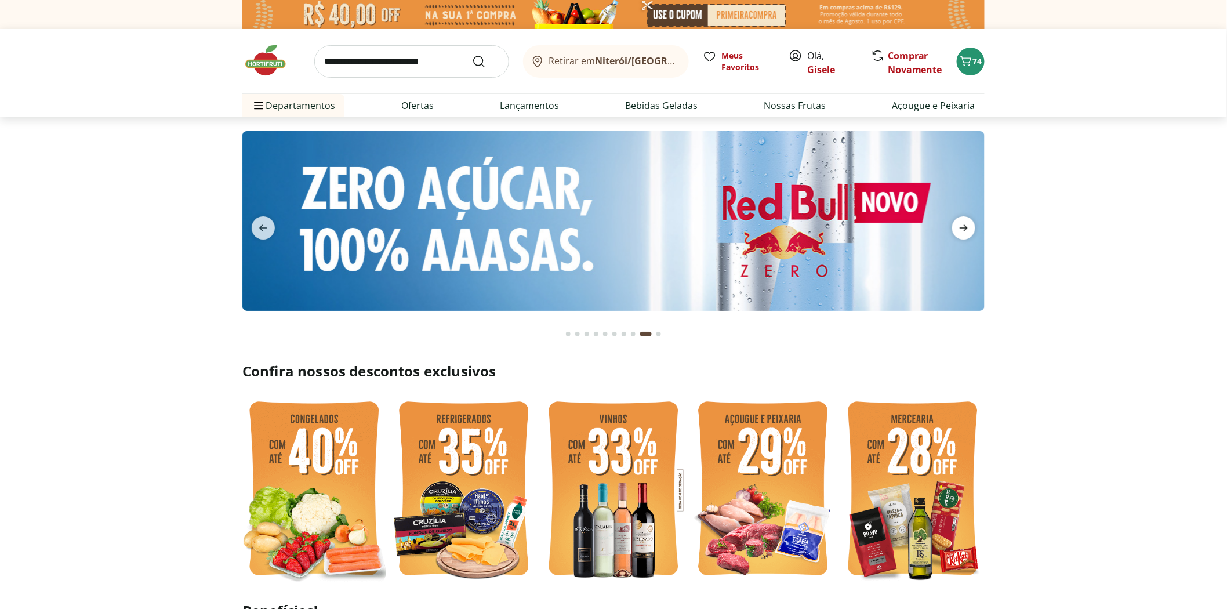
click at [962, 230] on icon "next" at bounding box center [964, 228] width 14 height 14
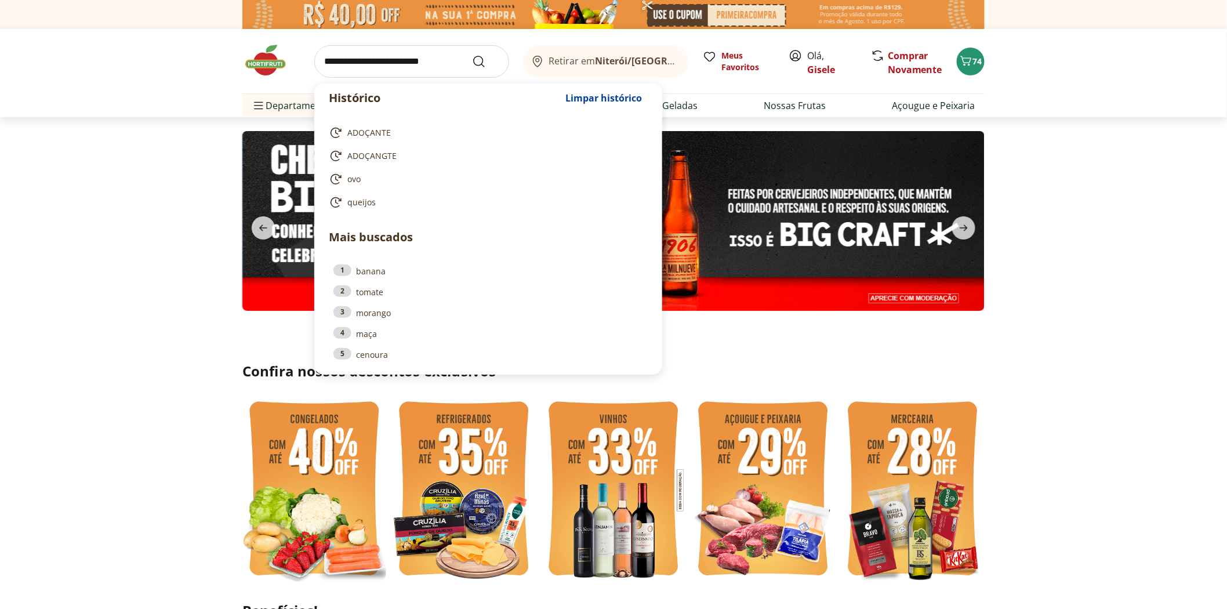
click at [351, 64] on input "search" at bounding box center [411, 61] width 195 height 32
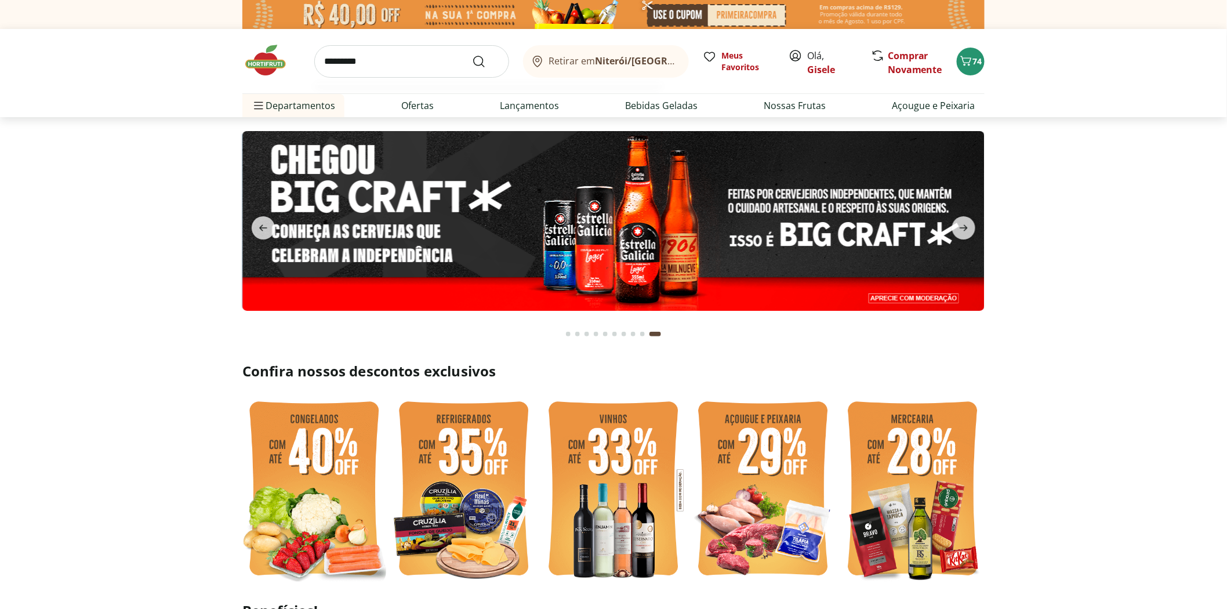
type input "*********"
click at [472, 55] on button "Submit Search" at bounding box center [486, 62] width 28 height 14
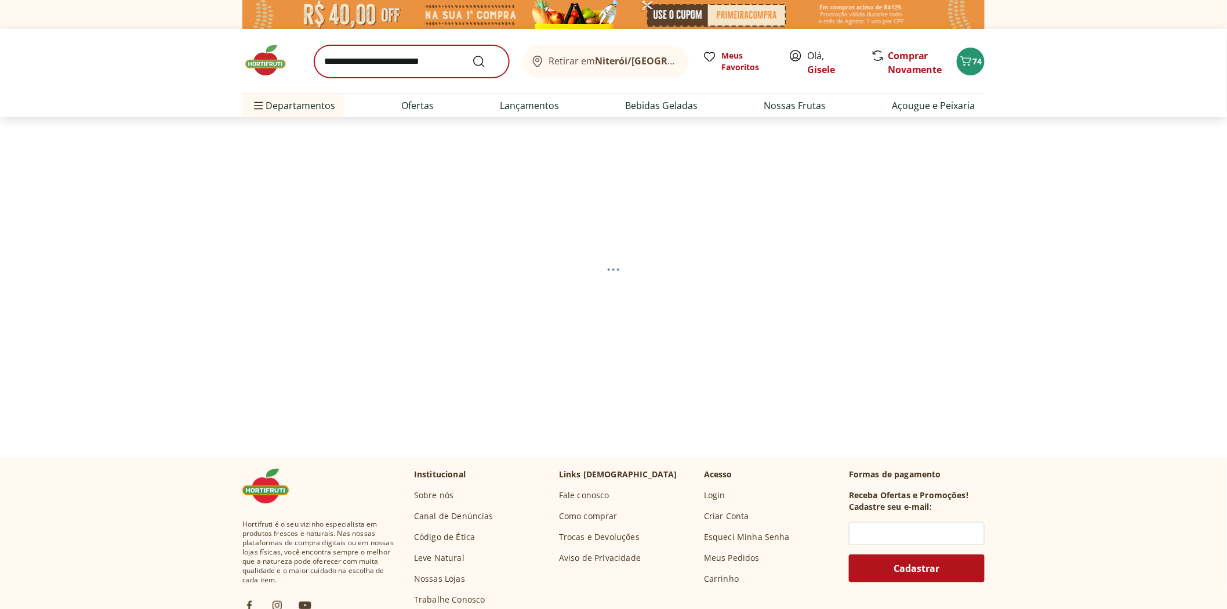
select select "**********"
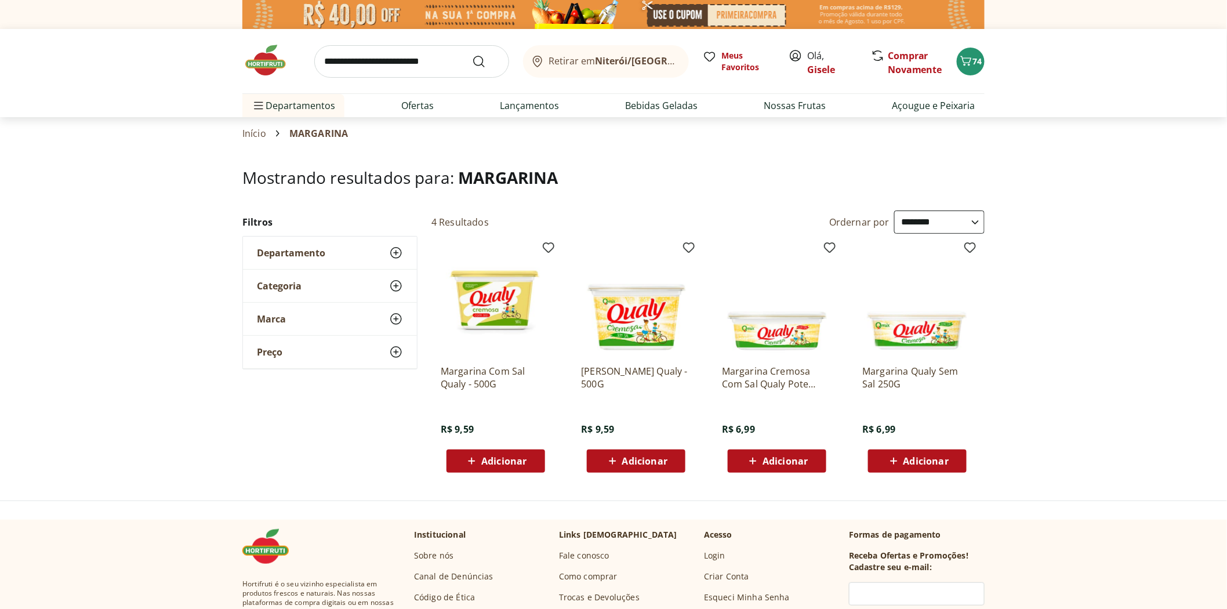
click at [501, 460] on span "Adicionar" at bounding box center [503, 460] width 45 height 9
click at [259, 60] on img at bounding box center [271, 60] width 58 height 35
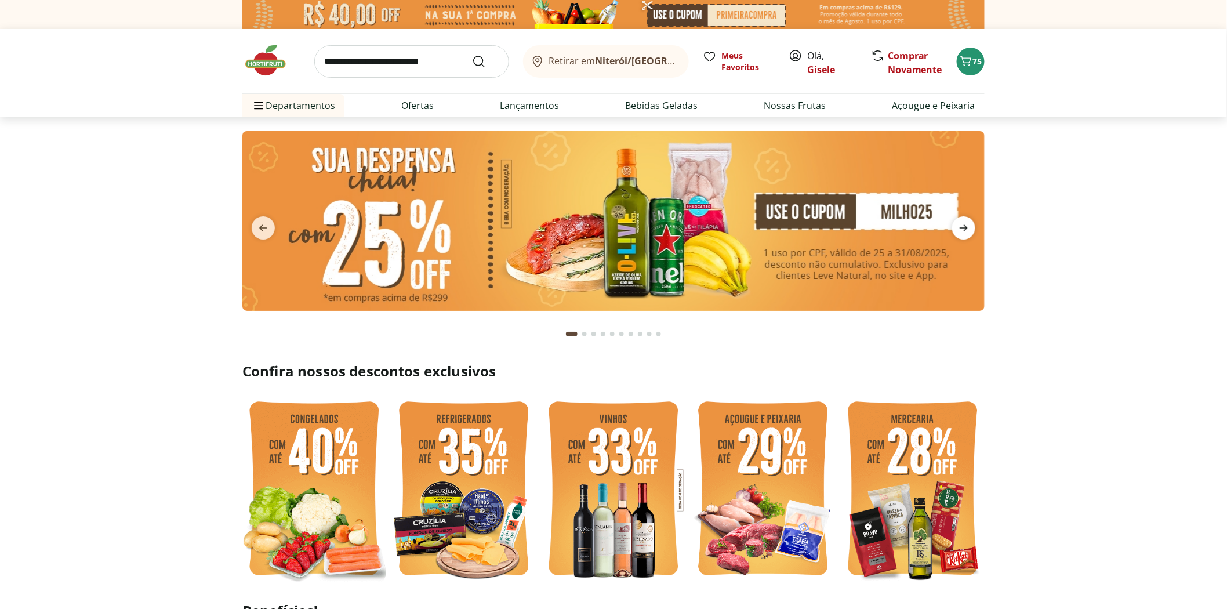
click at [959, 231] on icon "next" at bounding box center [964, 228] width 14 height 14
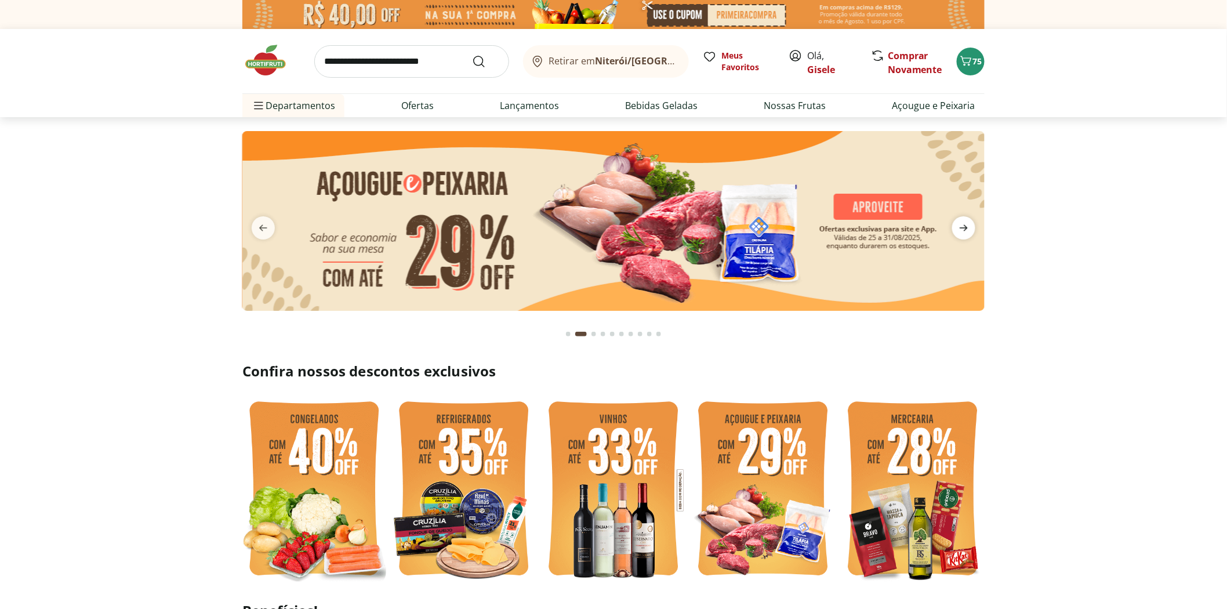
click at [960, 231] on icon "next" at bounding box center [964, 228] width 14 height 14
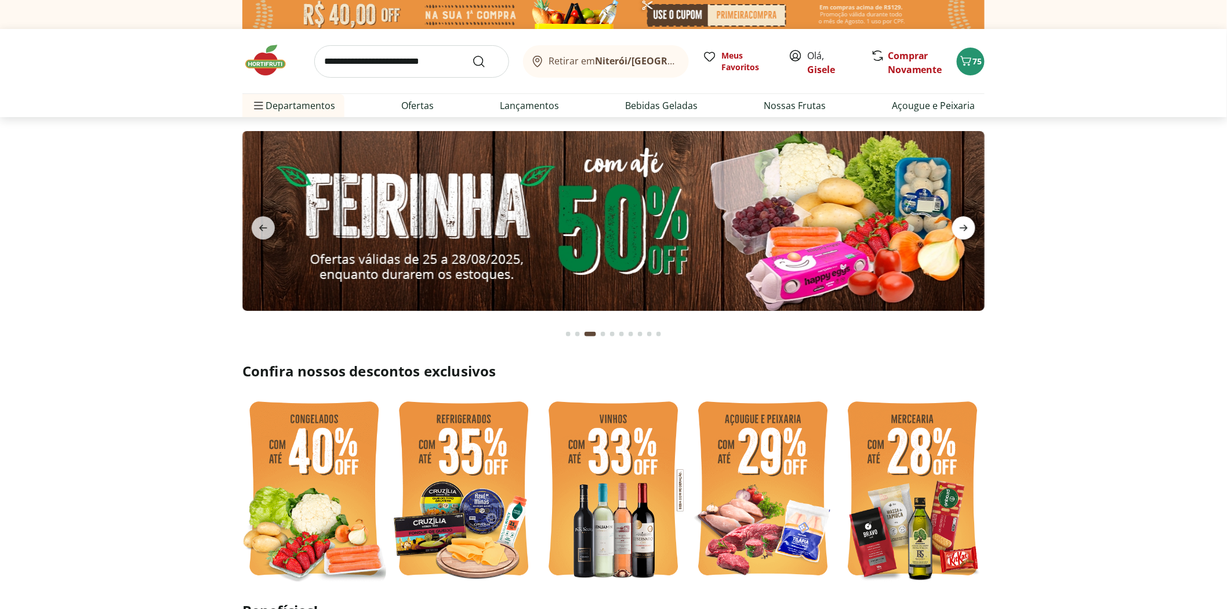
click at [960, 231] on icon "next" at bounding box center [964, 228] width 14 height 14
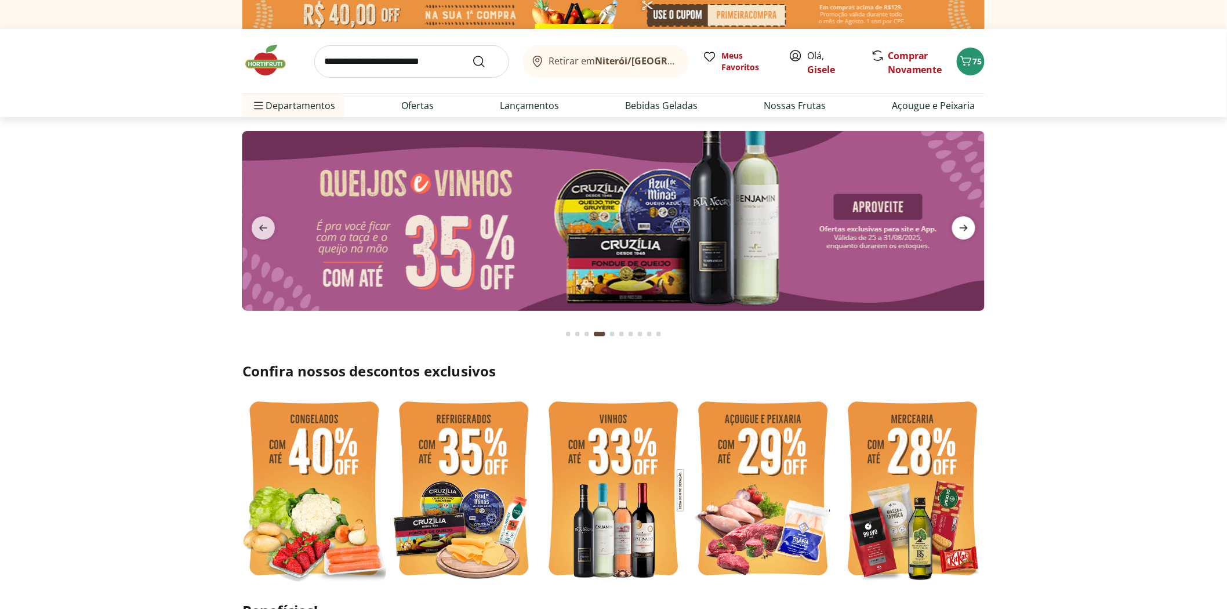
click at [960, 231] on icon "next" at bounding box center [964, 228] width 14 height 14
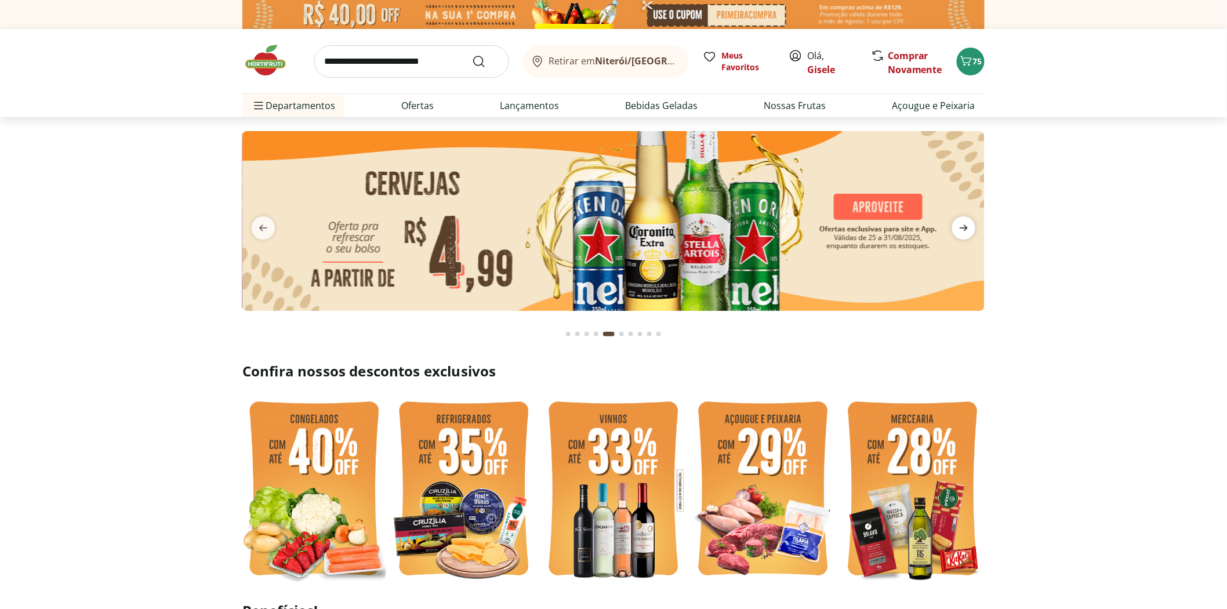
type input "*"
click at [960, 231] on icon "next" at bounding box center [964, 228] width 14 height 14
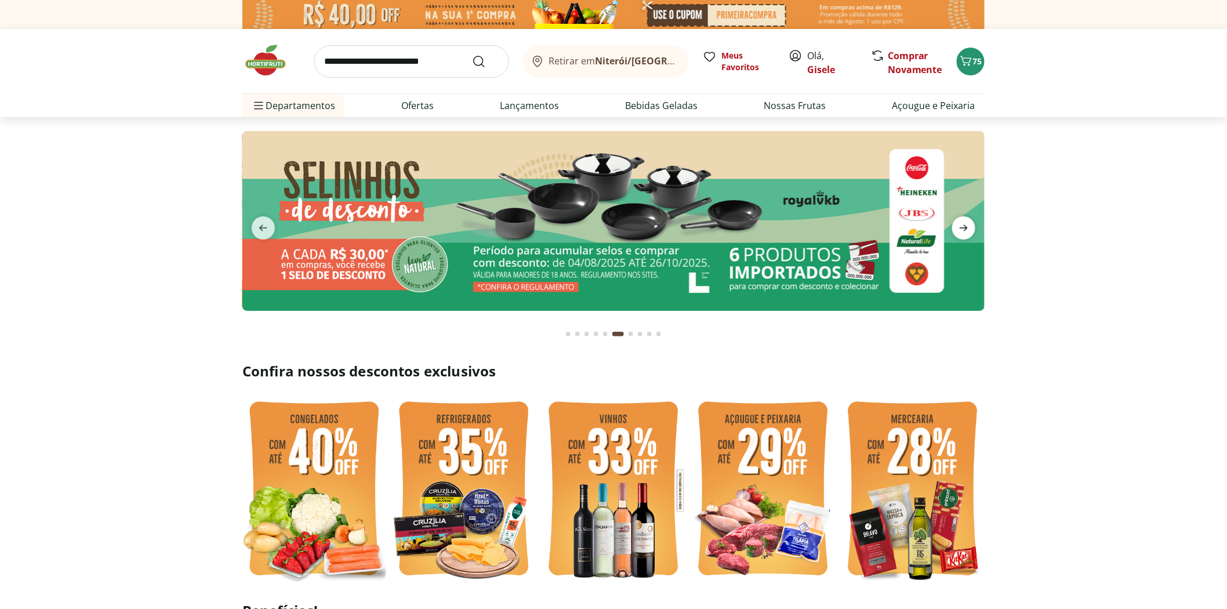
click at [960, 231] on icon "next" at bounding box center [964, 228] width 14 height 14
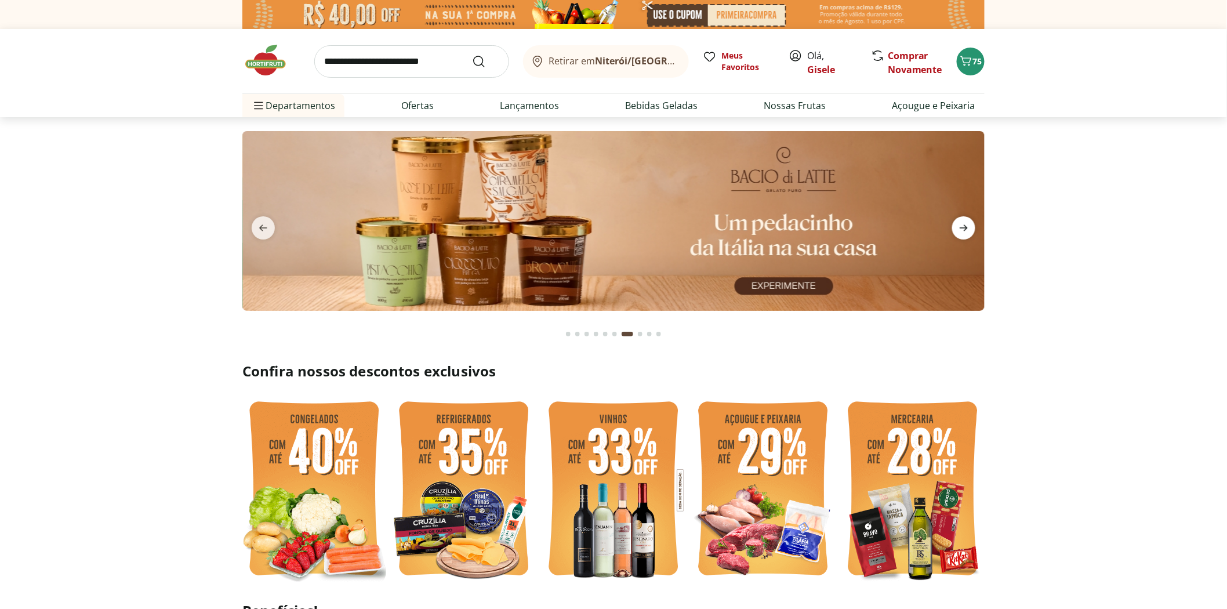
click at [960, 231] on icon "next" at bounding box center [964, 228] width 14 height 14
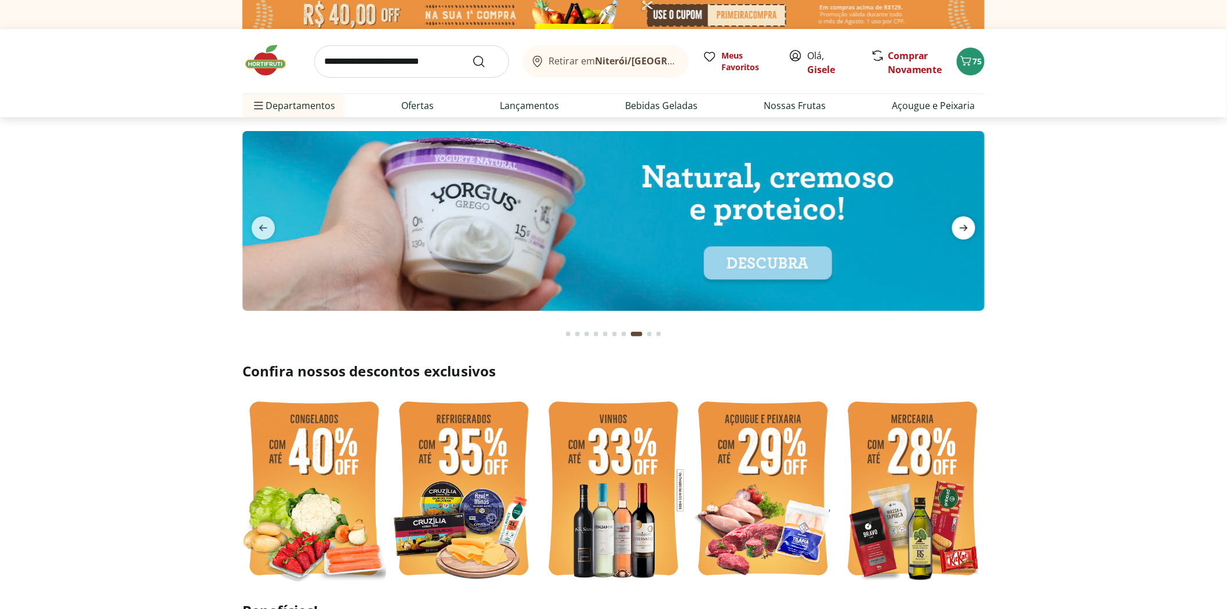
click at [960, 231] on icon "next" at bounding box center [964, 228] width 14 height 14
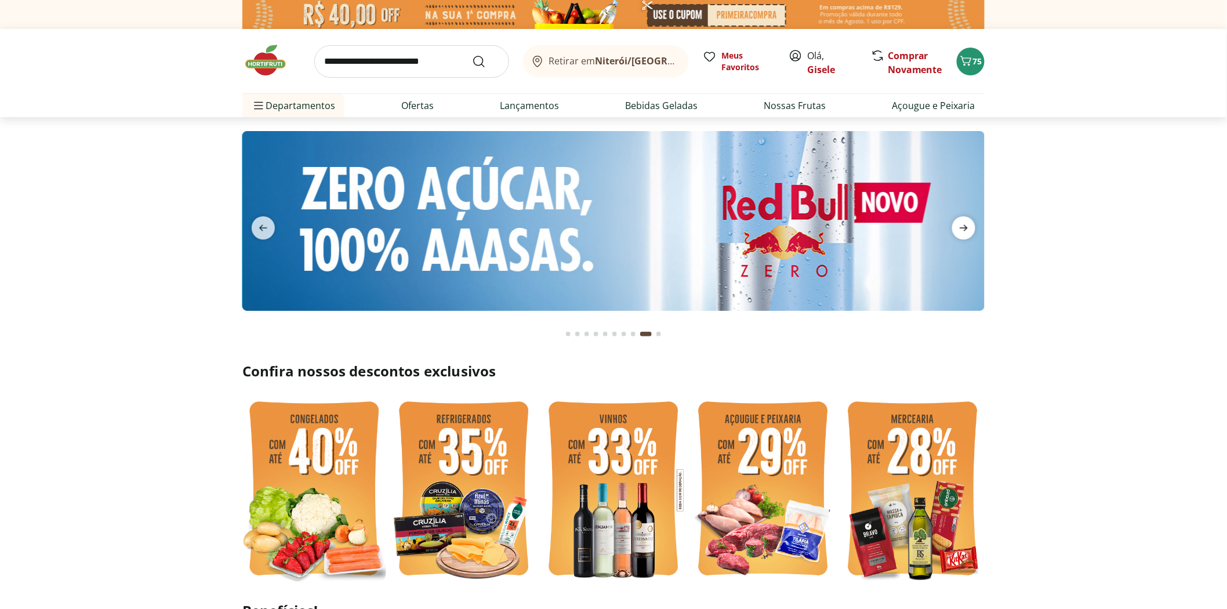
click at [960, 231] on icon "next" at bounding box center [964, 228] width 14 height 14
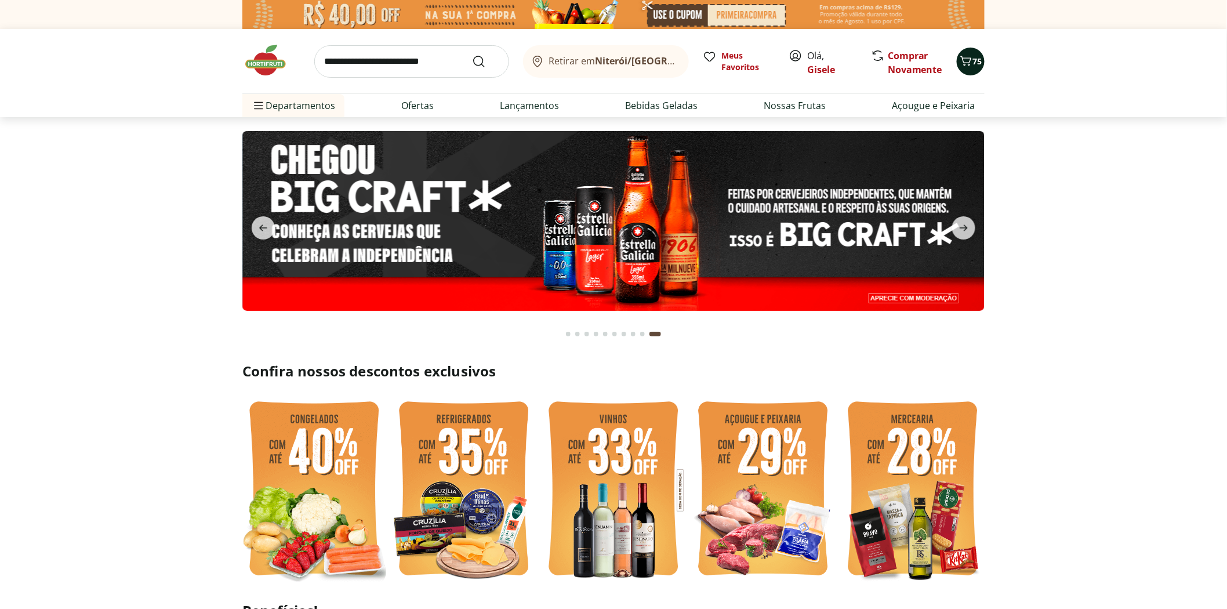
click at [967, 62] on icon "Carrinho" at bounding box center [966, 61] width 11 height 10
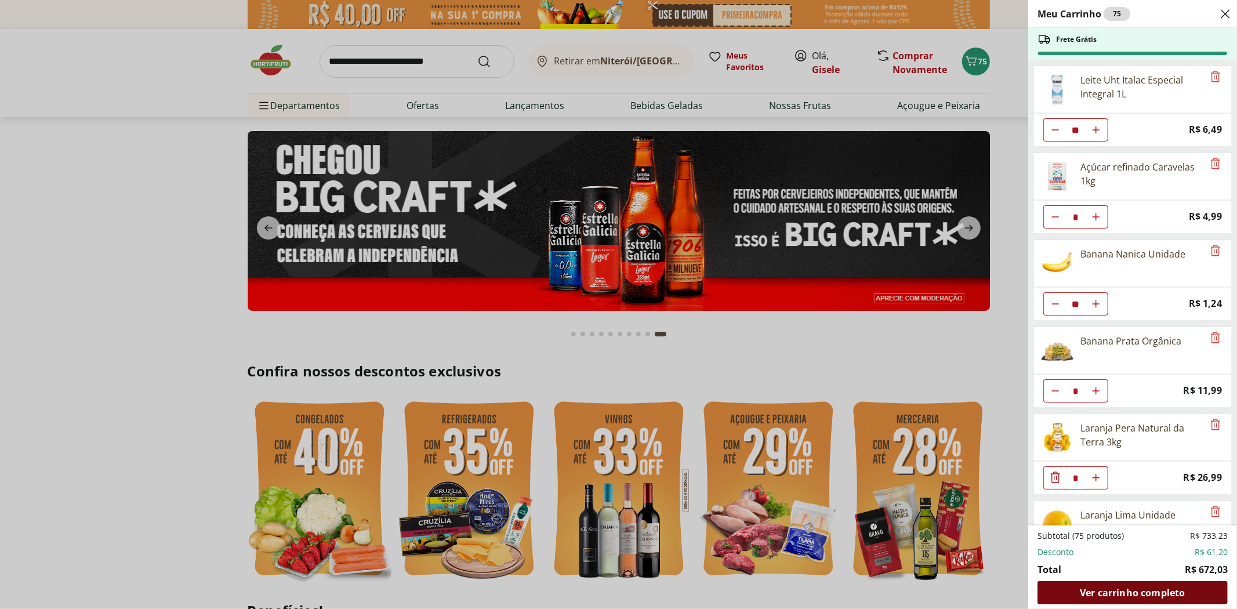
click at [1151, 588] on span "Ver carrinho completo" at bounding box center [1132, 592] width 105 height 9
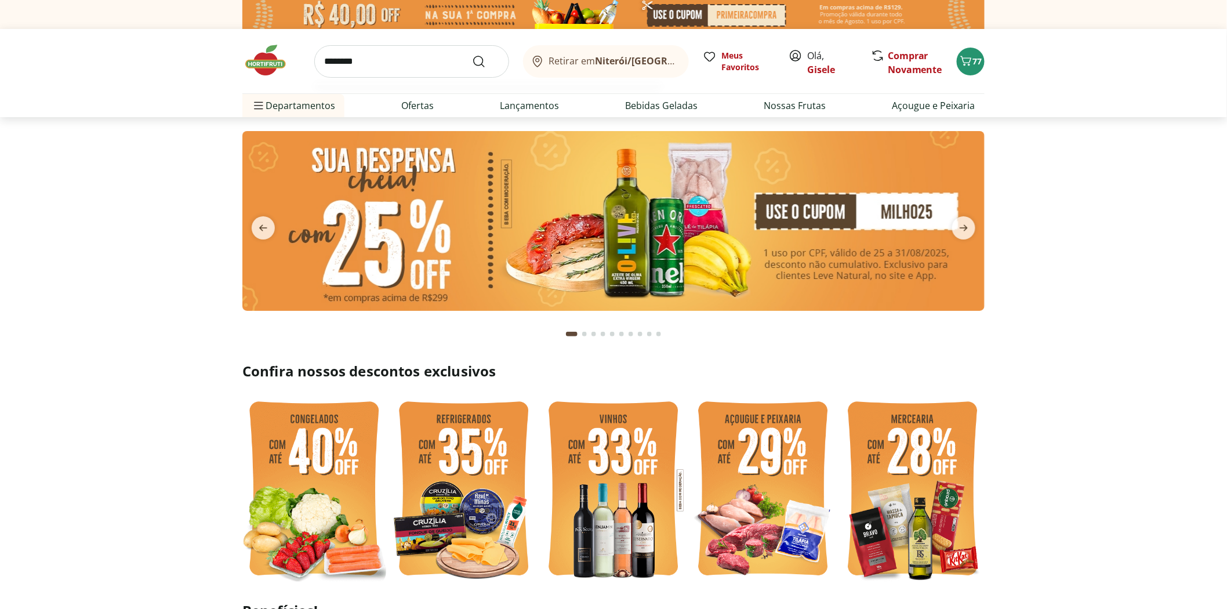
type input "********"
click at [472, 55] on button "Submit Search" at bounding box center [486, 62] width 28 height 14
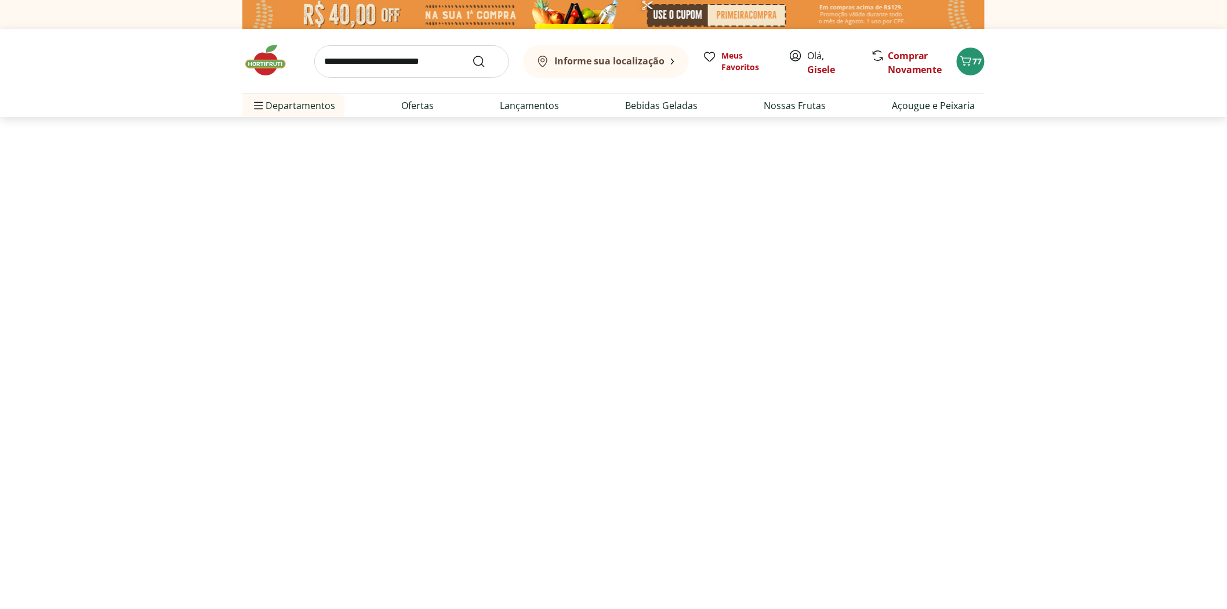
select select "**********"
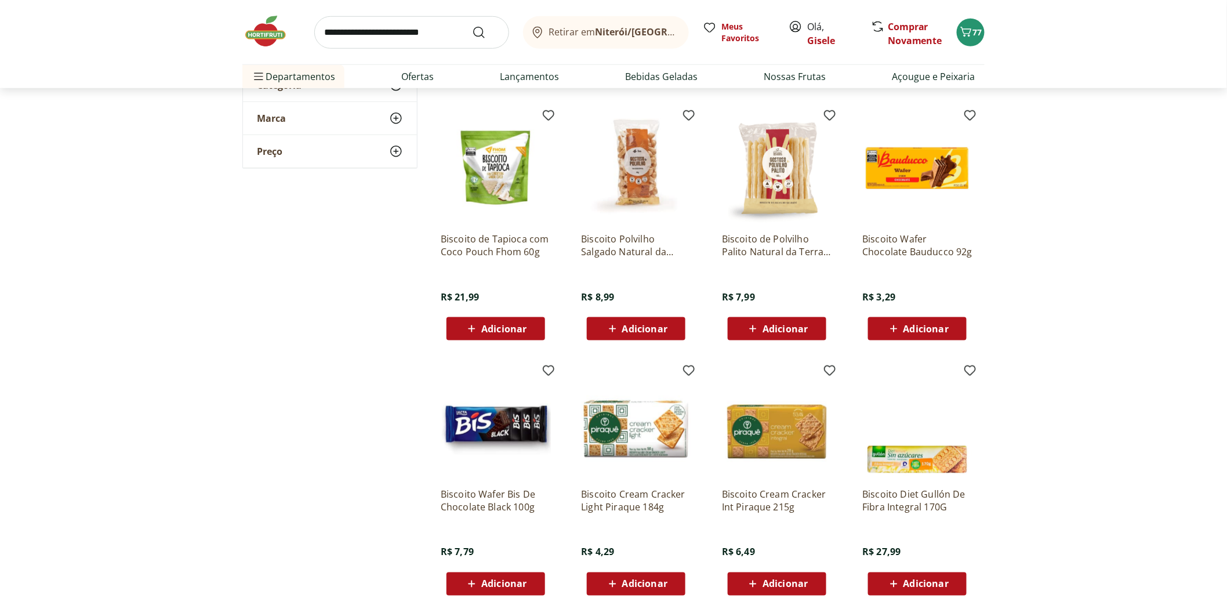
scroll to position [451, 0]
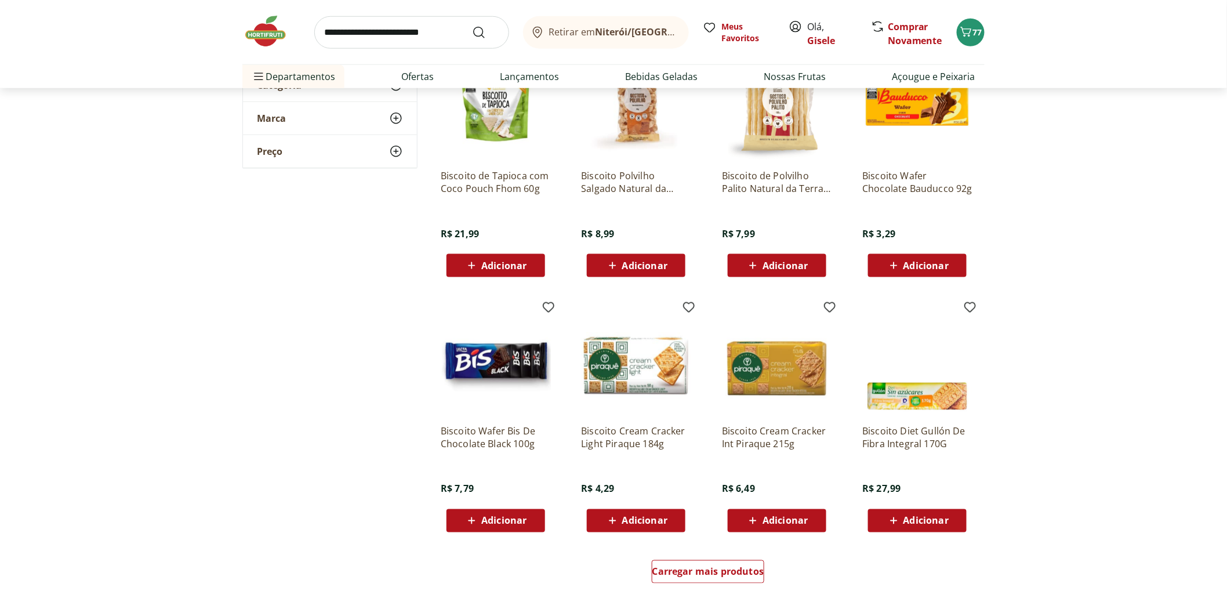
click at [644, 516] on span "Adicionar" at bounding box center [644, 520] width 45 height 9
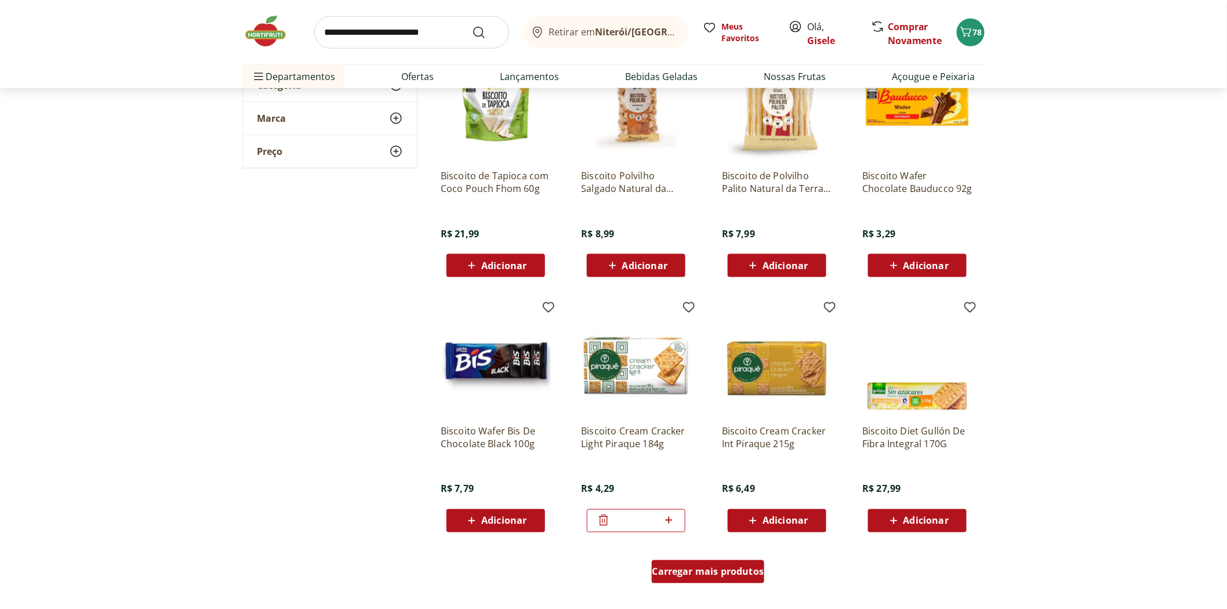
click at [699, 568] on span "Carregar mais produtos" at bounding box center [708, 571] width 112 height 9
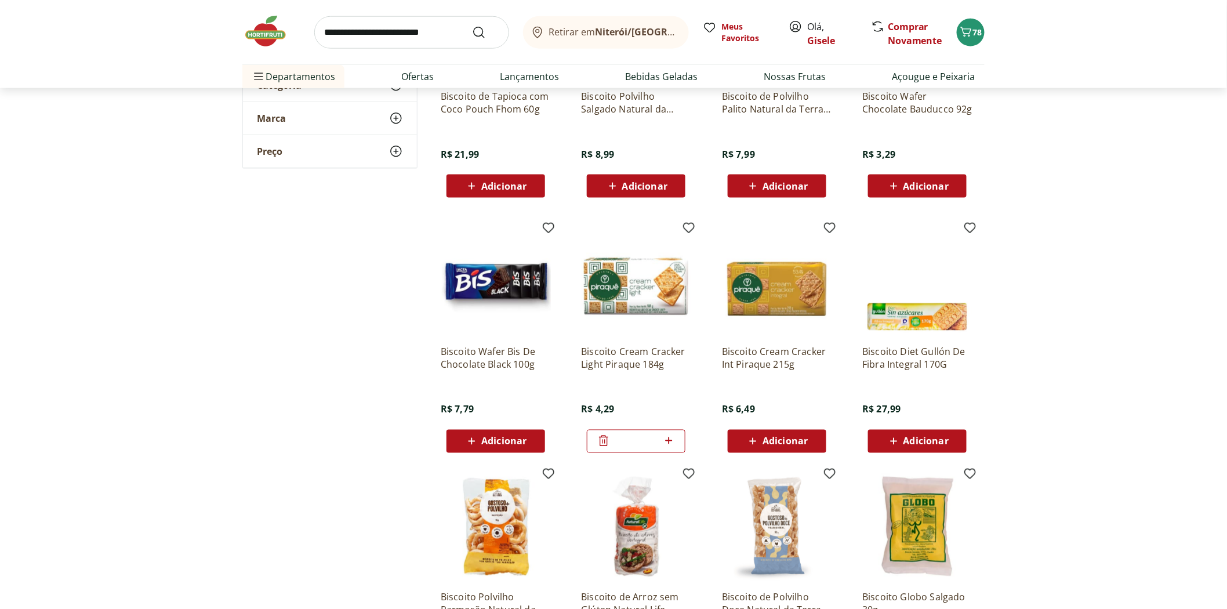
scroll to position [644, 0]
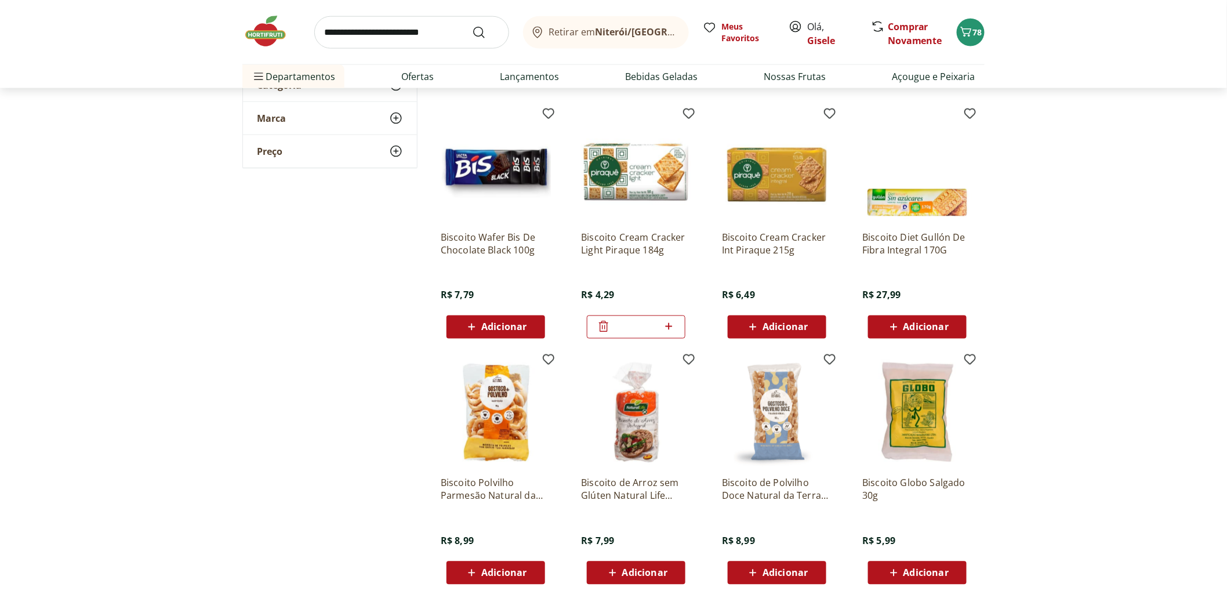
click at [674, 328] on icon at bounding box center [669, 327] width 14 height 14
type input "*"
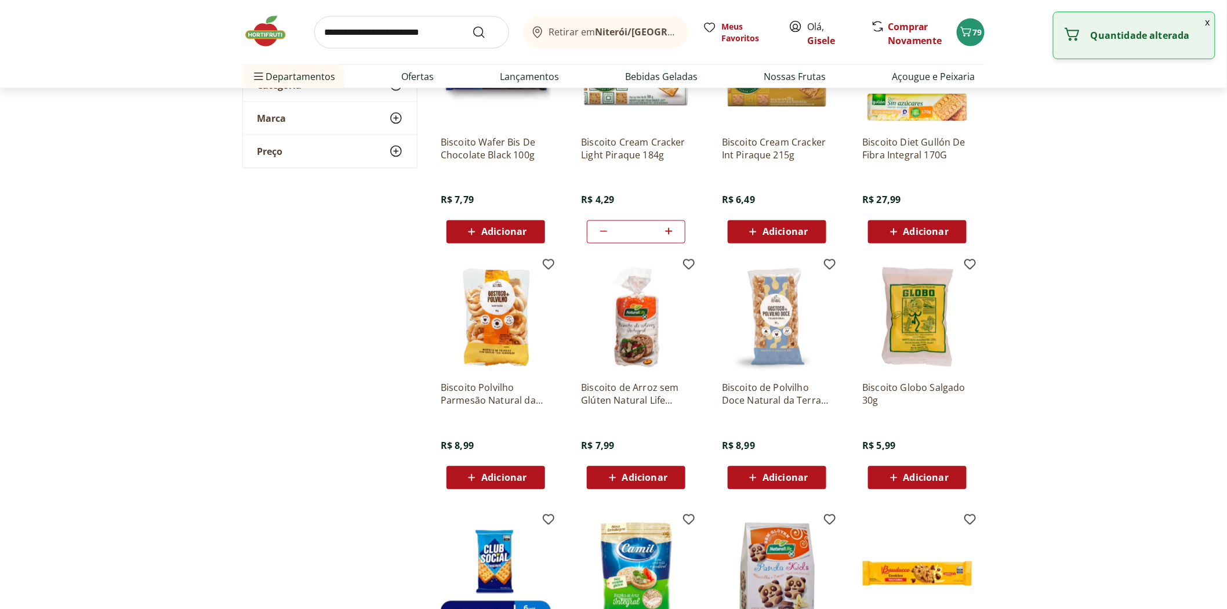
scroll to position [837, 0]
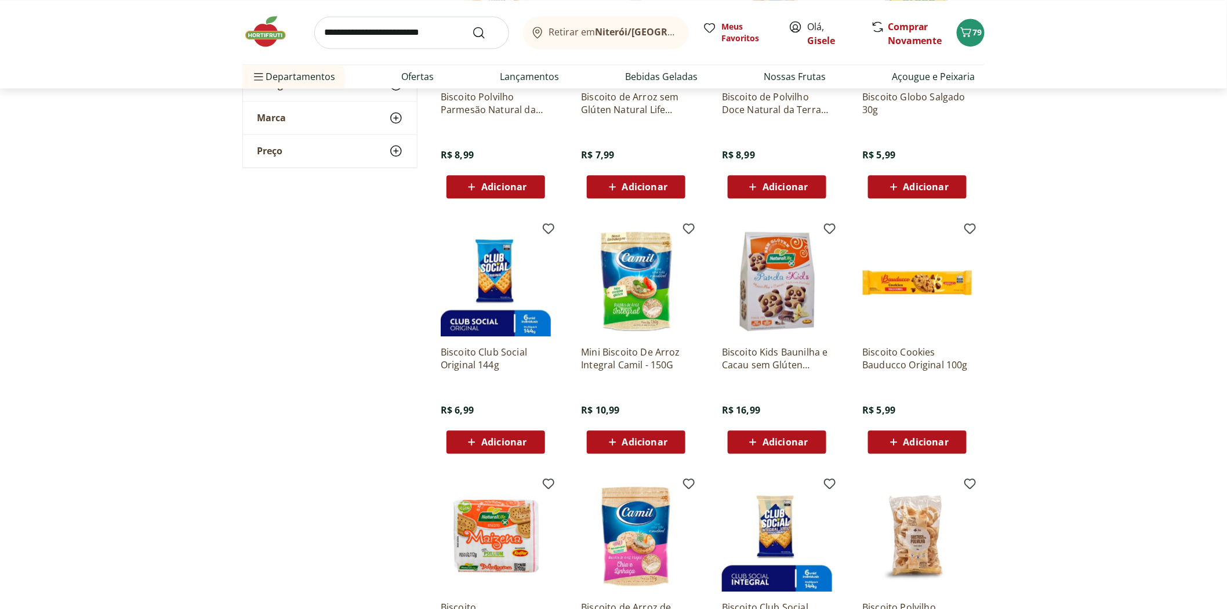
scroll to position [1289, 0]
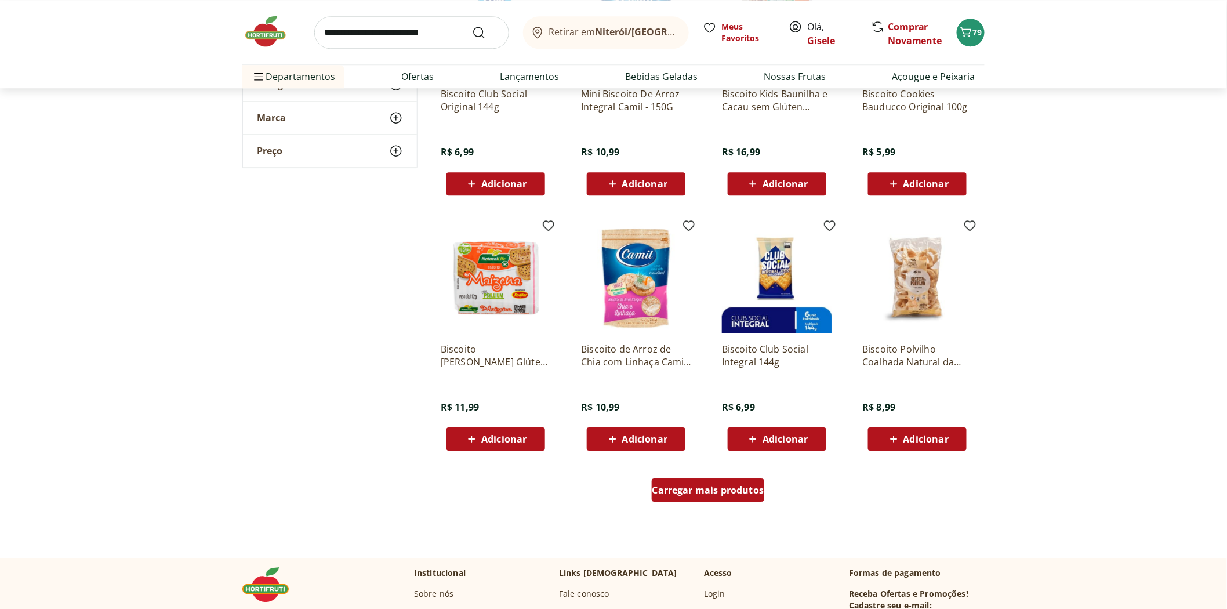
click at [692, 489] on span "Carregar mais produtos" at bounding box center [708, 489] width 112 height 9
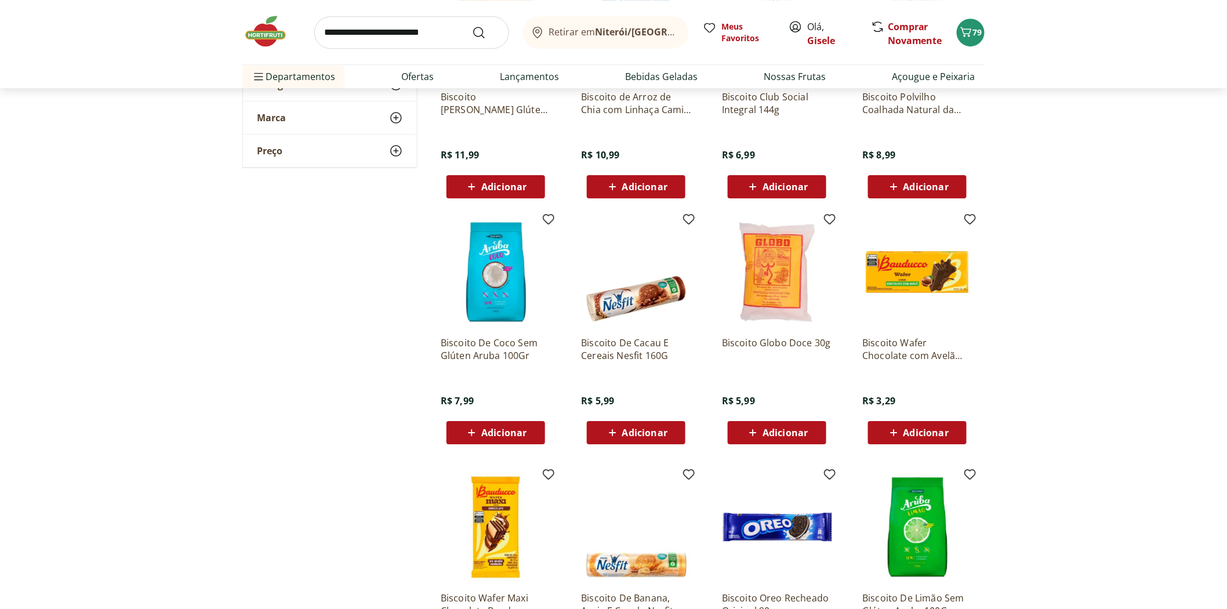
scroll to position [1546, 0]
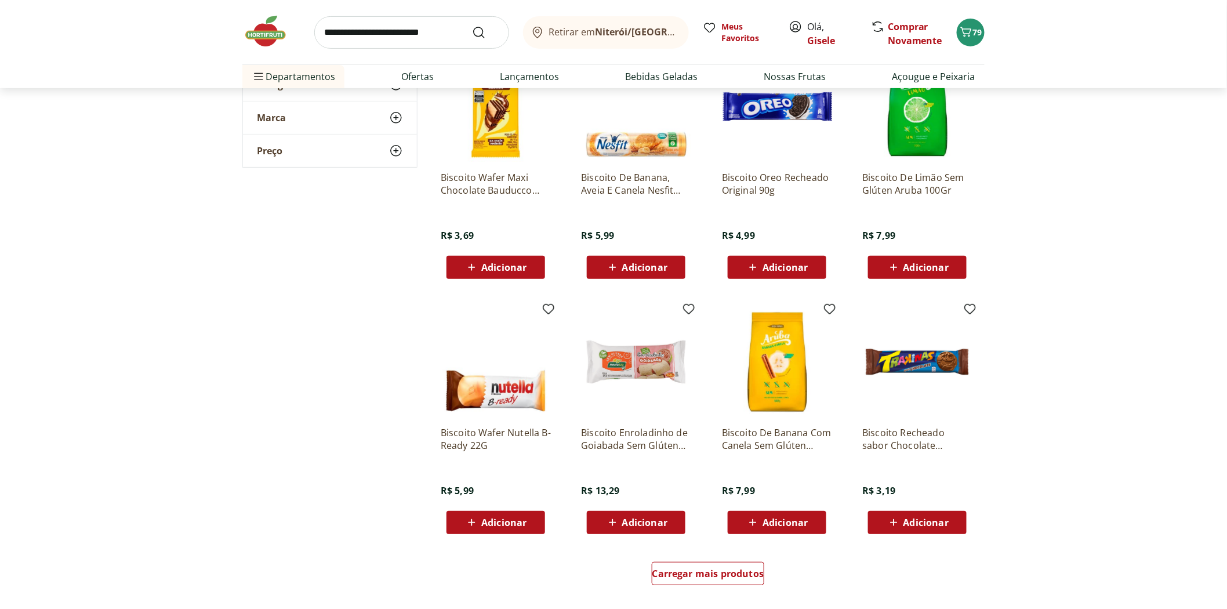
scroll to position [2062, 0]
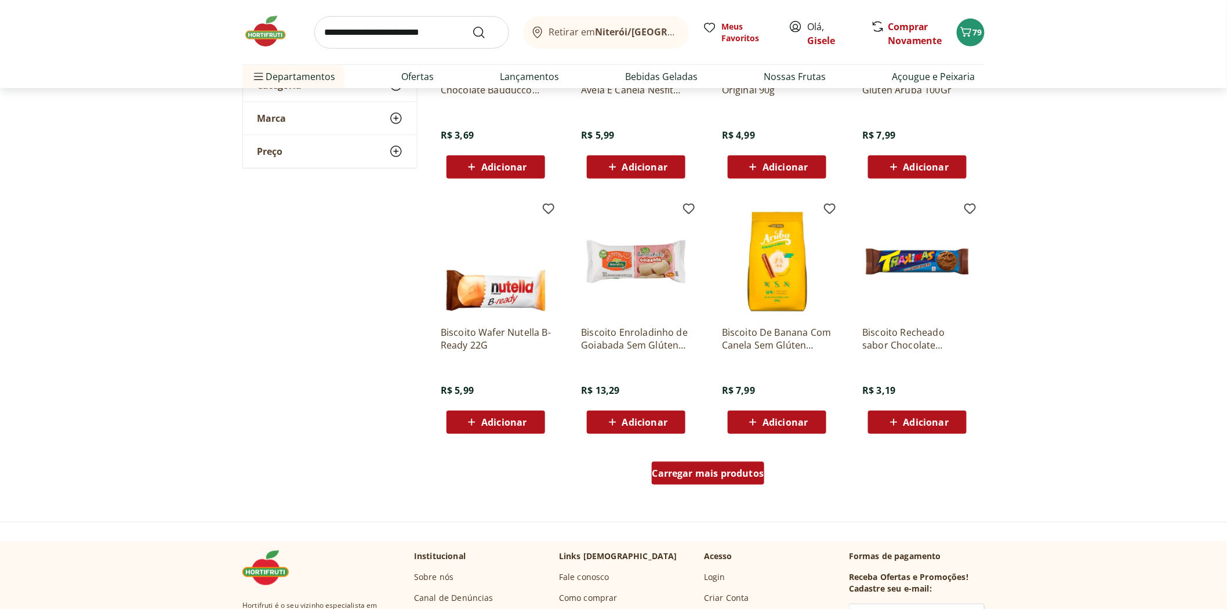
click at [717, 473] on span "Carregar mais produtos" at bounding box center [708, 473] width 112 height 9
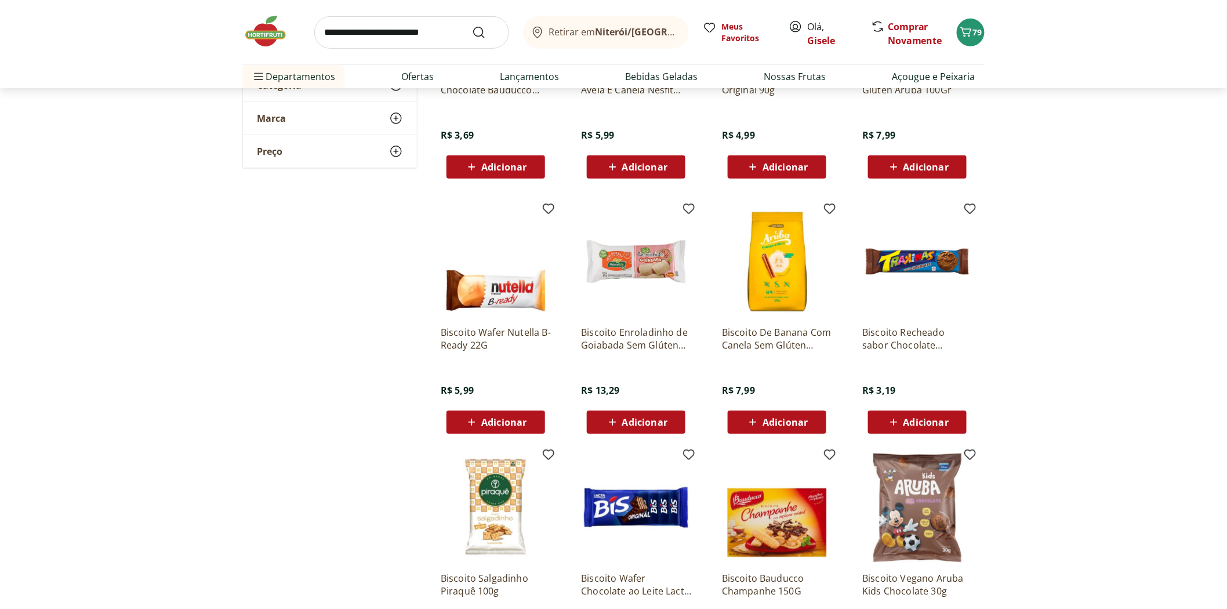
scroll to position [2320, 0]
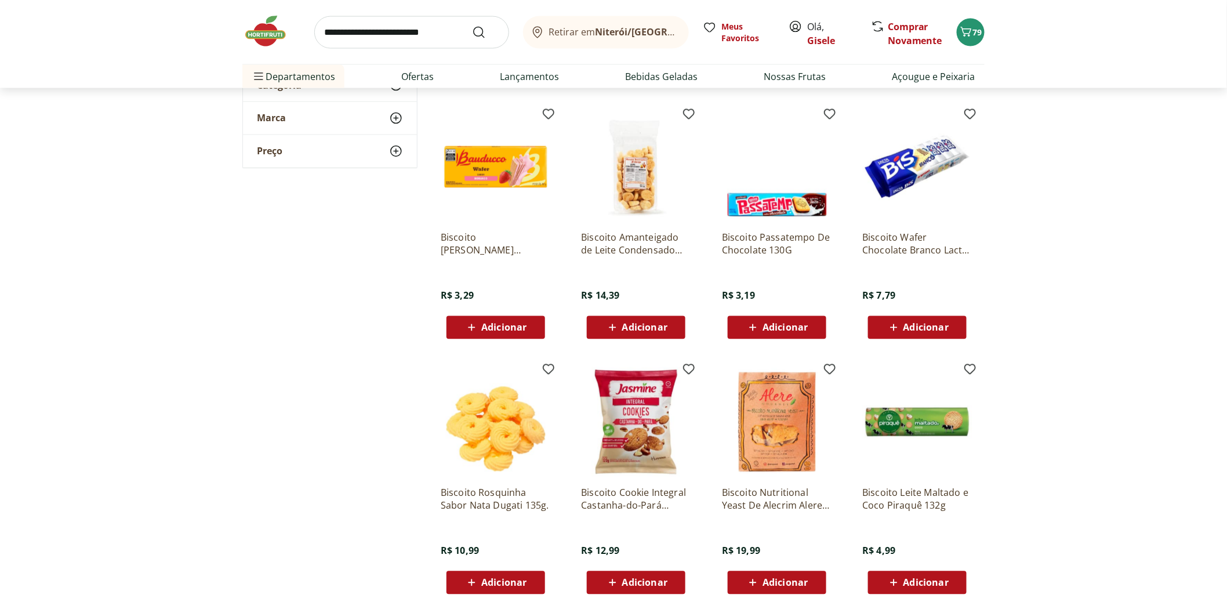
scroll to position [2770, 0]
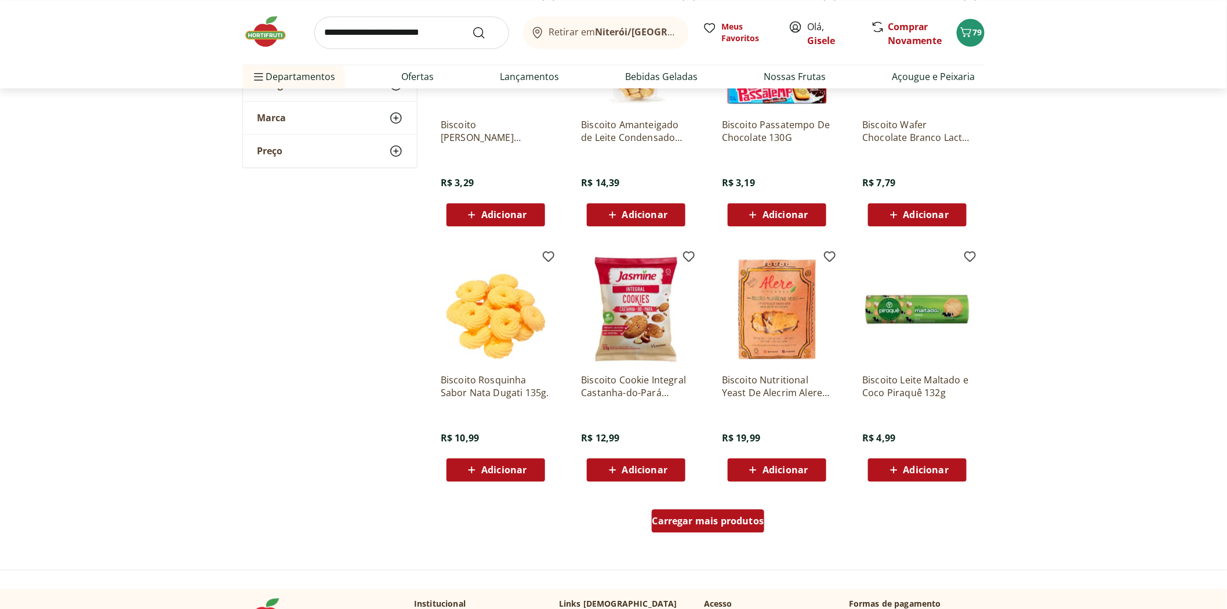
click at [691, 524] on span "Carregar mais produtos" at bounding box center [708, 520] width 112 height 9
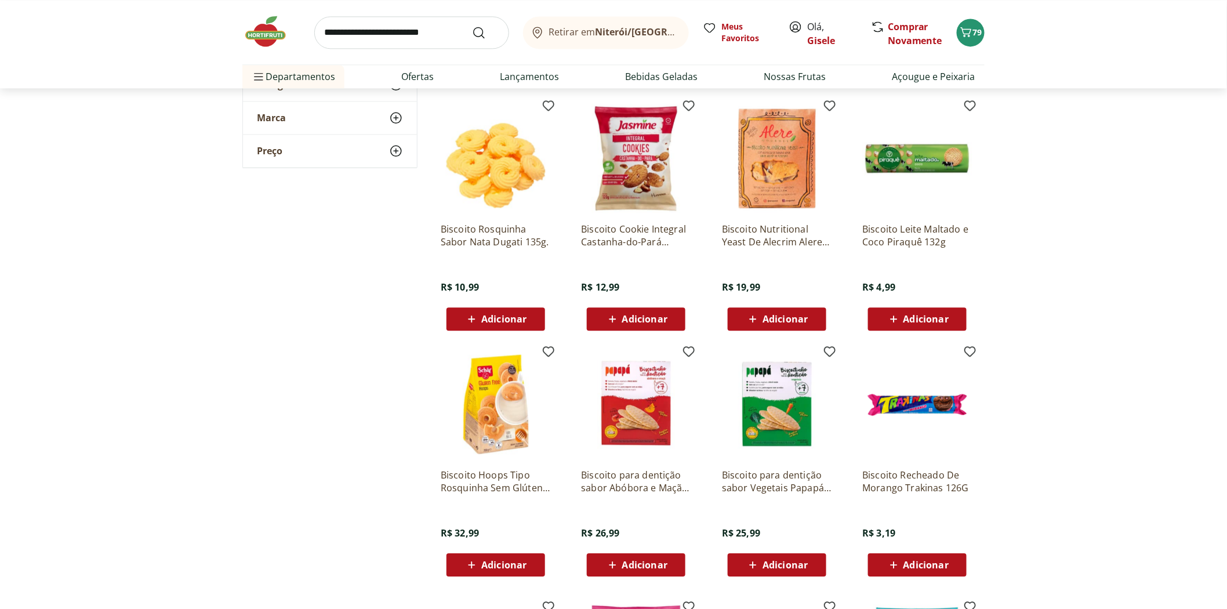
scroll to position [3028, 0]
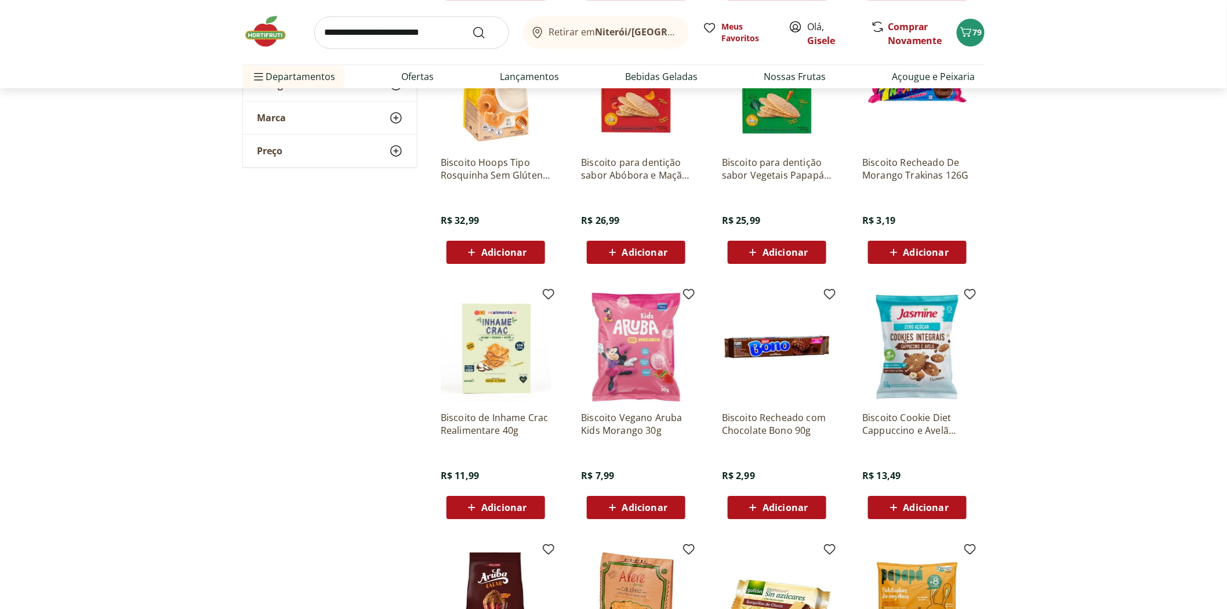
scroll to position [3093, 0]
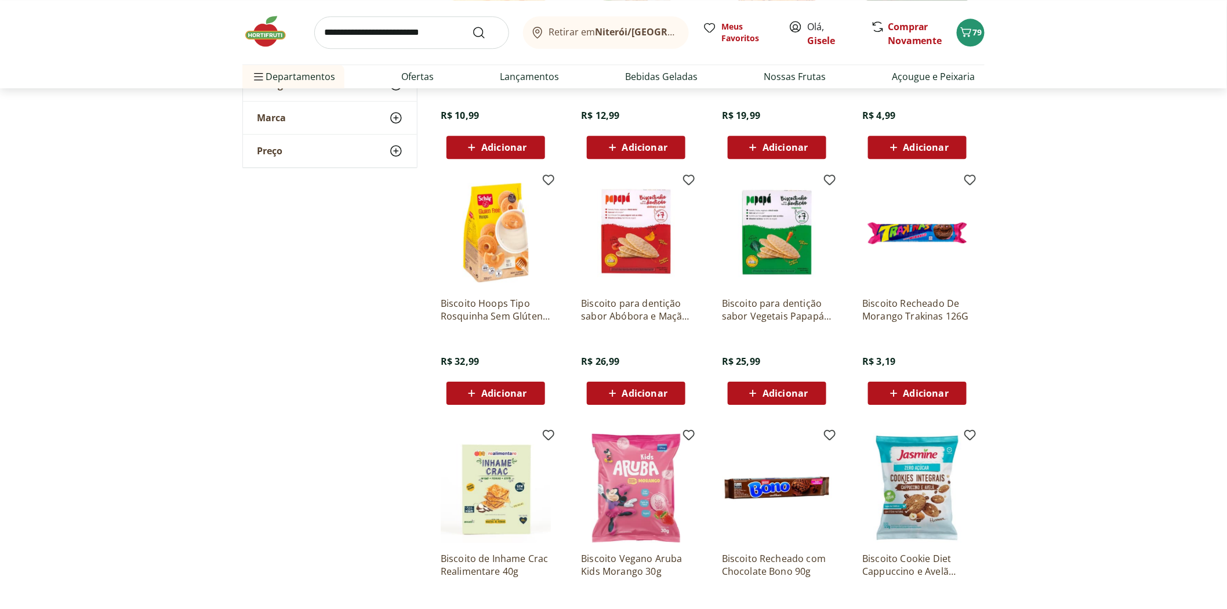
click at [931, 389] on span "Adicionar" at bounding box center [926, 393] width 45 height 9
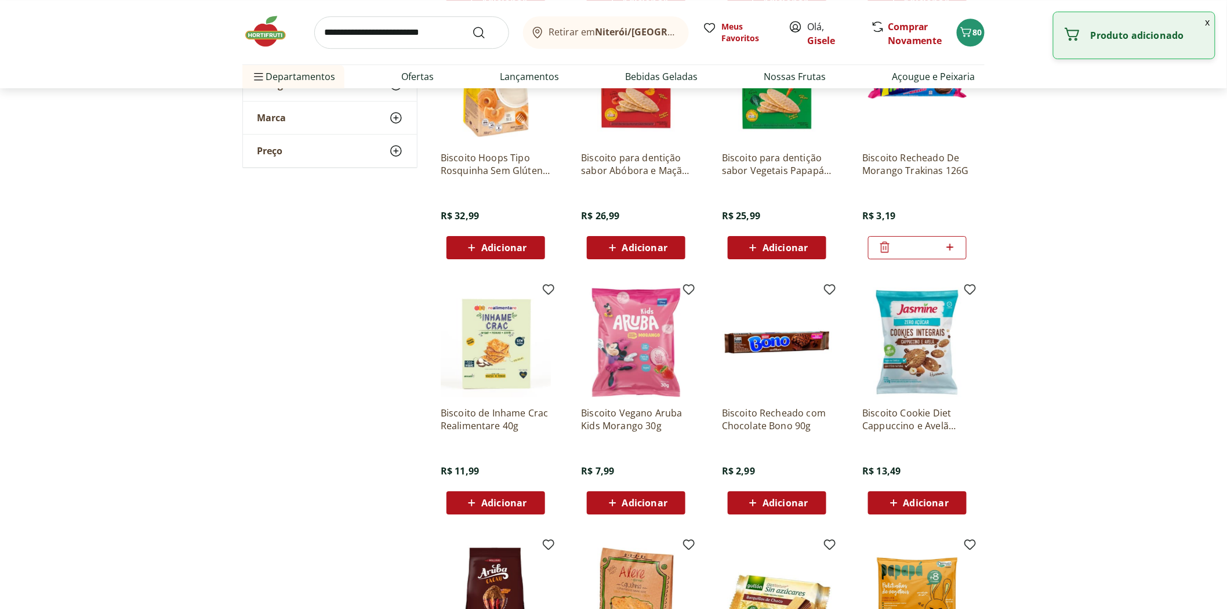
scroll to position [3350, 0]
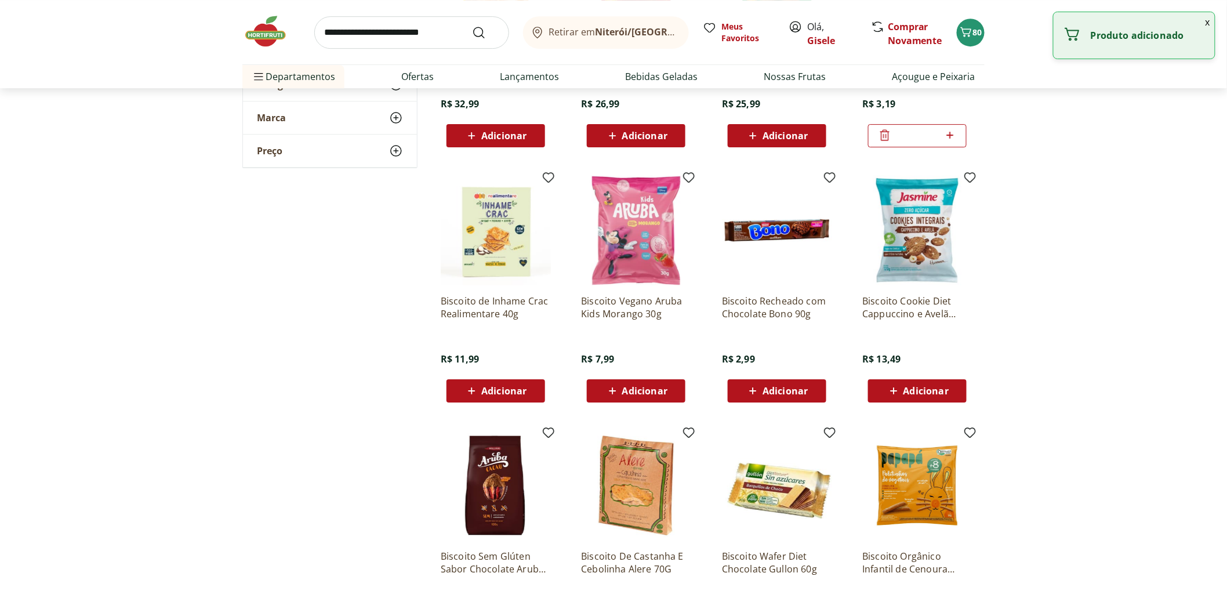
click at [793, 390] on span "Adicionar" at bounding box center [785, 390] width 45 height 9
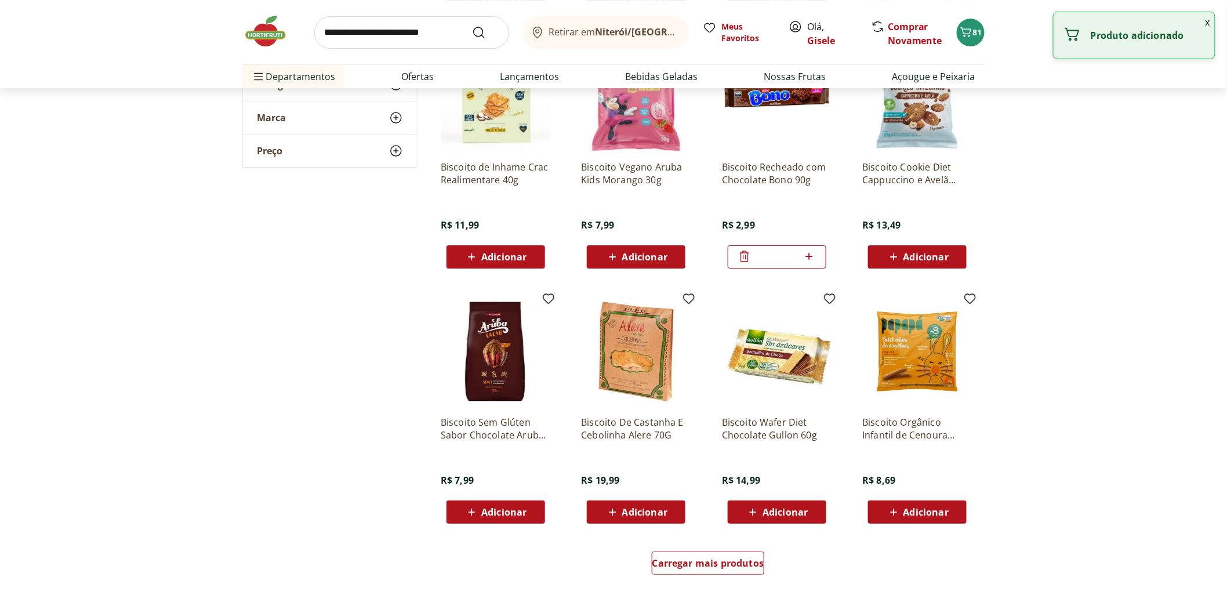
scroll to position [3608, 0]
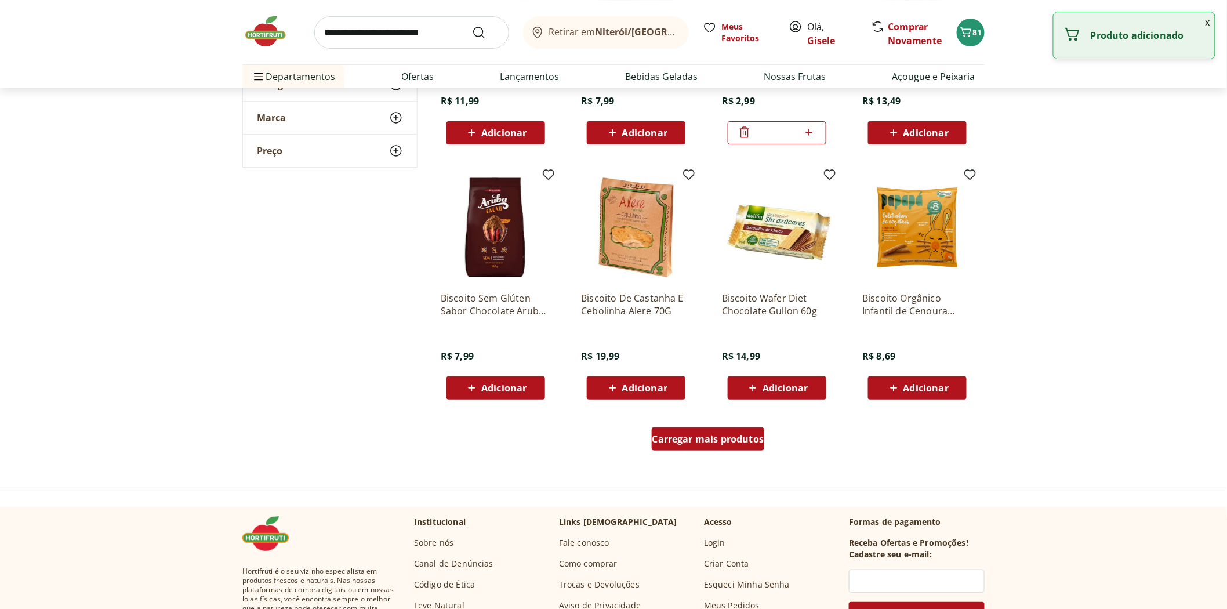
click at [750, 438] on span "Carregar mais produtos" at bounding box center [708, 438] width 112 height 9
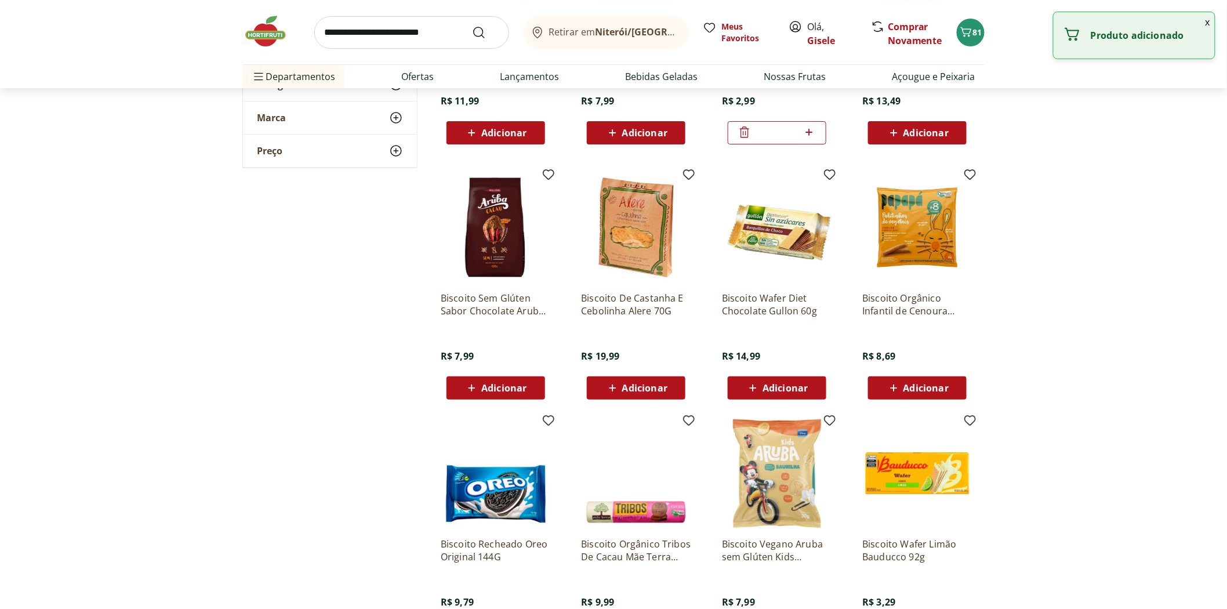
scroll to position [3866, 0]
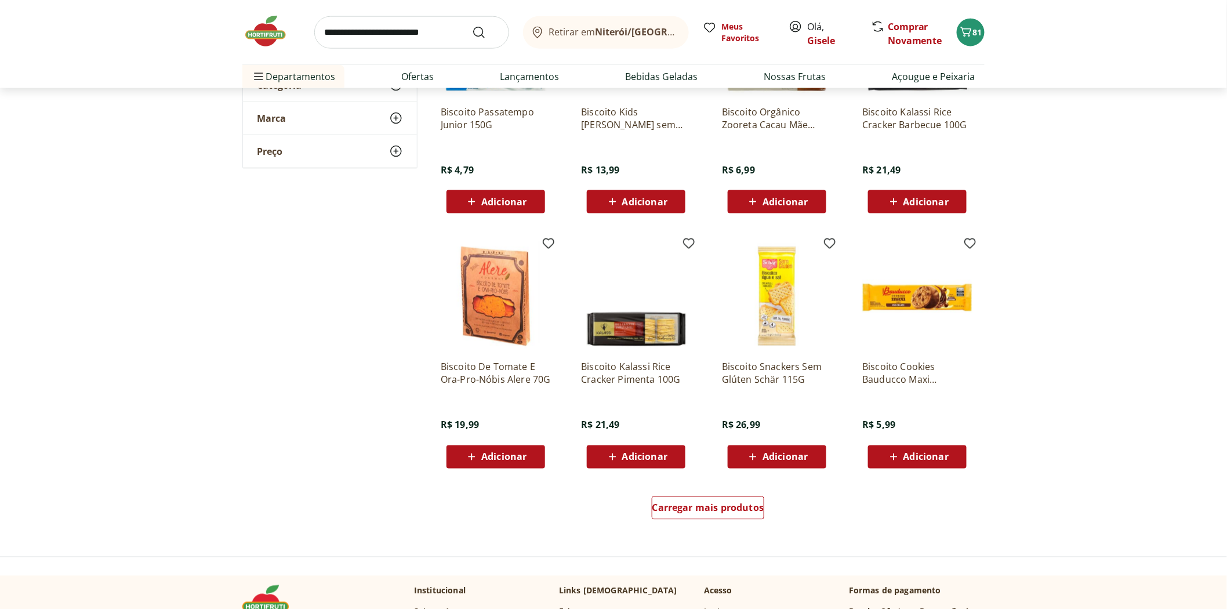
scroll to position [4381, 0]
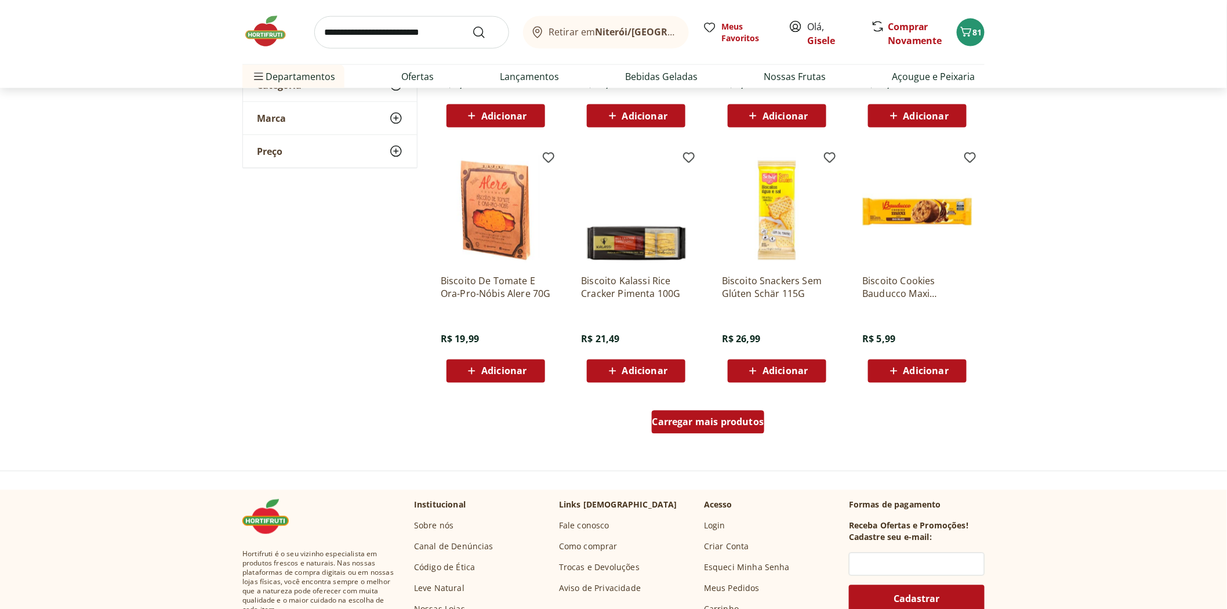
click at [680, 425] on span "Carregar mais produtos" at bounding box center [708, 422] width 112 height 9
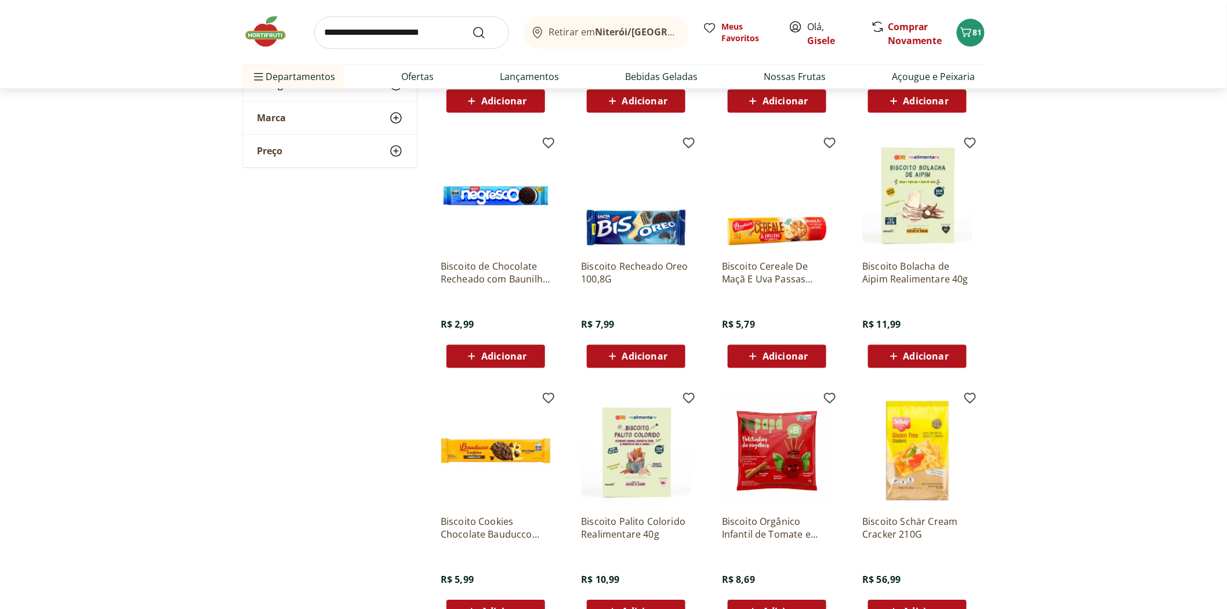
scroll to position [5026, 0]
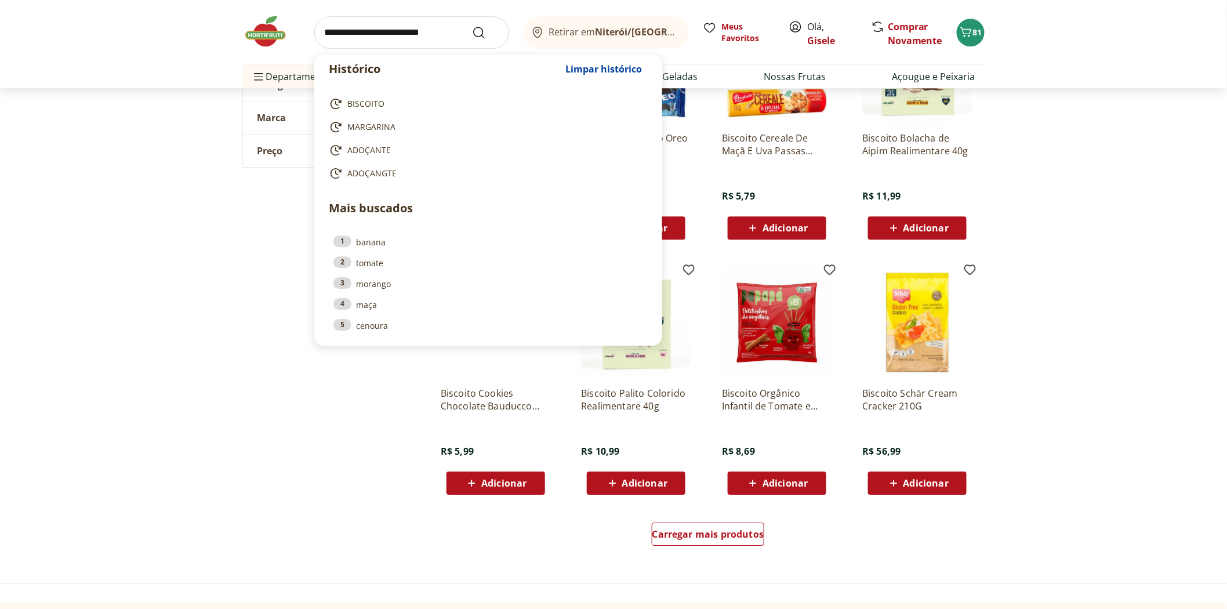
click at [416, 44] on input "search" at bounding box center [411, 32] width 195 height 32
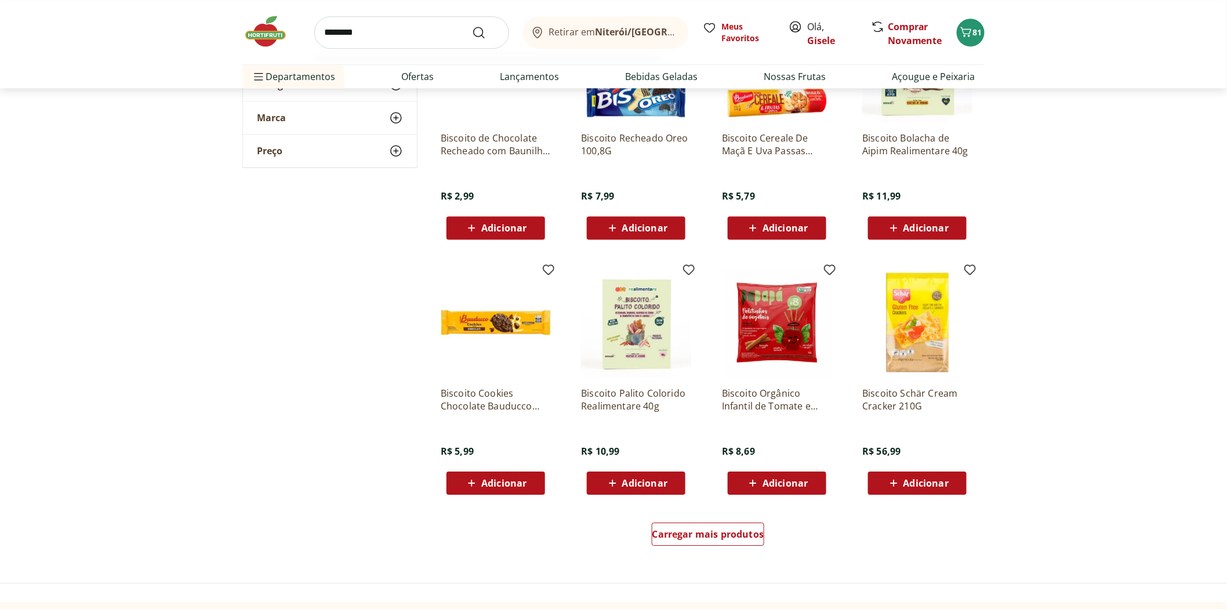
type input "*********"
click button "Submit Search" at bounding box center [486, 33] width 28 height 14
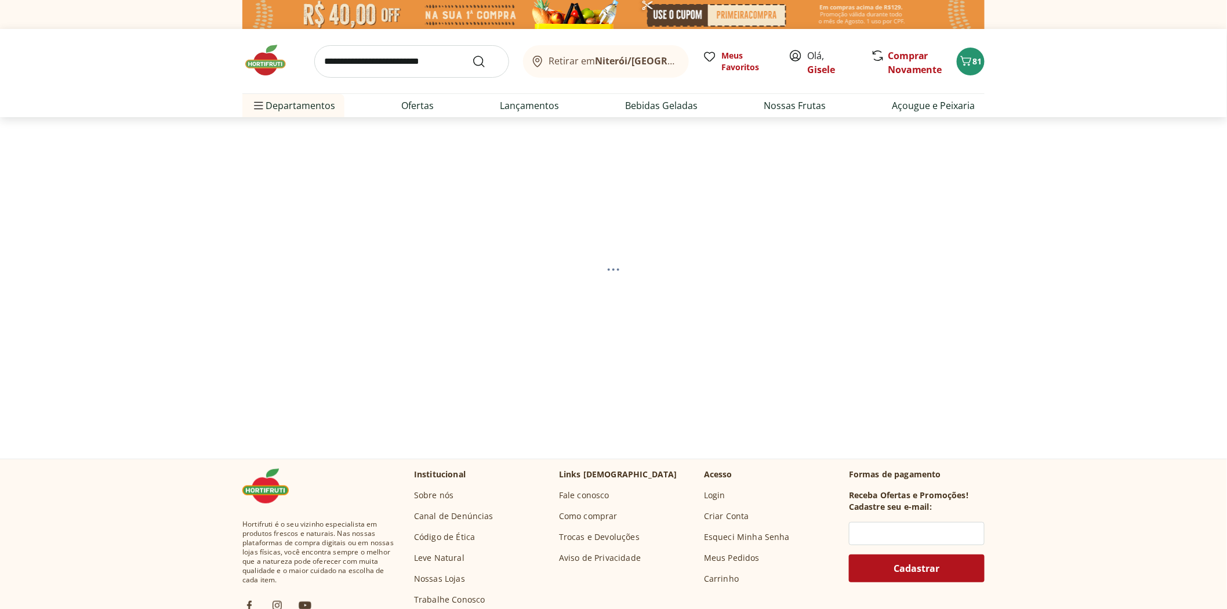
select select "**********"
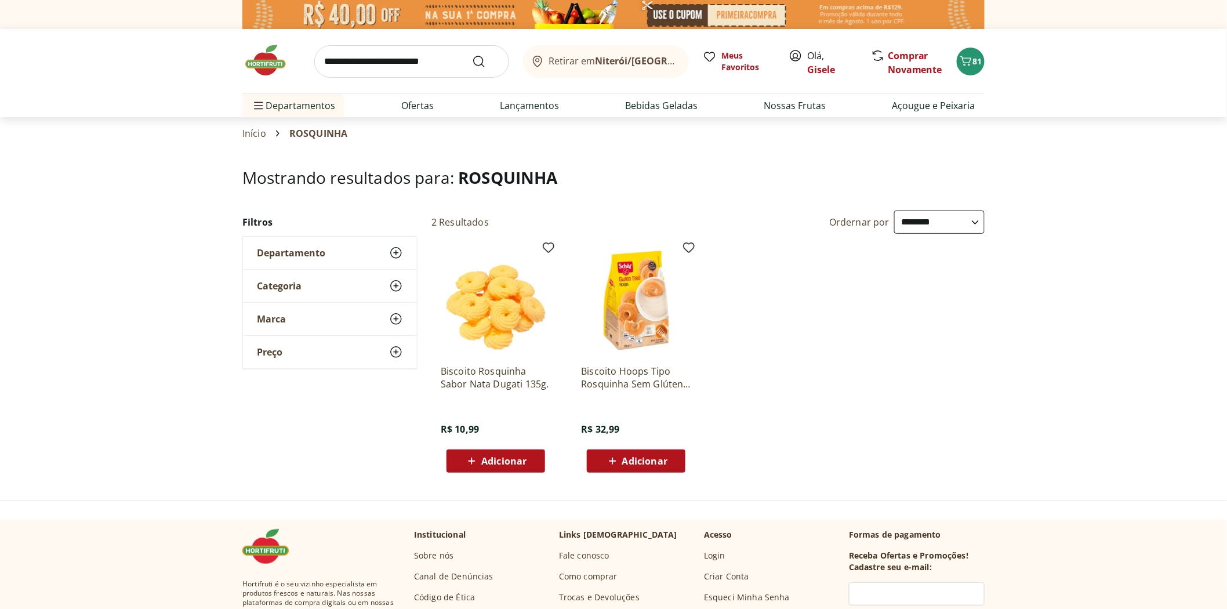
click at [284, 67] on img at bounding box center [271, 60] width 58 height 35
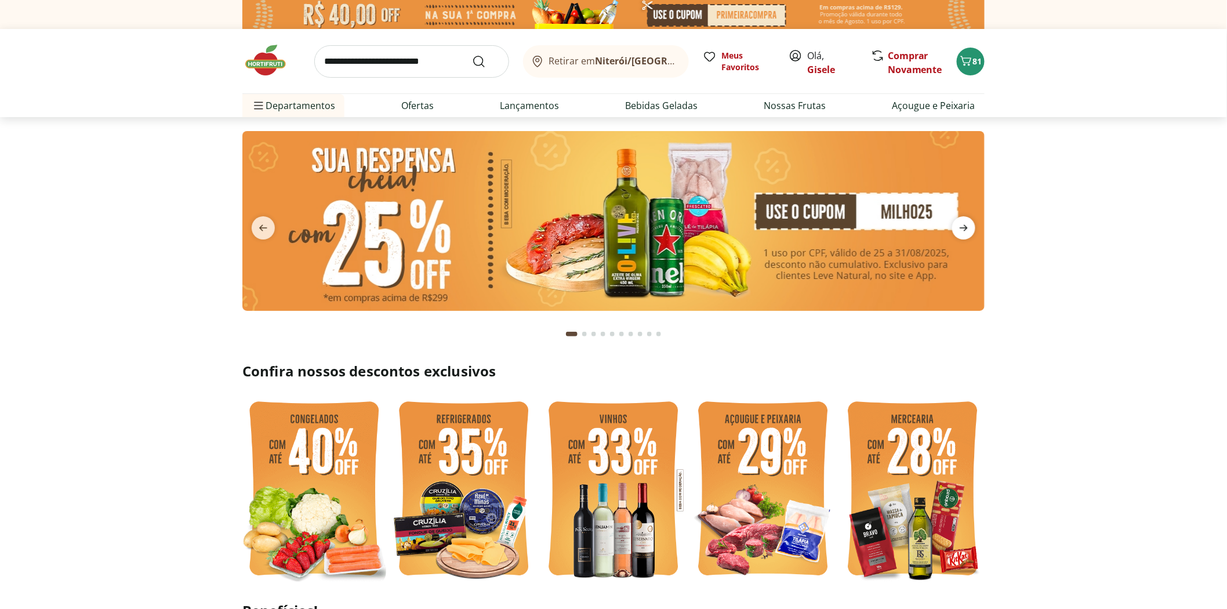
click at [962, 228] on icon "next" at bounding box center [964, 228] width 8 height 6
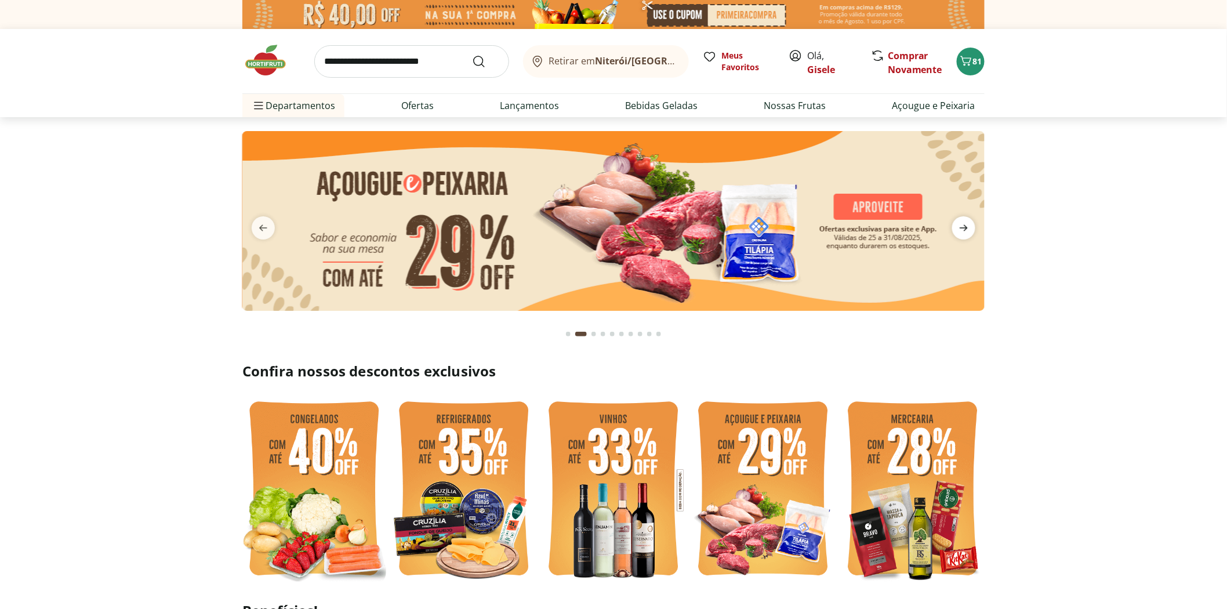
click at [962, 228] on icon "next" at bounding box center [964, 228] width 8 height 6
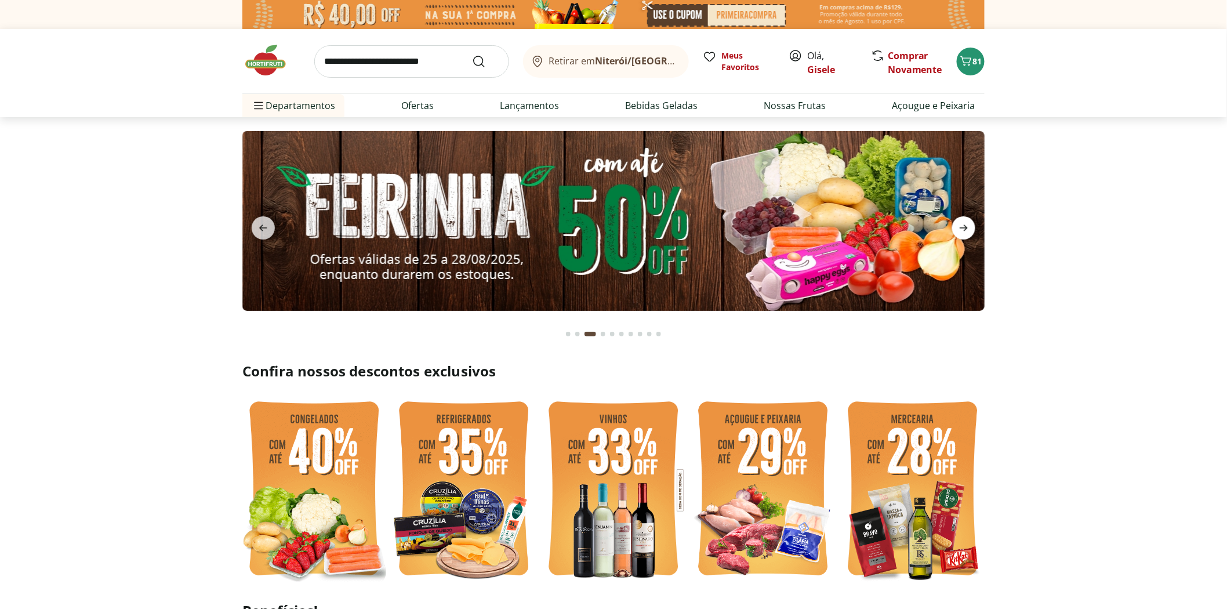
click at [962, 228] on icon "next" at bounding box center [964, 228] width 8 height 6
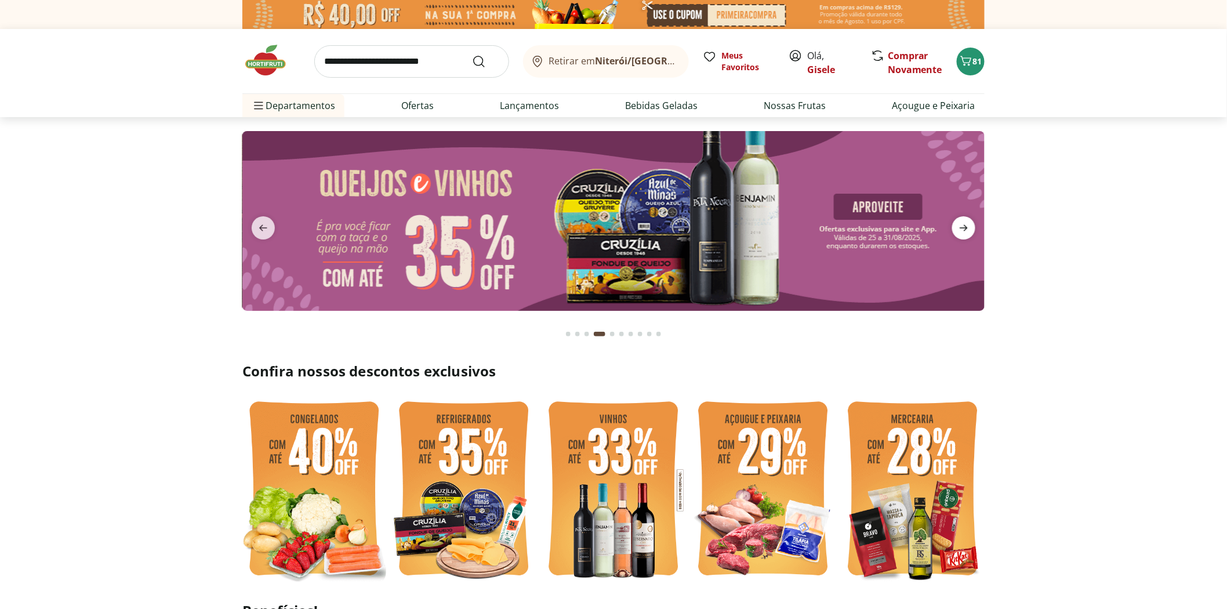
click at [962, 228] on icon "next" at bounding box center [964, 228] width 8 height 6
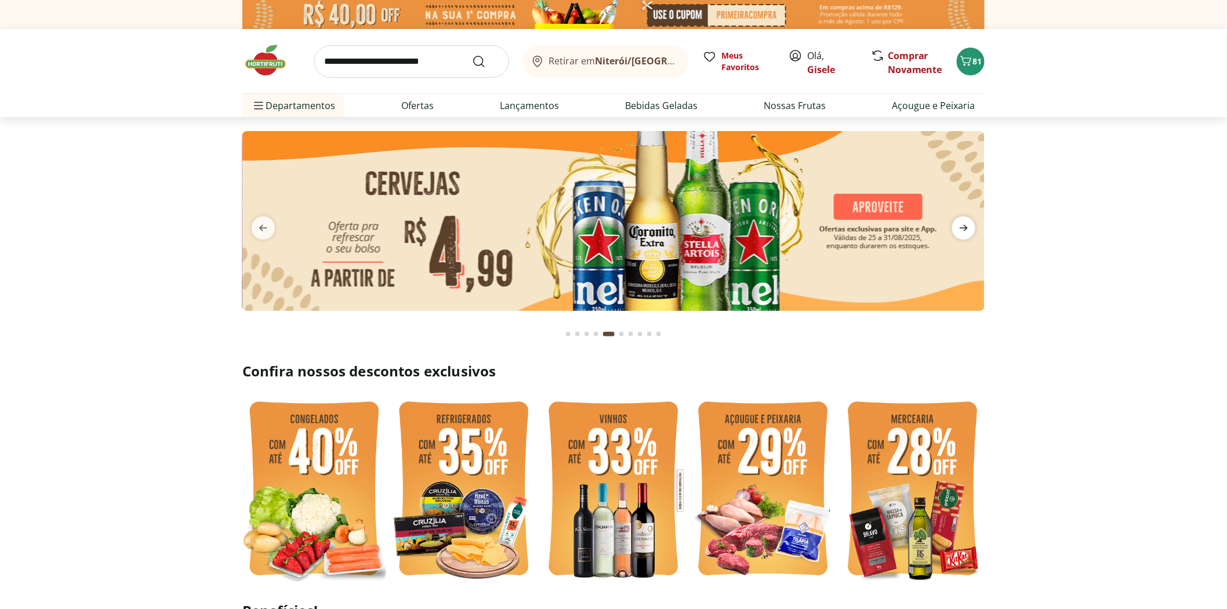
click at [962, 228] on icon "next" at bounding box center [964, 228] width 8 height 6
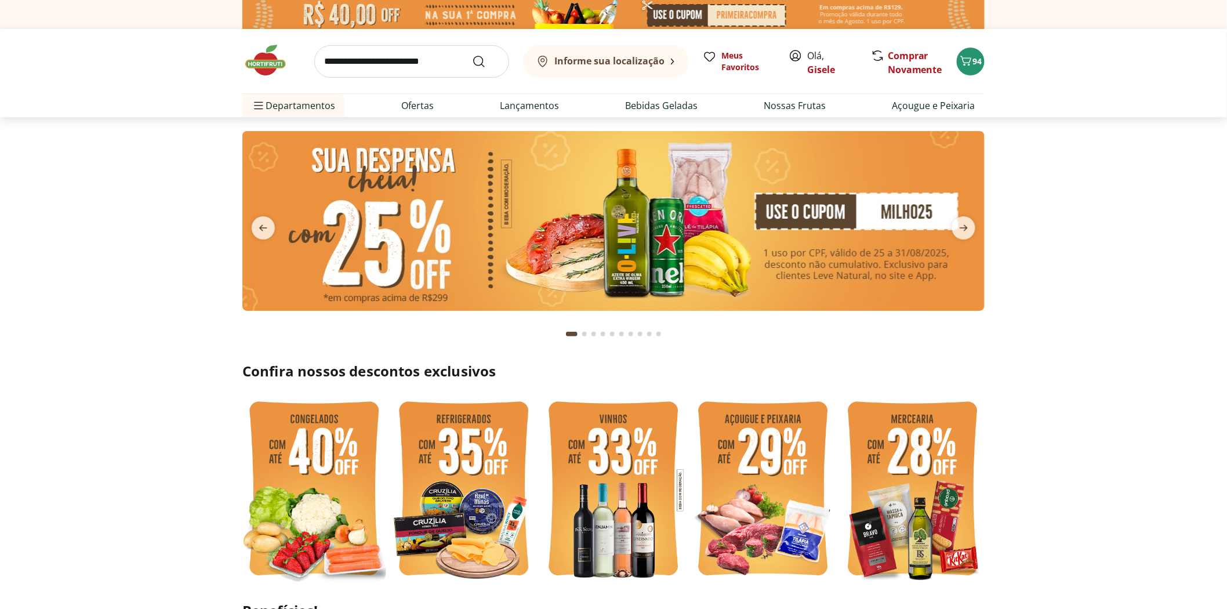
click at [384, 68] on input "search" at bounding box center [411, 61] width 195 height 32
type input "**********"
click at [472, 55] on button "Submit Search" at bounding box center [486, 62] width 28 height 14
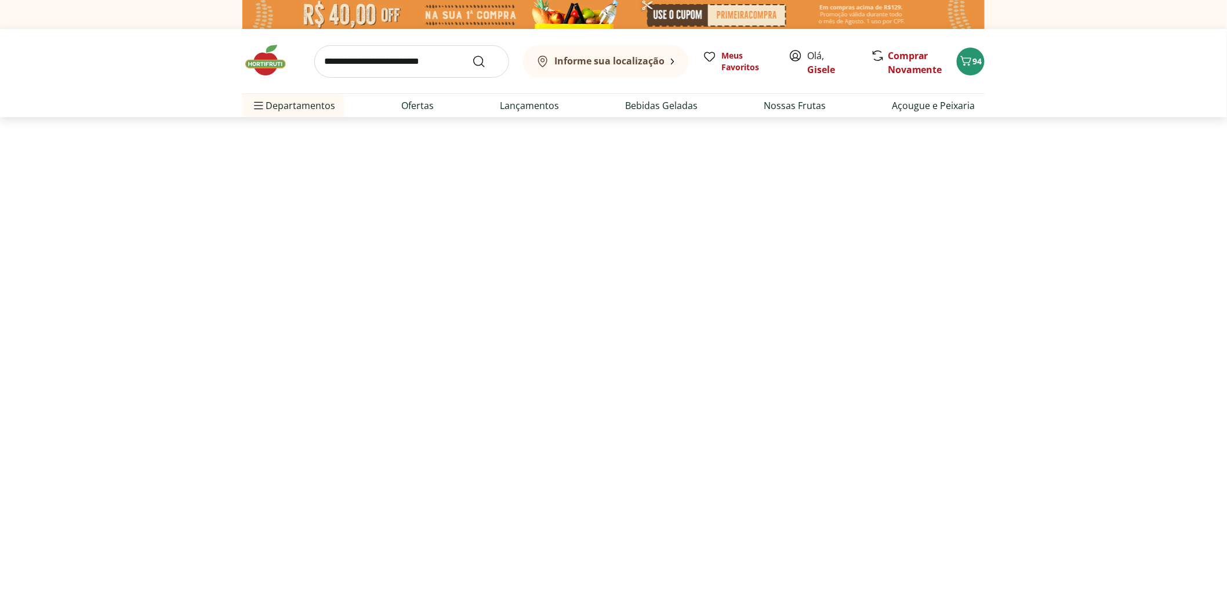
select select "**********"
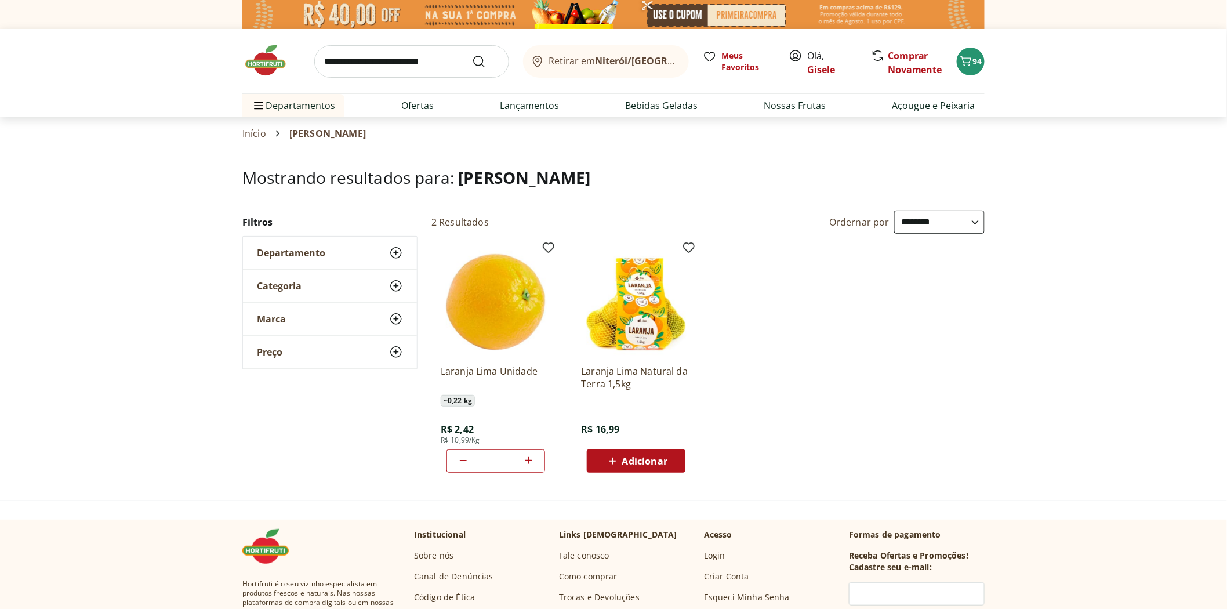
click at [629, 463] on span "Adicionar" at bounding box center [644, 460] width 45 height 9
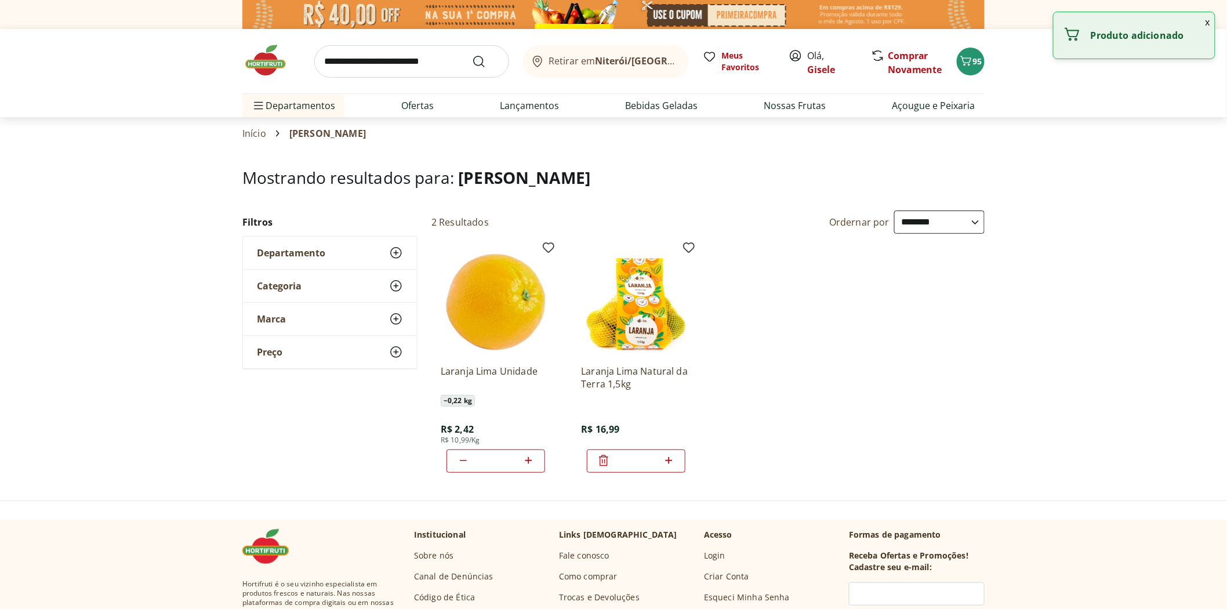
click at [669, 461] on icon at bounding box center [668, 460] width 7 height 7
type input "*"
click at [461, 465] on icon at bounding box center [463, 461] width 14 height 14
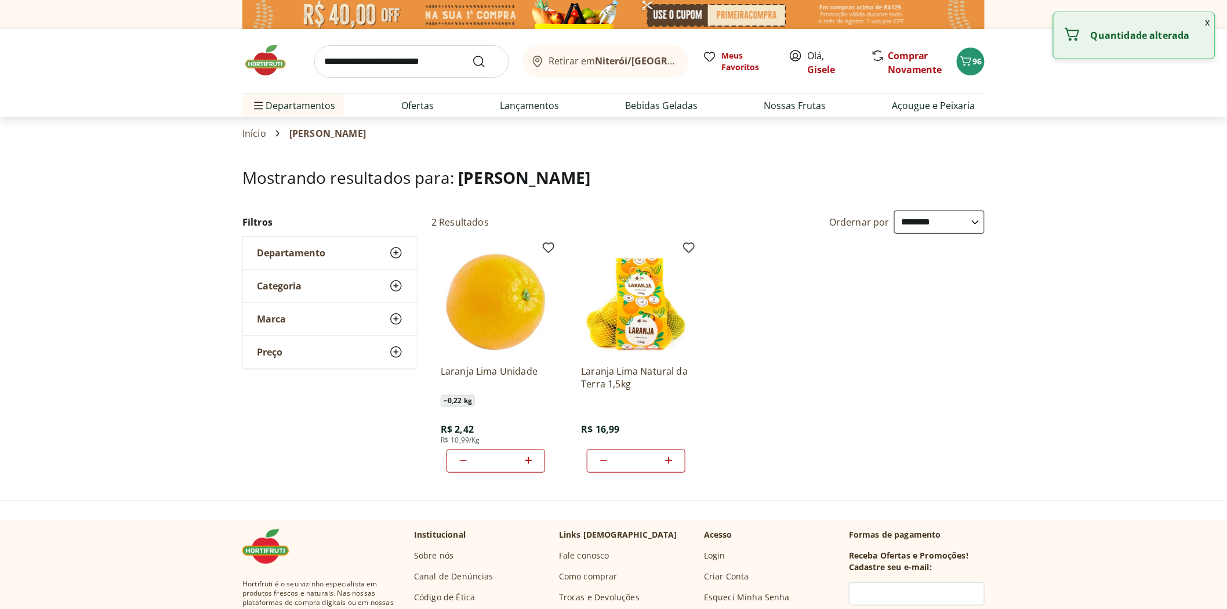
click at [461, 465] on icon at bounding box center [463, 461] width 14 height 14
type input "*"
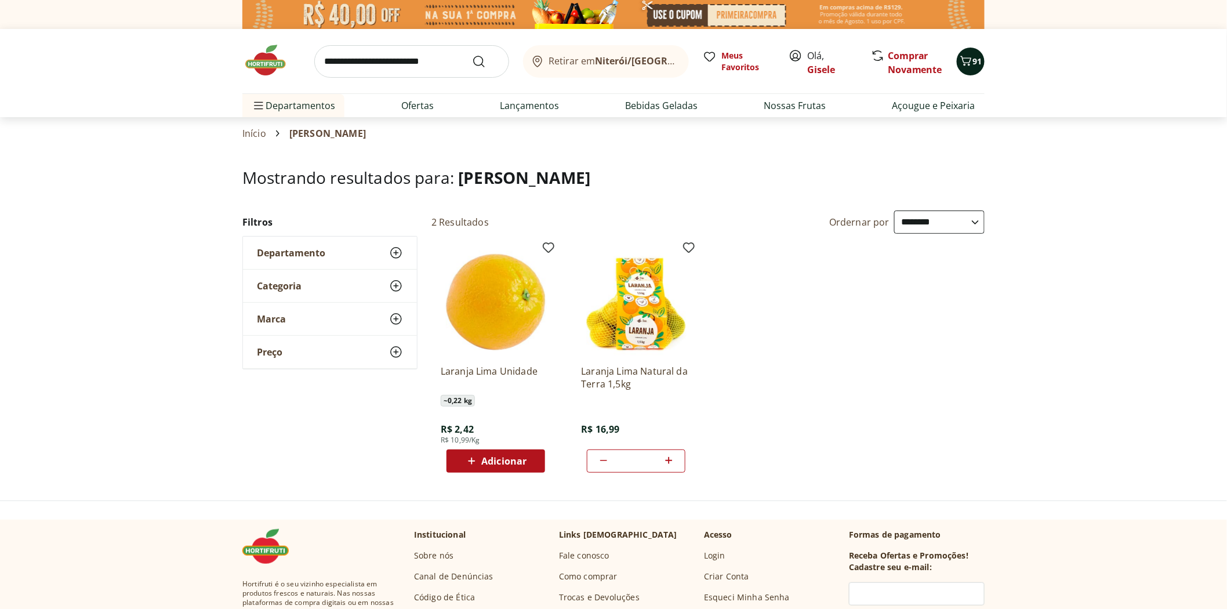
click at [977, 67] on span "91" at bounding box center [977, 62] width 9 height 12
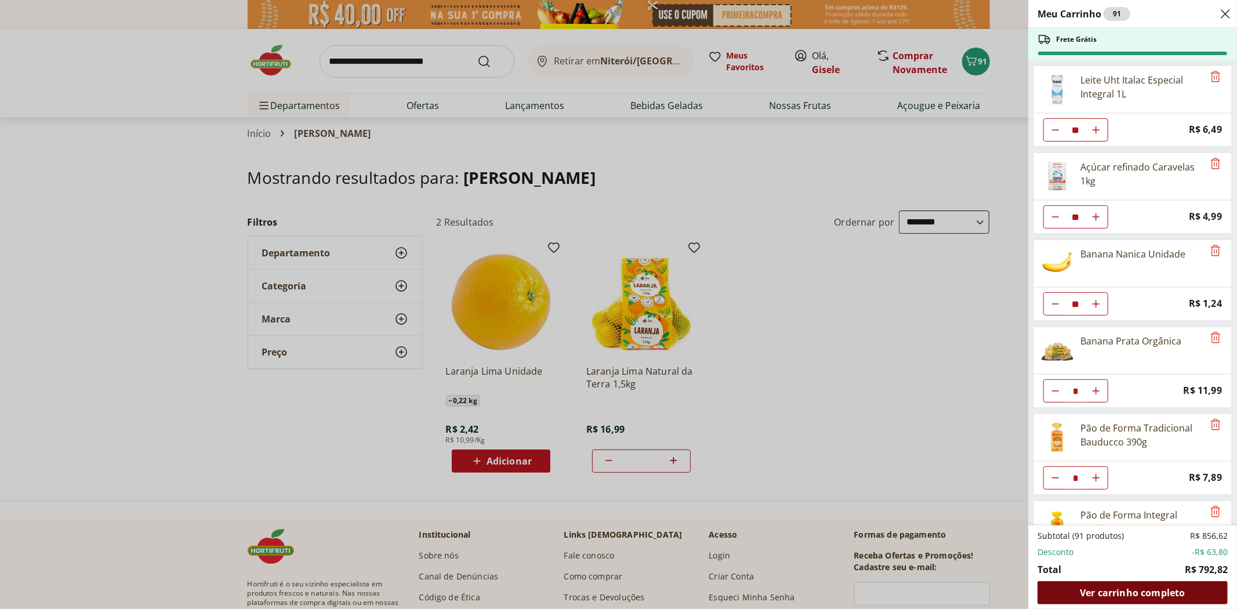
click at [1174, 597] on span "Ver carrinho completo" at bounding box center [1132, 592] width 105 height 9
